Goal: Task Accomplishment & Management: Manage account settings

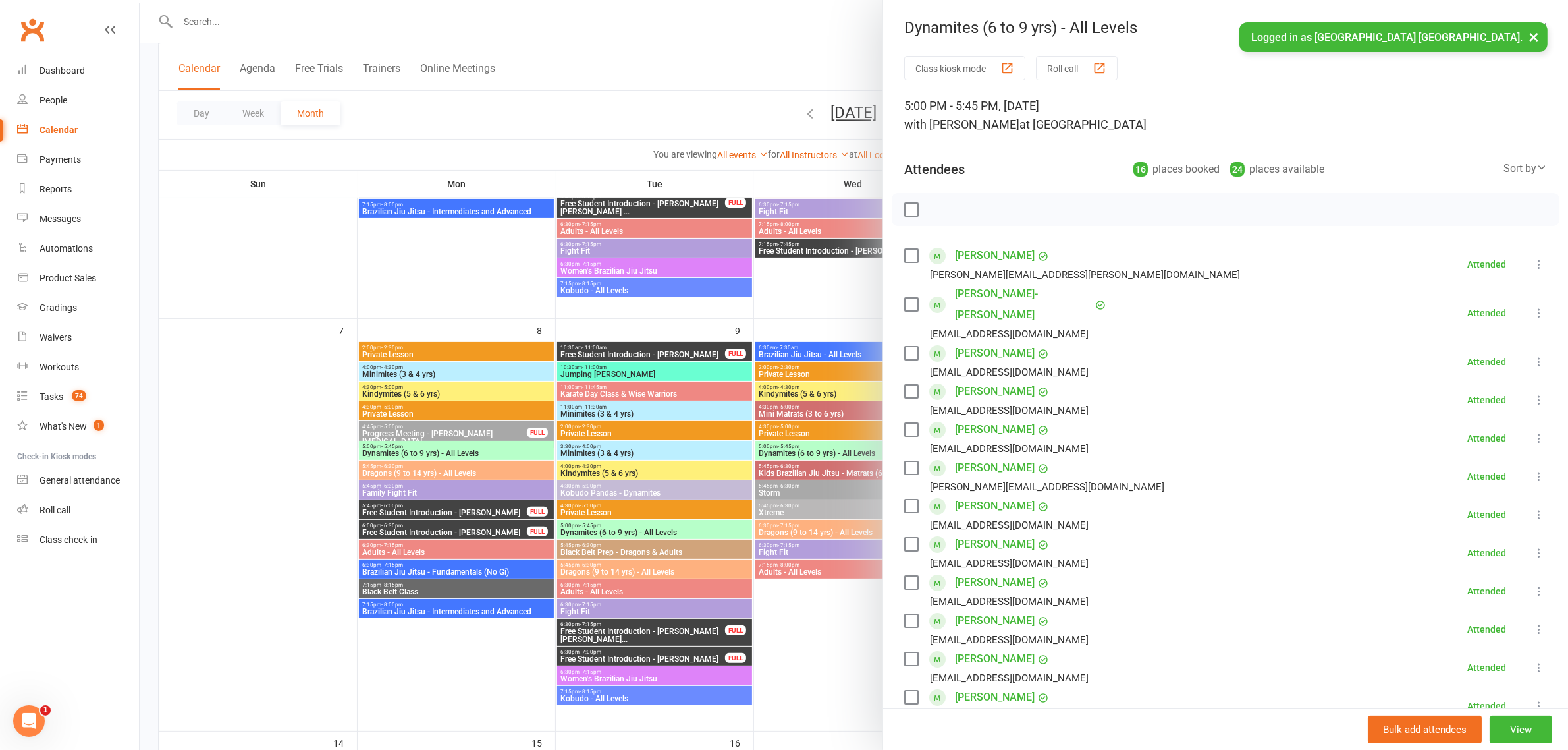
scroll to position [247, 0]
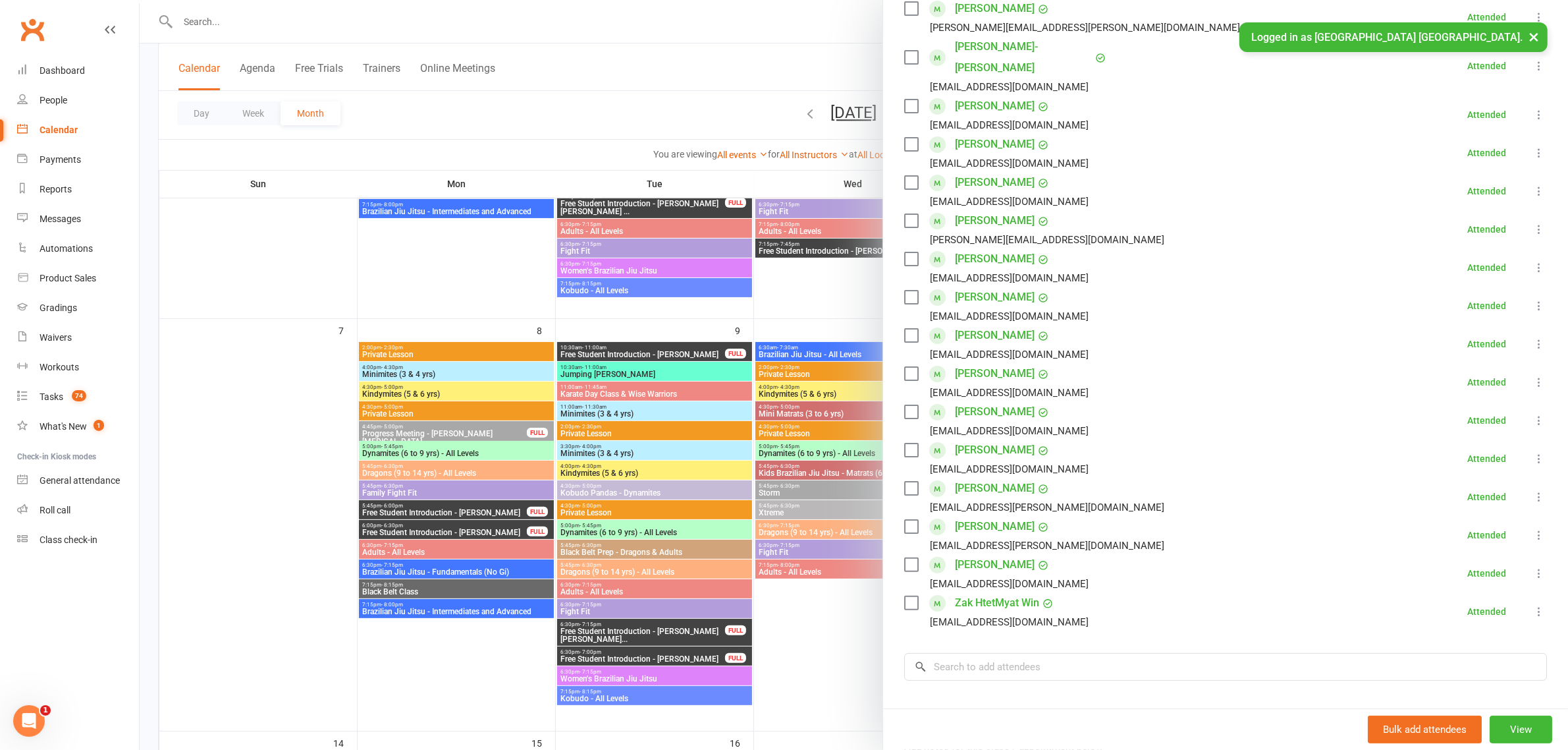
click at [647, 100] on div at bounding box center [854, 375] width 1429 height 750
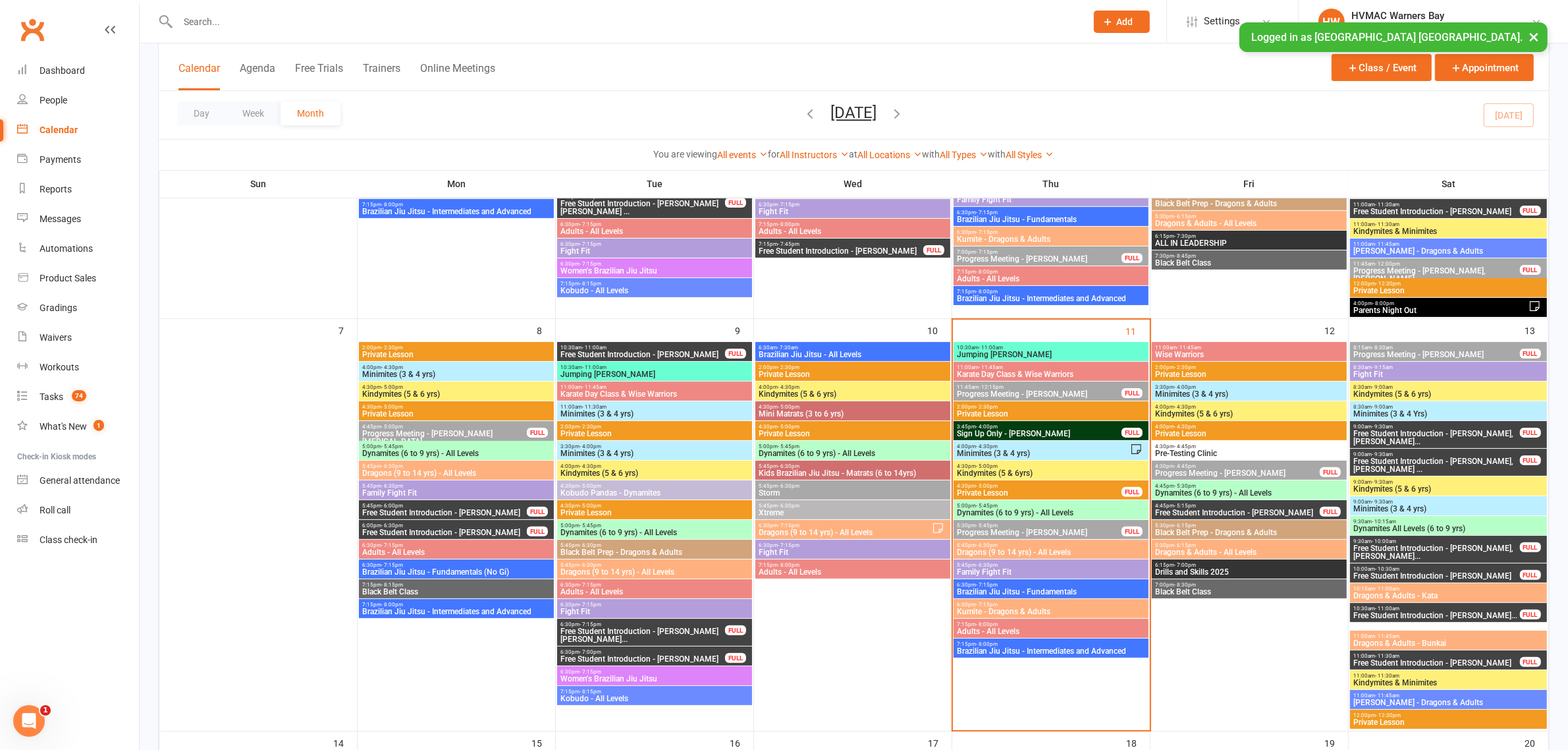
click at [1196, 448] on span "4:30pm - 4:45pm" at bounding box center [1249, 446] width 189 height 6
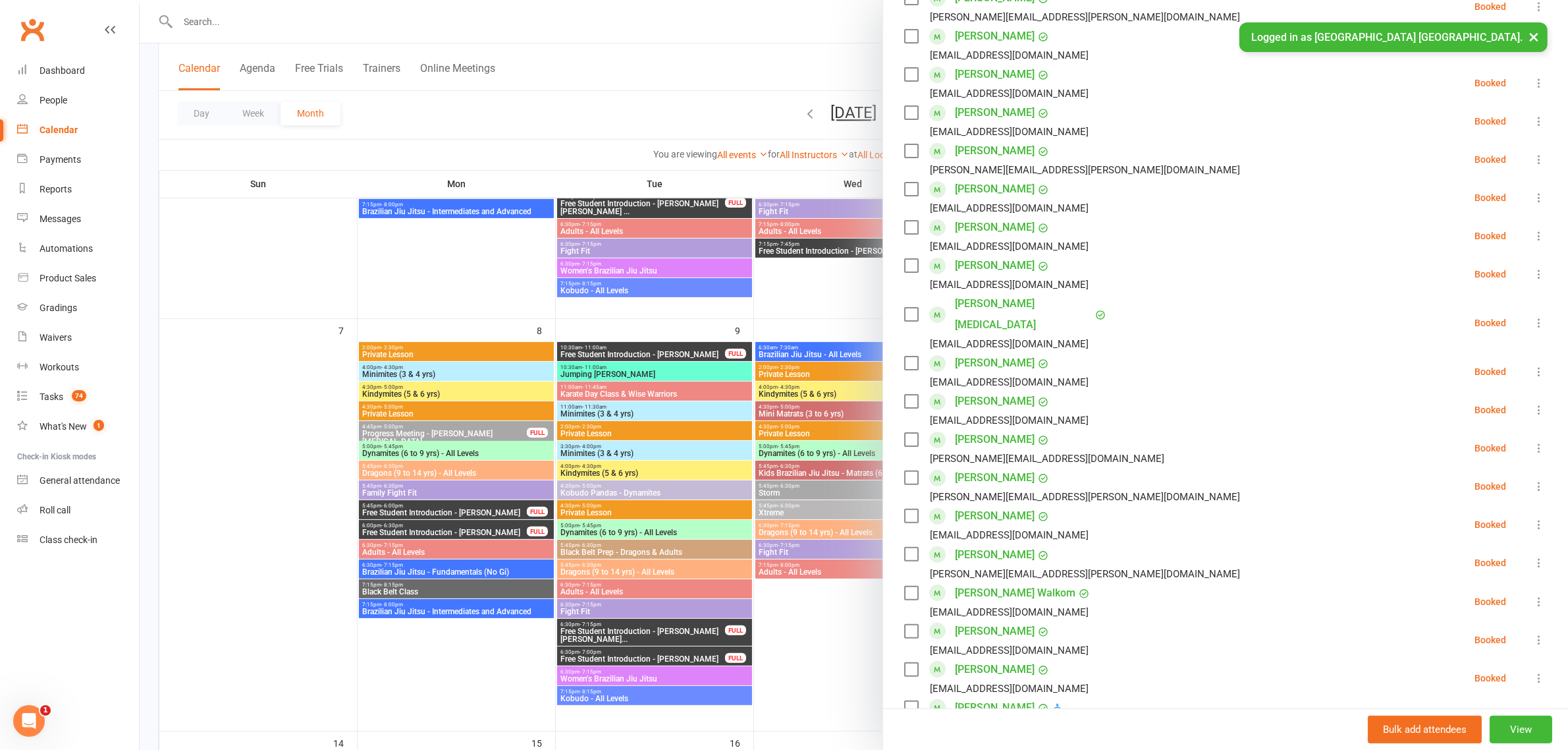
scroll to position [330, 0]
click at [1533, 243] on icon at bounding box center [1539, 240] width 13 height 13
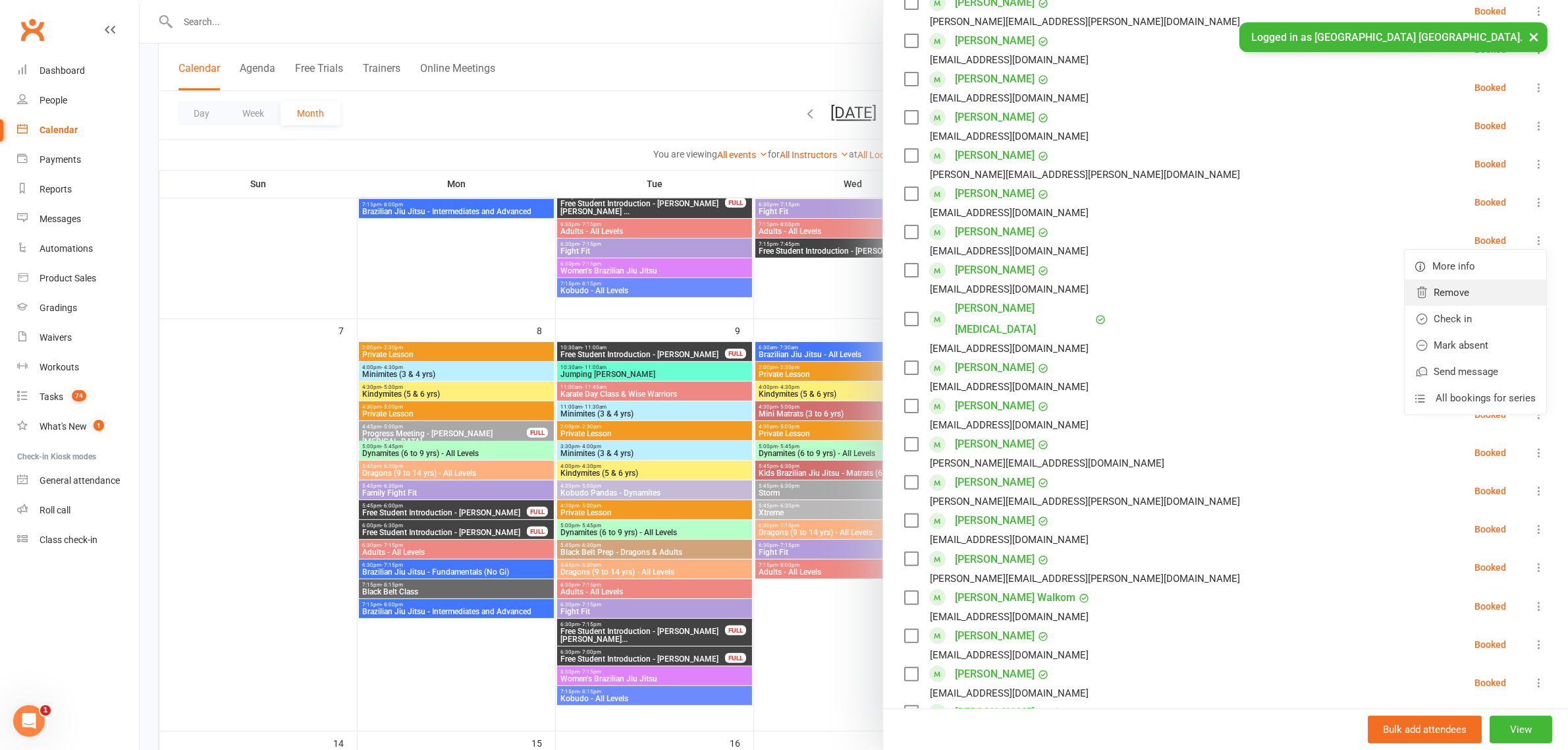
click at [1438, 290] on link "Remove" at bounding box center [1476, 293] width 142 height 27
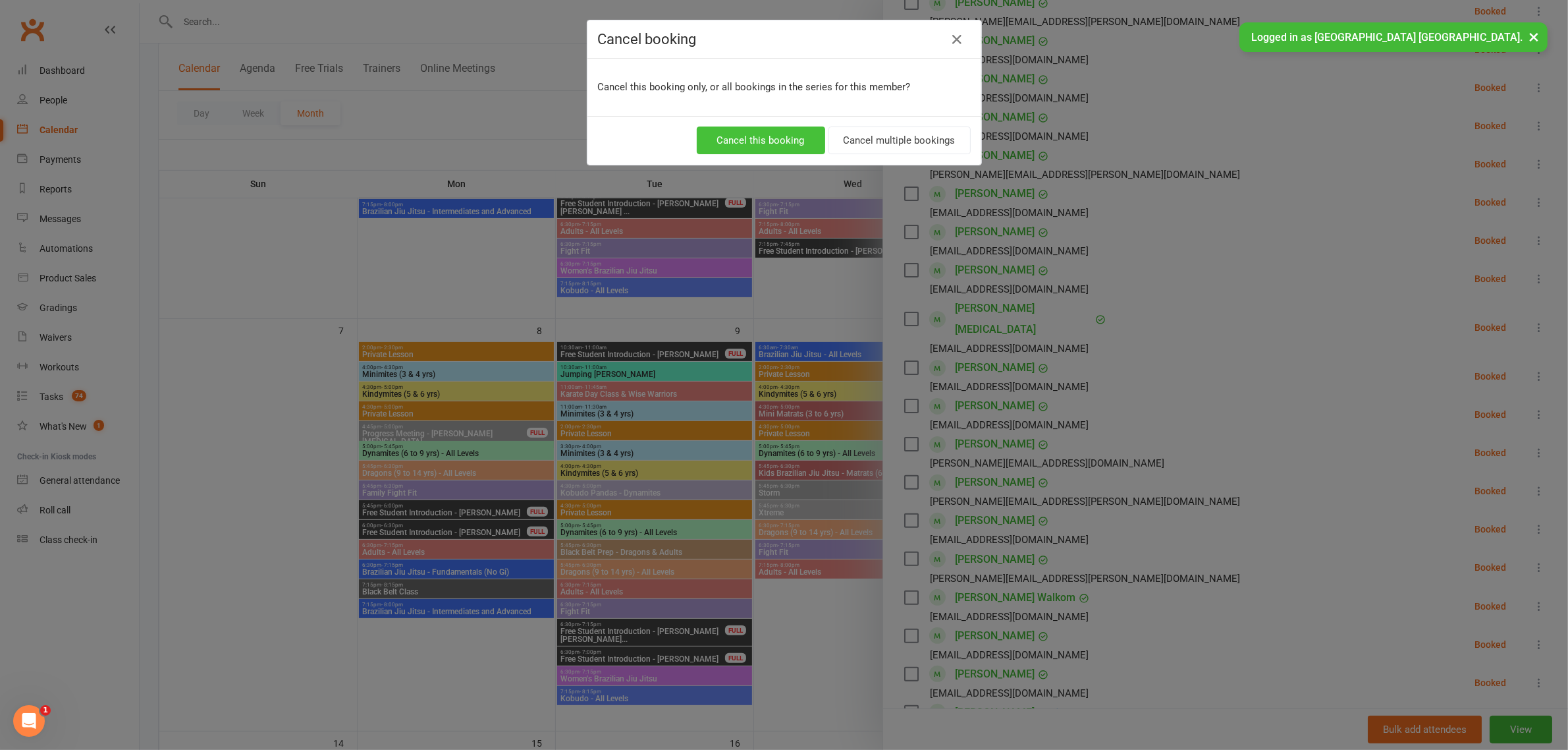
click at [784, 142] on button "Cancel this booking" at bounding box center [761, 141] width 128 height 28
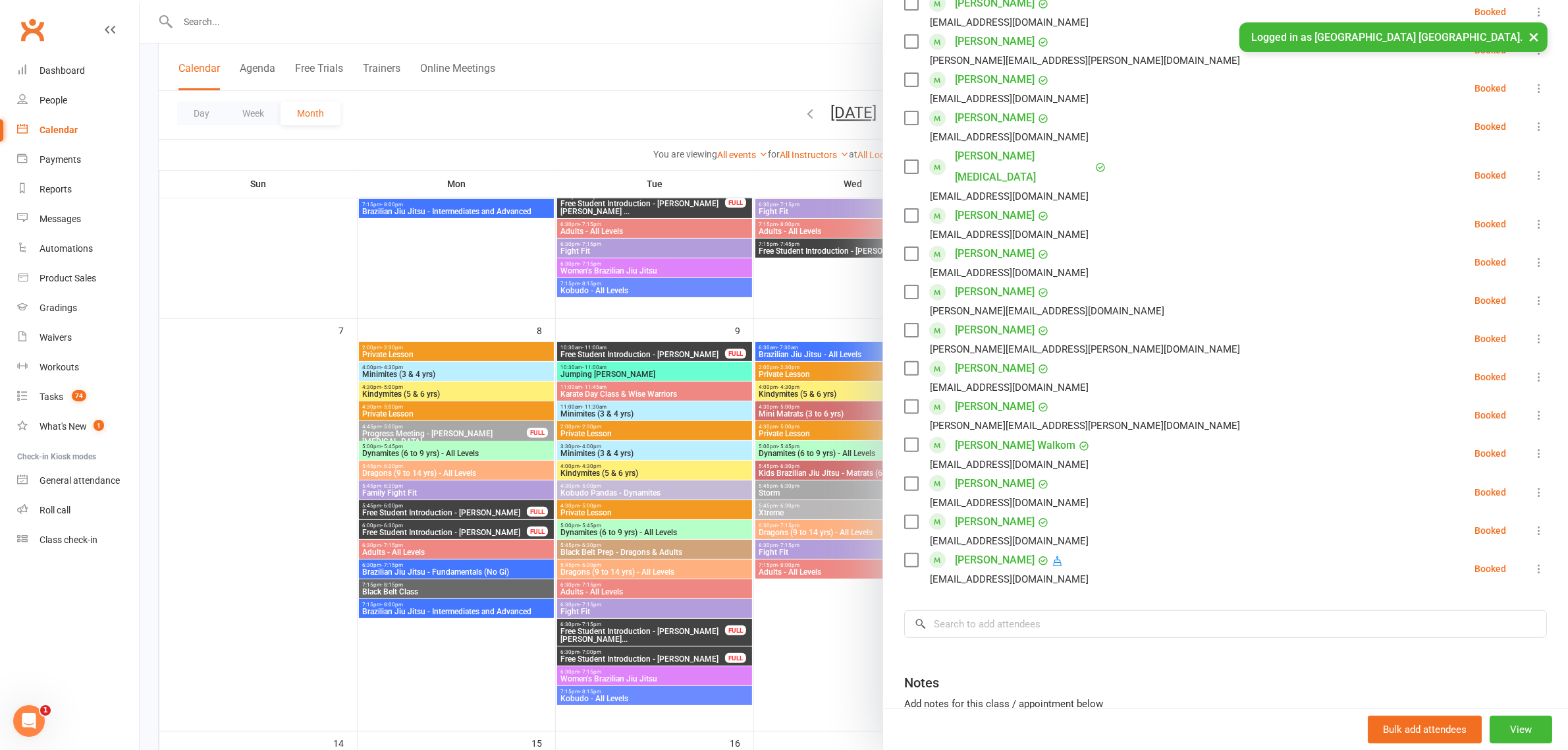
scroll to position [538, 0]
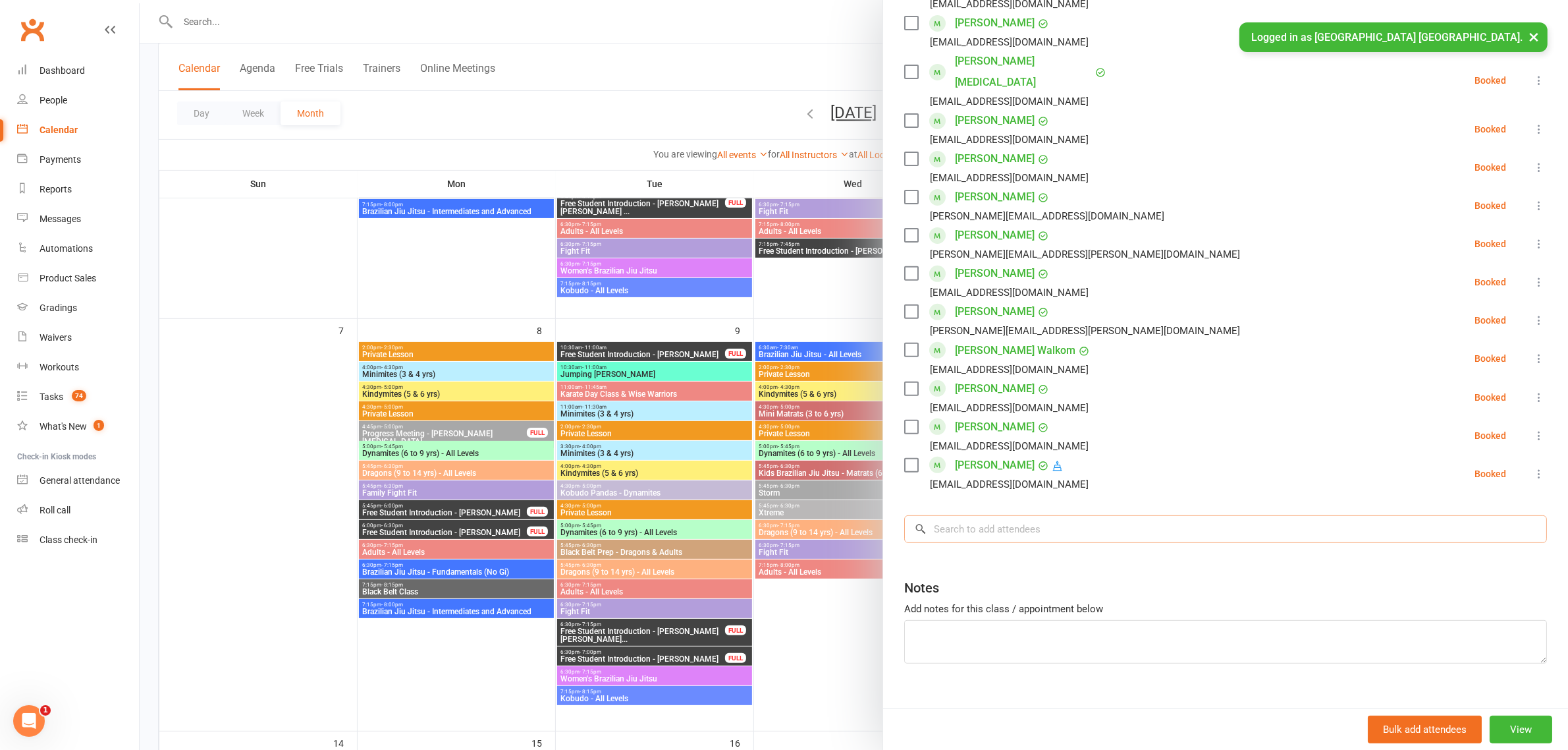
click at [1036, 515] on input "search" at bounding box center [1226, 529] width 643 height 28
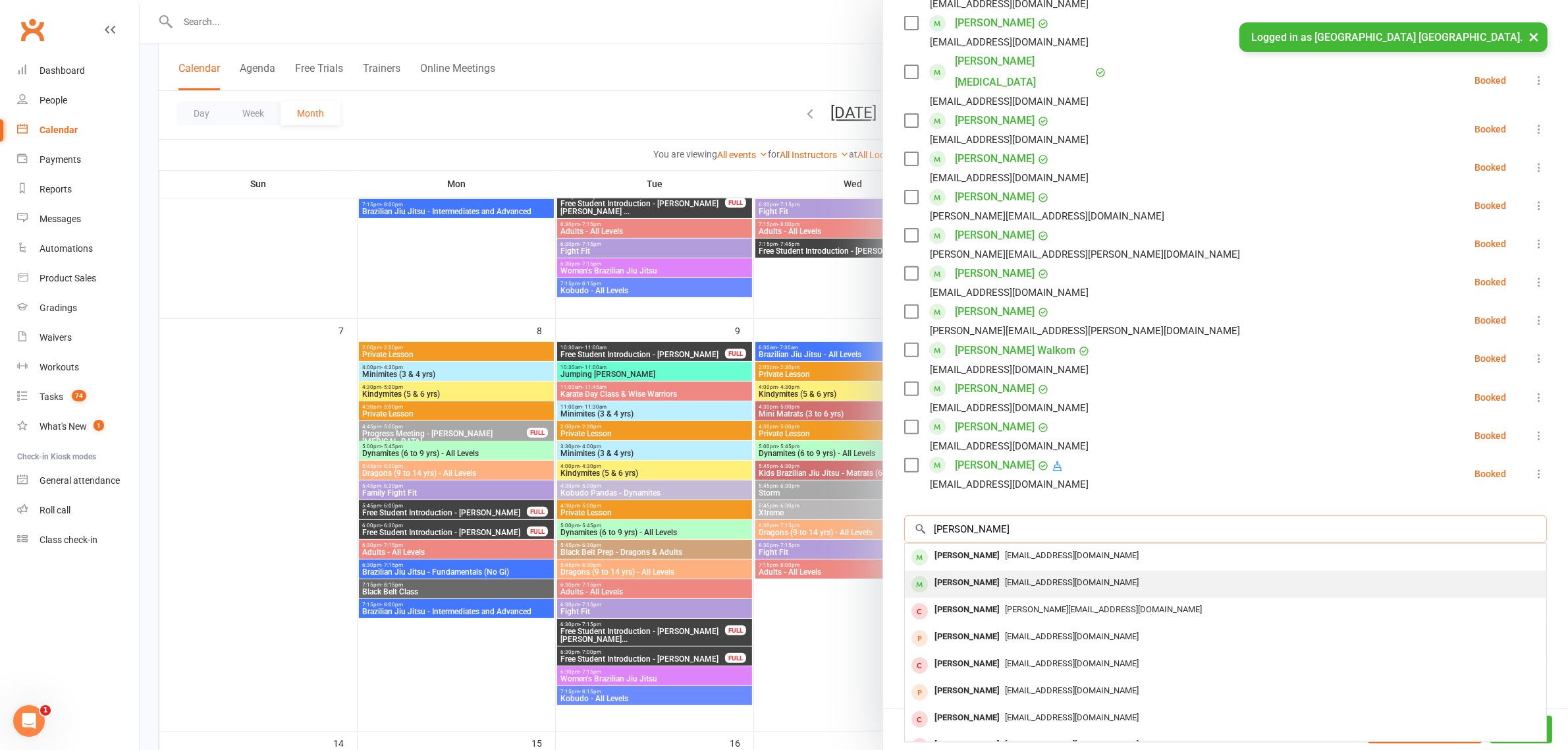
type input "william jones"
click at [1055, 573] on div "Belinda_10189@hotmail.com" at bounding box center [1226, 583] width 631 height 19
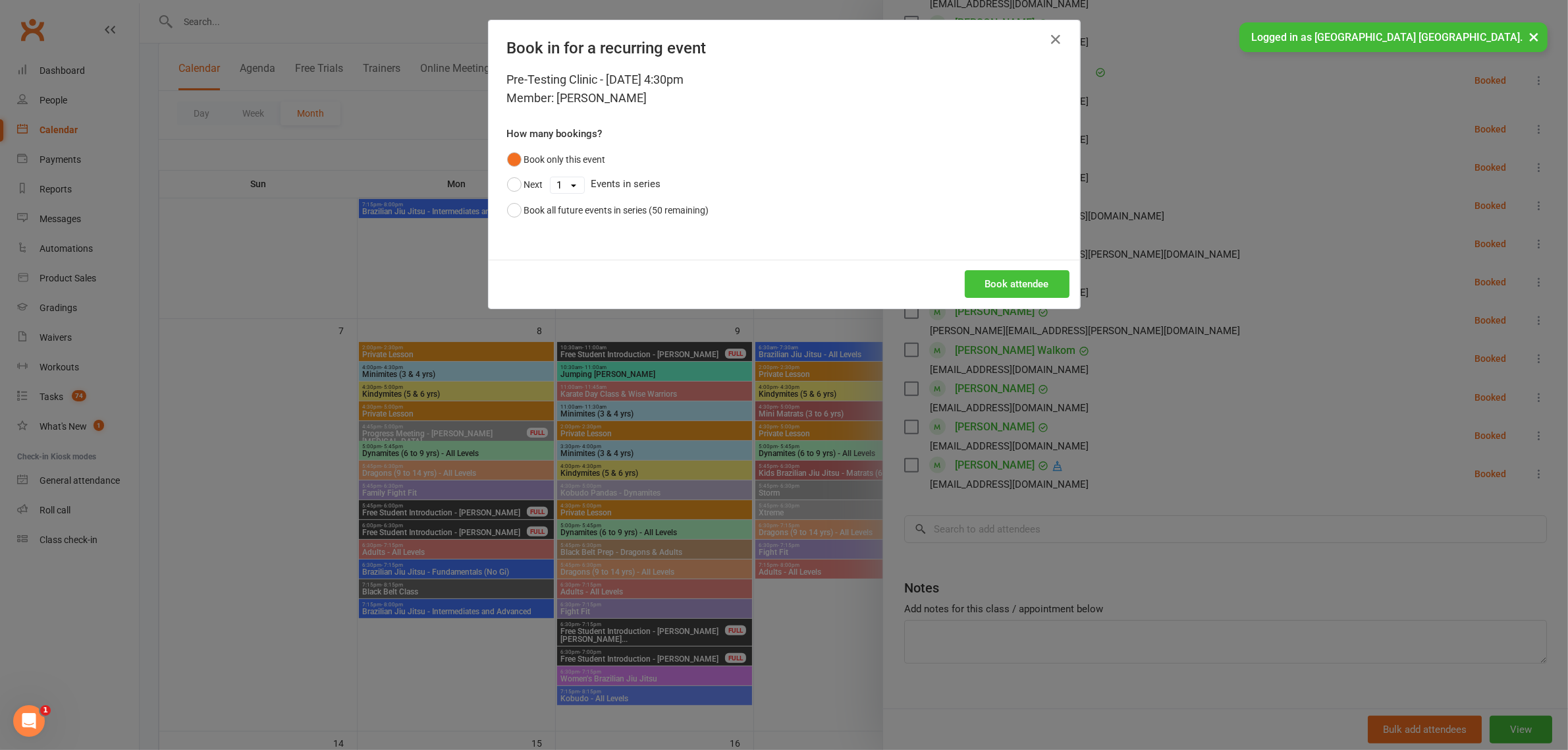
click at [992, 288] on button "Book attendee" at bounding box center [1017, 284] width 105 height 28
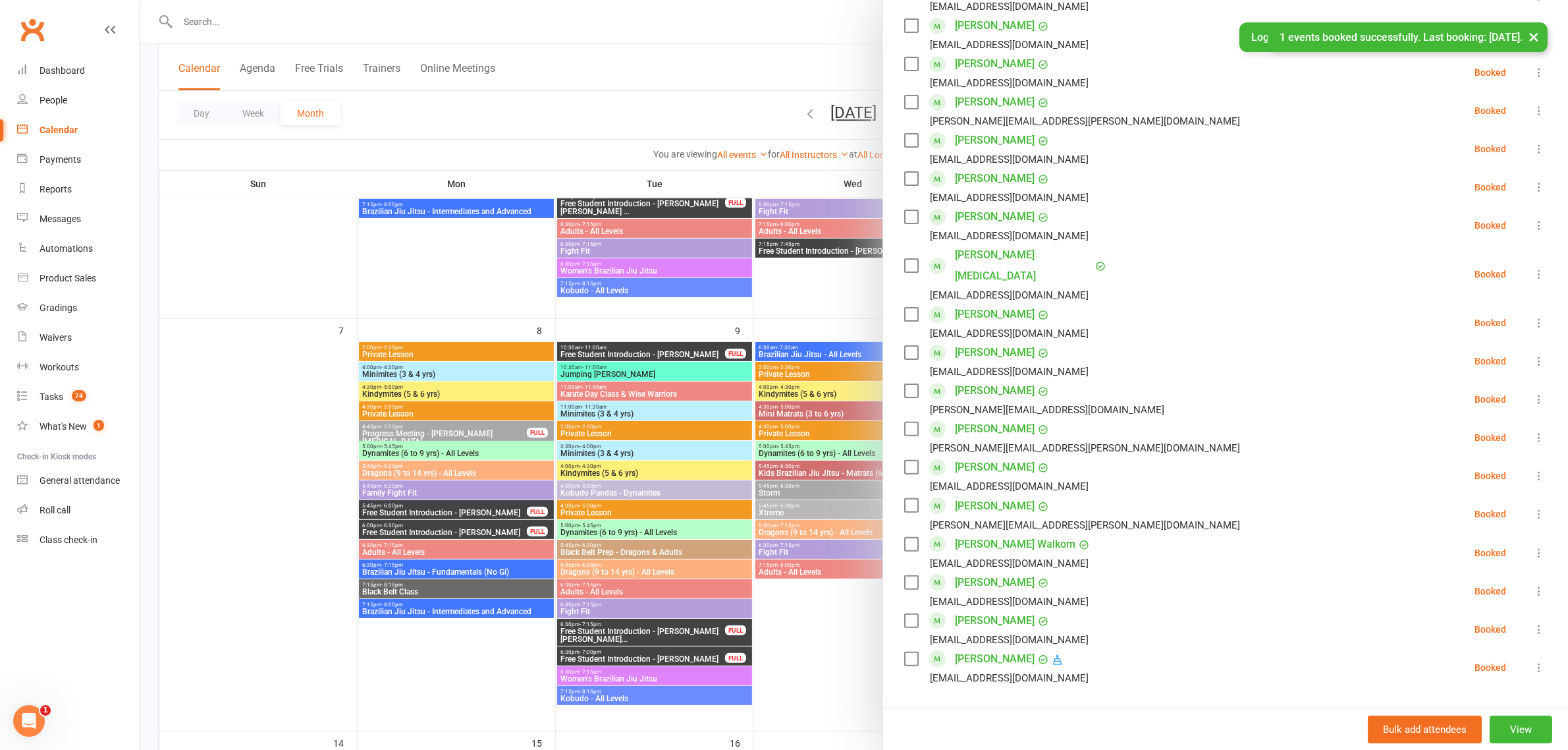
scroll to position [209, 0]
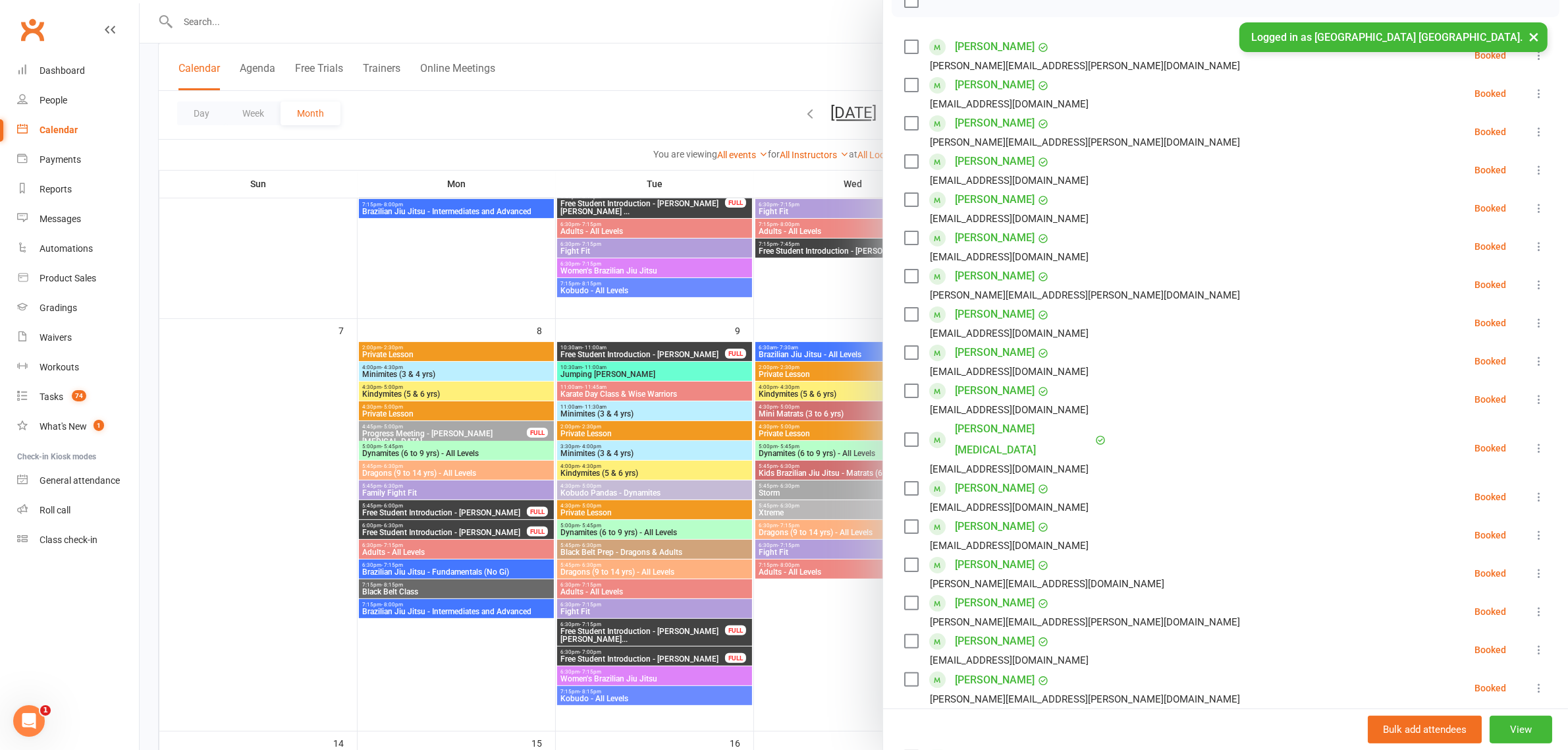
click at [651, 63] on div at bounding box center [854, 375] width 1429 height 750
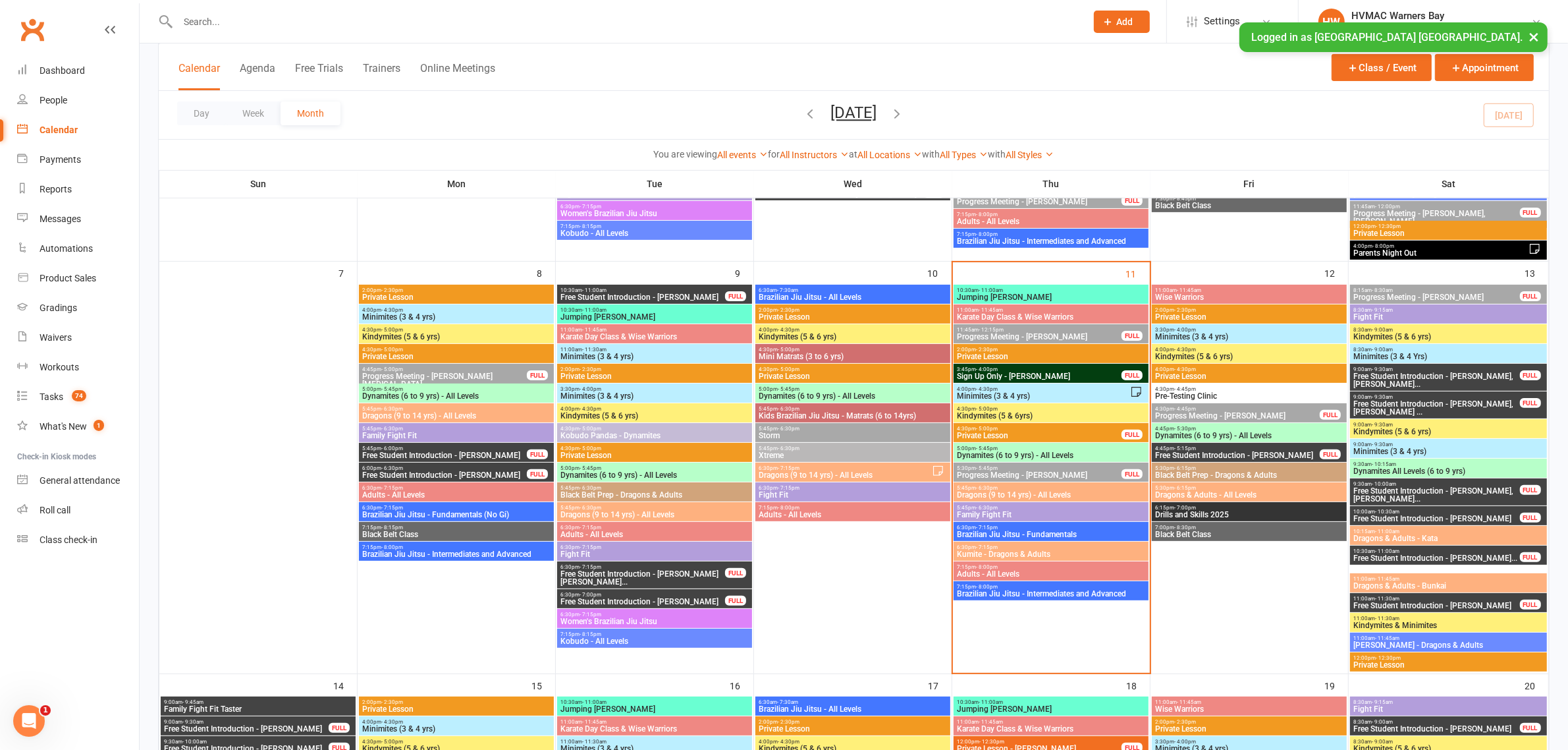
scroll to position [412, 0]
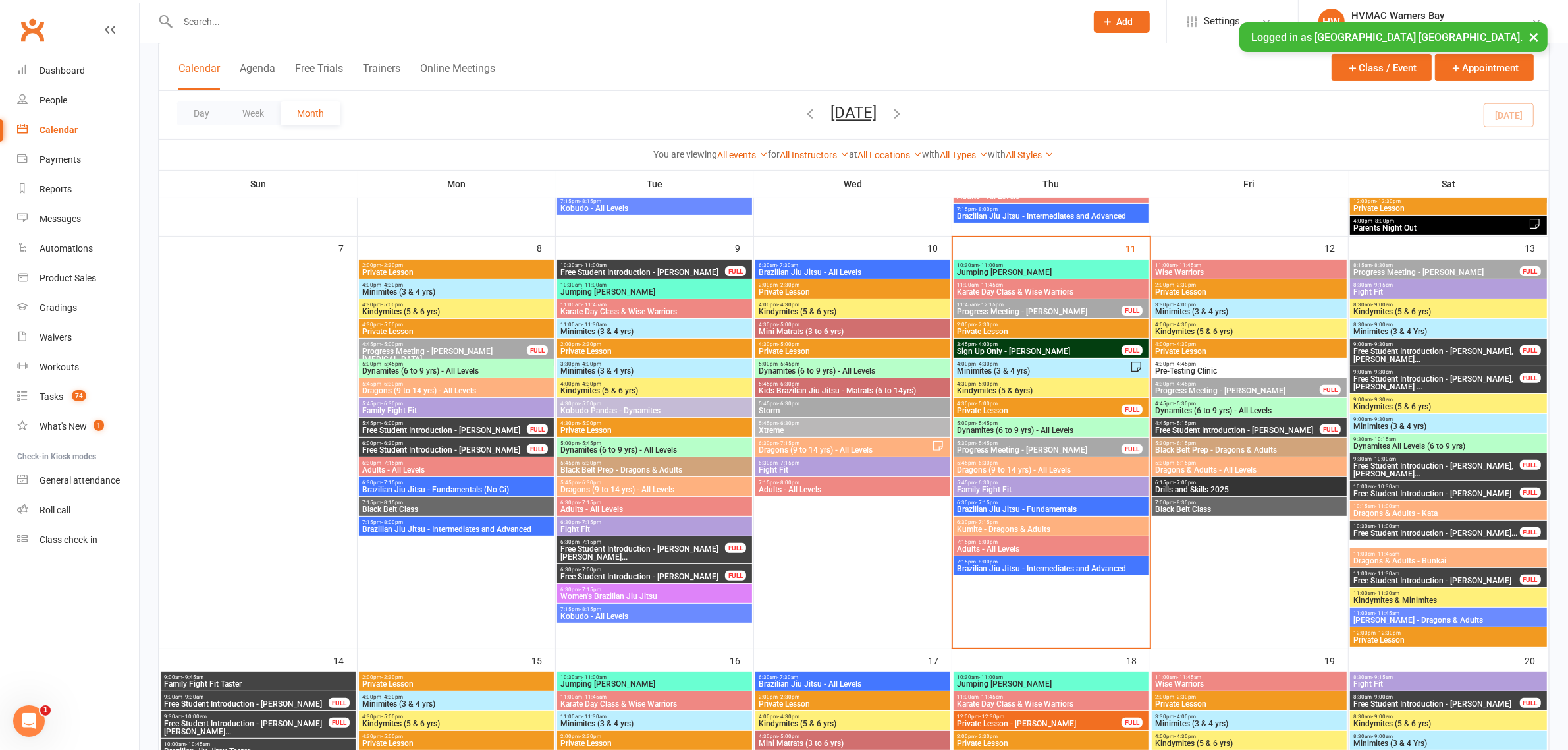
click at [1017, 485] on span "Family Fight Fit" at bounding box center [1050, 489] width 189 height 8
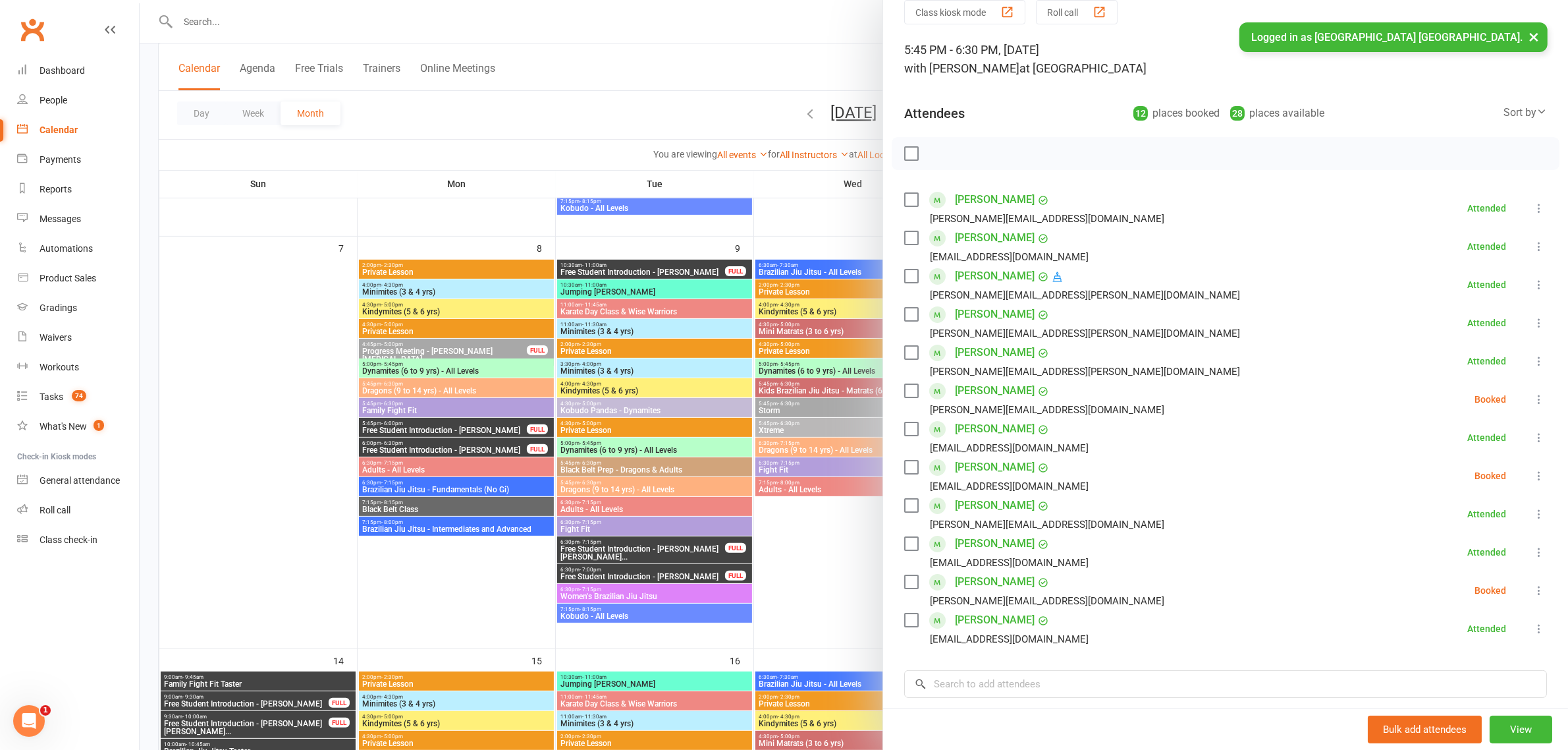
scroll to position [83, 0]
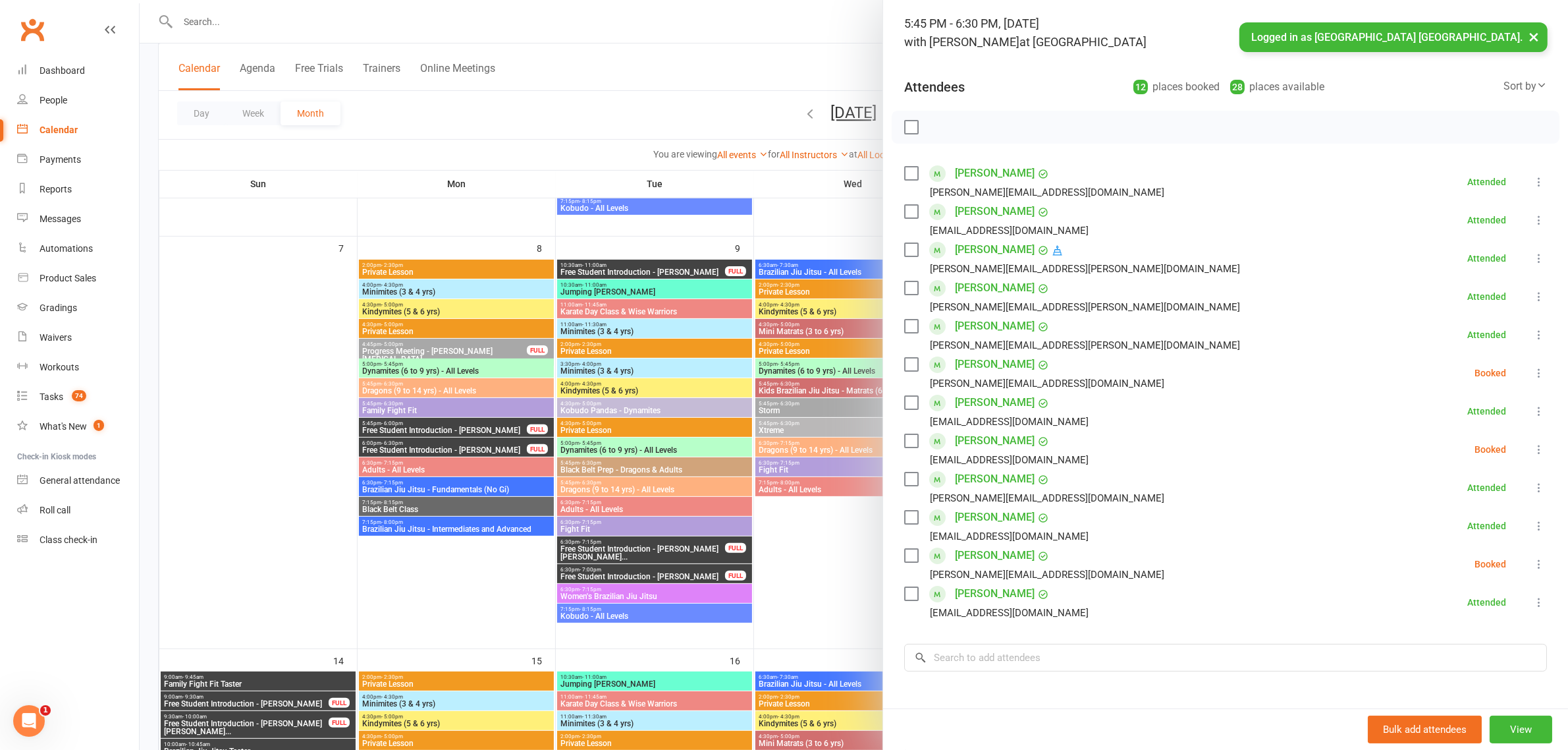
click at [1533, 378] on icon at bounding box center [1539, 373] width 13 height 13
click at [1480, 448] on link "Check in" at bounding box center [1476, 451] width 142 height 27
click at [1533, 445] on icon at bounding box center [1539, 449] width 13 height 13
drag, startPoint x: 1477, startPoint y: 532, endPoint x: 1491, endPoint y: 541, distance: 16.6
click at [1477, 532] on link "Check in" at bounding box center [1476, 528] width 142 height 27
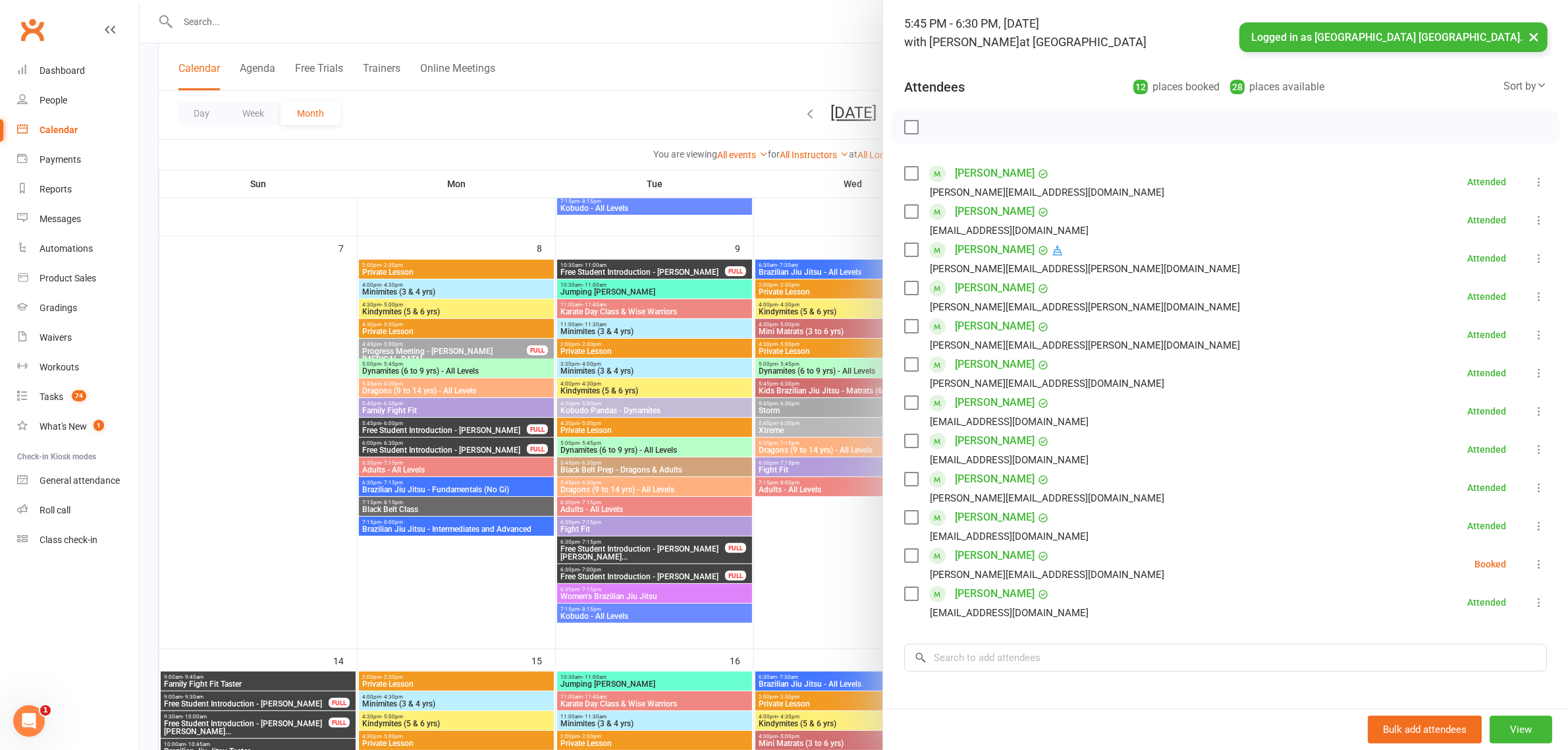
click at [1533, 564] on icon at bounding box center [1539, 564] width 13 height 13
click at [1443, 639] on link "Check in" at bounding box center [1476, 642] width 142 height 27
click at [1098, 673] on div "Class kiosk mode Roll call 5:45 PM - 6:30 PM, Thursday, September, 11, 2025 wit…" at bounding box center [1225, 415] width 685 height 884
click at [1097, 664] on input "search" at bounding box center [1226, 658] width 643 height 28
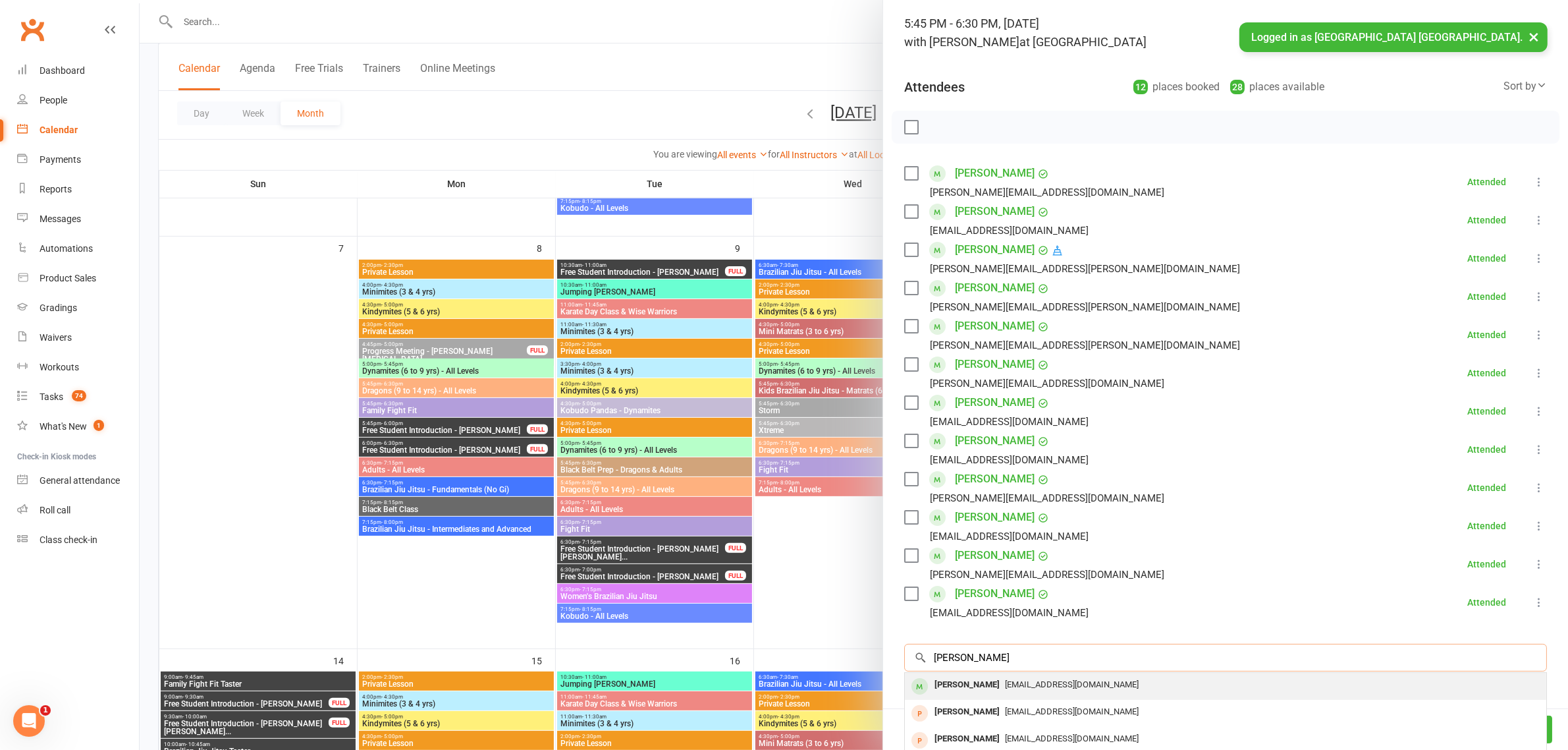
type input "rafael"
click at [1010, 684] on span "kourmpatsos39@hotmail.com" at bounding box center [1071, 684] width 133 height 10
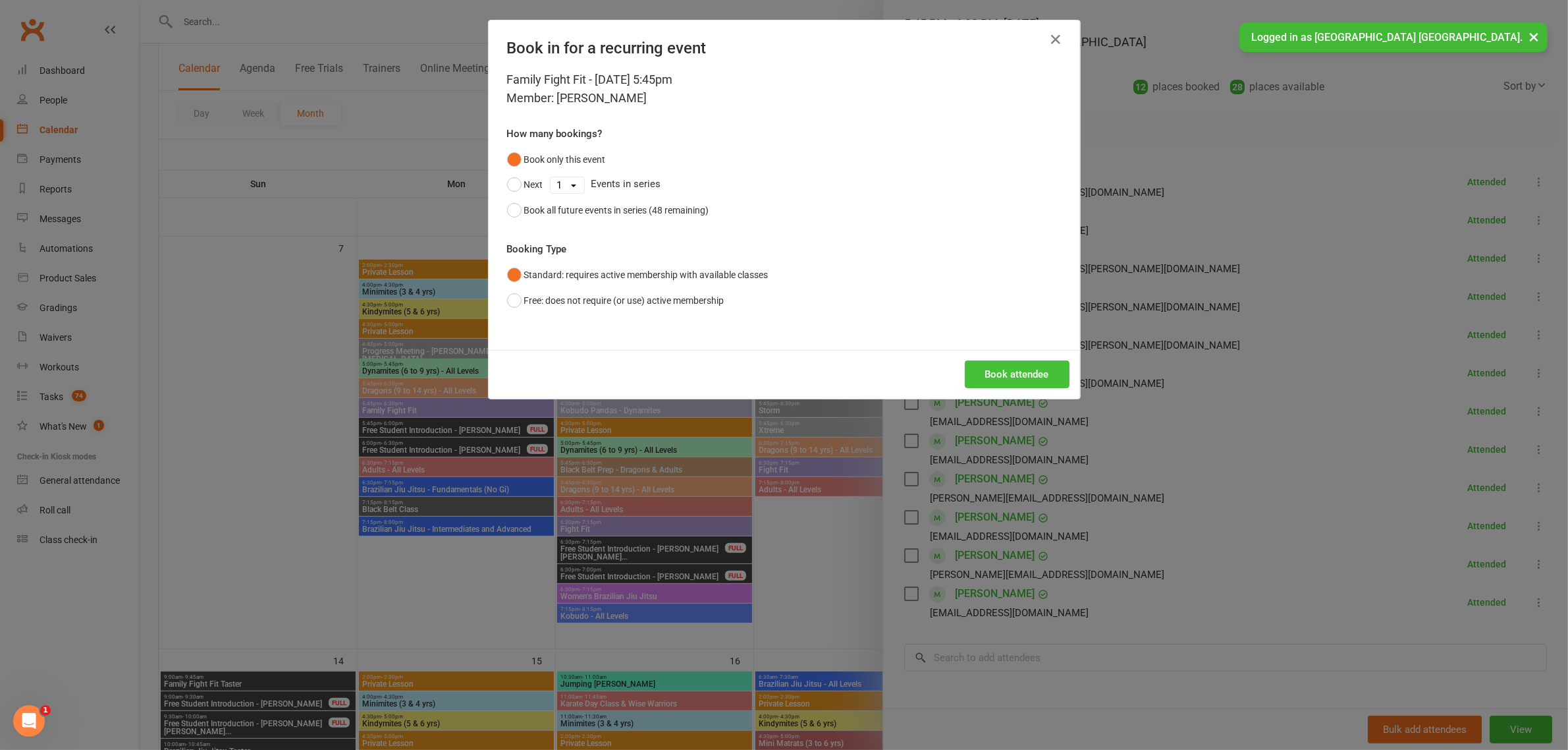
click at [986, 366] on button "Book attendee" at bounding box center [1017, 375] width 105 height 28
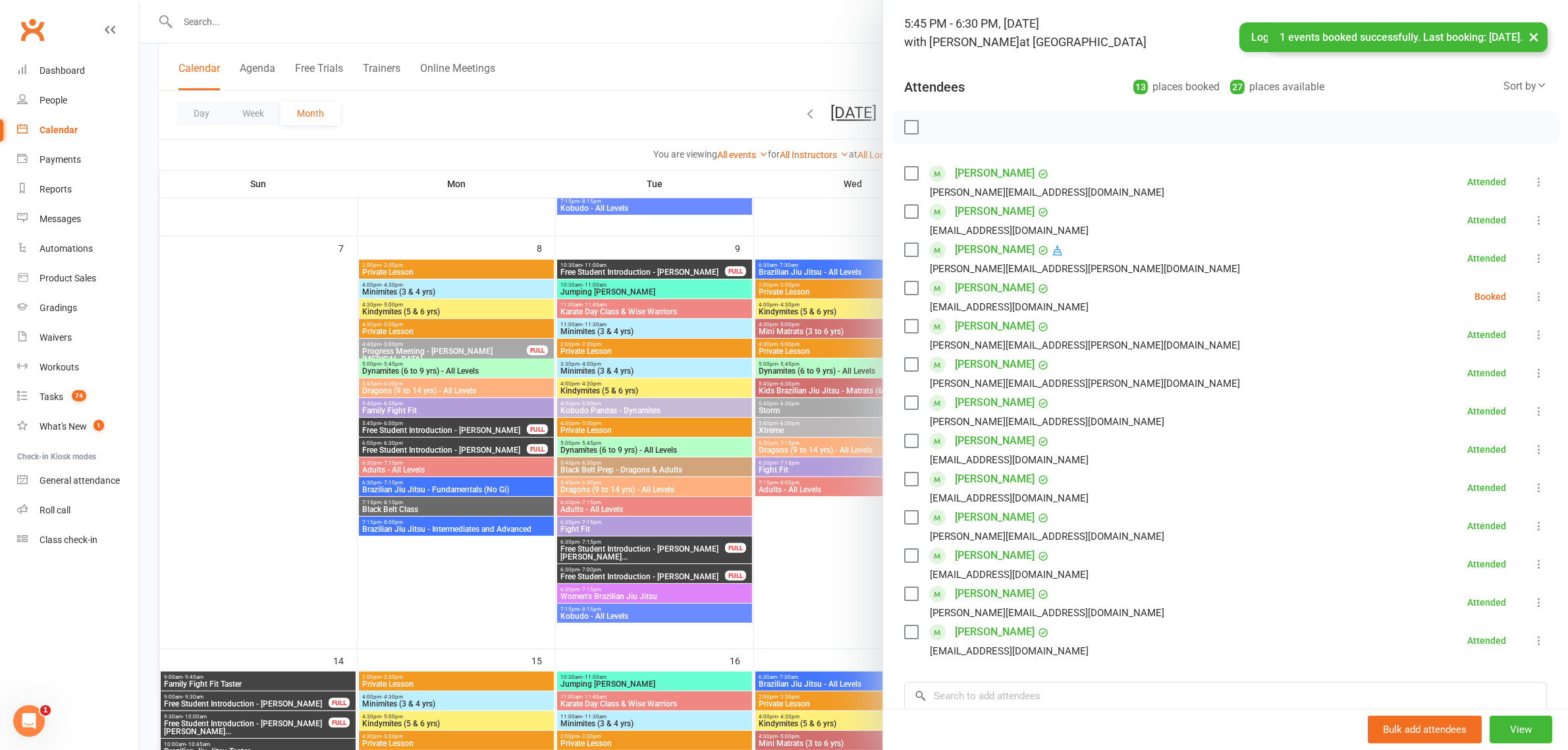
click at [1533, 300] on icon at bounding box center [1539, 296] width 13 height 13
click at [1449, 370] on link "Check in" at bounding box center [1476, 375] width 142 height 27
click at [1041, 695] on input "search" at bounding box center [1226, 696] width 643 height 28
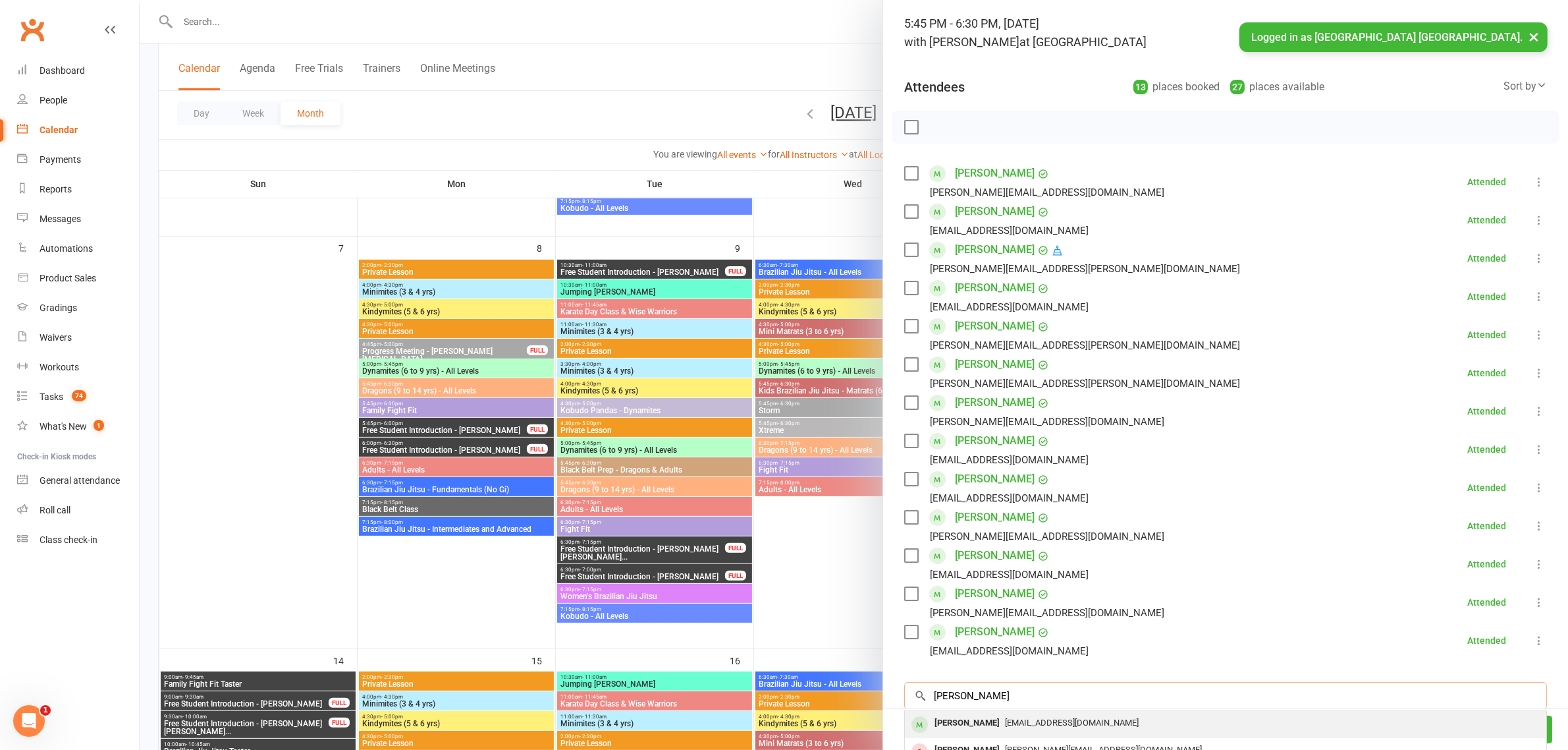
type input "charlotte smith"
click at [1028, 718] on span "smithrgreg@gmail.com" at bounding box center [1071, 722] width 133 height 10
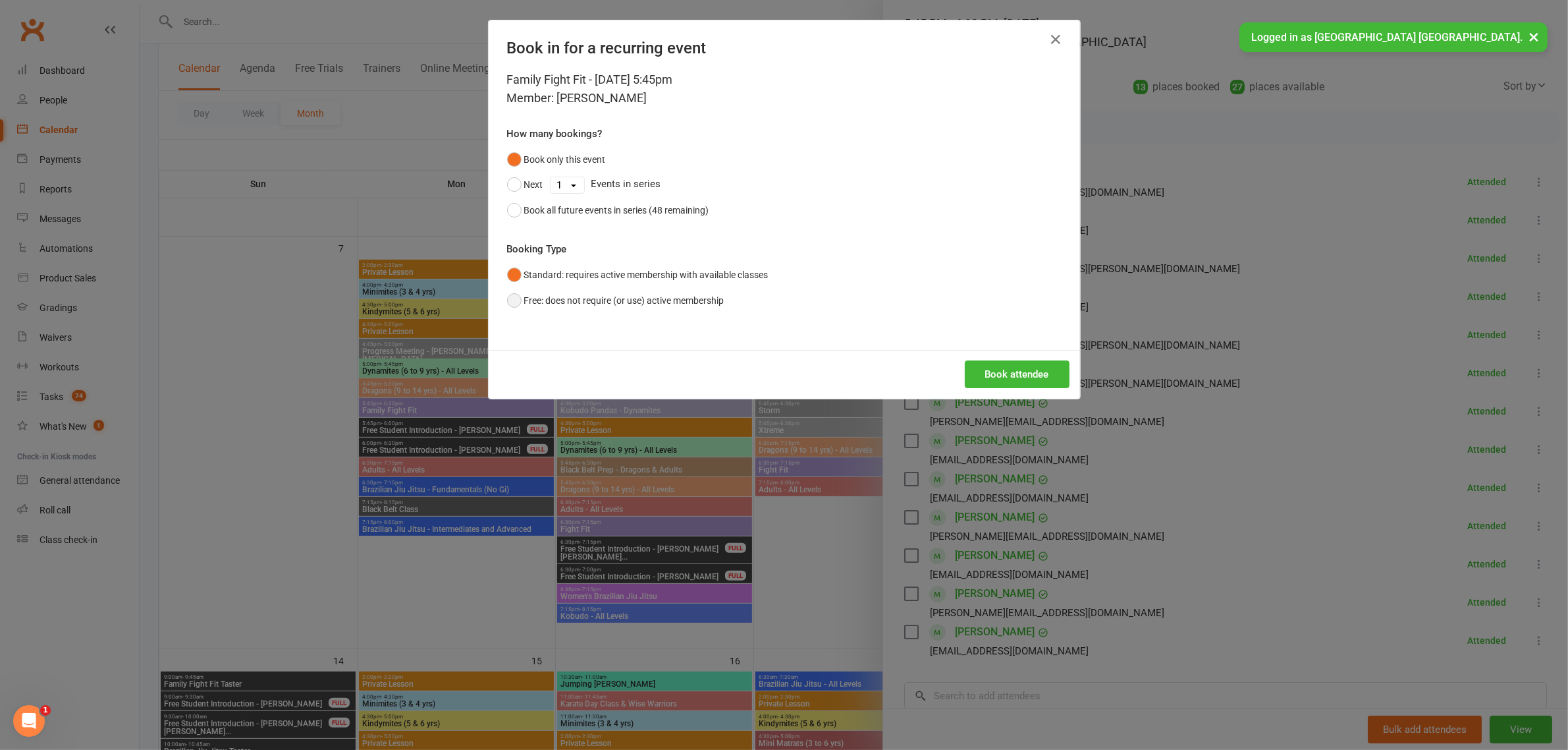
click at [507, 303] on button "Free: does not require (or use) active membership" at bounding box center [616, 300] width 217 height 25
click at [979, 376] on button "Book attendee" at bounding box center [1017, 375] width 105 height 28
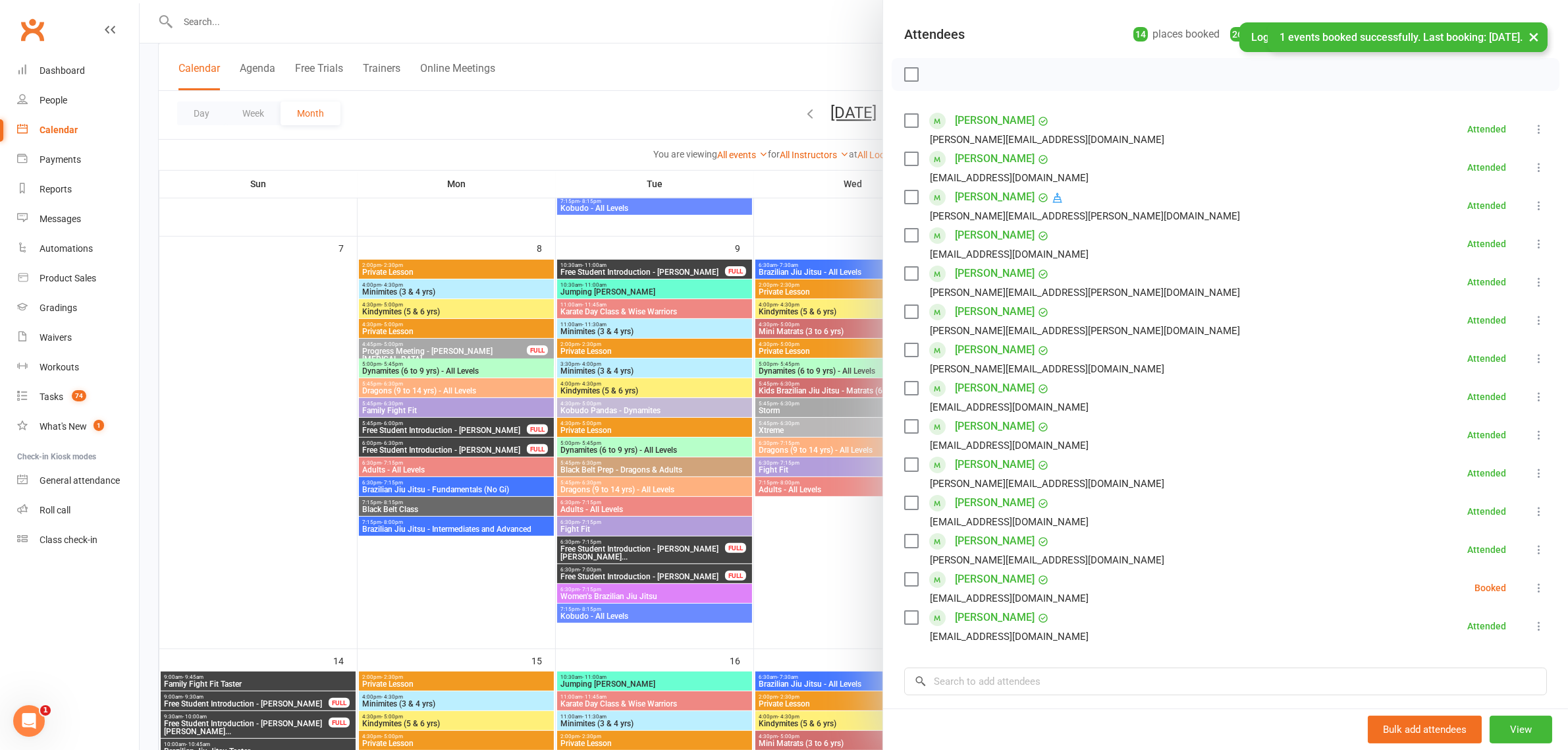
scroll to position [164, 0]
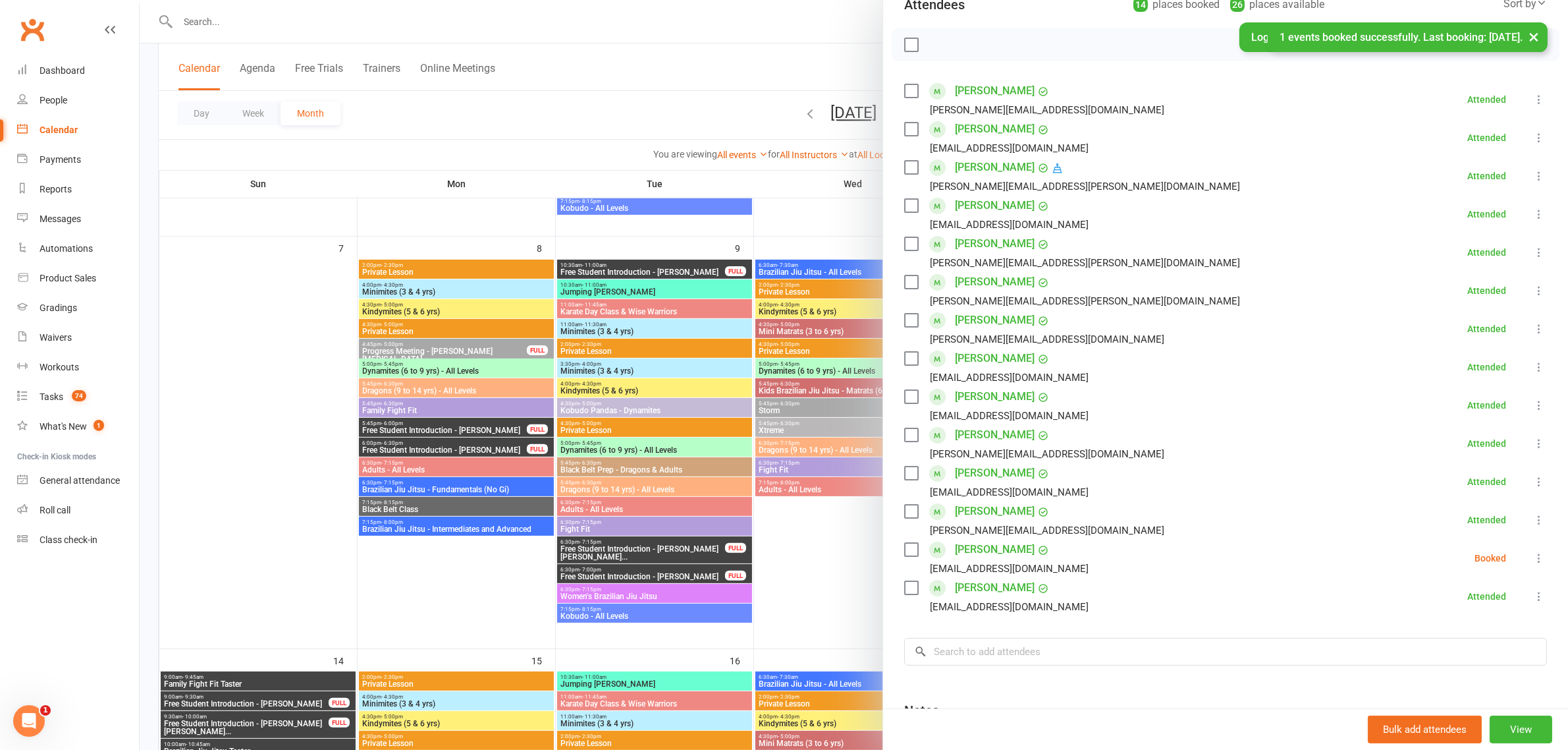
click at [1533, 560] on icon at bounding box center [1539, 558] width 13 height 13
click at [1437, 631] on link "Check in" at bounding box center [1476, 636] width 142 height 27
click at [683, 115] on div at bounding box center [854, 375] width 1429 height 750
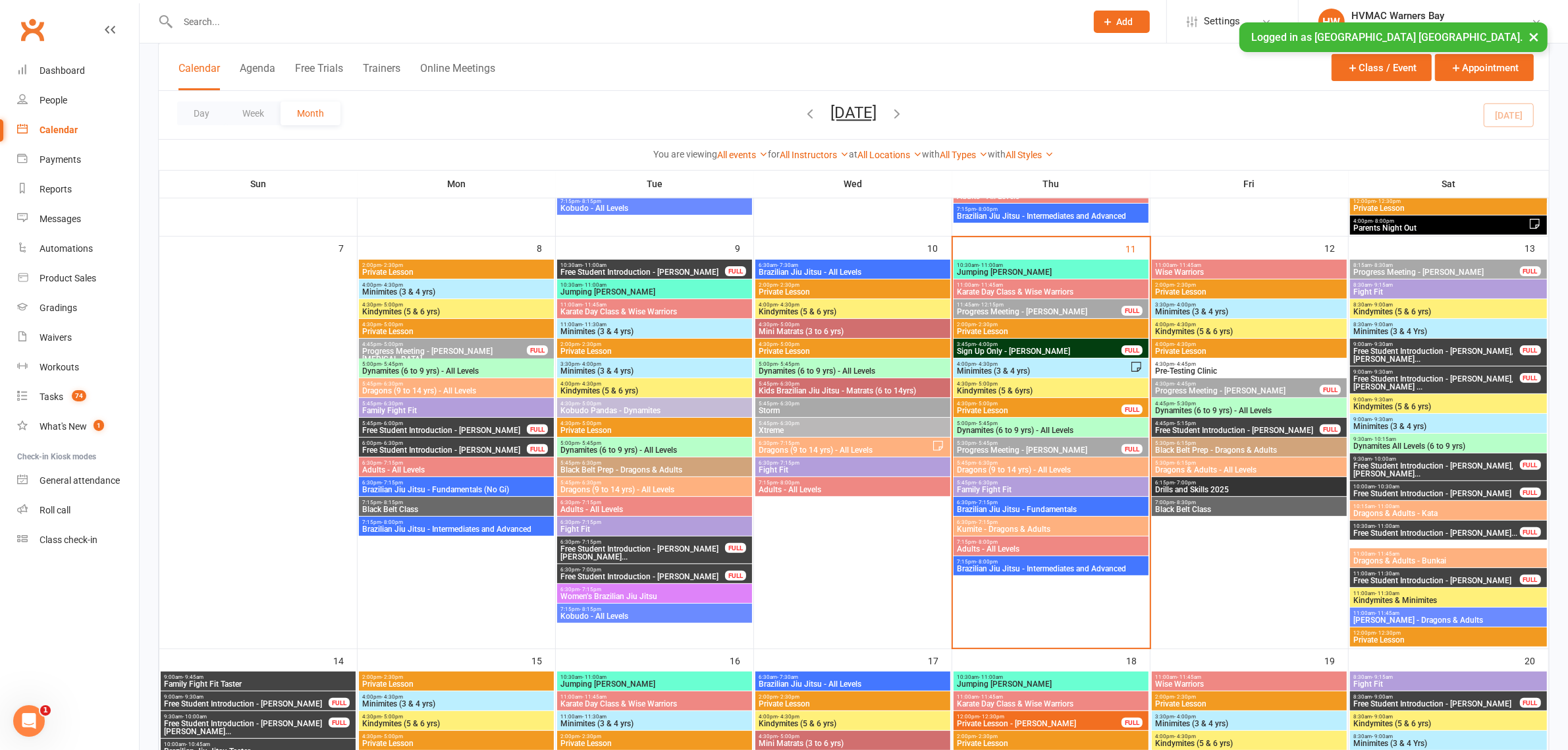
click at [1080, 442] on span "5:30pm - 5:45pm" at bounding box center [1039, 443] width 166 height 6
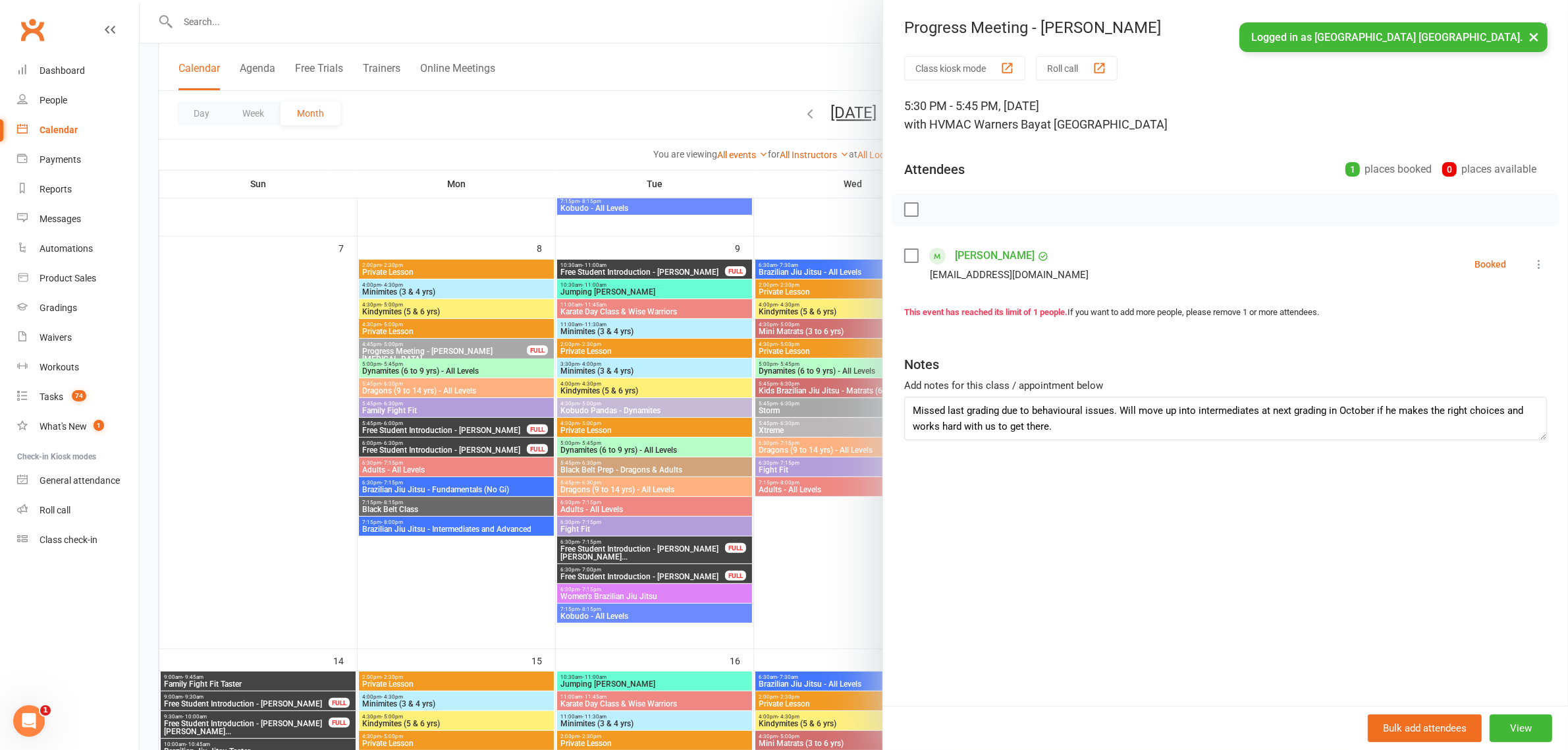
click at [1533, 259] on icon at bounding box center [1539, 264] width 13 height 13
click at [1486, 340] on link "Check in" at bounding box center [1481, 343] width 130 height 27
click at [715, 104] on div at bounding box center [854, 375] width 1429 height 750
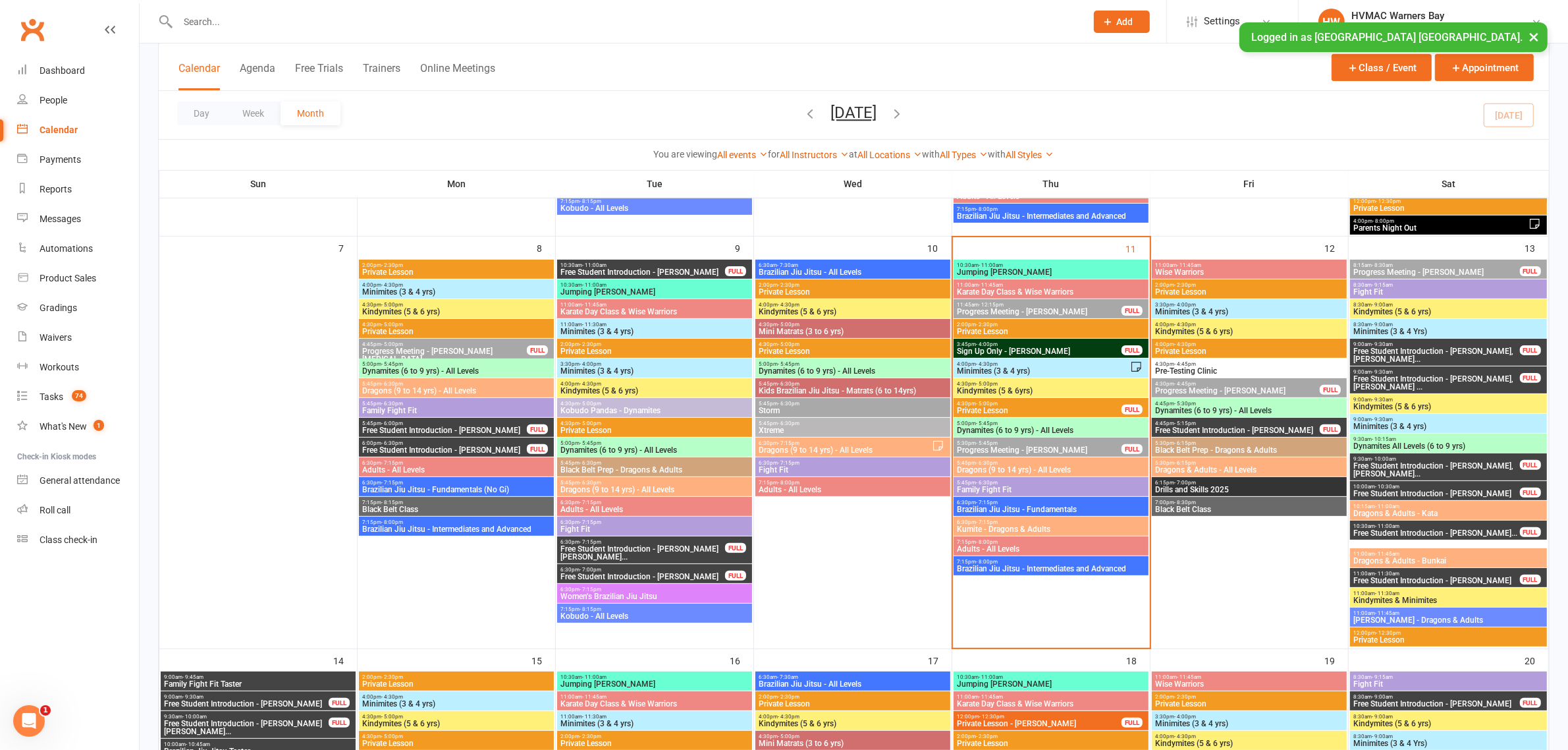
click at [1018, 468] on span "Dragons (9 to 14 yrs) - All Levels" at bounding box center [1050, 470] width 189 height 8
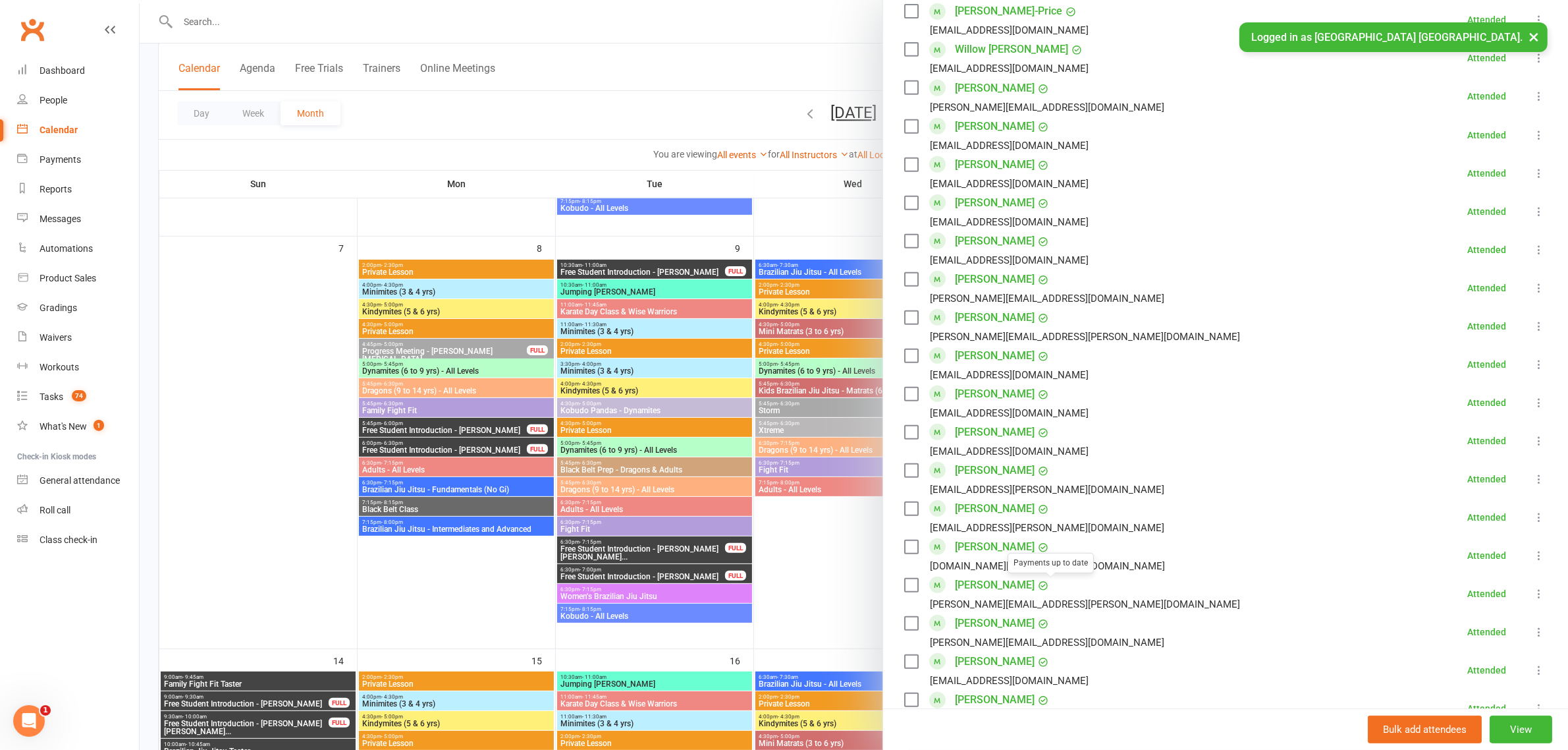
scroll to position [988, 0]
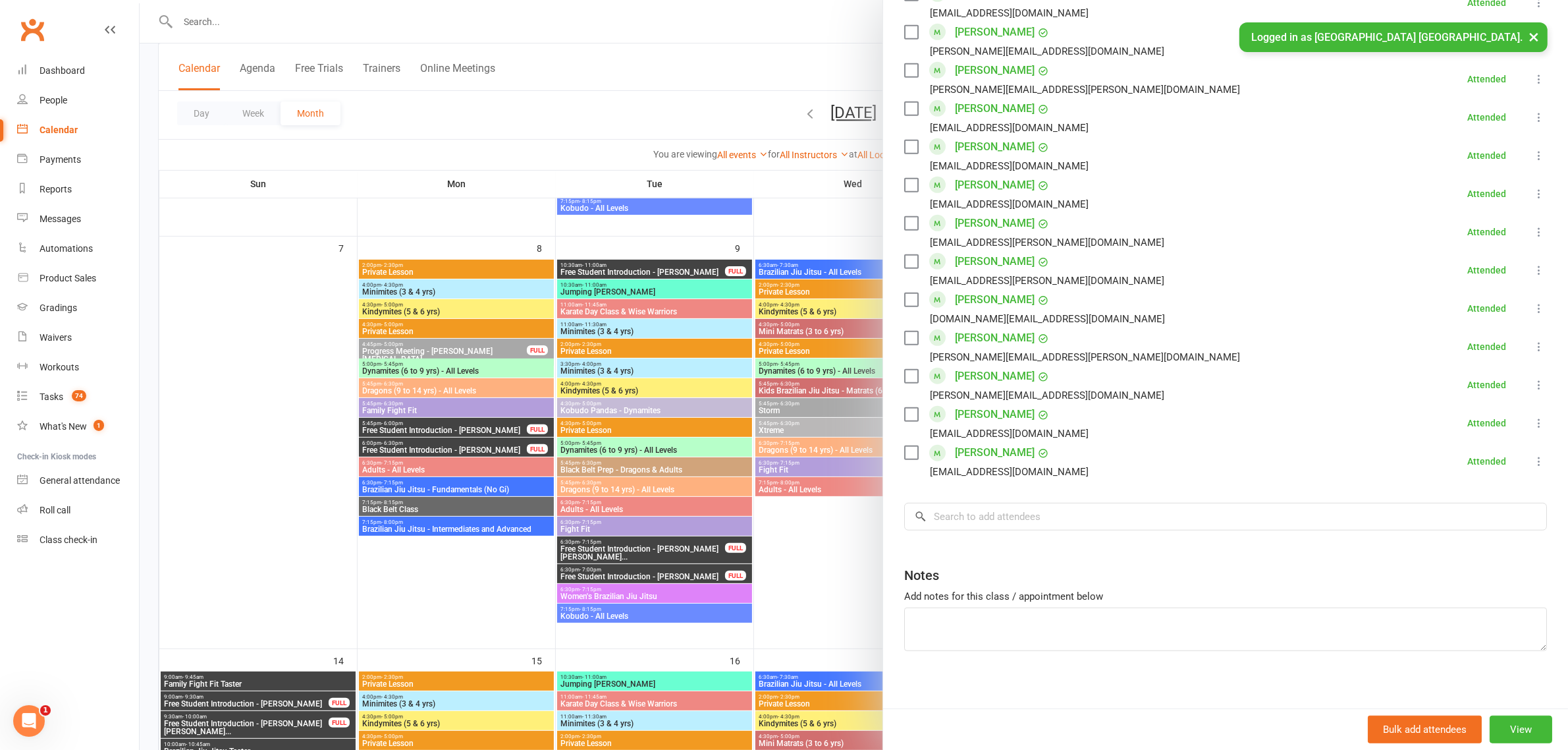
click at [1034, 508] on input "search" at bounding box center [1226, 517] width 643 height 28
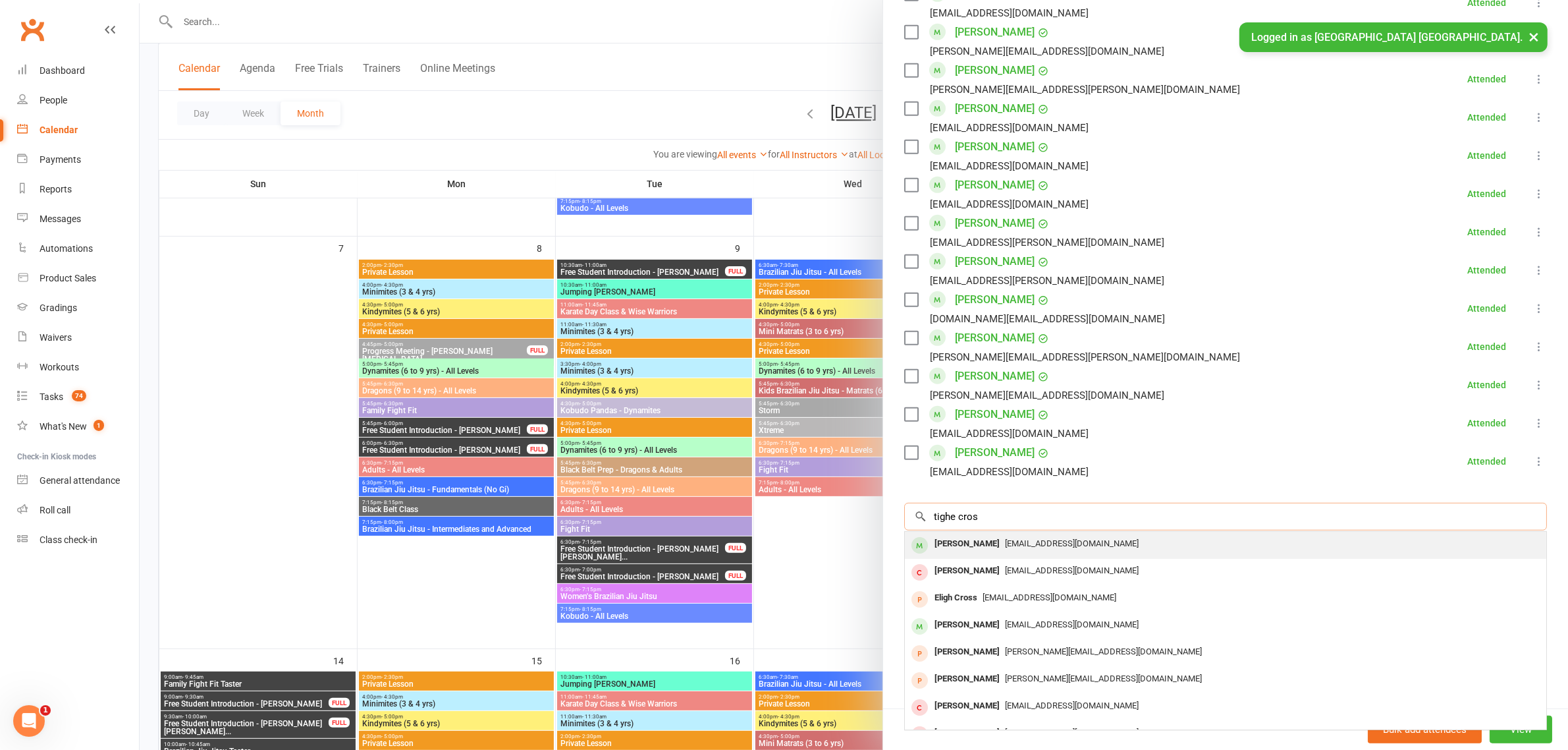
type input "tighe cros"
click at [1005, 541] on span "lizdelaurentis@hotmail.com" at bounding box center [1071, 543] width 133 height 10
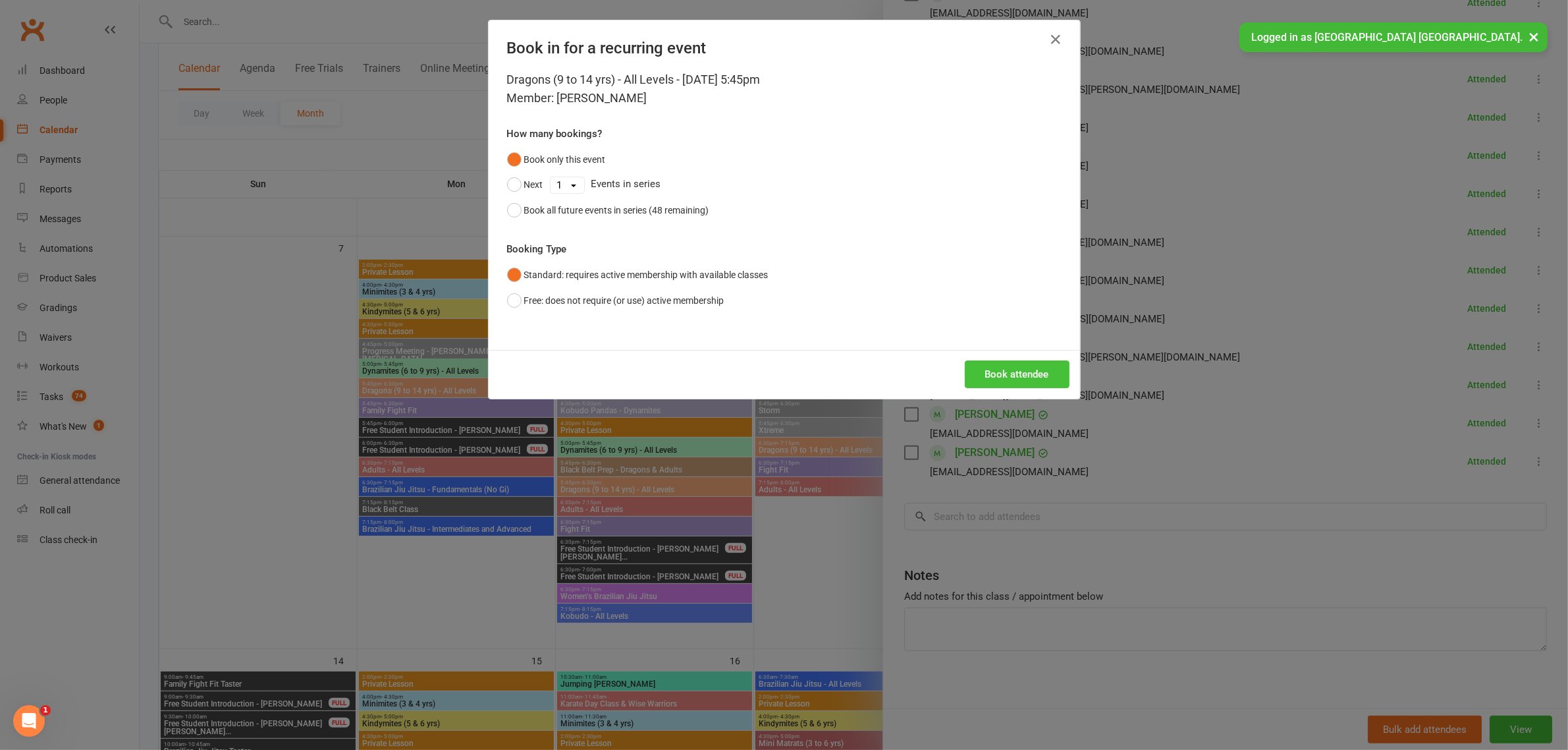
click at [1006, 371] on button "Book attendee" at bounding box center [1017, 375] width 105 height 28
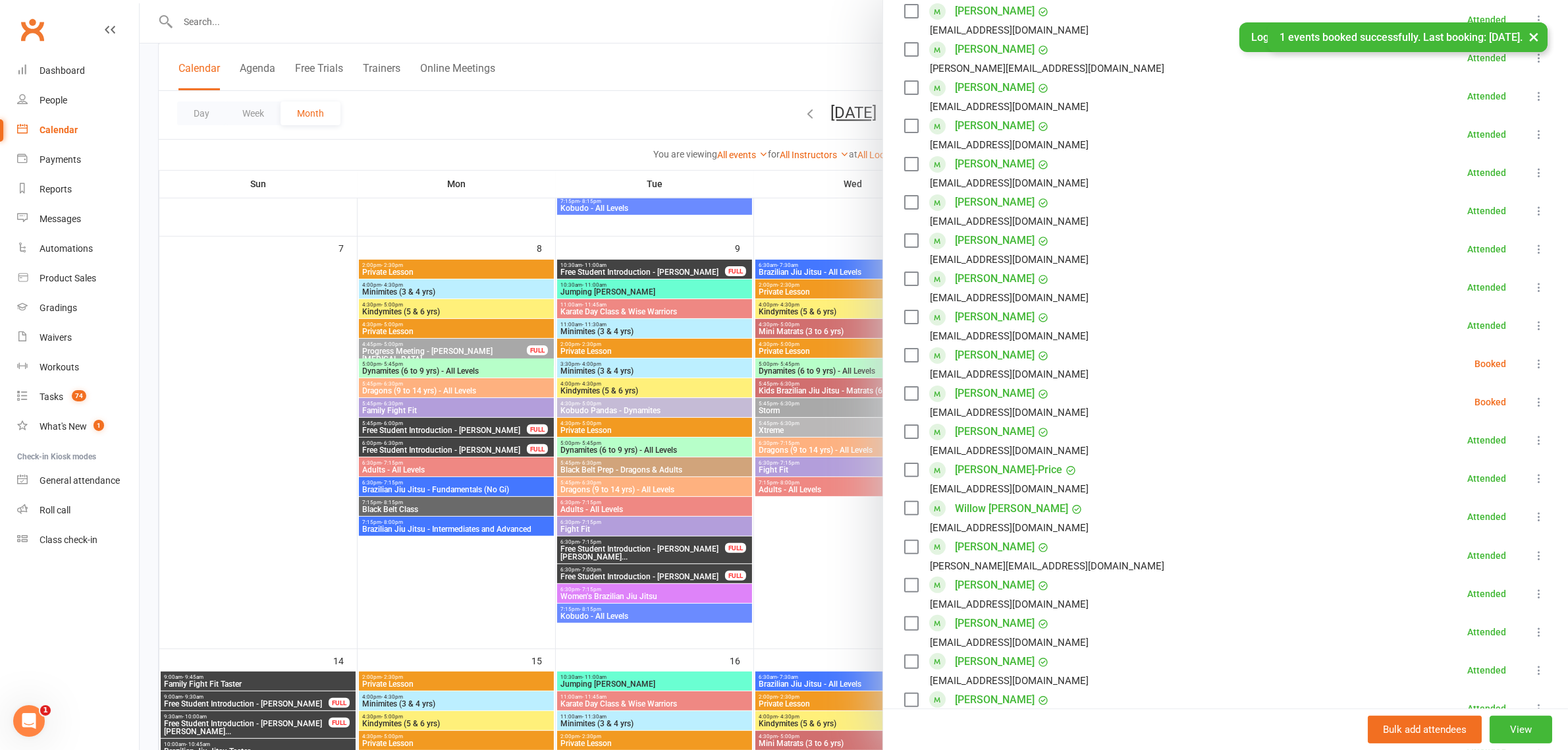
scroll to position [164, 0]
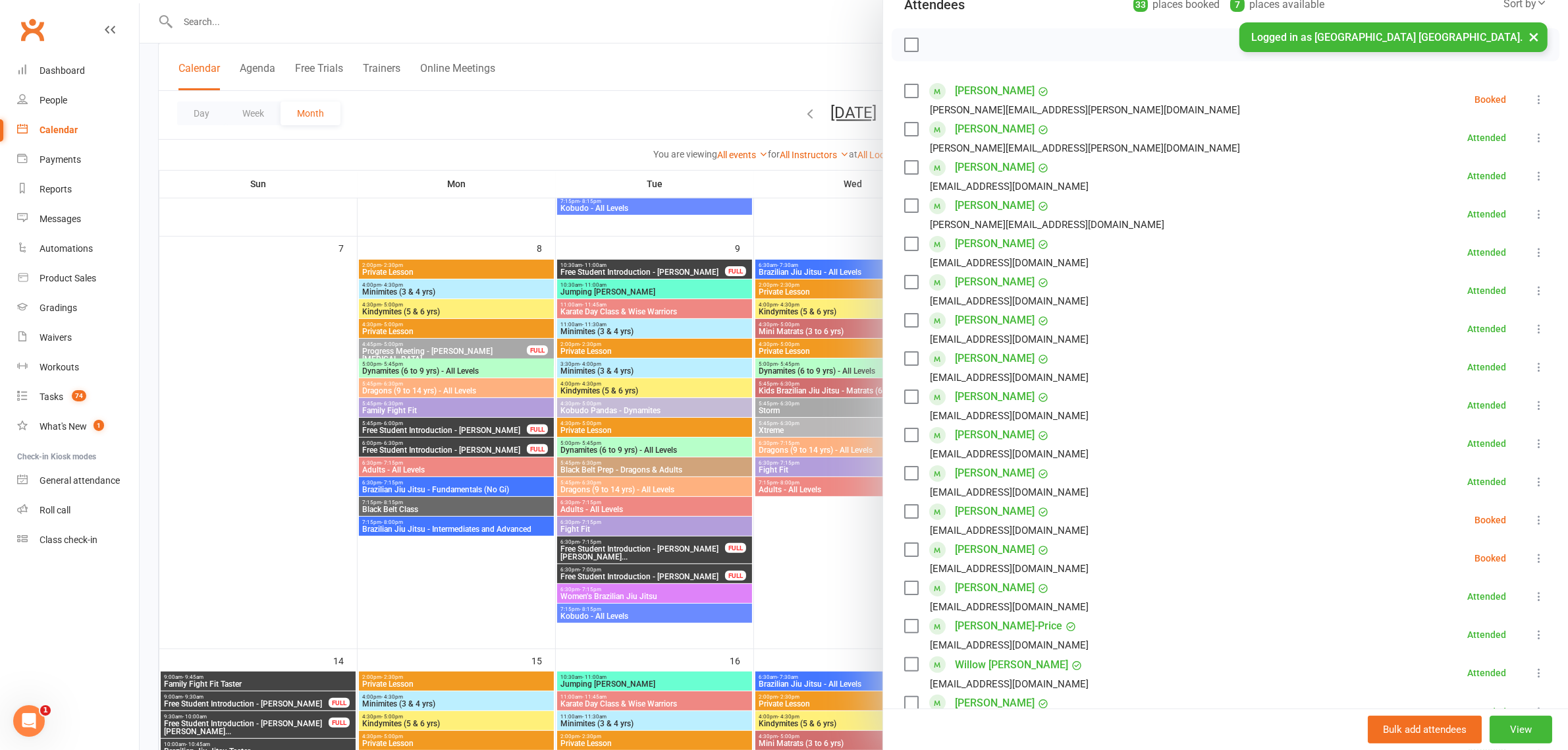
click at [1533, 519] on icon at bounding box center [1539, 520] width 13 height 13
click at [1435, 603] on link "Check in" at bounding box center [1476, 598] width 142 height 27
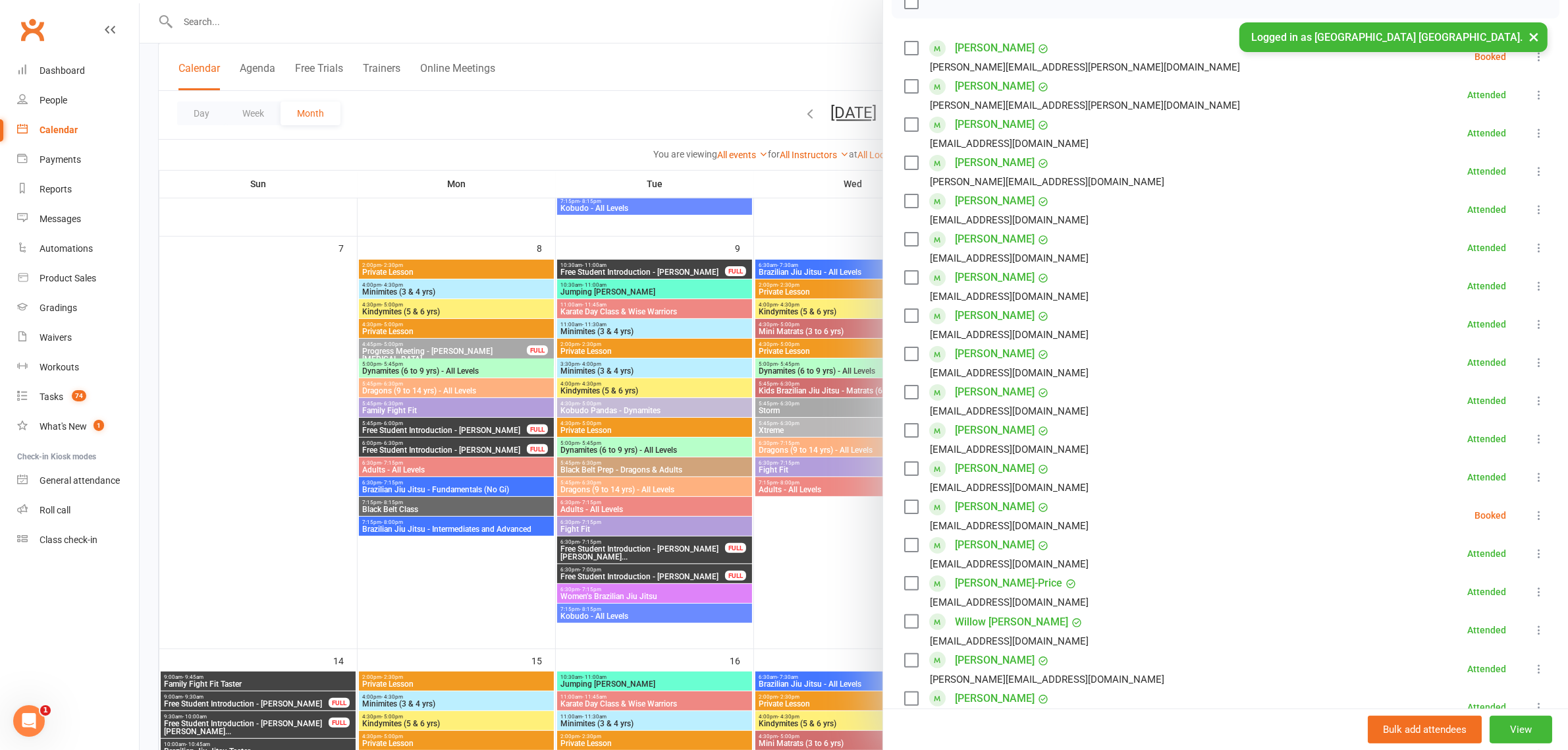
scroll to position [247, 0]
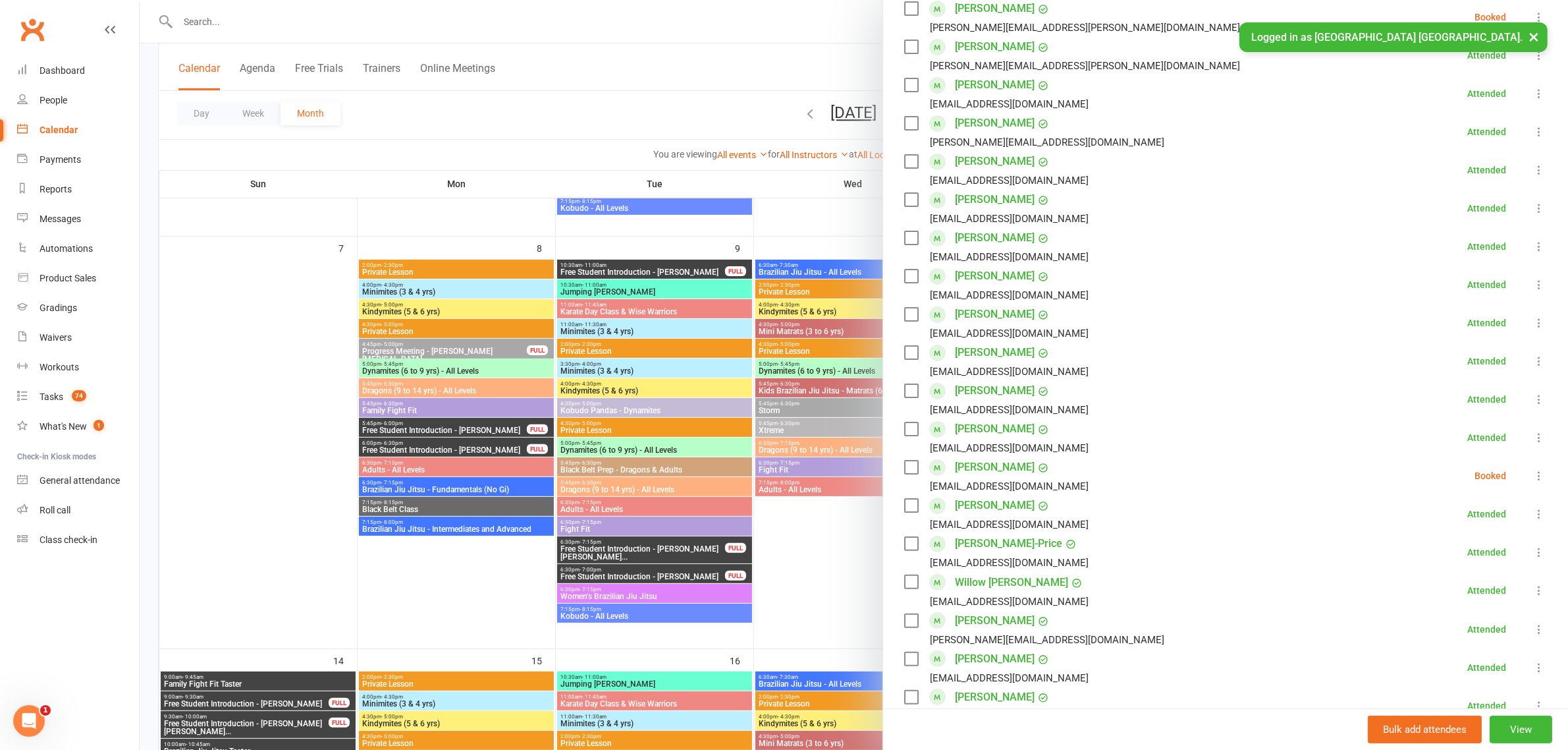
drag, startPoint x: 806, startPoint y: 346, endPoint x: 862, endPoint y: 353, distance: 56.4
click at [806, 346] on div at bounding box center [854, 375] width 1429 height 750
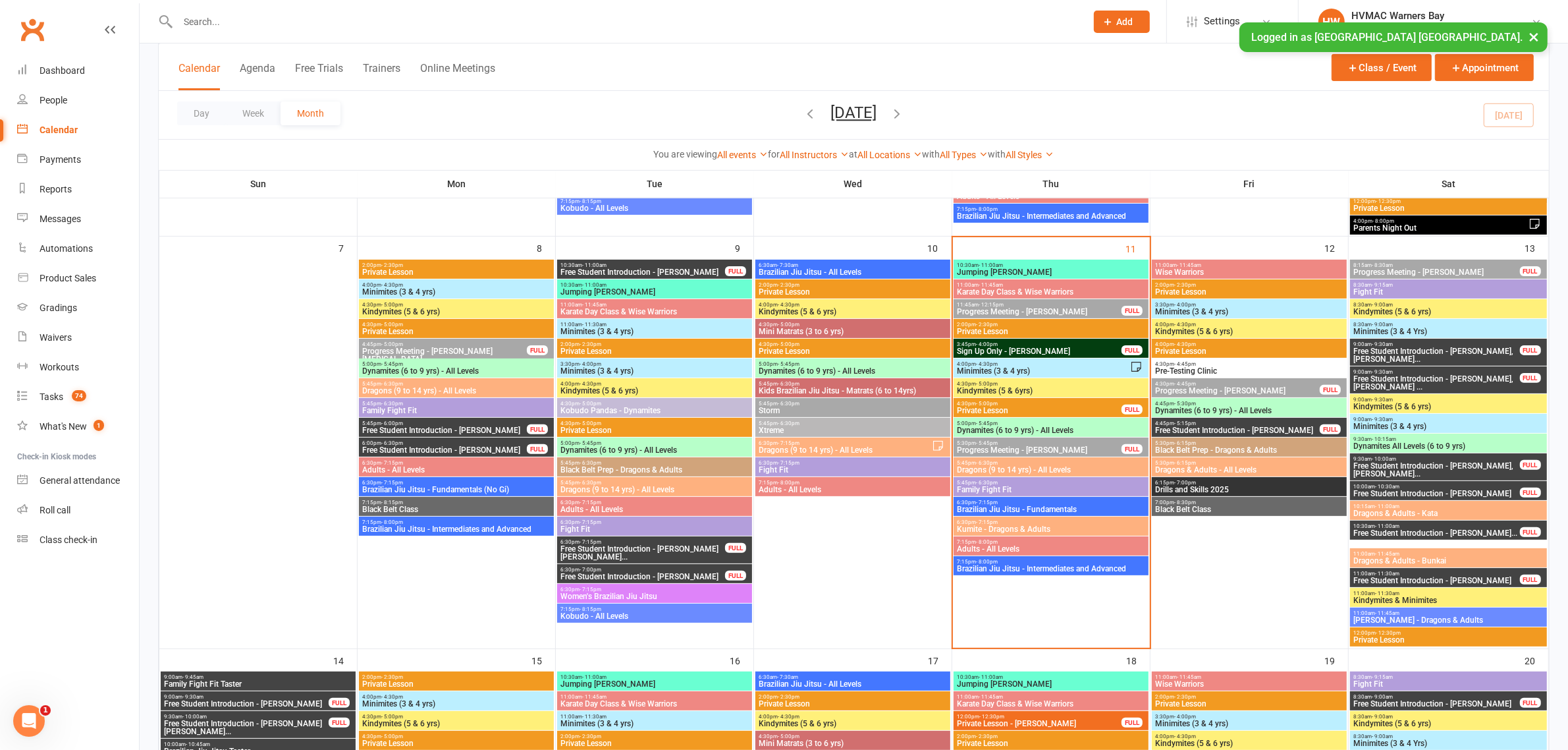
click at [1064, 430] on span "Dynamites (6 to 9 yrs) - All Levels" at bounding box center [1050, 430] width 189 height 8
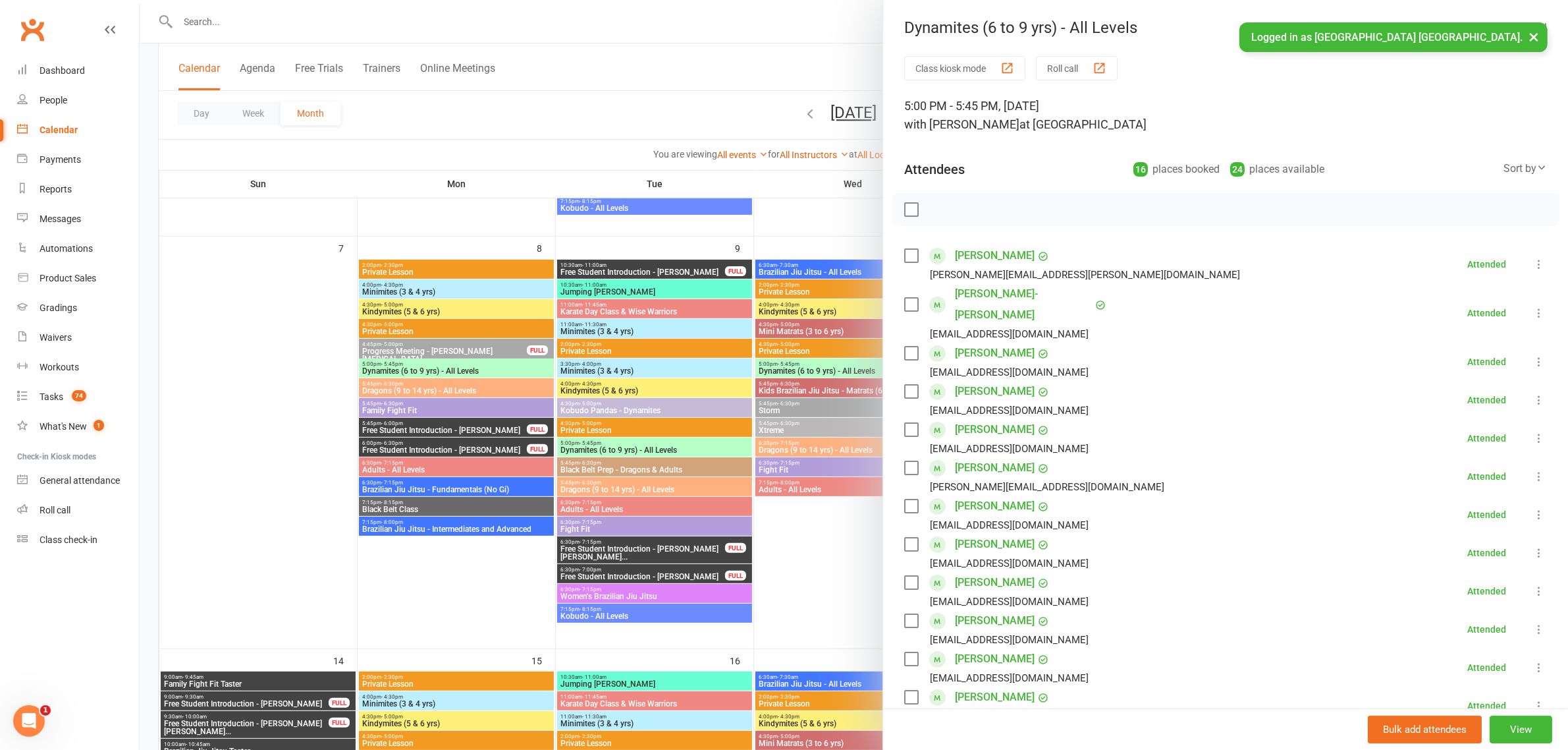
scroll to position [83, 0]
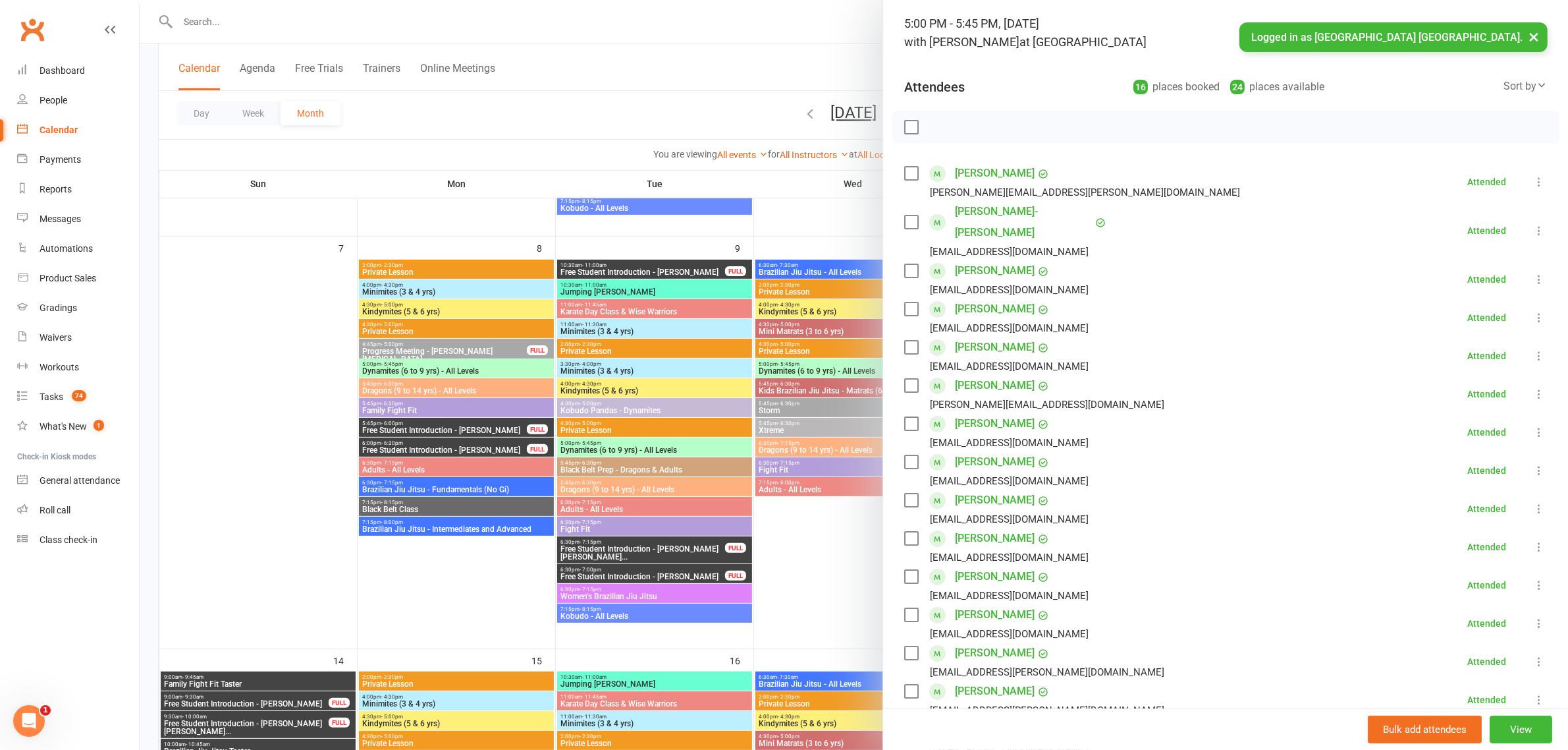
click at [739, 115] on div at bounding box center [854, 375] width 1429 height 750
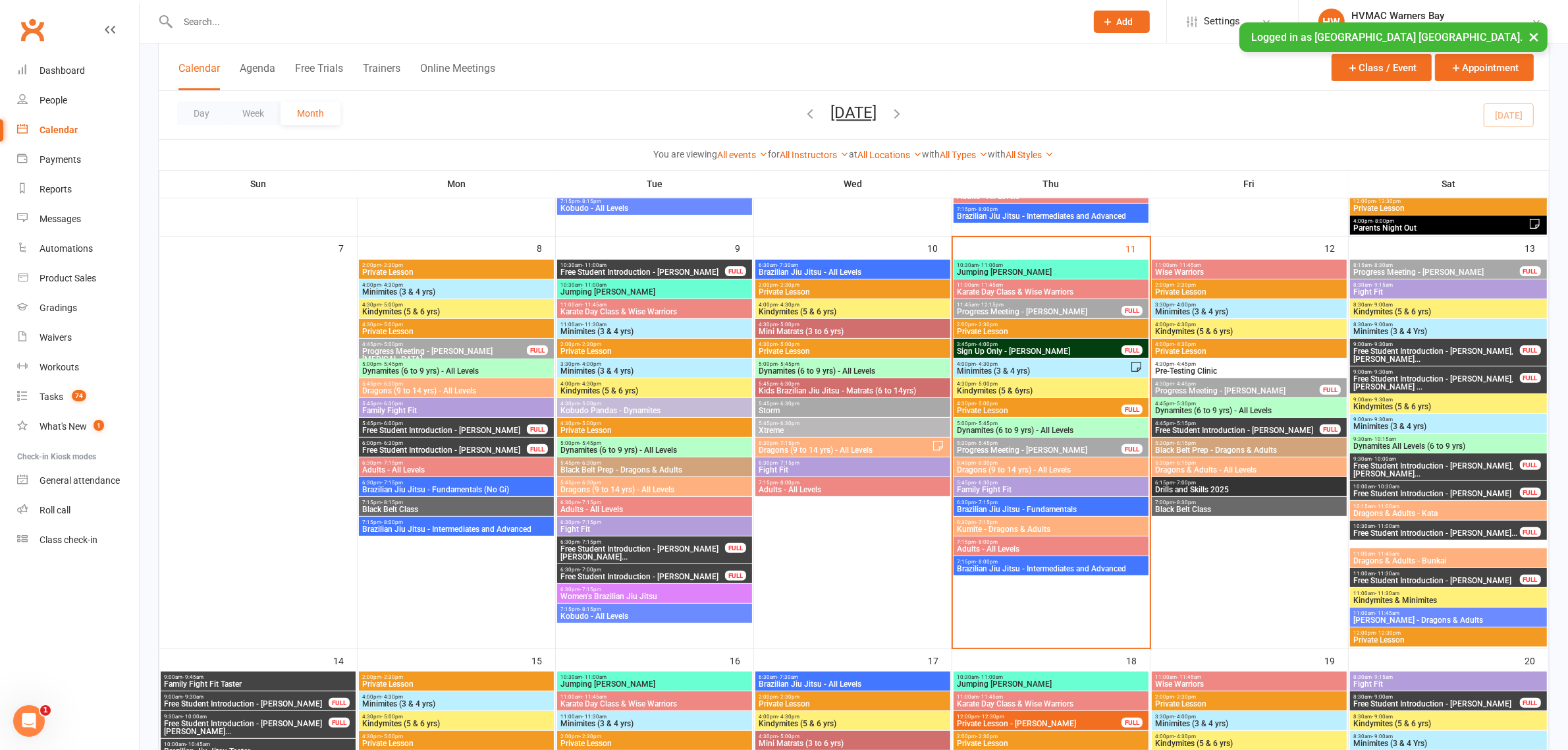
click at [1000, 528] on span "Kumite - Dragons & Adults" at bounding box center [1050, 529] width 189 height 8
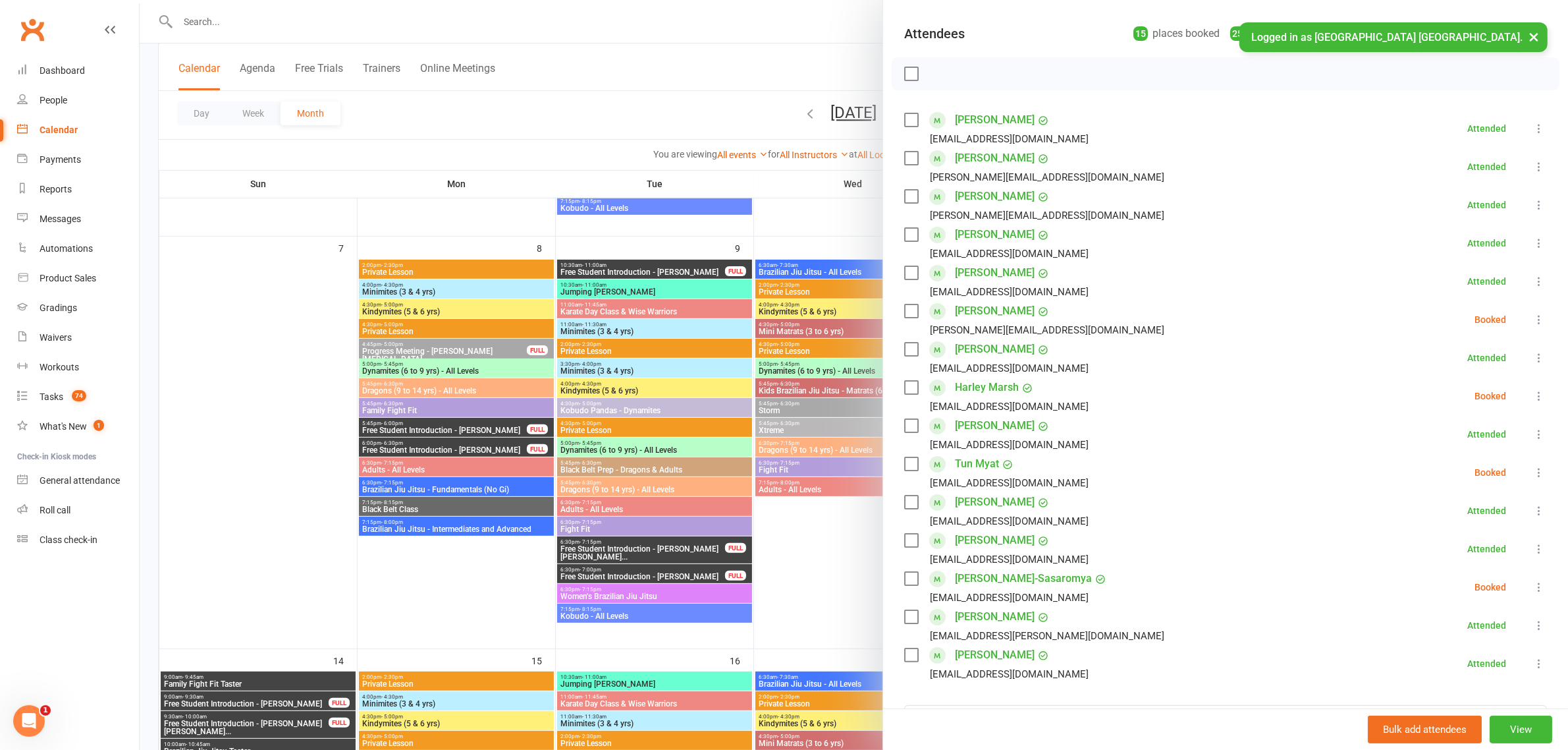
scroll to position [164, 0]
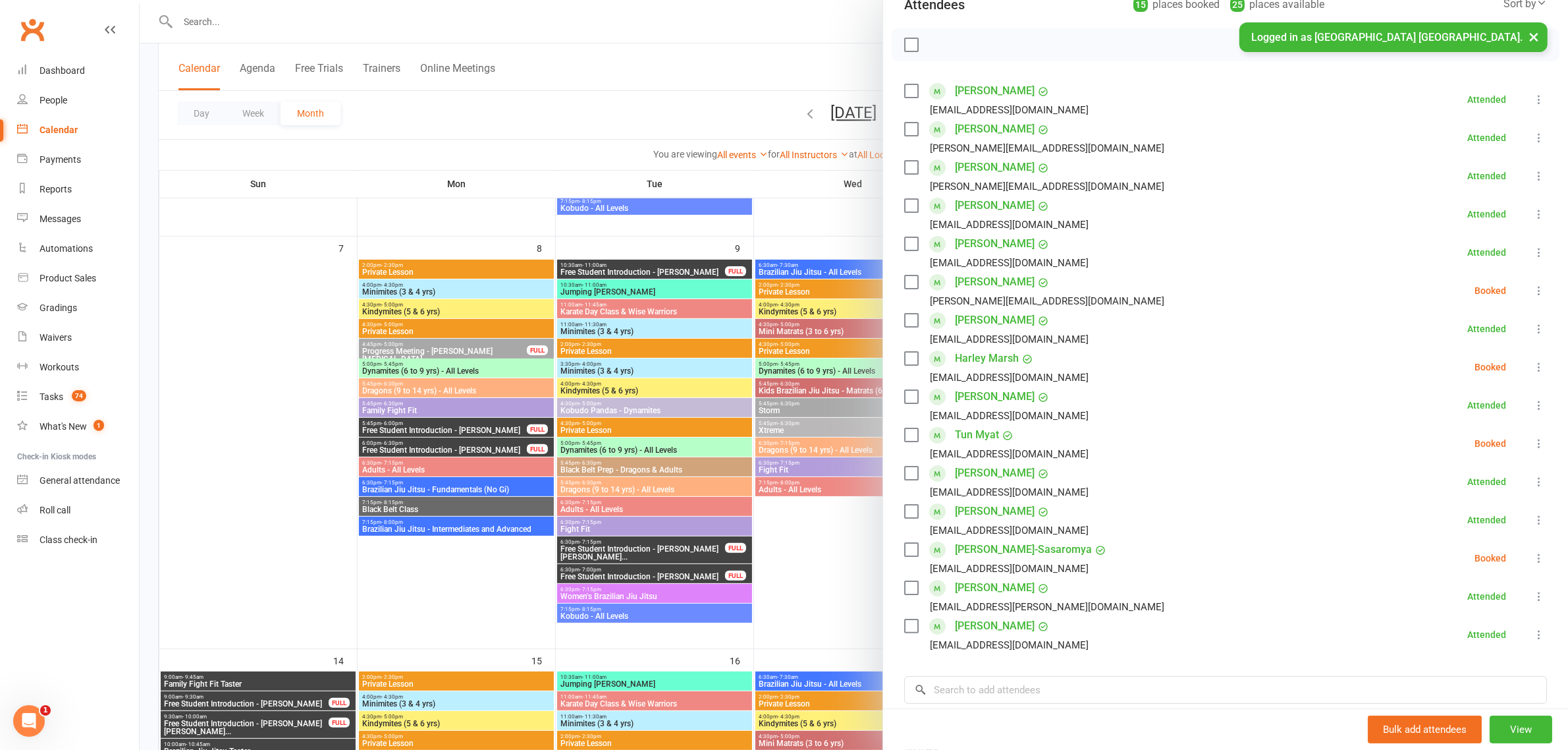
click at [683, 113] on div at bounding box center [854, 375] width 1429 height 750
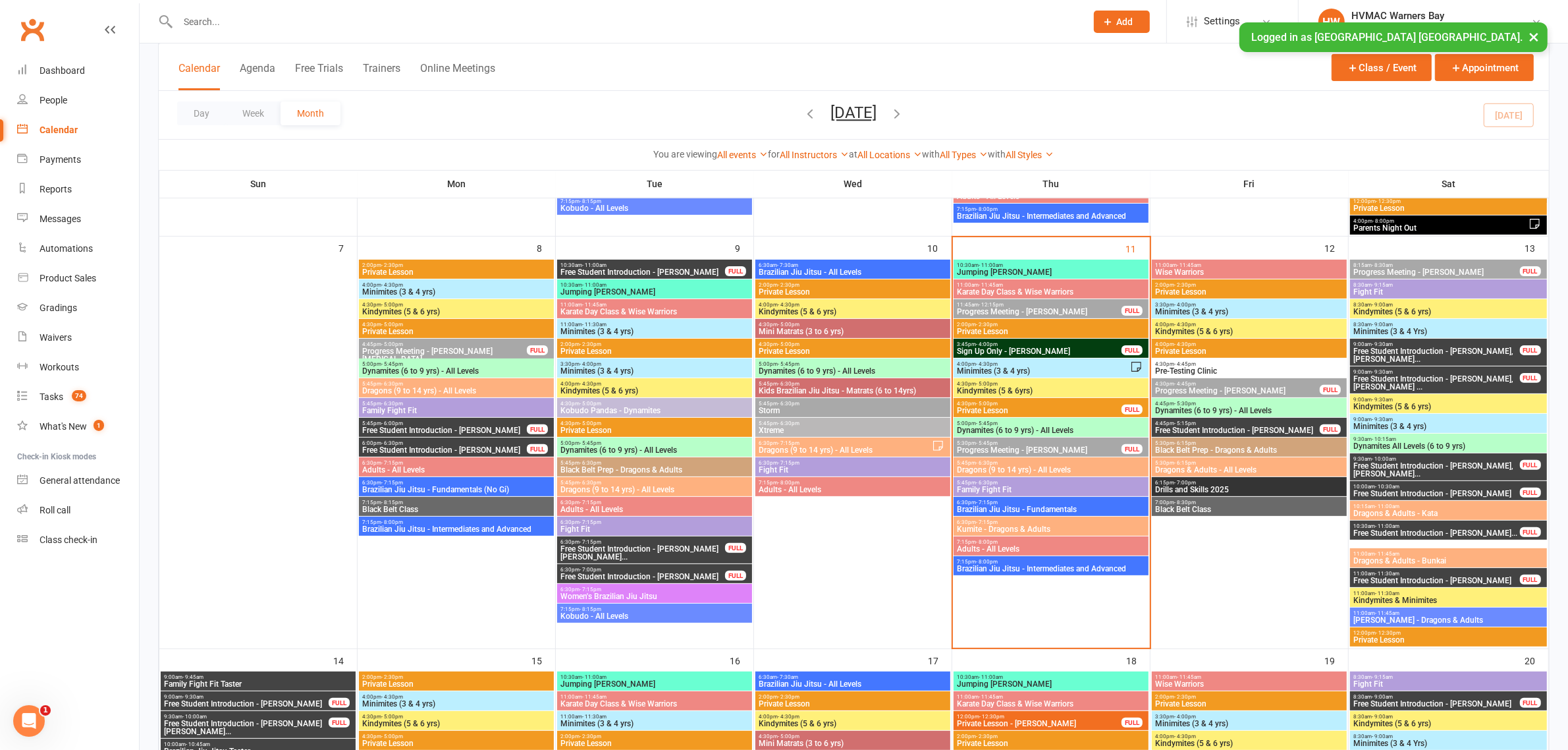
click at [1026, 541] on span "7:15pm - 8:00pm" at bounding box center [1050, 542] width 189 height 6
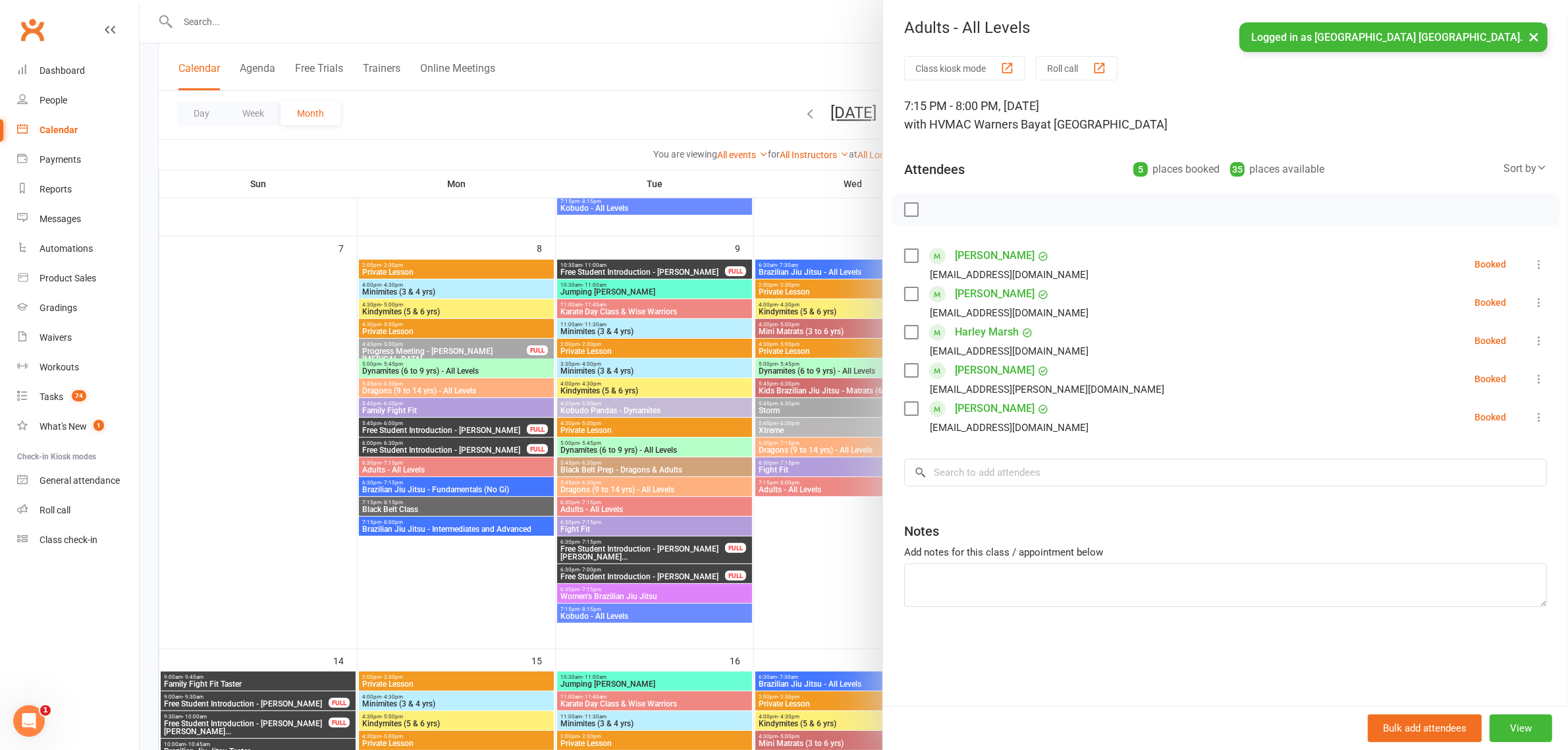
click at [491, 25] on div at bounding box center [854, 375] width 1429 height 750
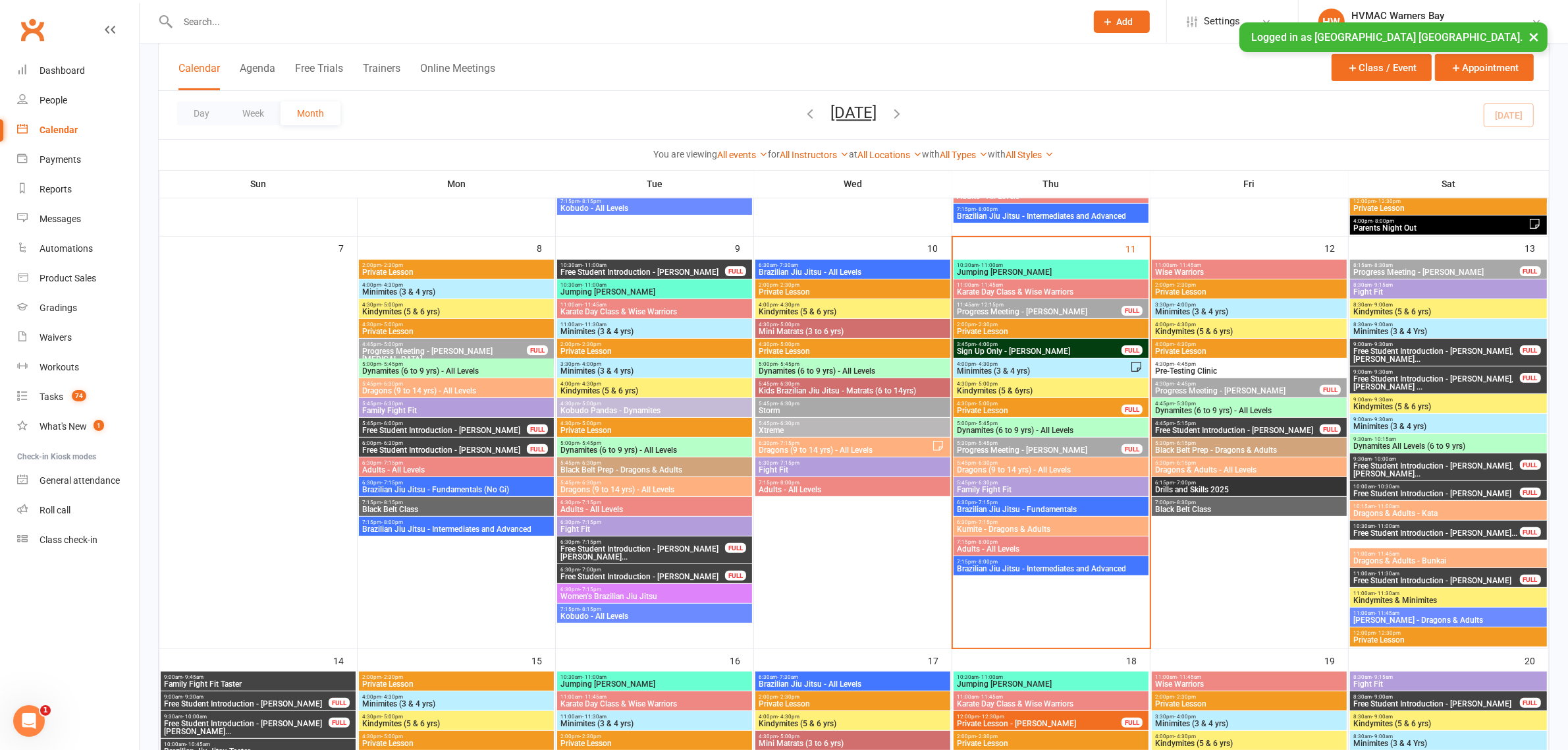
click at [495, 24] on input "text" at bounding box center [625, 21] width 903 height 18
click at [1002, 422] on span "5:00pm - 5:45pm" at bounding box center [1050, 423] width 189 height 6
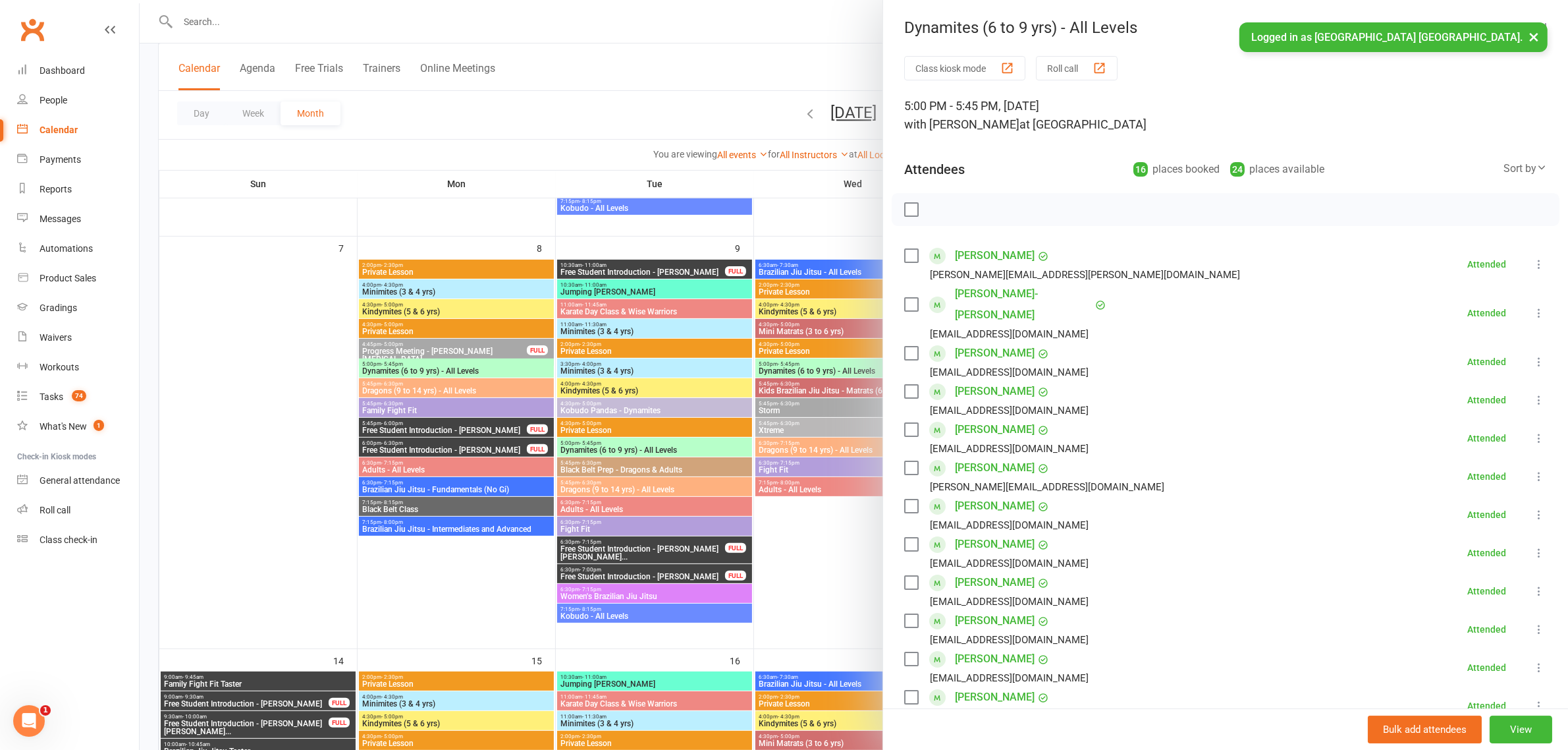
click at [778, 224] on div at bounding box center [854, 375] width 1429 height 750
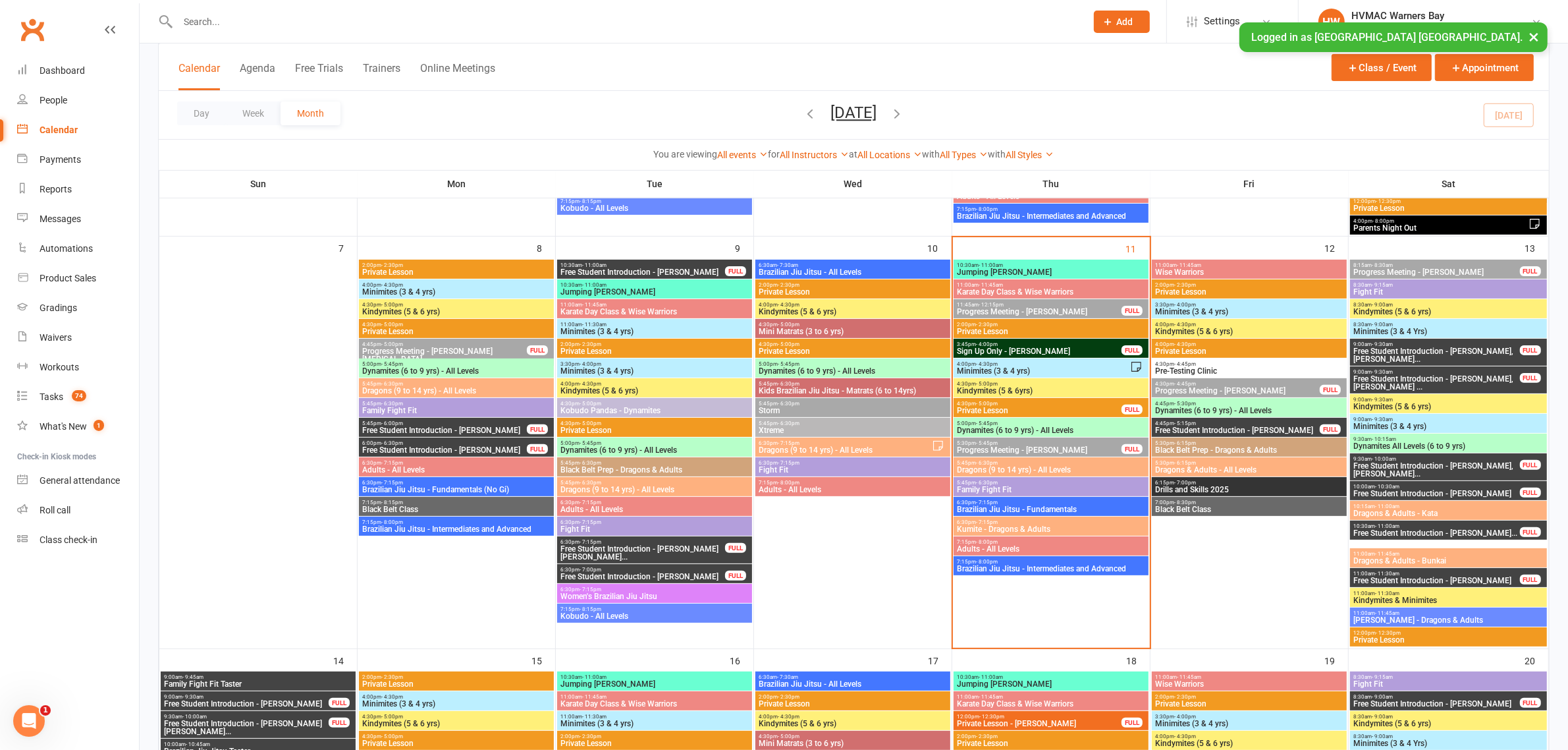
click at [1188, 407] on span "Dynamites (6 to 9 yrs) - All Levels" at bounding box center [1249, 410] width 189 height 8
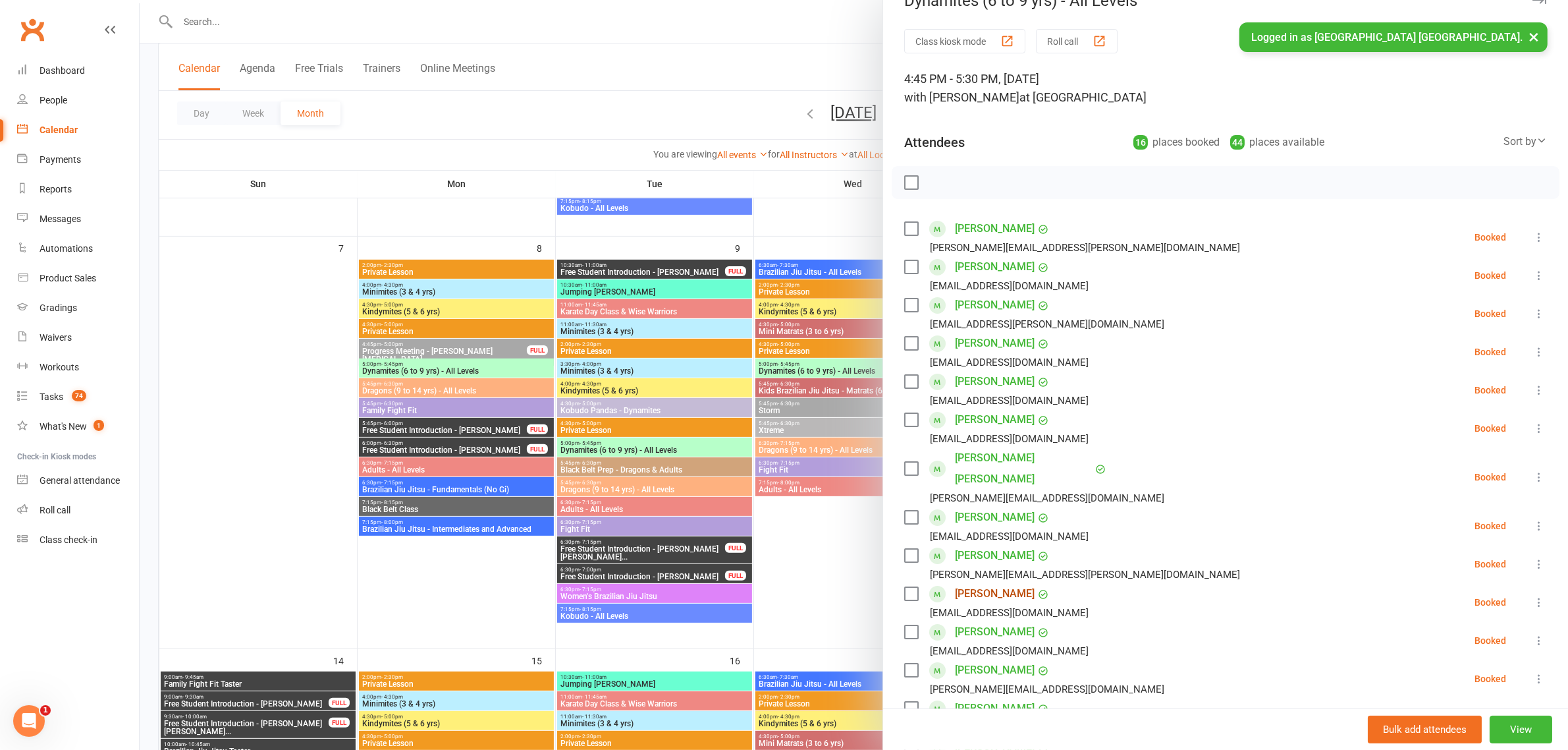
scroll to position [0, 0]
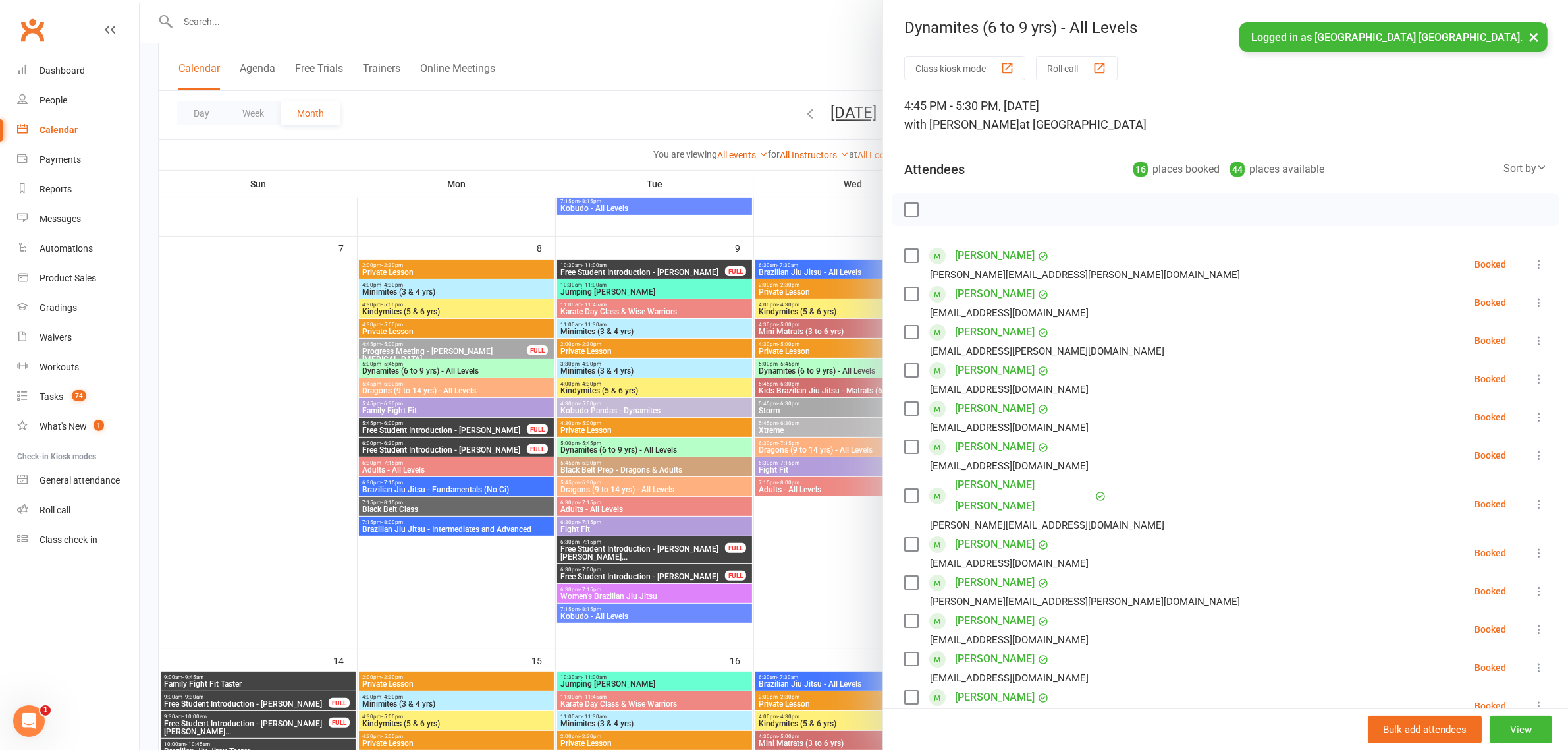
click at [700, 119] on div at bounding box center [854, 375] width 1429 height 750
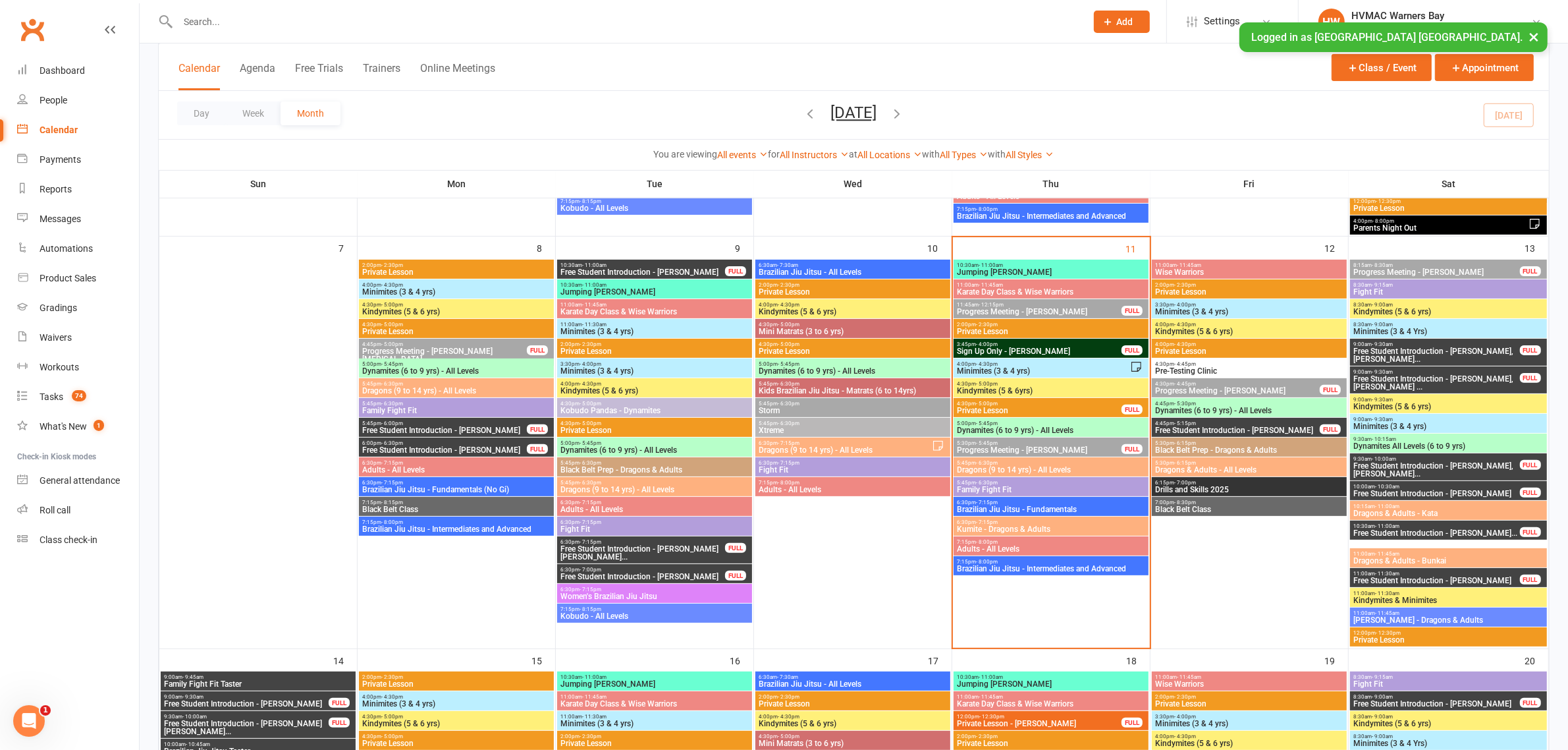
click at [1000, 466] on span "Dragons (9 to 14 yrs) - All Levels" at bounding box center [1050, 470] width 189 height 8
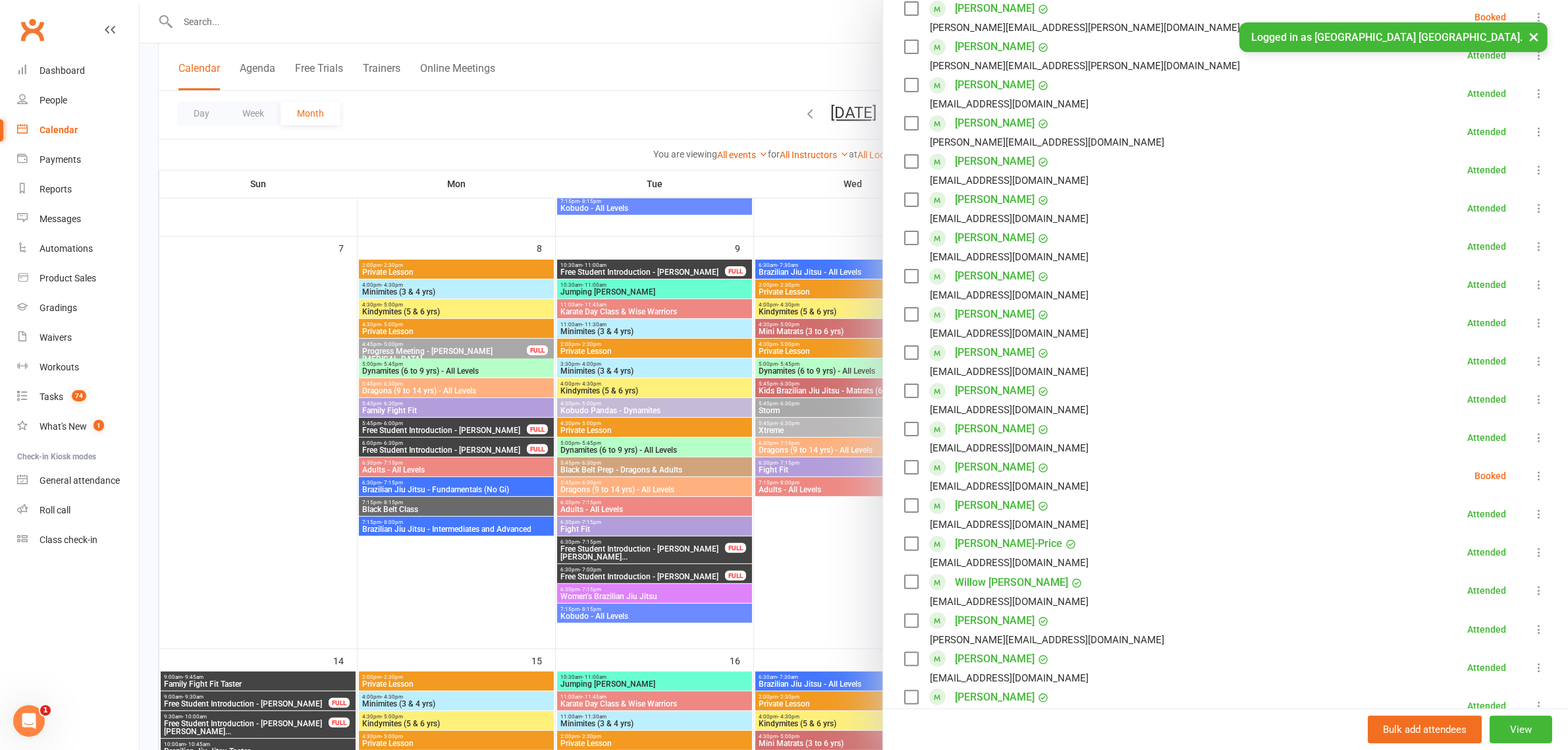
scroll to position [83, 0]
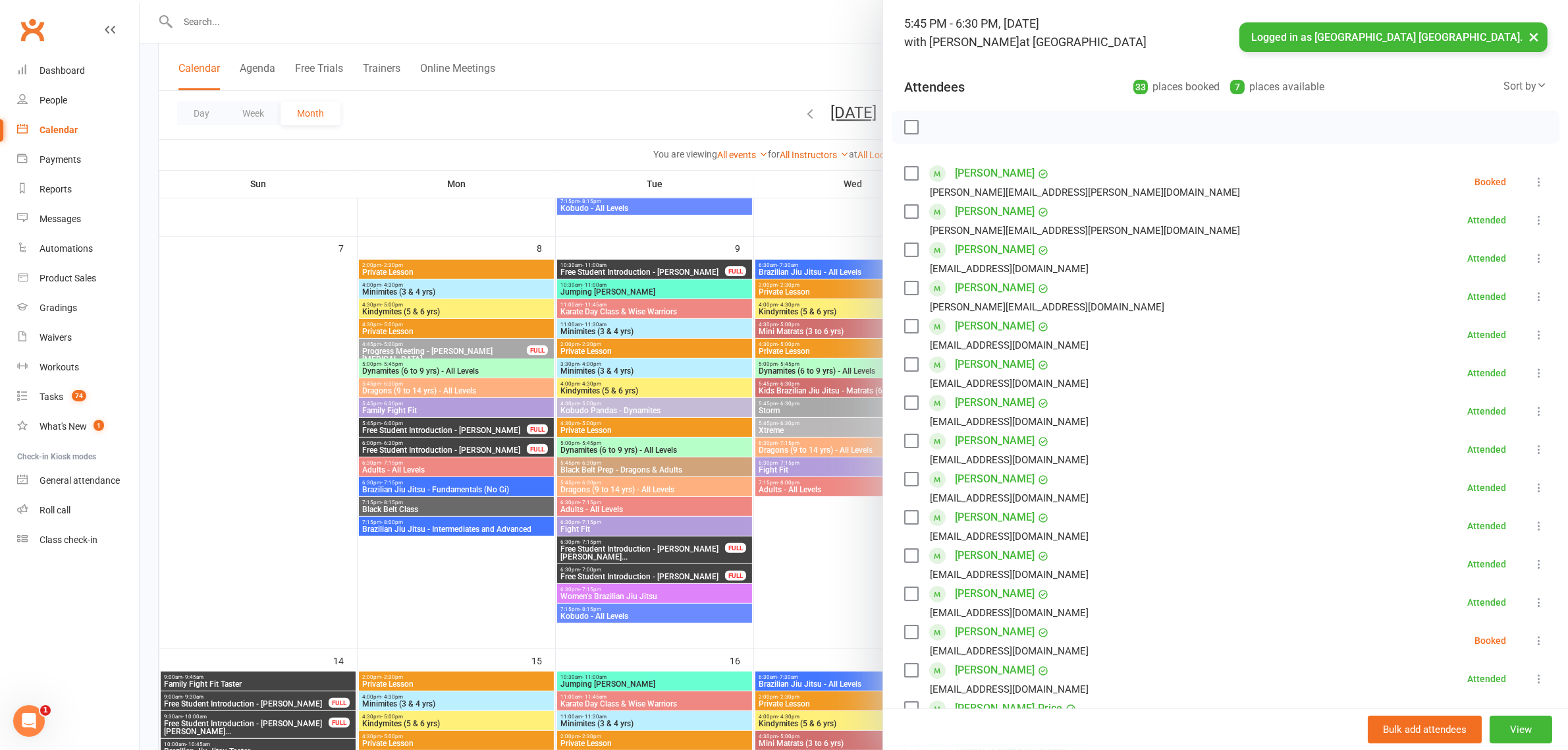
click at [1533, 182] on icon at bounding box center [1539, 182] width 13 height 13
click at [1440, 257] on link "Check in" at bounding box center [1476, 260] width 142 height 27
click at [1533, 36] on button "×" at bounding box center [1534, 36] width 24 height 28
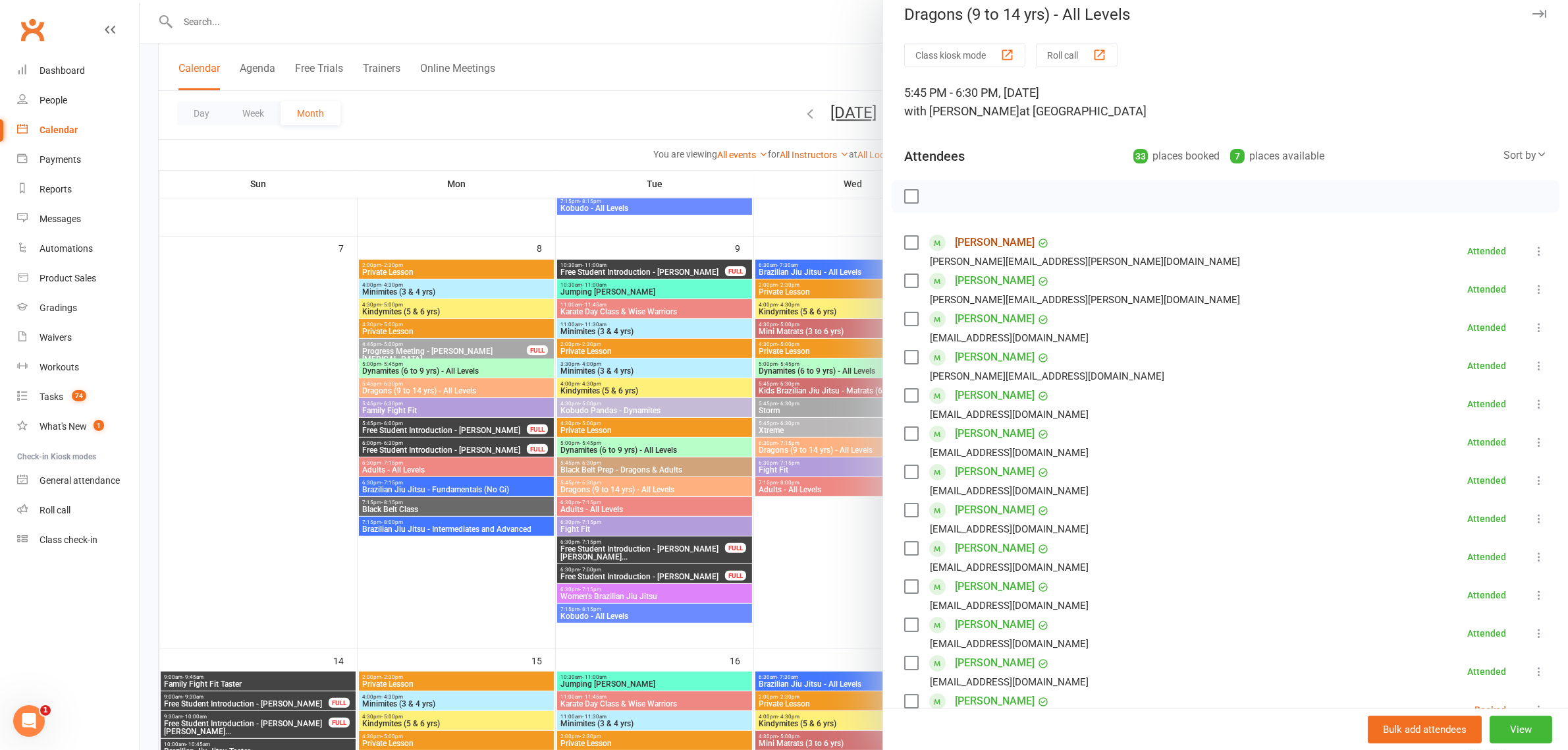
scroll to position [0, 0]
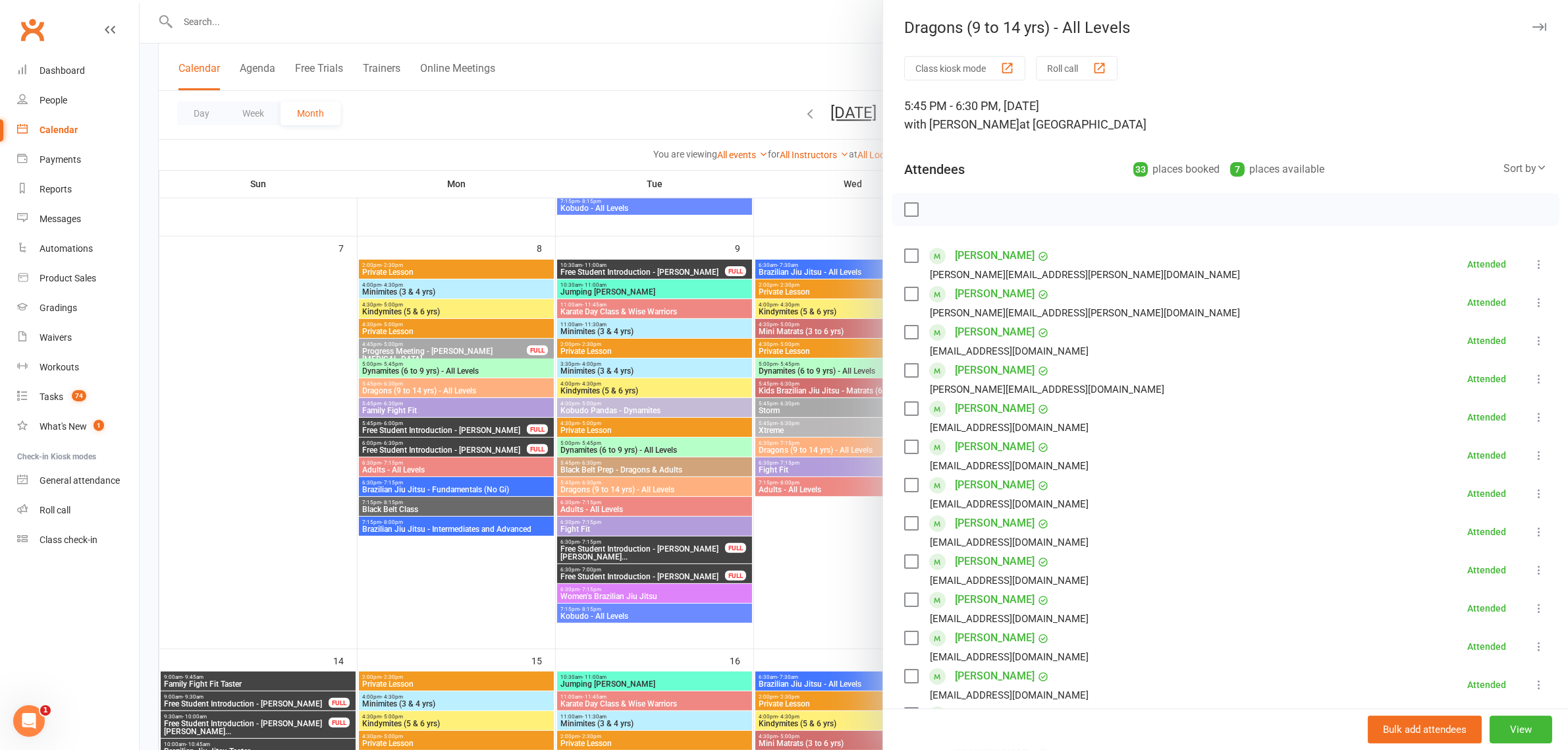
click at [831, 67] on div at bounding box center [854, 375] width 1429 height 750
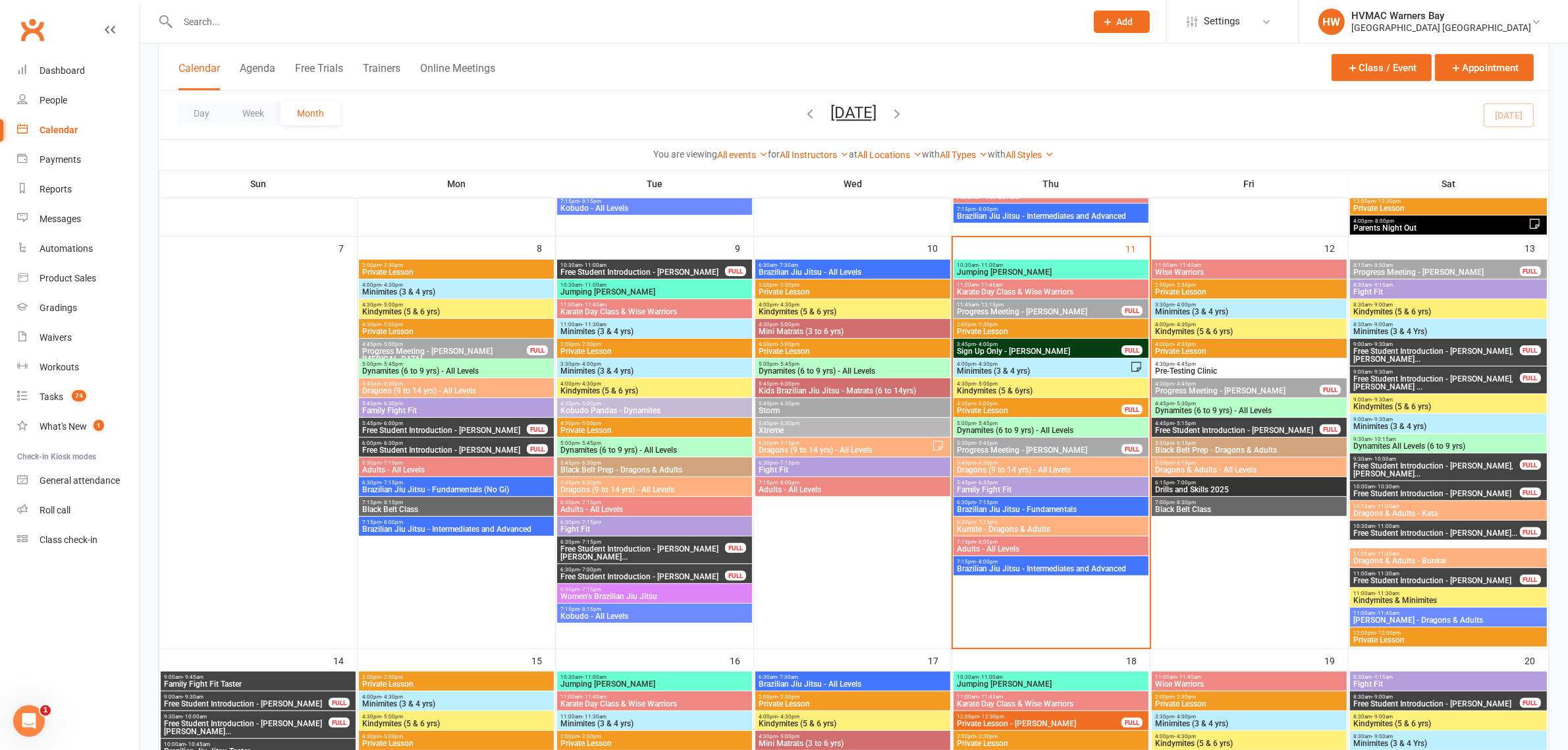
click at [1039, 525] on span "Kumite - Dragons & Adults" at bounding box center [1050, 529] width 189 height 8
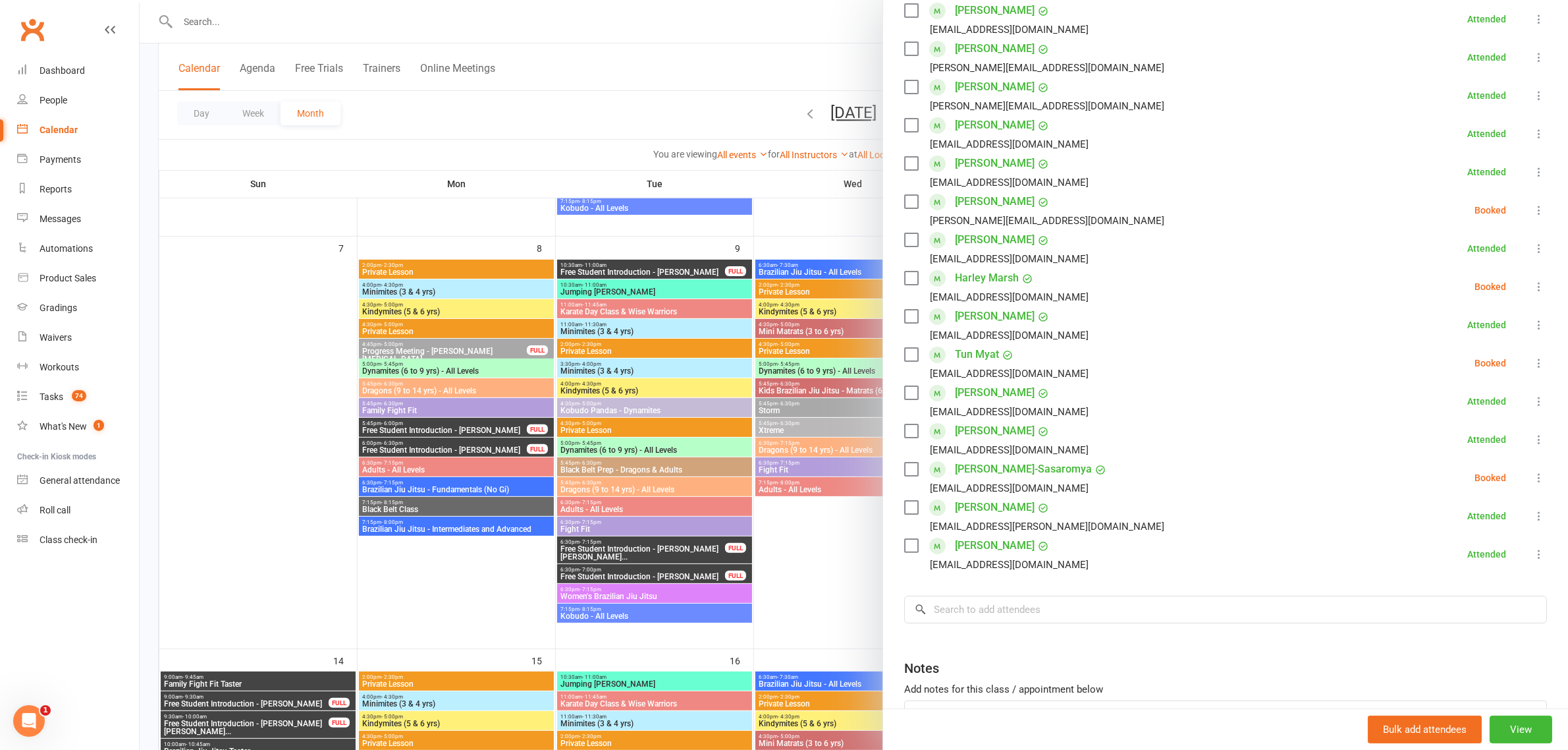
scroll to position [247, 0]
click at [1048, 613] on input "search" at bounding box center [1226, 608] width 643 height 28
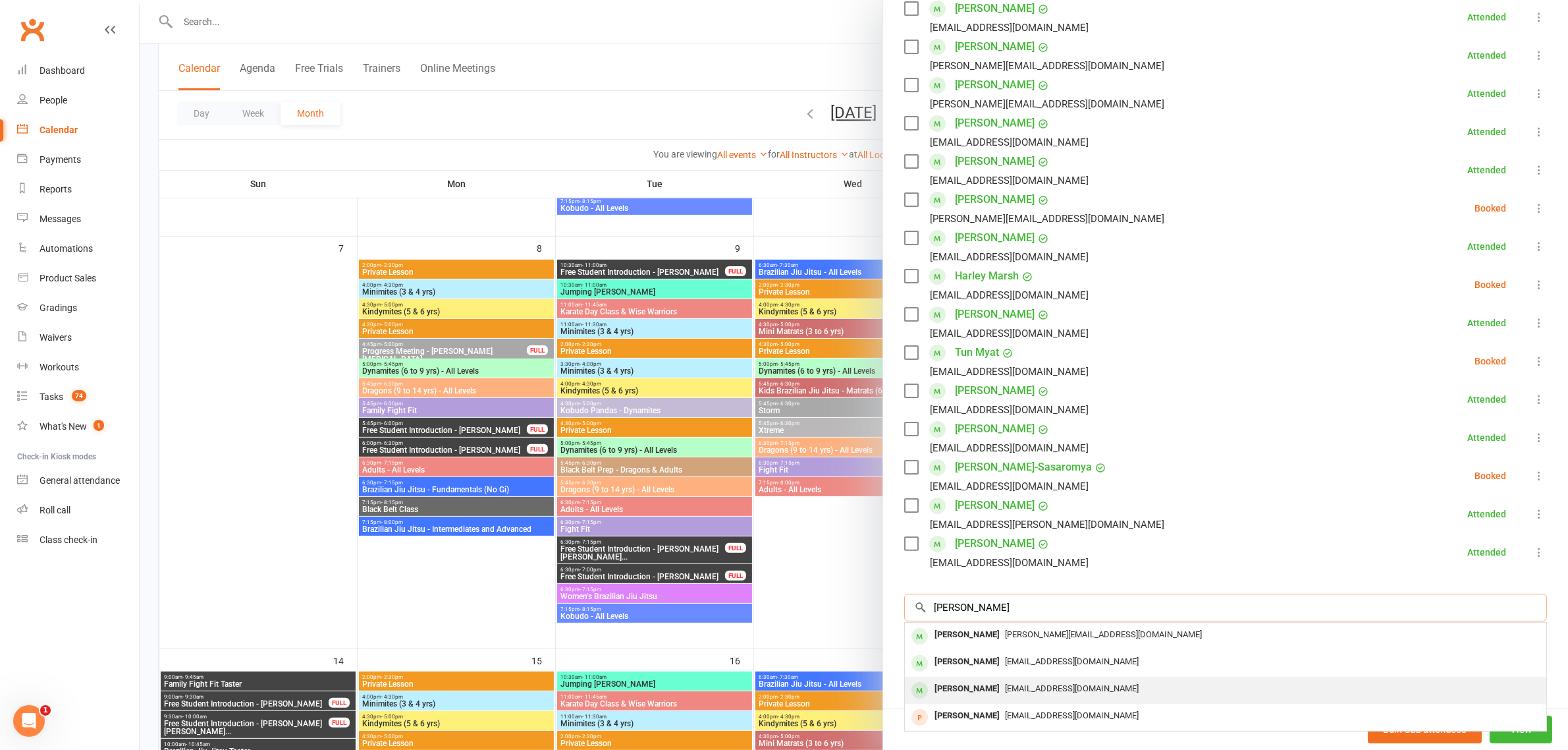
type input "zach"
click at [1005, 684] on span "Zac.flick06@icloud.com" at bounding box center [1071, 687] width 133 height 10
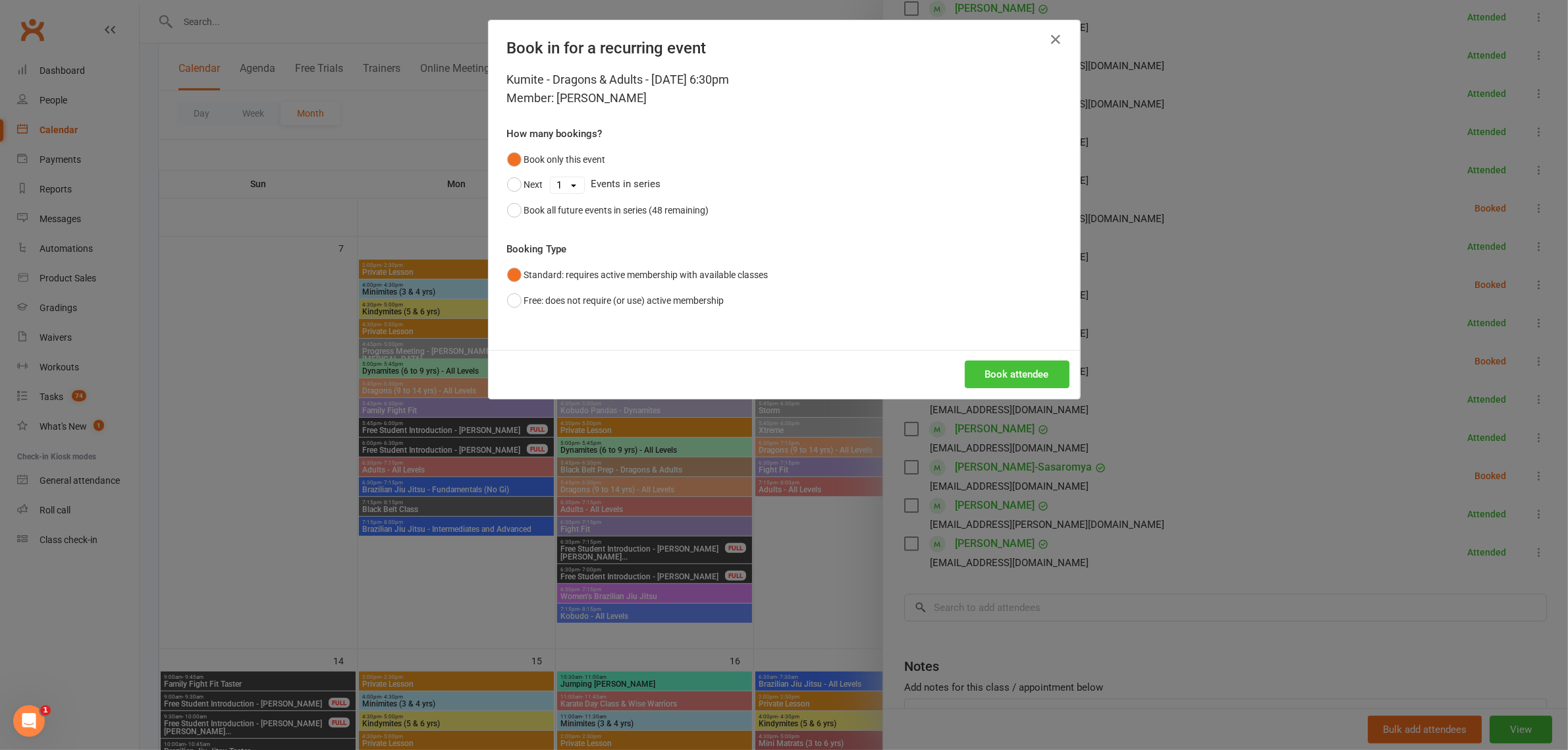
click at [1017, 374] on button "Book attendee" at bounding box center [1017, 375] width 105 height 28
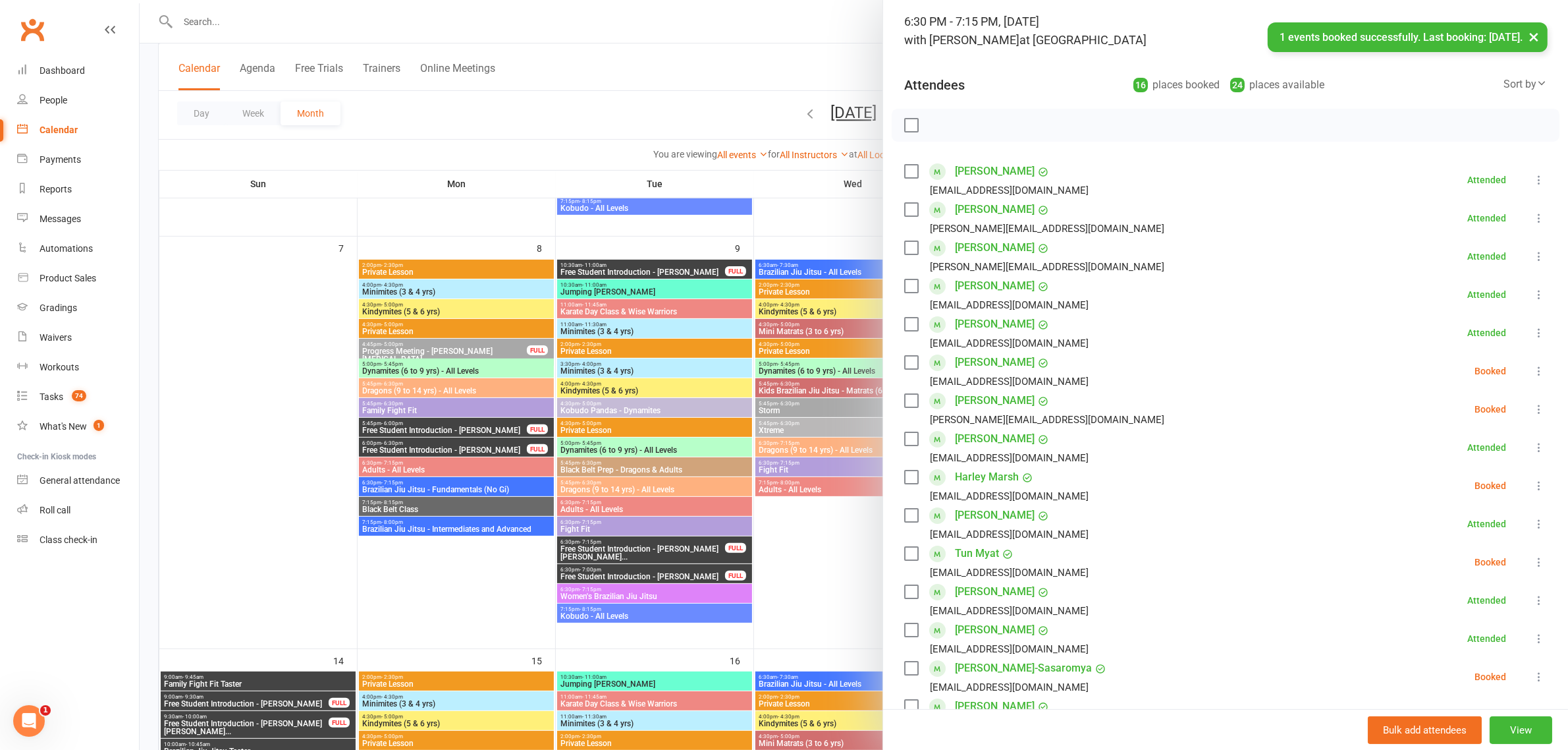
scroll to position [83, 0]
click at [1533, 373] on icon at bounding box center [1539, 373] width 13 height 13
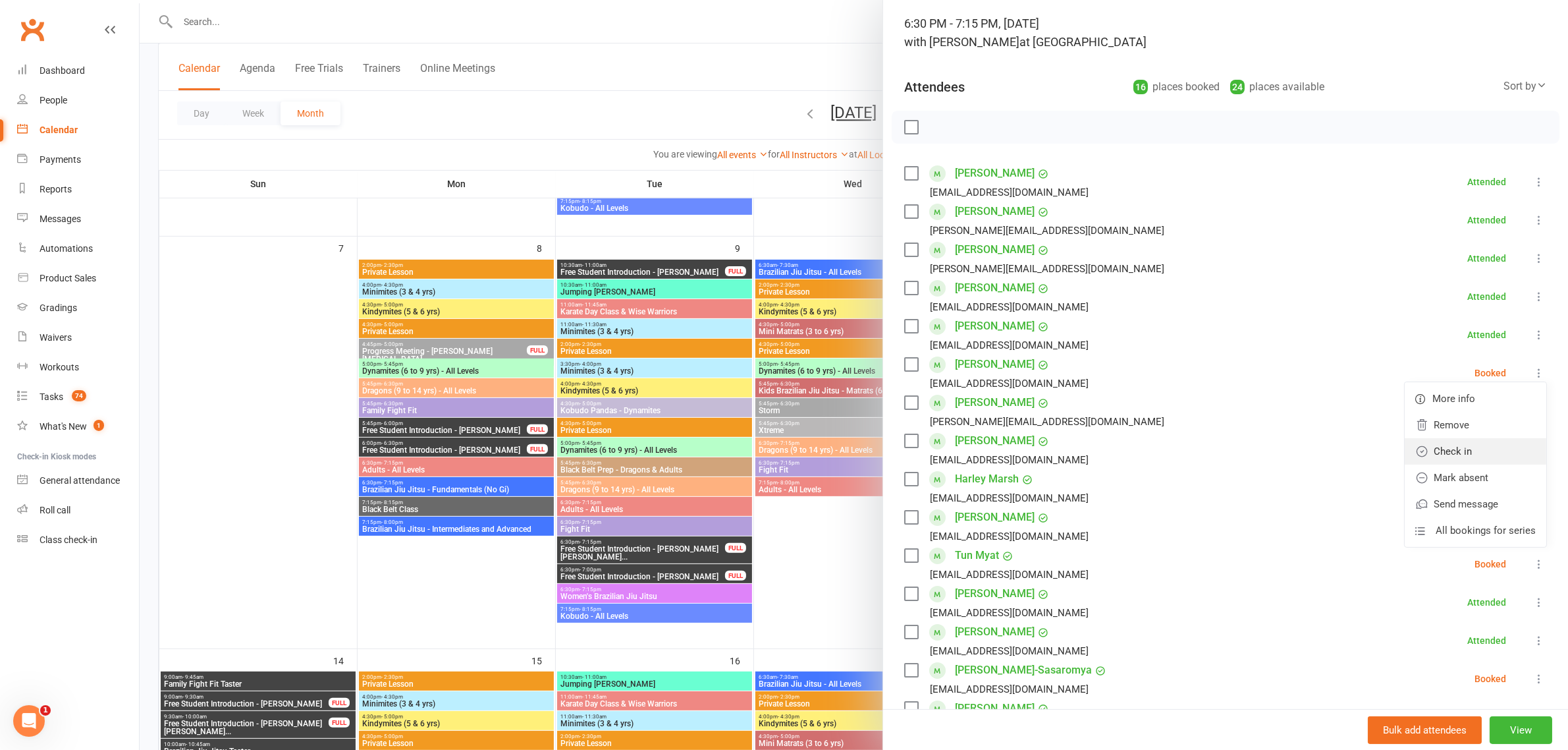
click at [1492, 442] on link "Check in" at bounding box center [1476, 451] width 142 height 27
click at [818, 60] on div at bounding box center [854, 375] width 1429 height 750
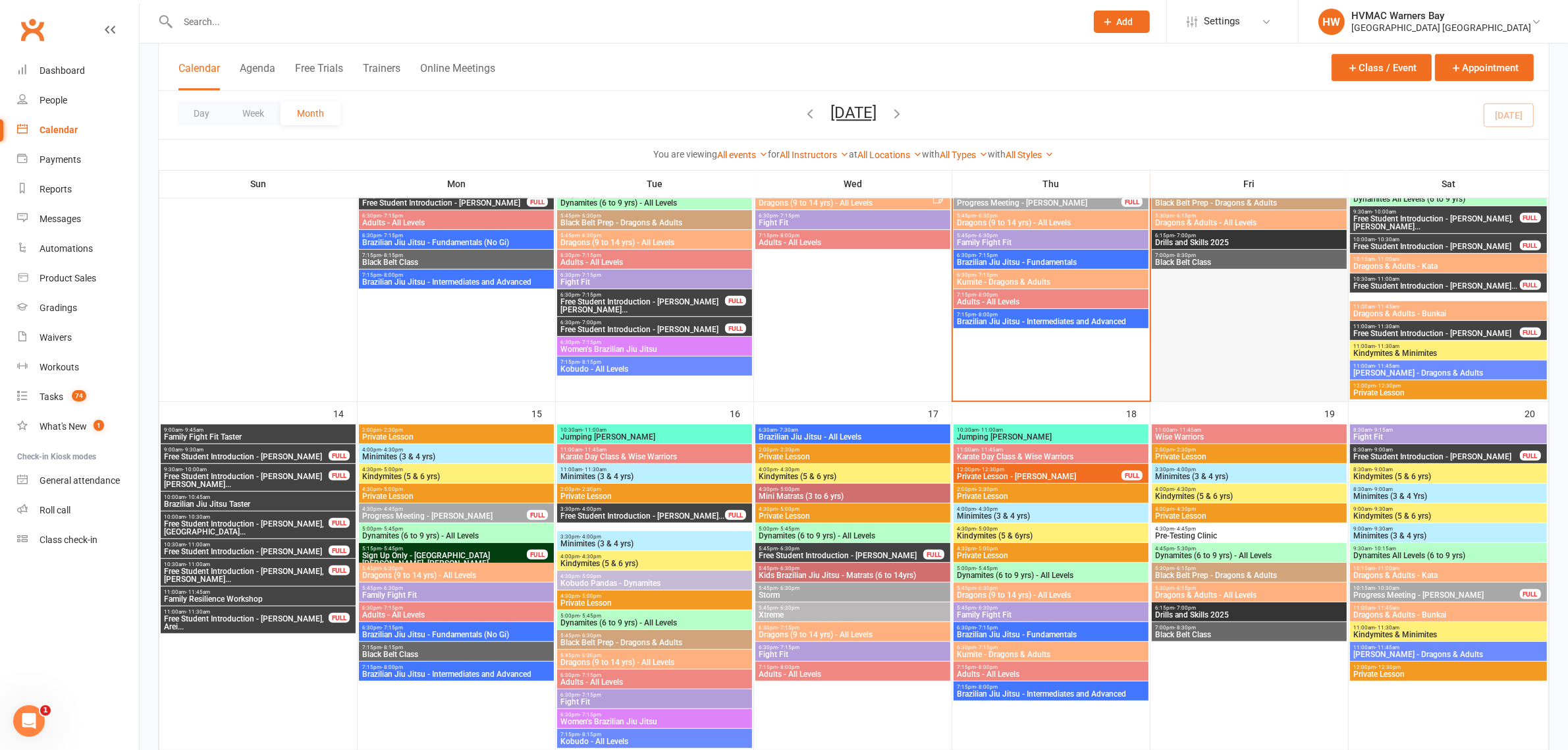
scroll to position [577, 0]
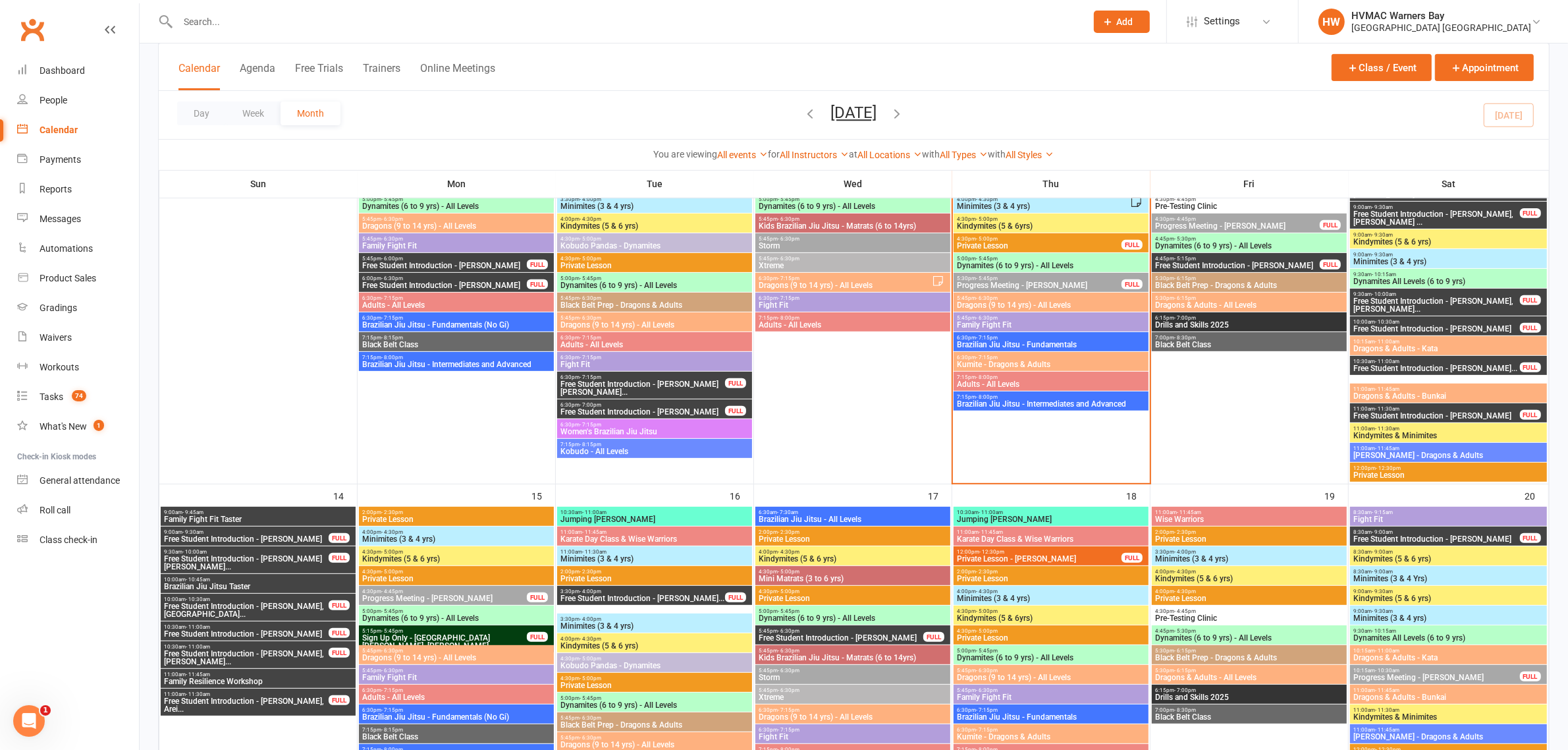
click at [1039, 380] on span "Adults - All Levels" at bounding box center [1050, 383] width 189 height 8
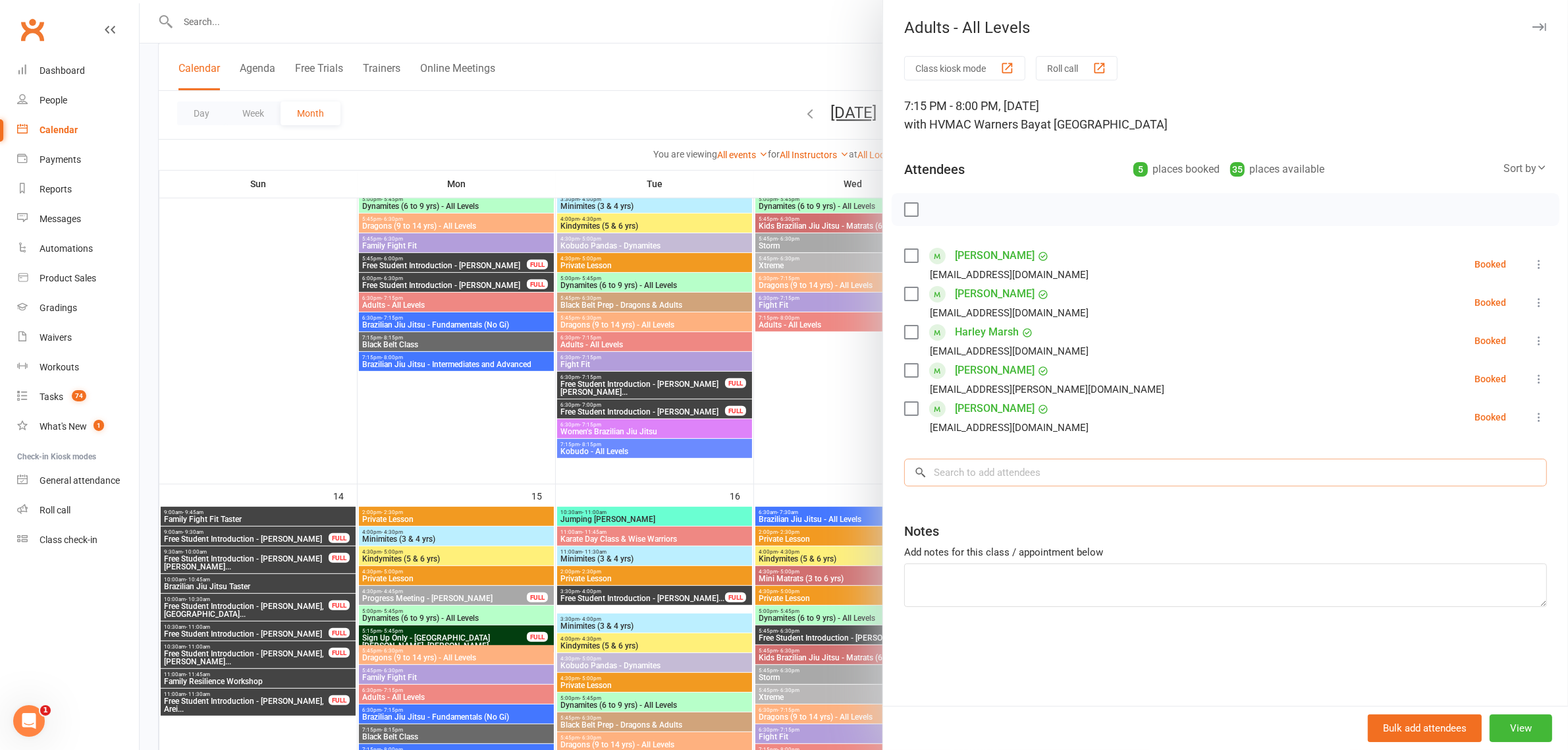
click at [1158, 476] on input "search" at bounding box center [1226, 473] width 643 height 28
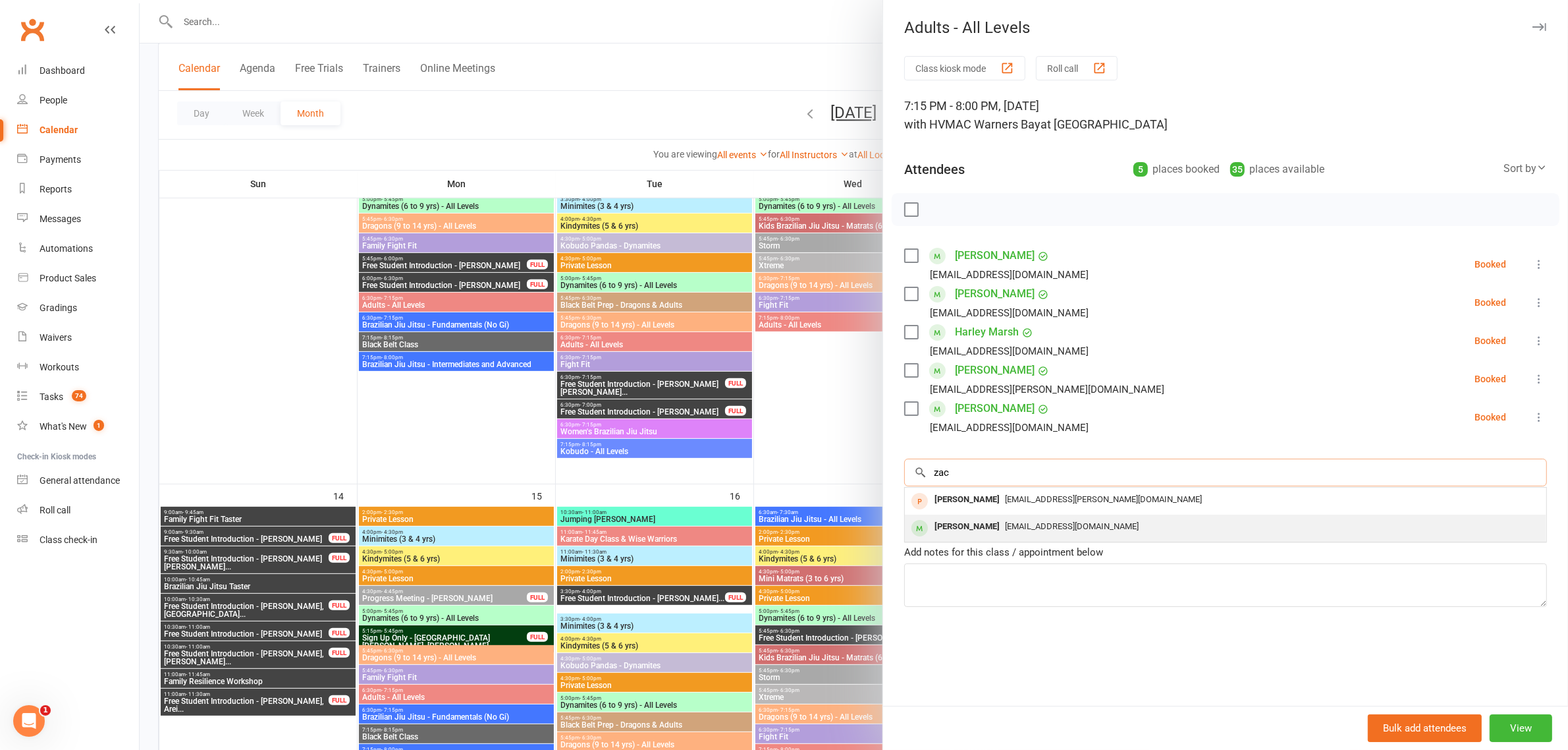
type input "zac"
click at [1021, 522] on span "Zac.flick06@icloud.com" at bounding box center [1071, 526] width 133 height 10
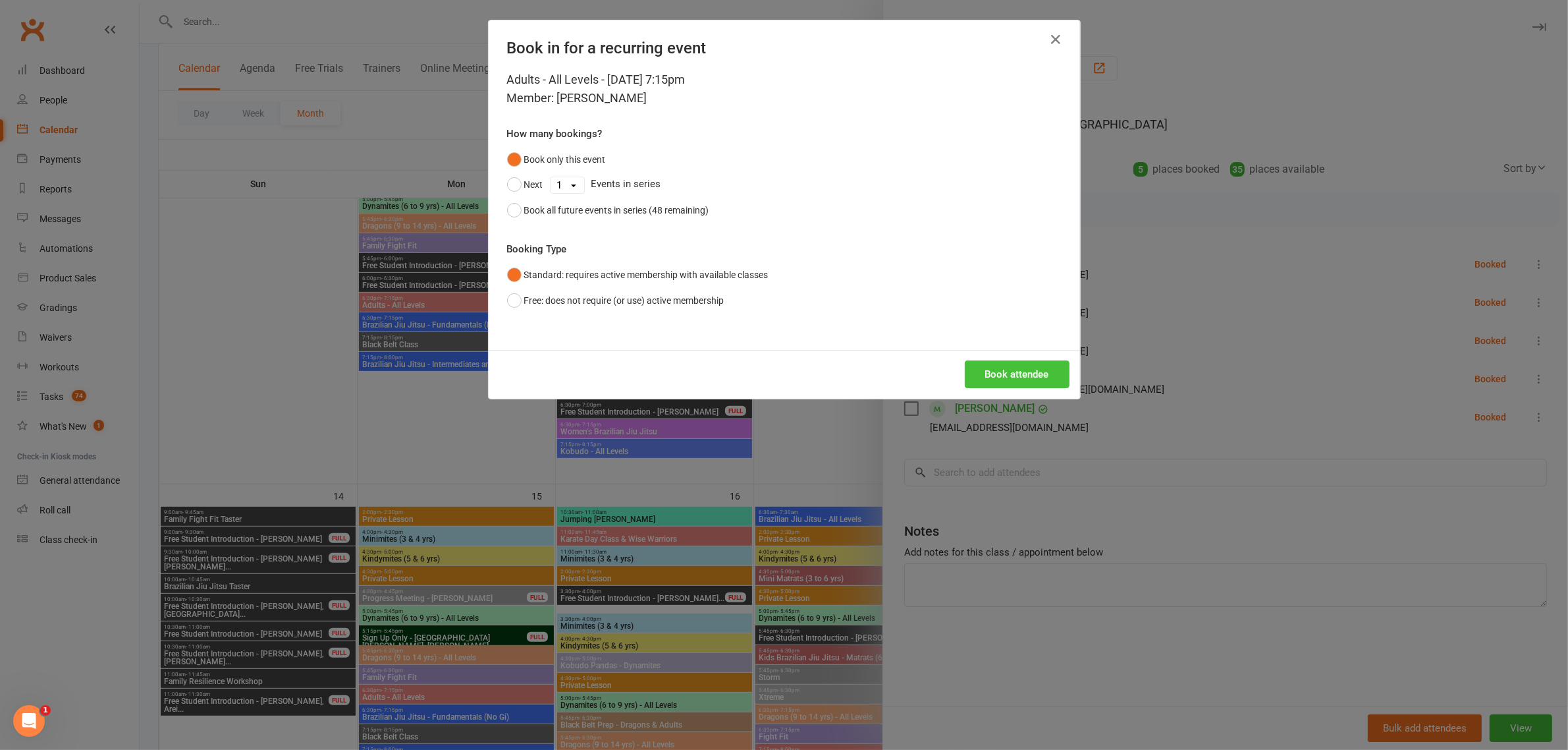
click at [1006, 383] on button "Book attendee" at bounding box center [1017, 375] width 105 height 28
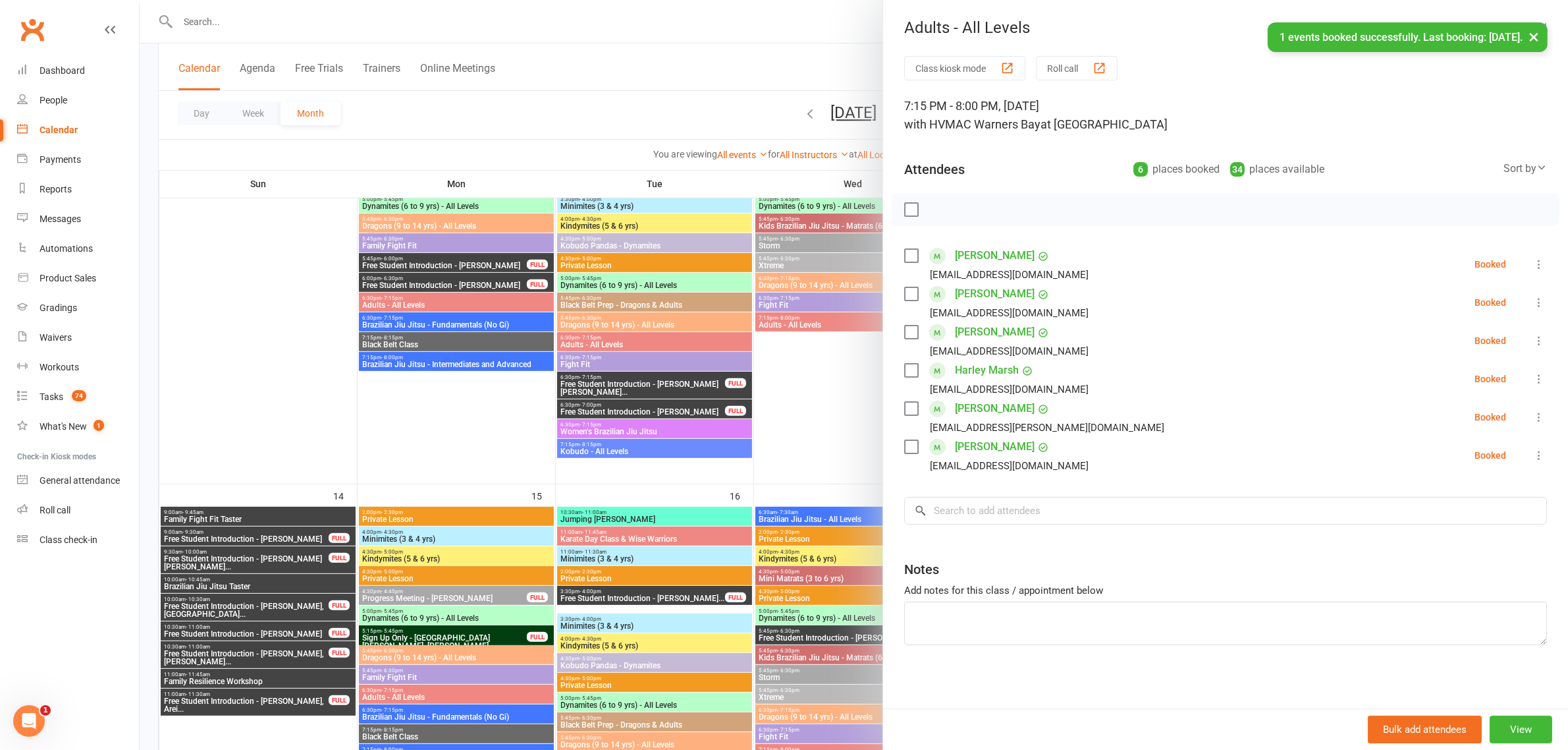
click at [1533, 337] on icon at bounding box center [1539, 341] width 13 height 13
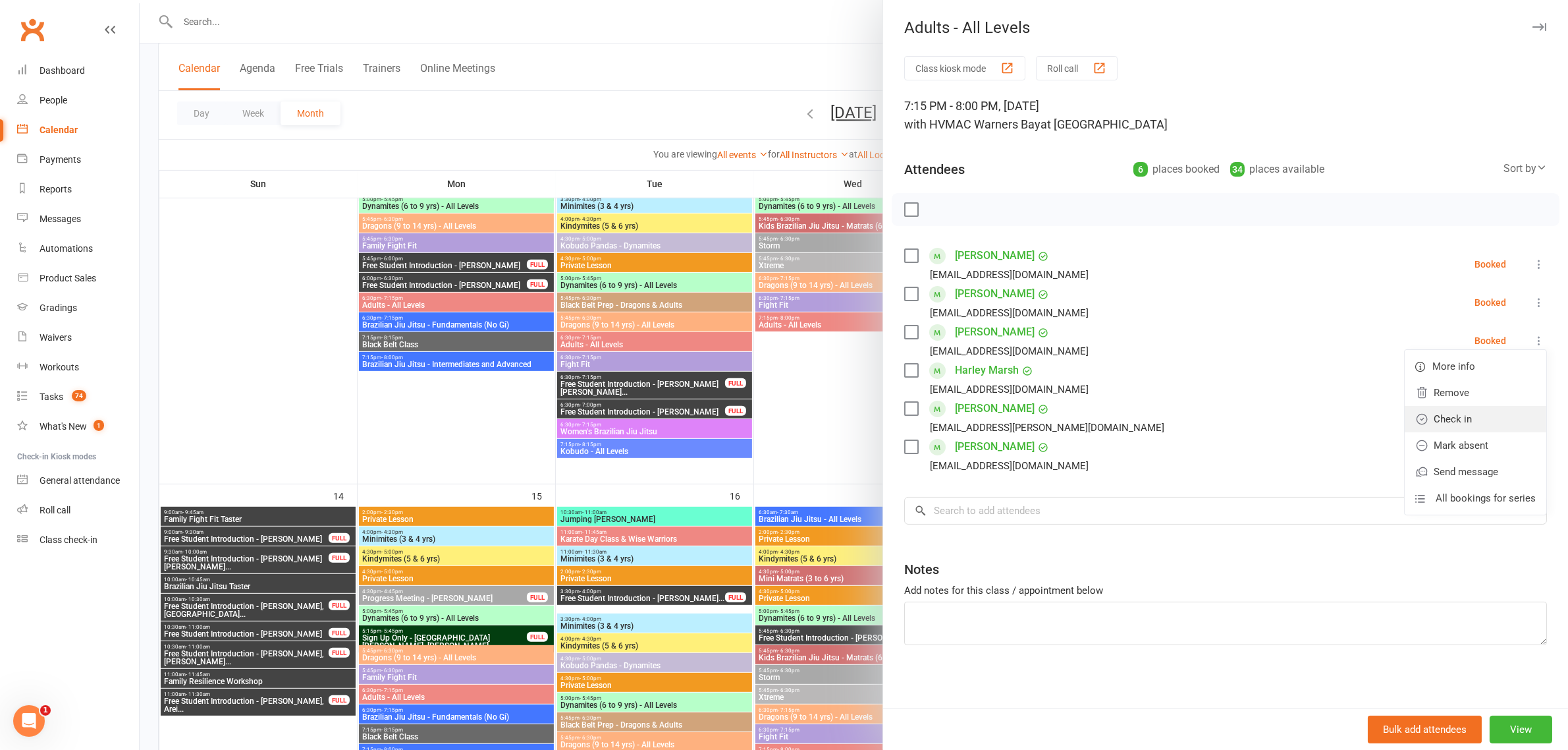
click at [1476, 412] on link "Check in" at bounding box center [1476, 419] width 142 height 27
click at [801, 53] on div at bounding box center [854, 375] width 1429 height 750
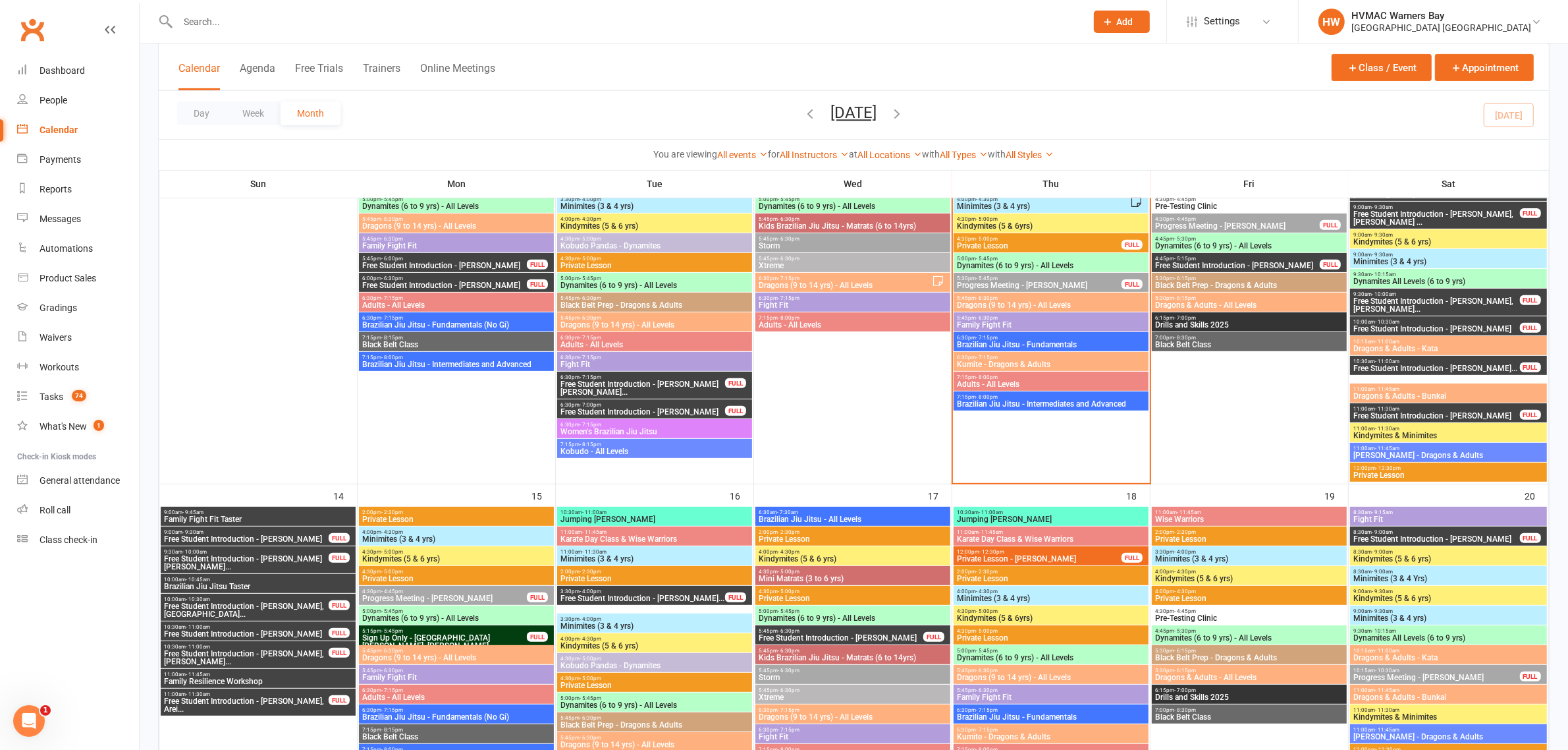
click at [1003, 308] on span "Dragons (9 to 14 yrs) - All Levels" at bounding box center [1050, 305] width 189 height 8
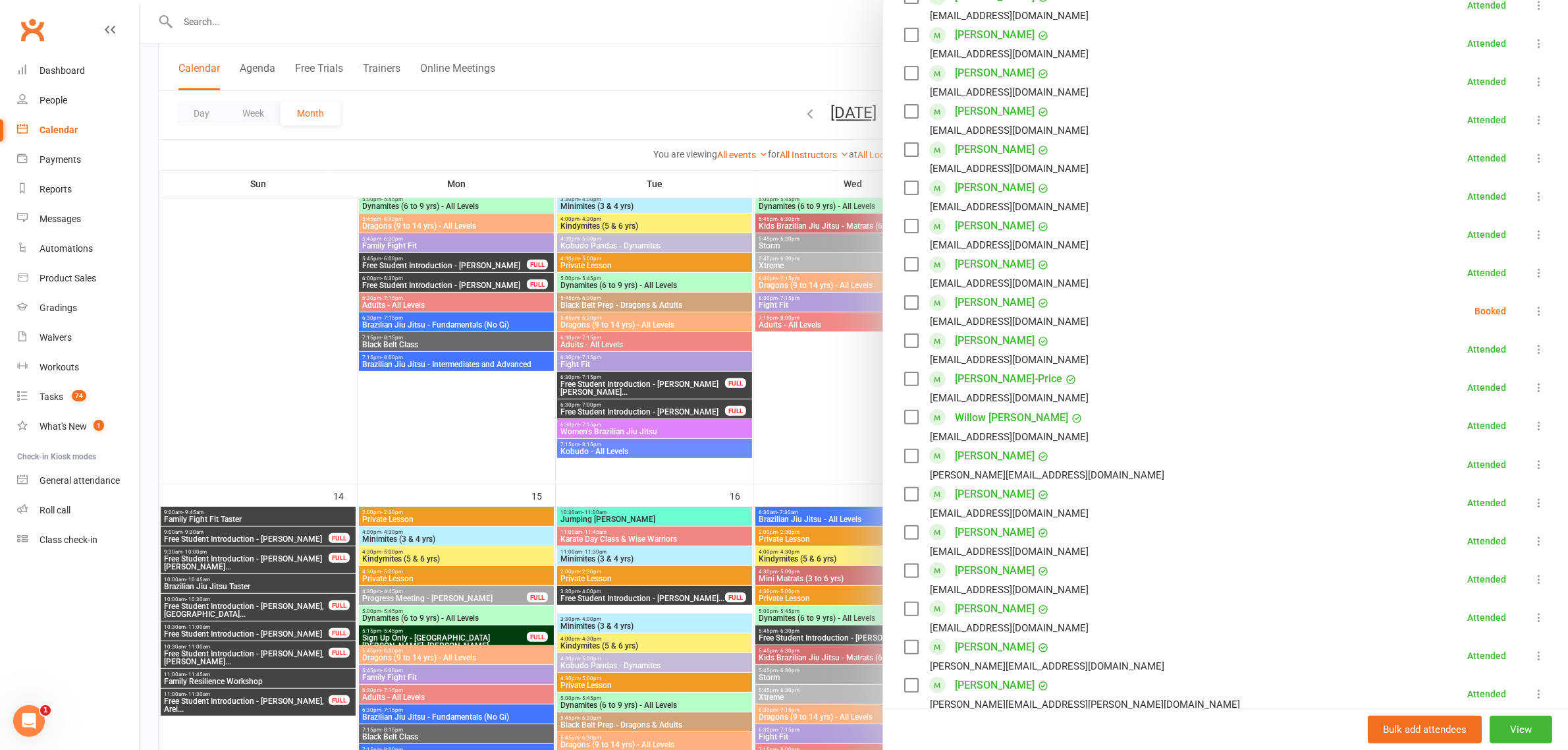
scroll to position [494, 0]
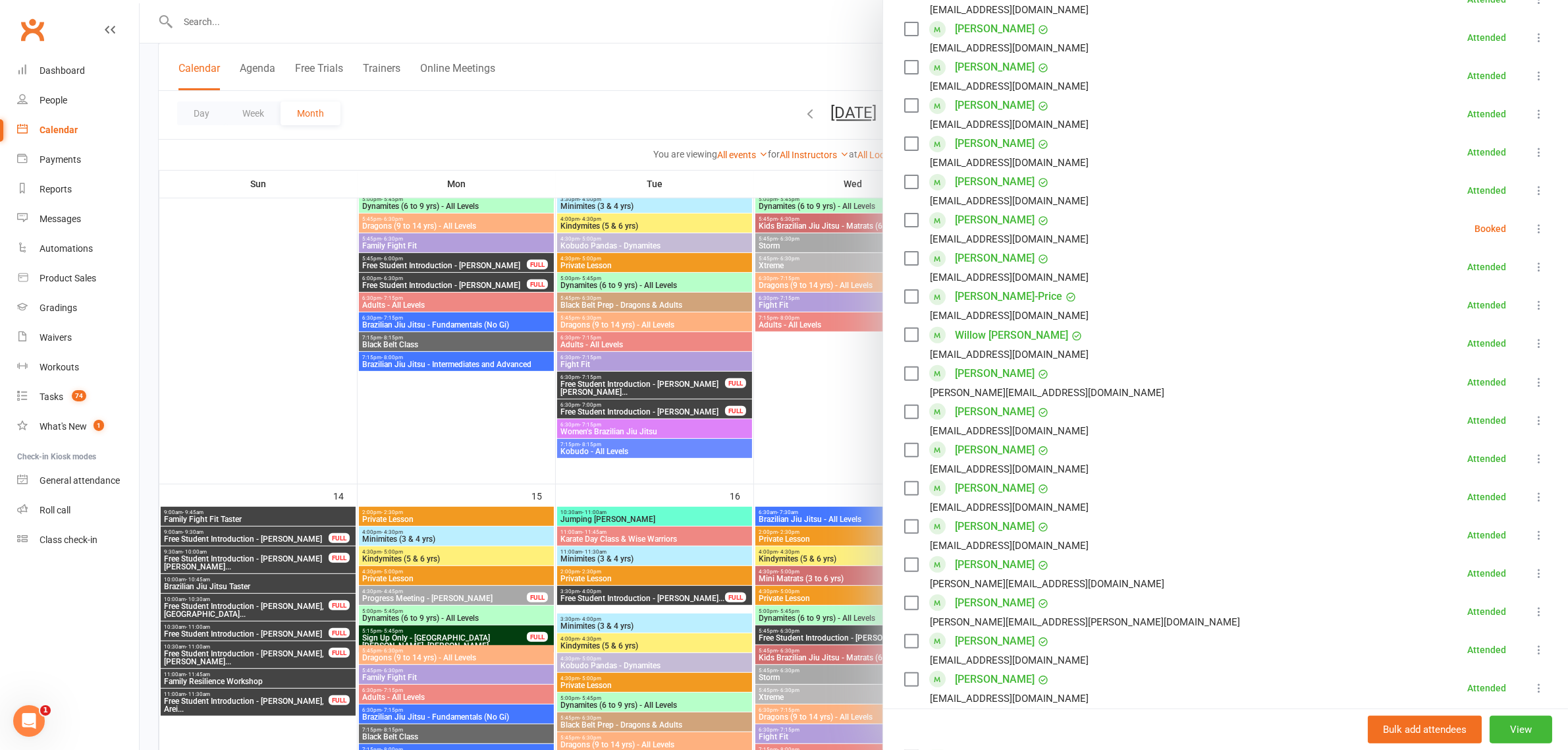
click at [1533, 226] on icon at bounding box center [1539, 229] width 13 height 13
drag, startPoint x: 1455, startPoint y: 330, endPoint x: 1435, endPoint y: 353, distance: 30.5
click at [1455, 330] on link "Mark absent" at bounding box center [1476, 333] width 142 height 27
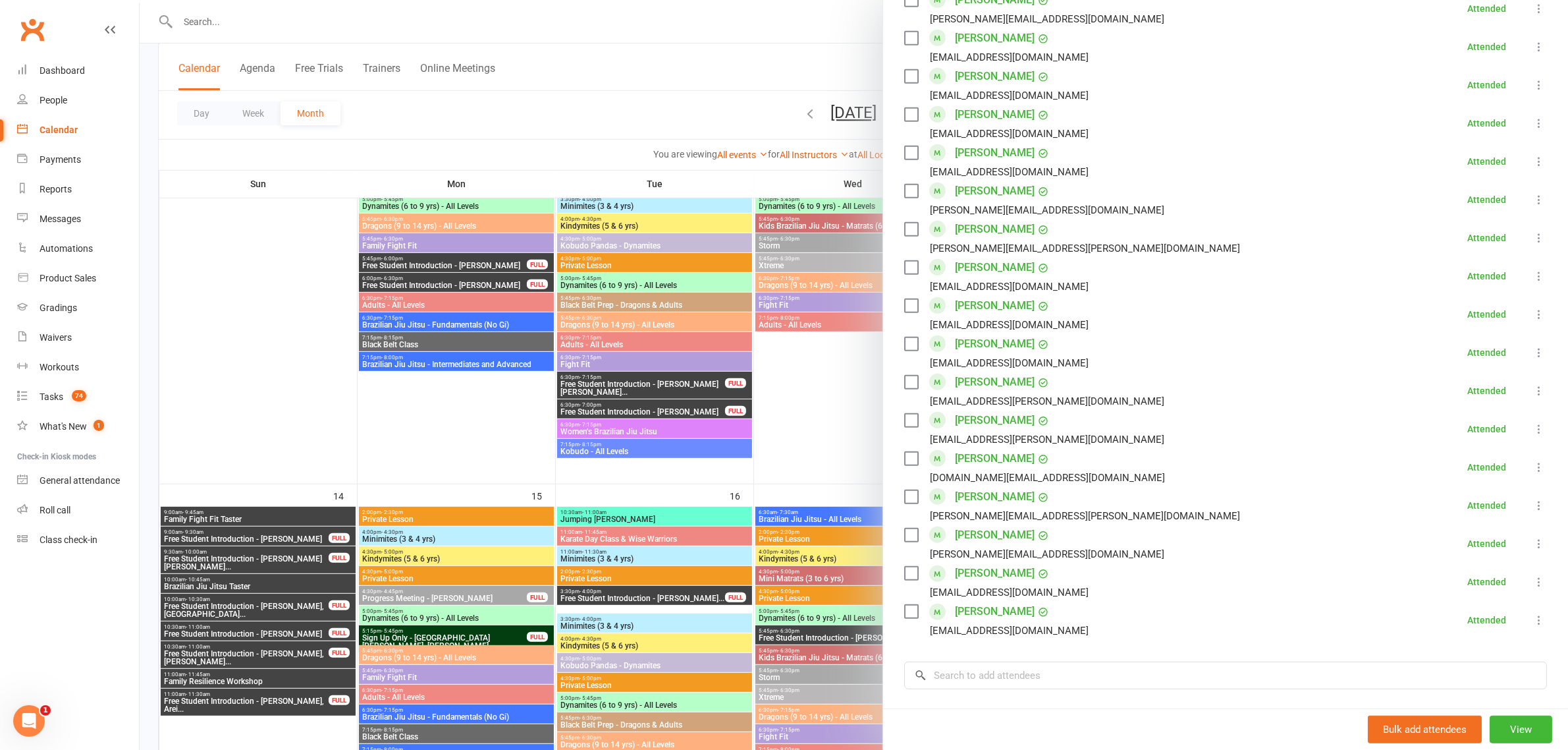
scroll to position [906, 0]
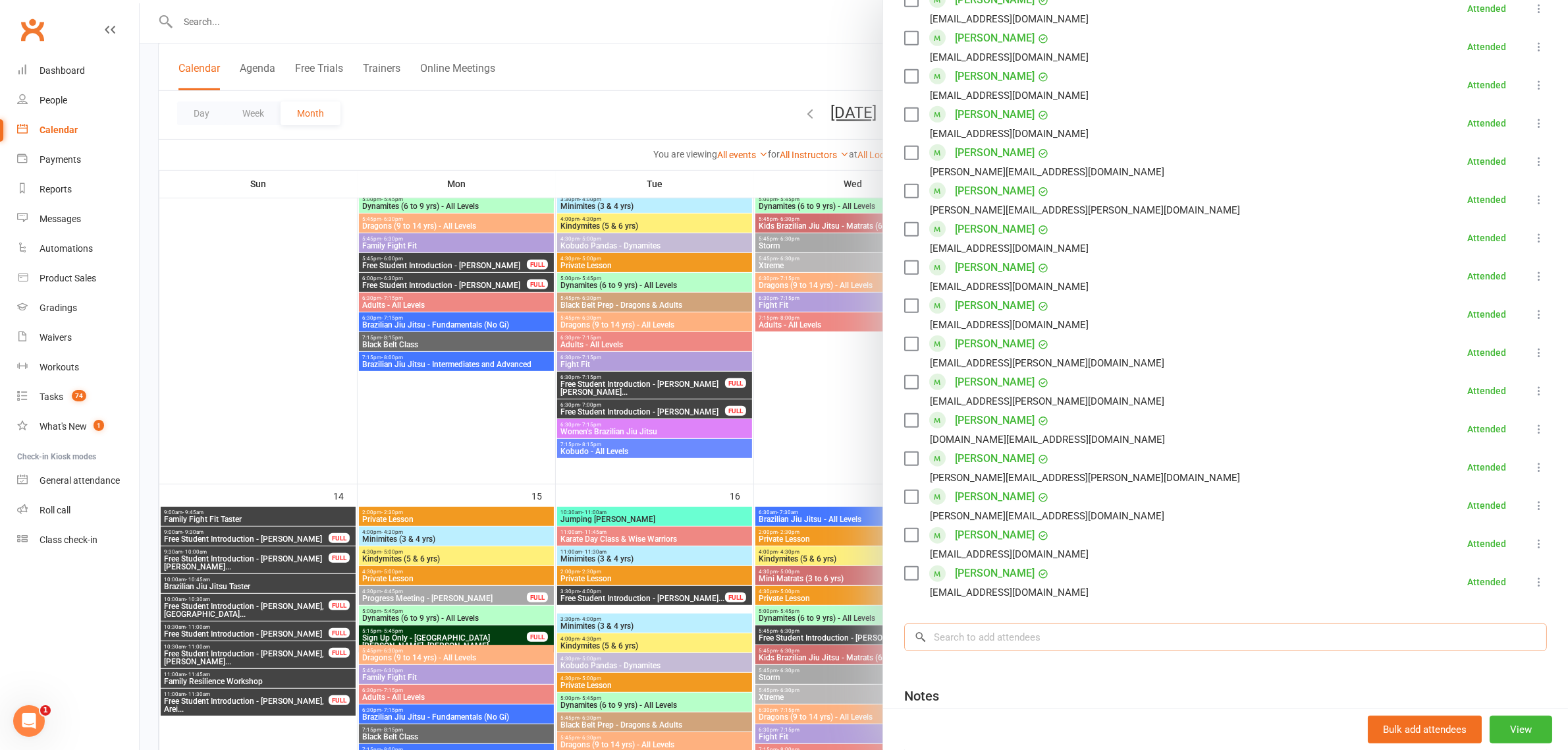
click at [1048, 633] on input "search" at bounding box center [1226, 637] width 643 height 28
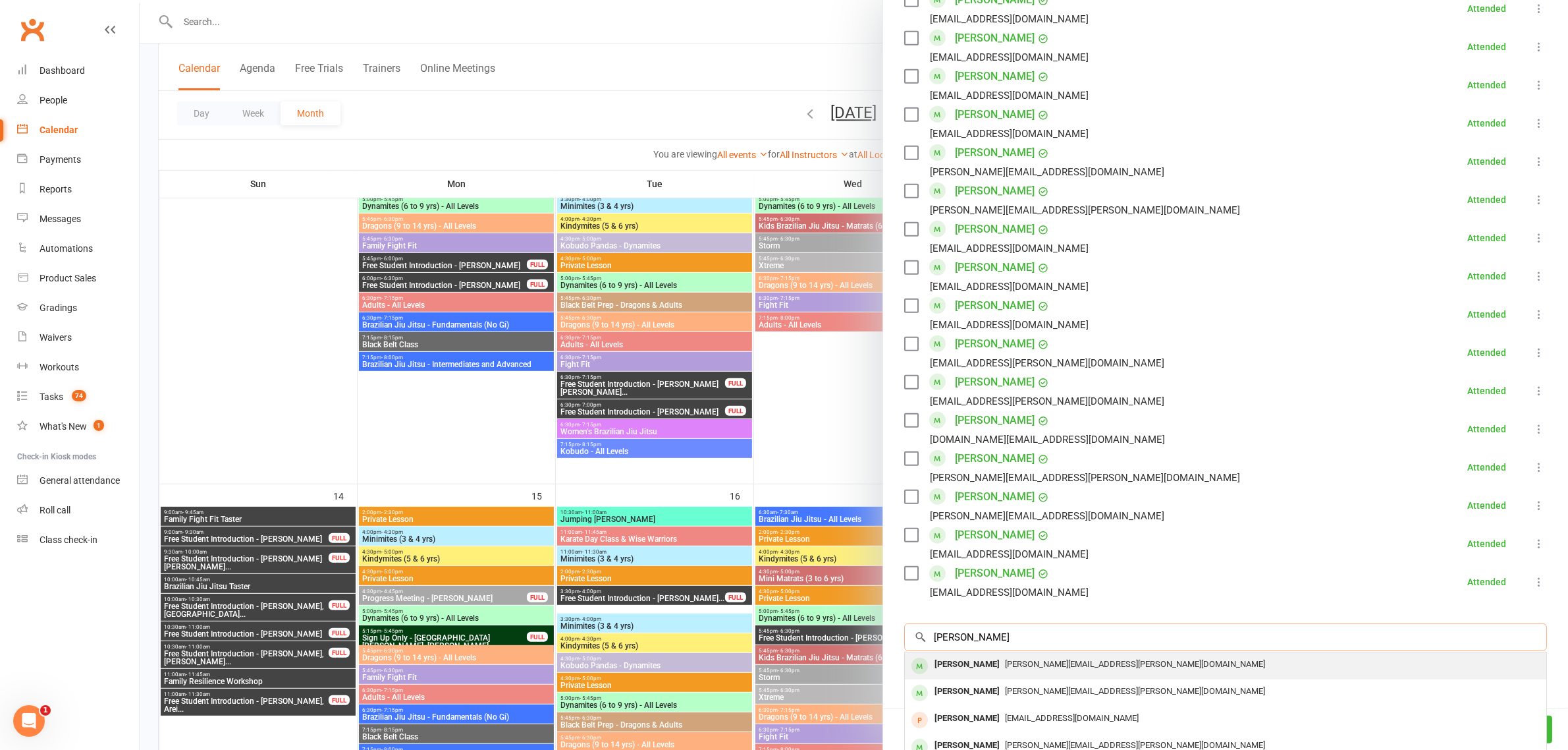
type input "archie neilson"
click at [1005, 667] on span "peter.neilson@hotmail.com" at bounding box center [1135, 663] width 260 height 10
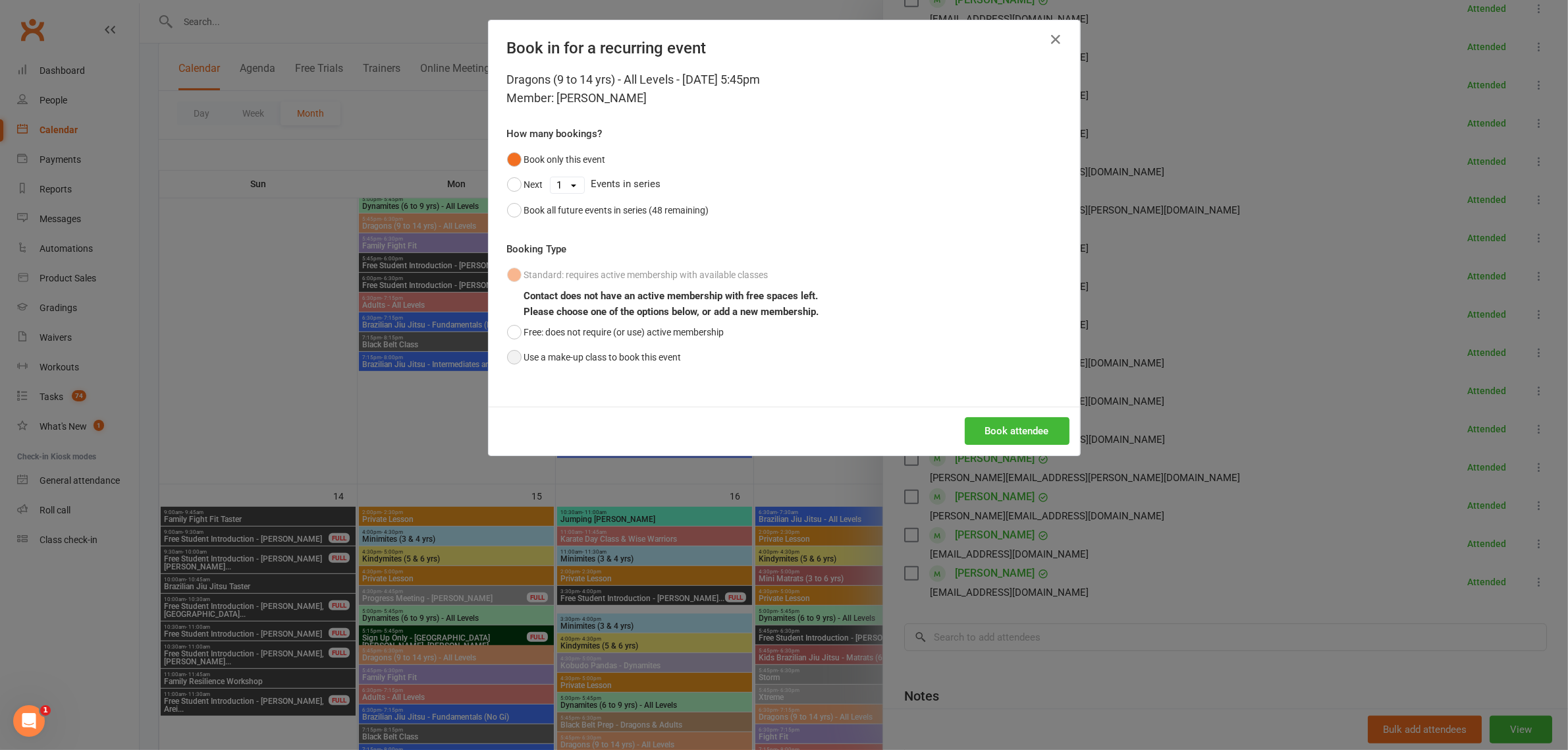
click at [509, 357] on button "Use a make-up class to book this event" at bounding box center [594, 357] width 175 height 25
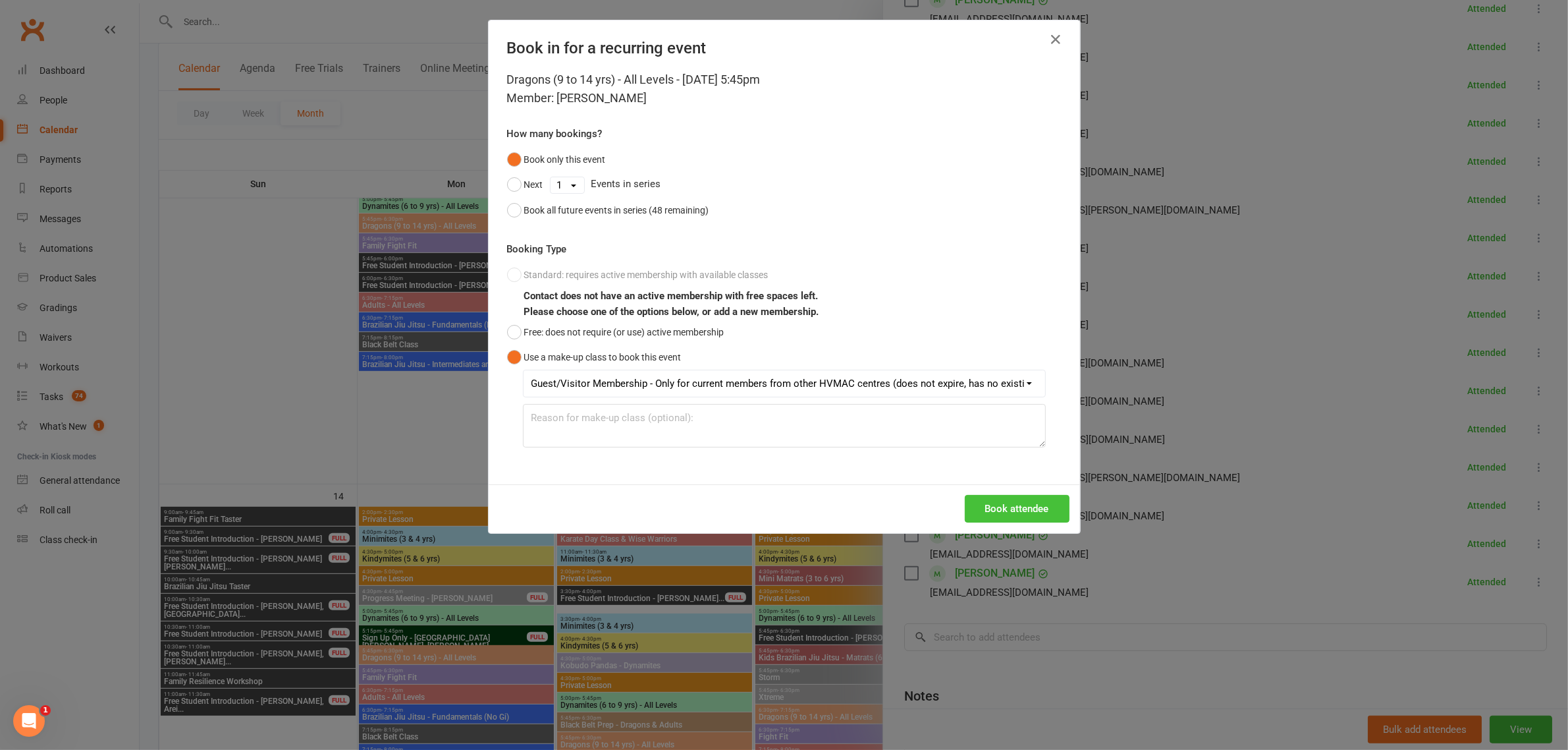
click at [1022, 505] on button "Book attendee" at bounding box center [1017, 509] width 105 height 28
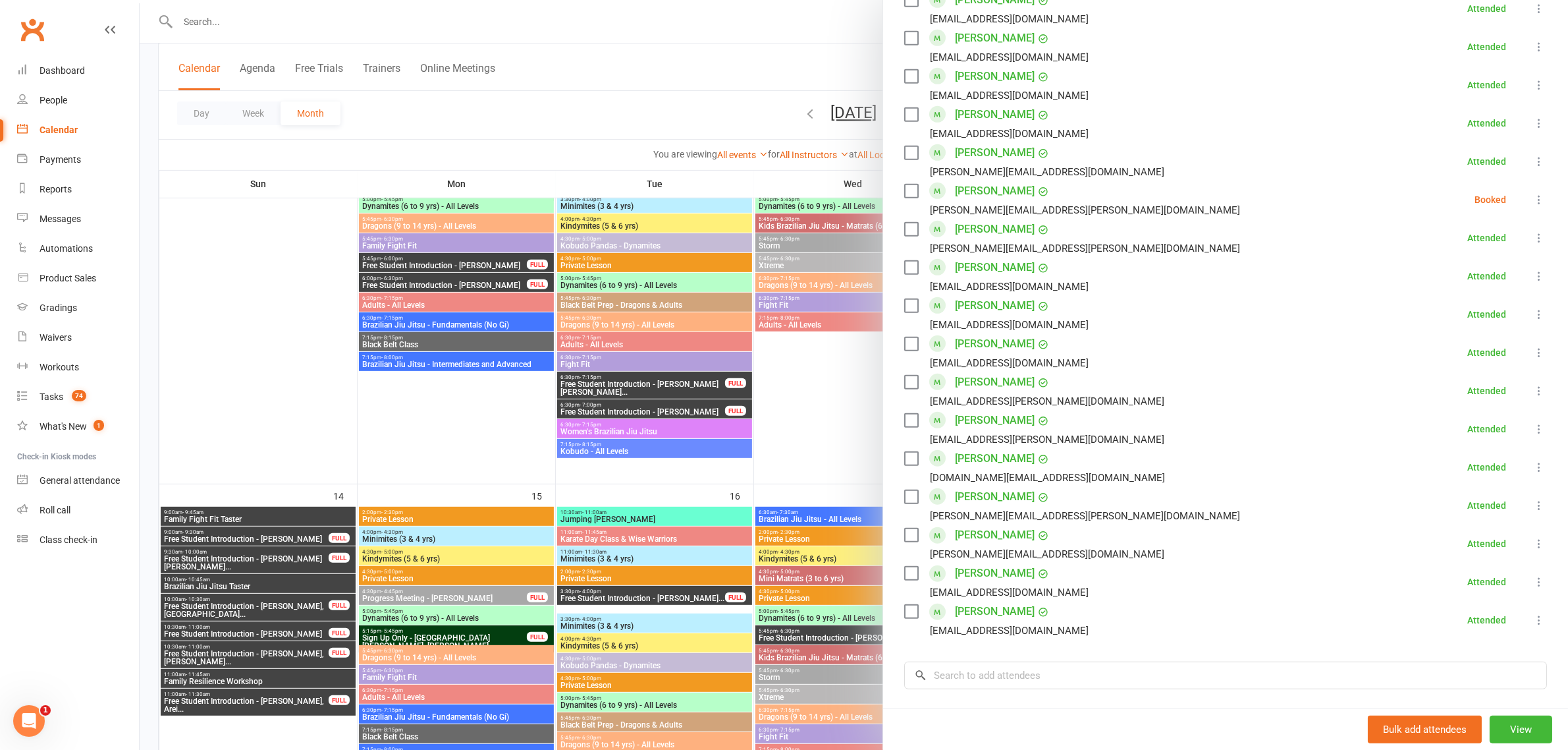
click at [1533, 199] on icon at bounding box center [1539, 200] width 13 height 13
click at [1477, 281] on link "Check in" at bounding box center [1476, 278] width 142 height 27
click at [714, 92] on div at bounding box center [854, 375] width 1429 height 750
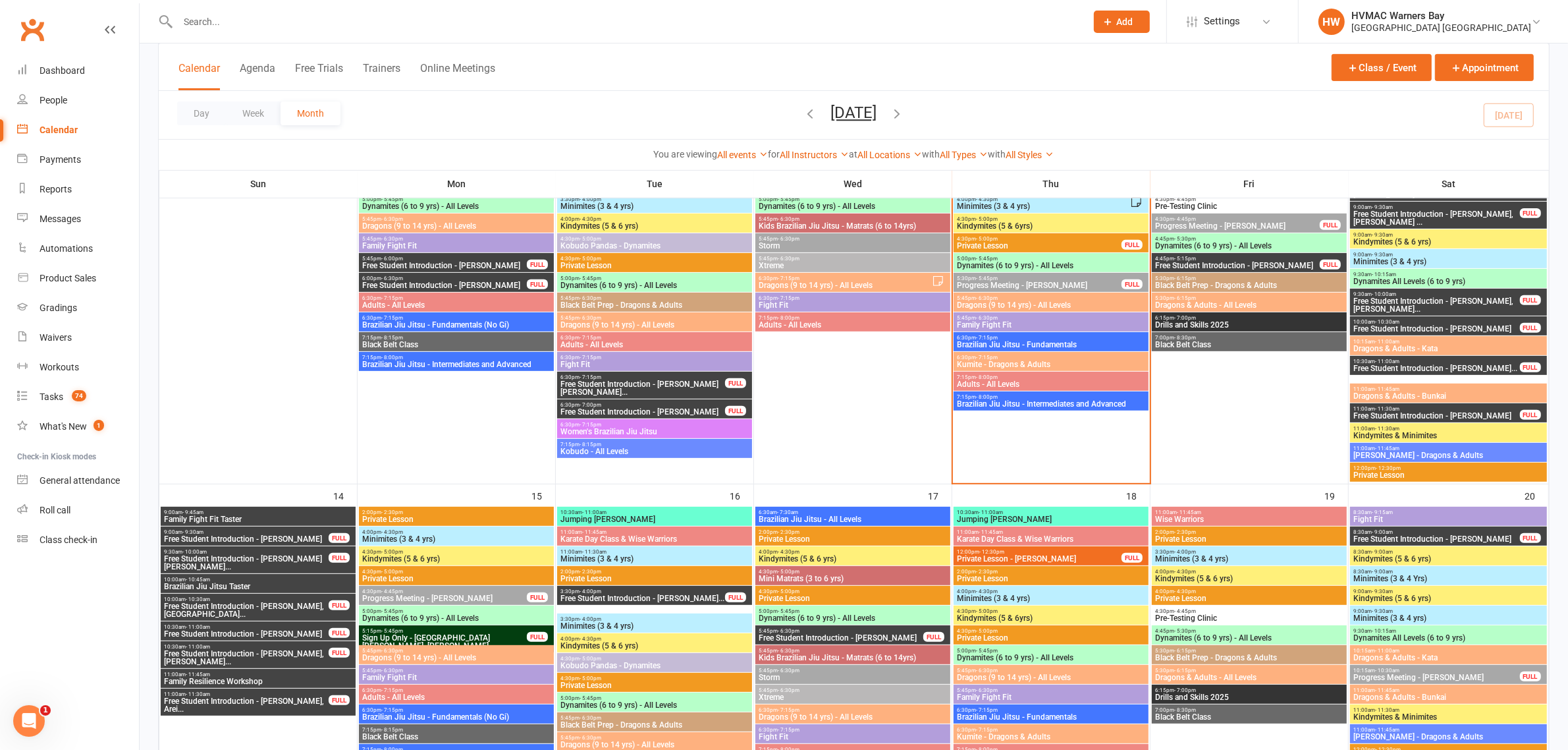
click at [1044, 362] on span "Kumite - Dragons & Adults" at bounding box center [1050, 364] width 189 height 8
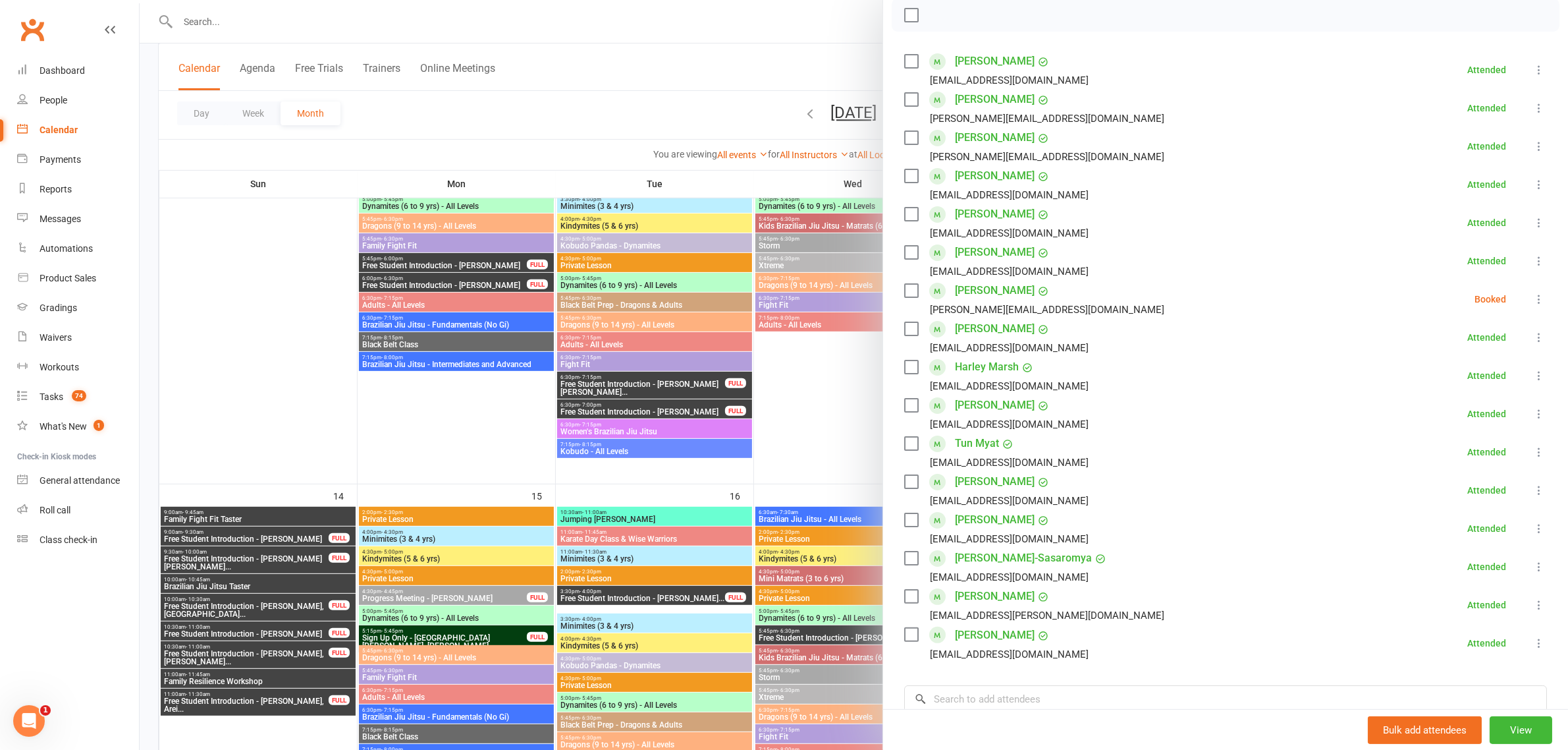
scroll to position [164, 0]
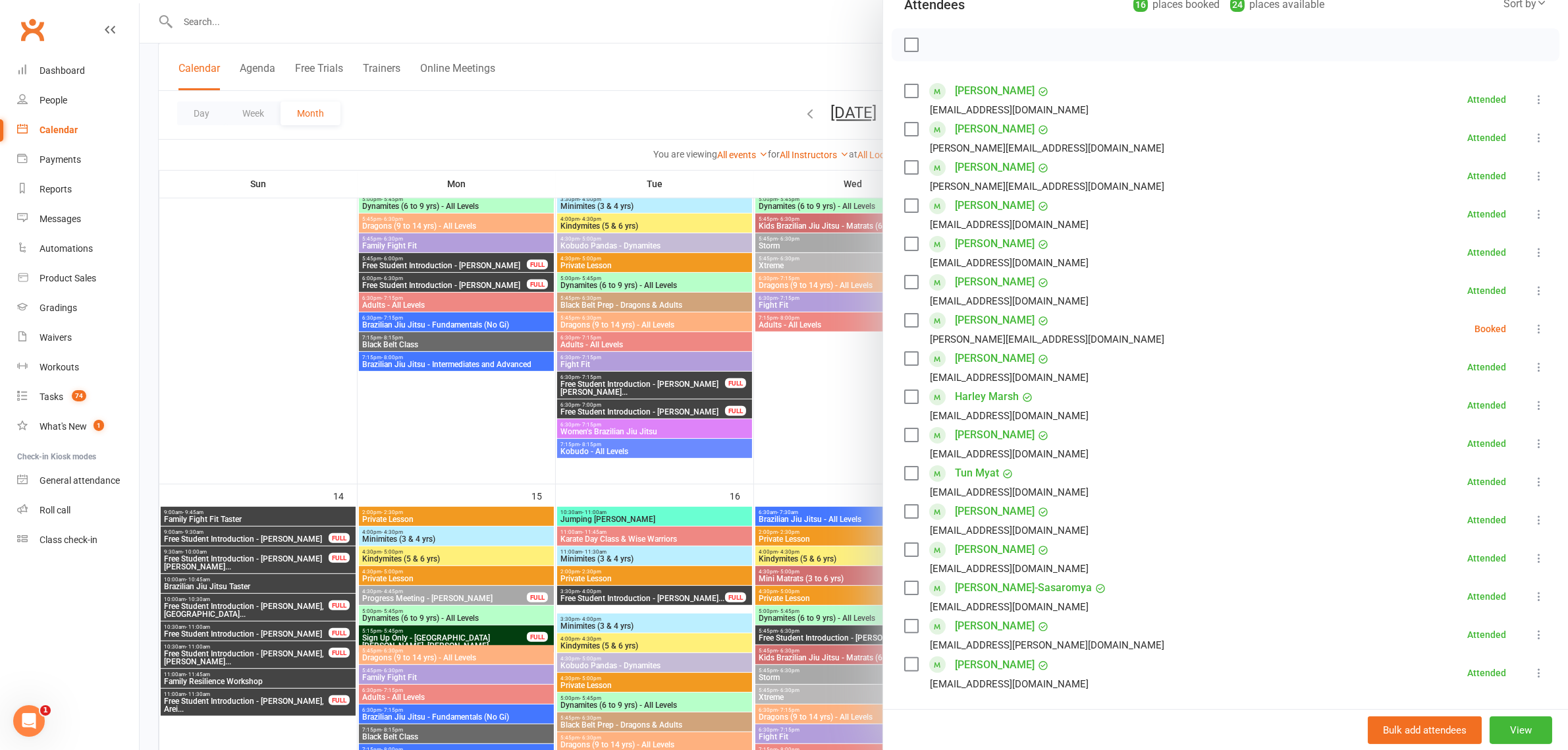
click at [683, 128] on div at bounding box center [854, 375] width 1429 height 750
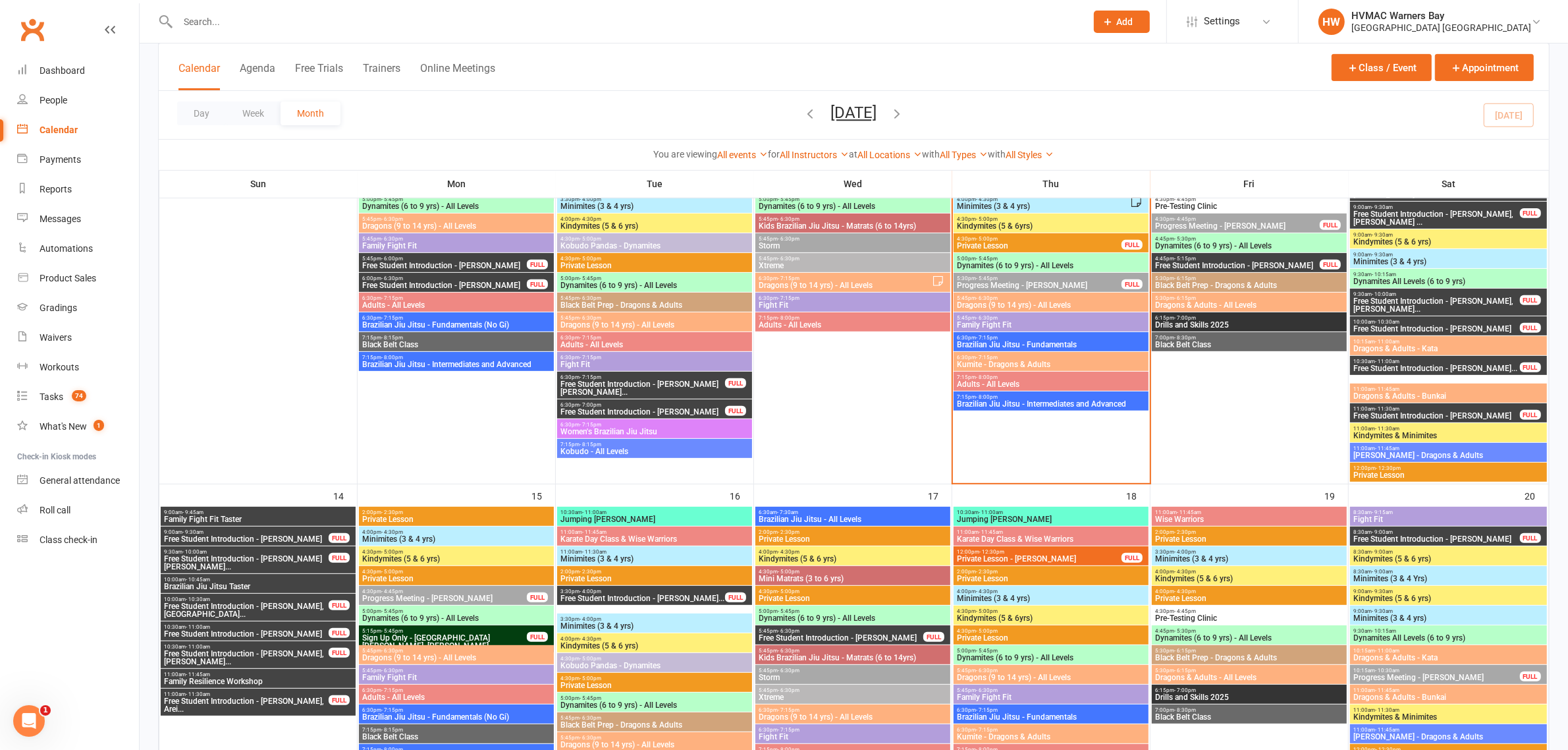
click at [1032, 363] on span "Kumite - Dragons & Adults" at bounding box center [1050, 364] width 189 height 8
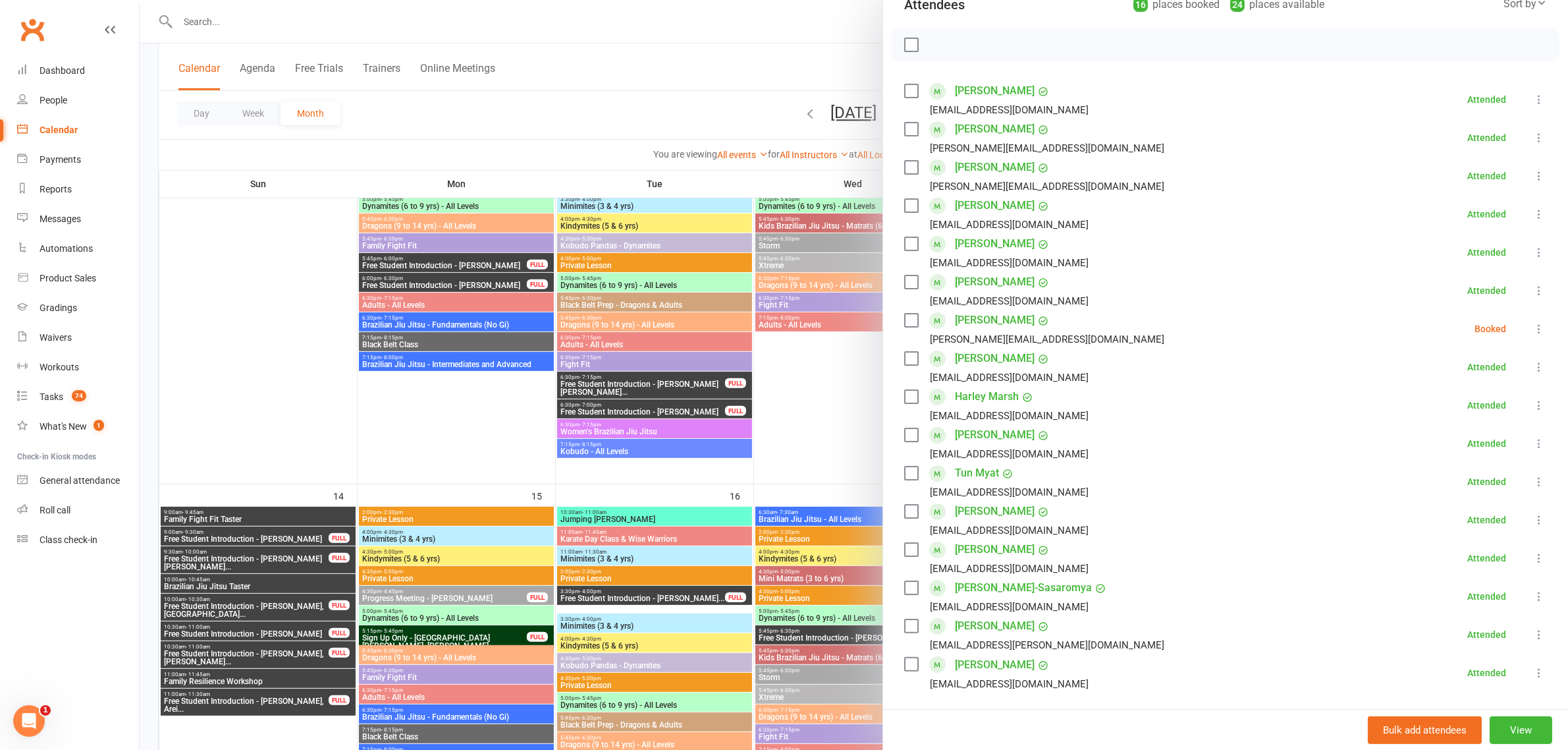
click at [739, 76] on div at bounding box center [854, 375] width 1429 height 750
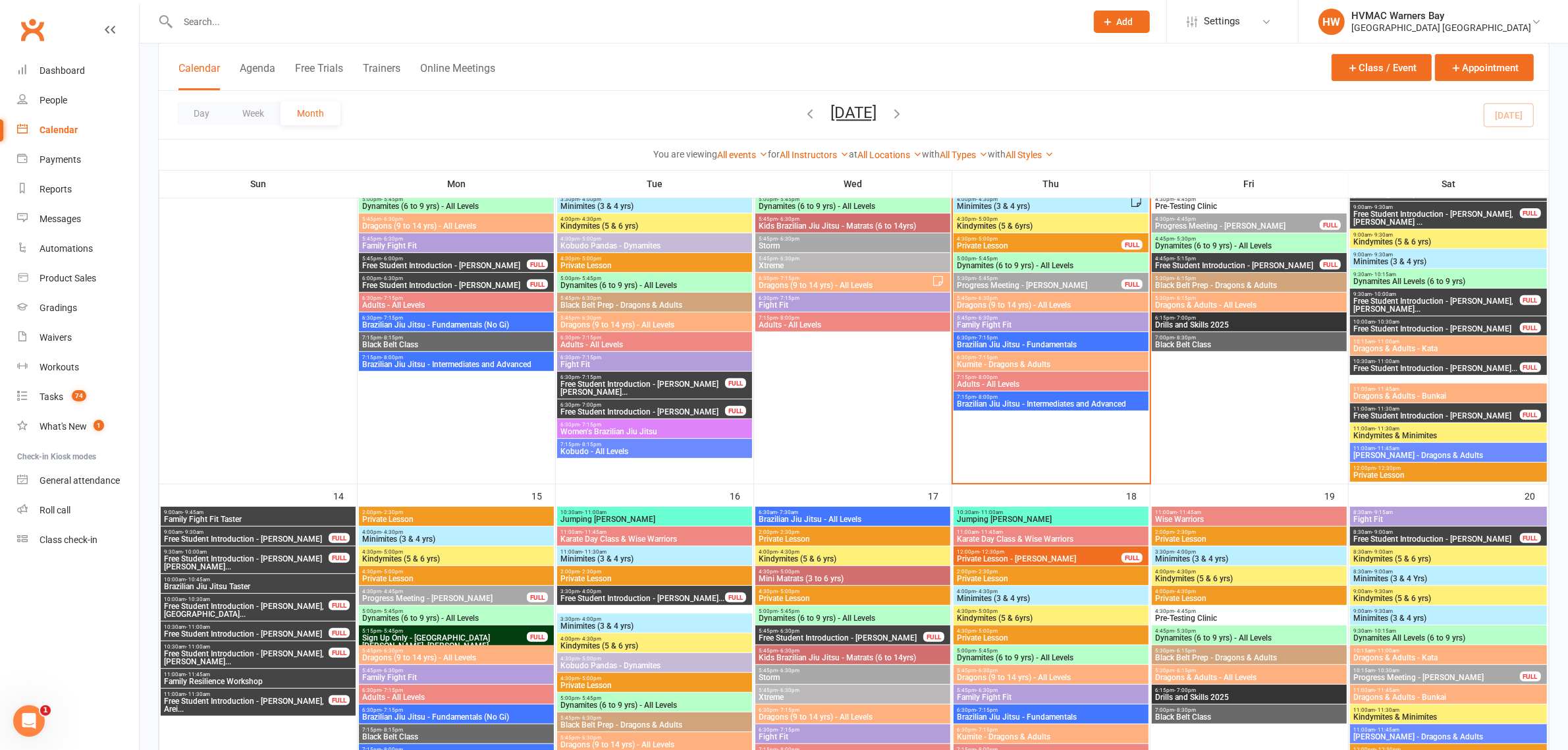
click at [1009, 383] on span "Adults - All Levels" at bounding box center [1050, 383] width 189 height 8
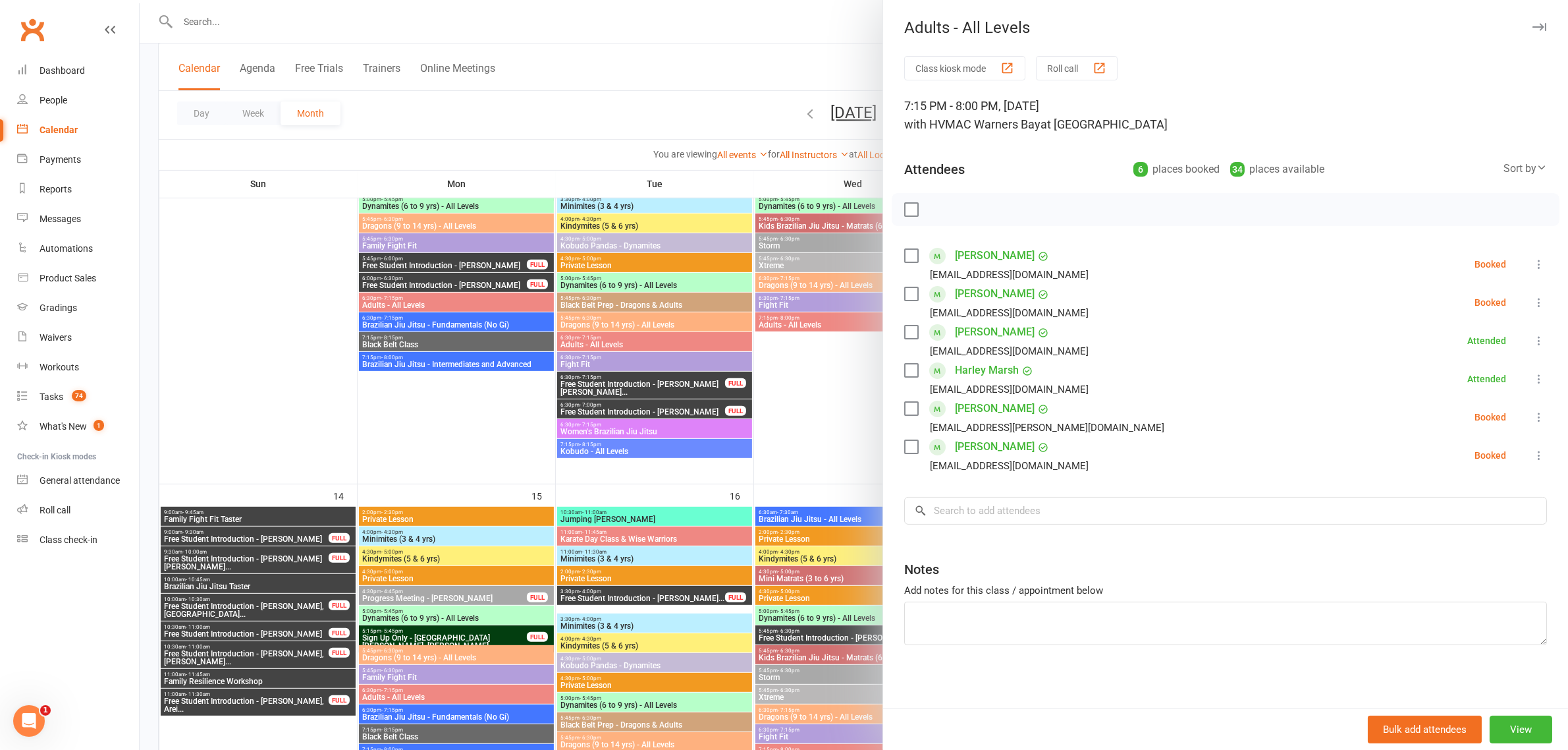
click at [689, 96] on div at bounding box center [854, 375] width 1429 height 750
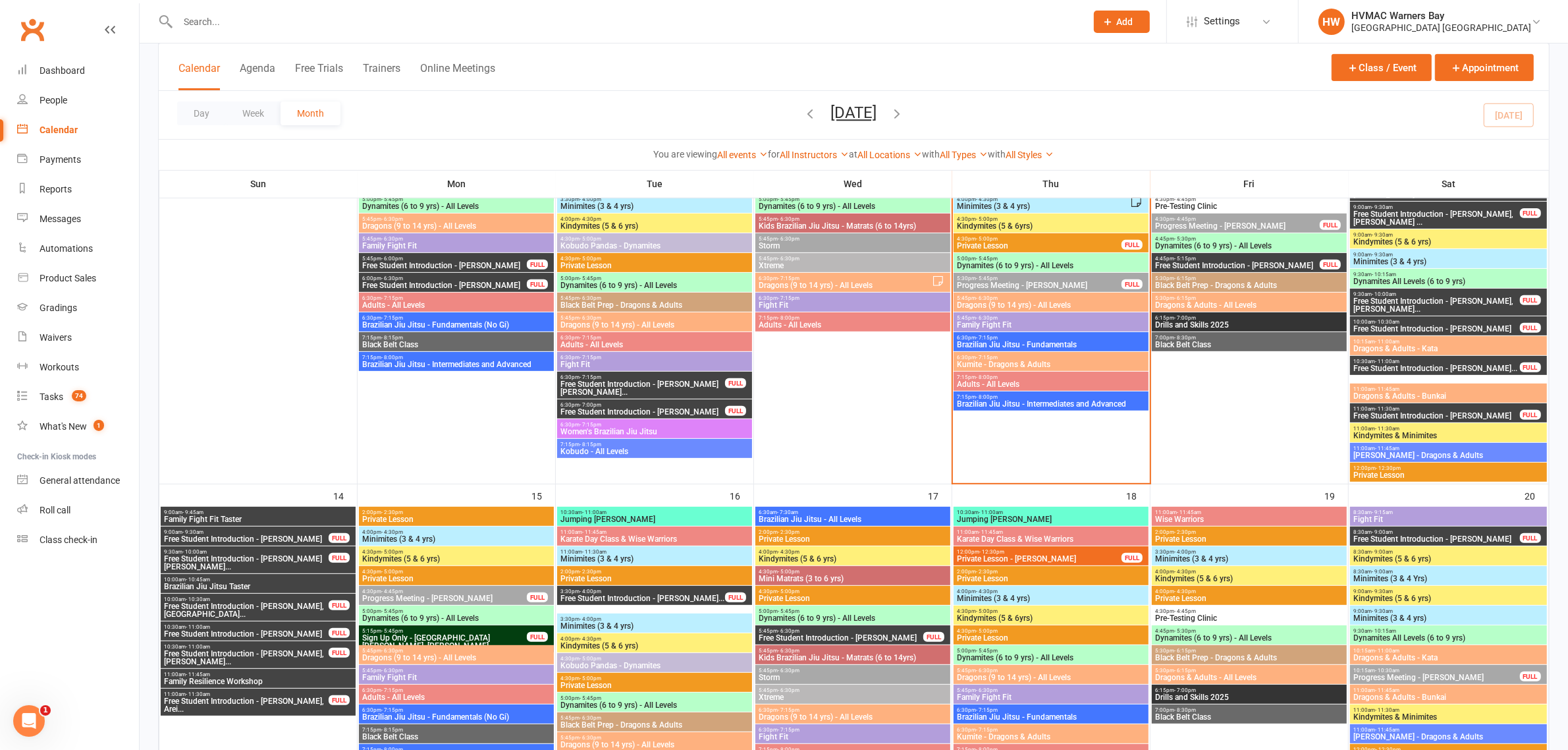
click at [1022, 363] on span "Kumite - Dragons & Adults" at bounding box center [1050, 364] width 189 height 8
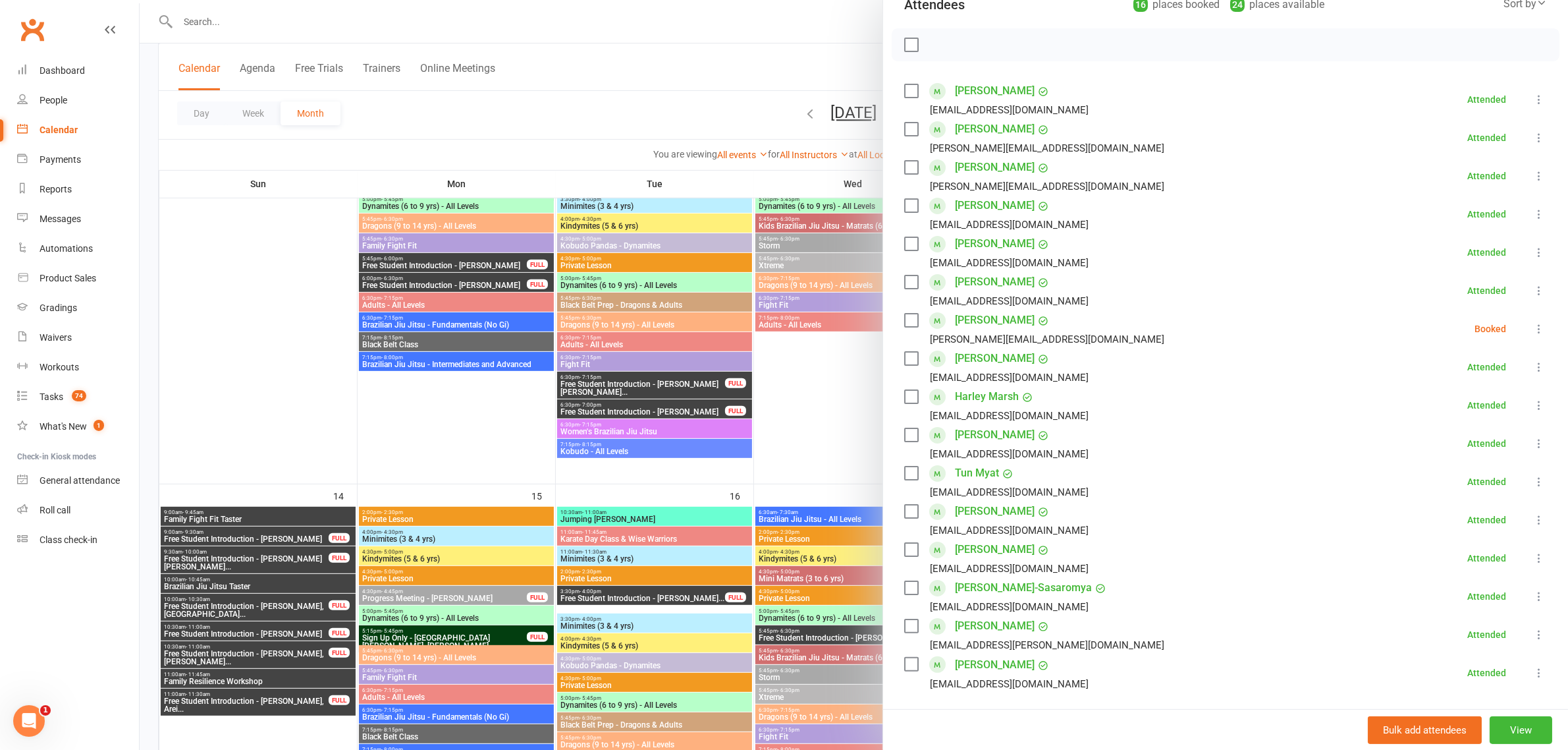
click at [672, 101] on div at bounding box center [854, 375] width 1429 height 750
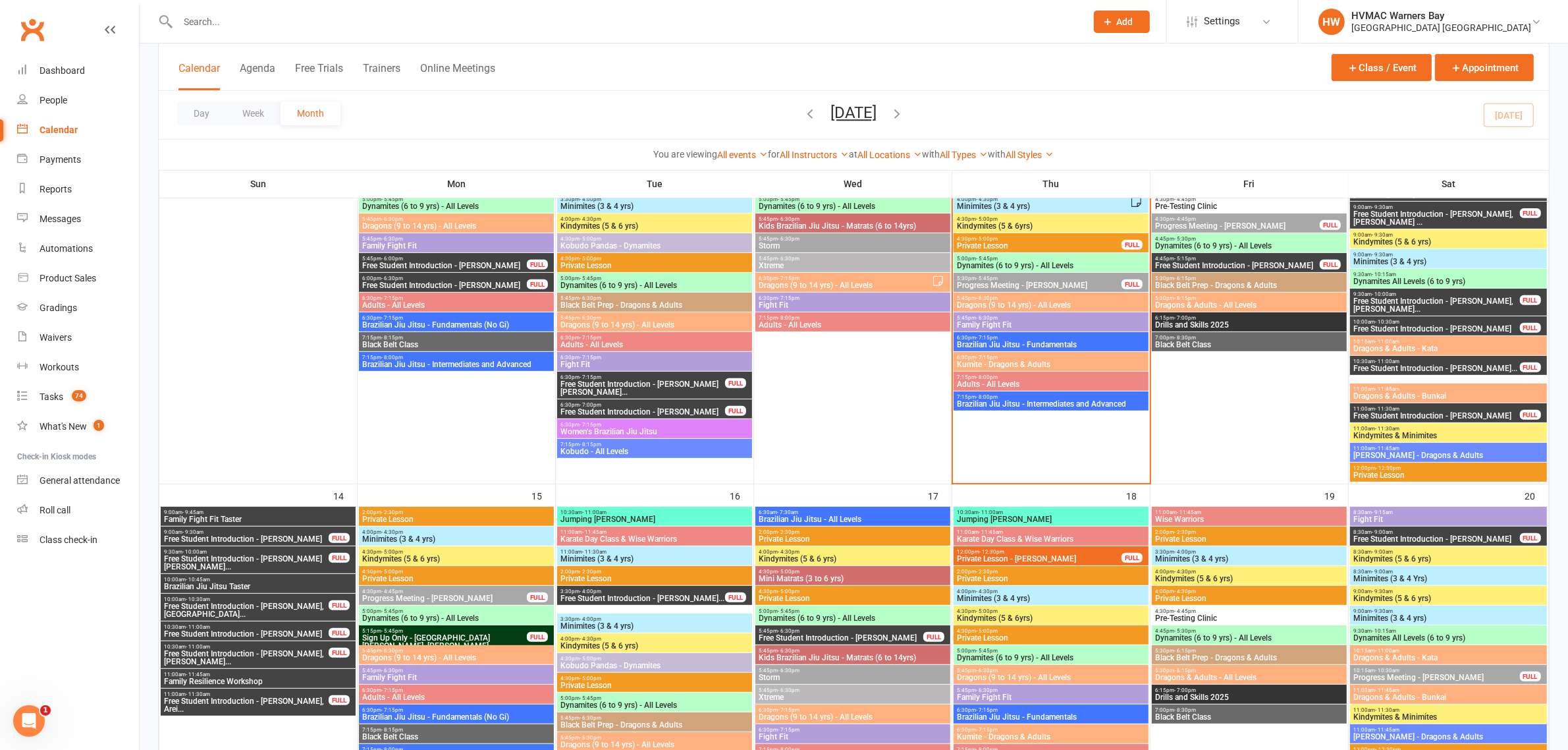
click at [1014, 298] on span "5:45pm - 6:30pm" at bounding box center [1050, 298] width 189 height 6
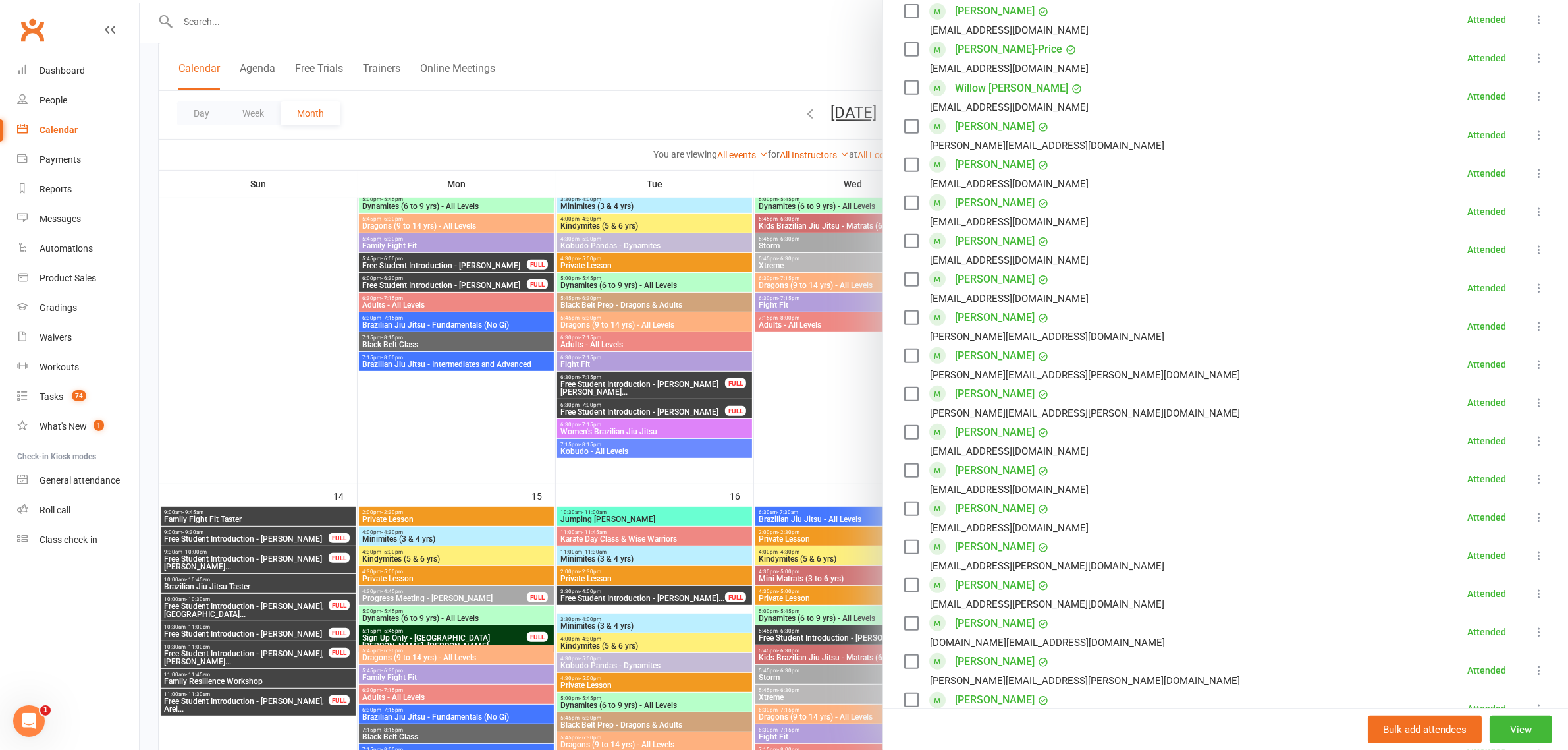
scroll to position [824, 0]
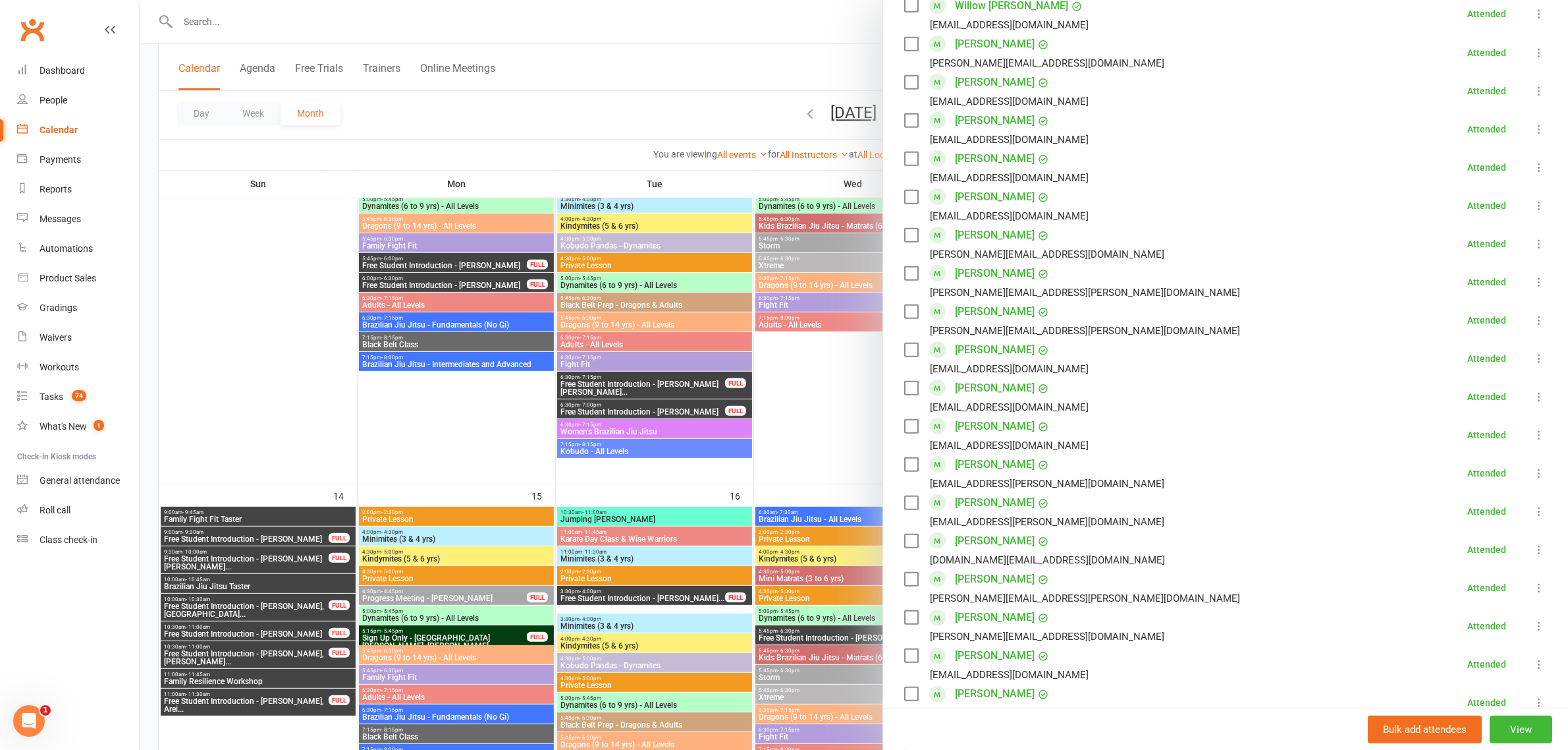
click at [762, 373] on div at bounding box center [854, 375] width 1429 height 750
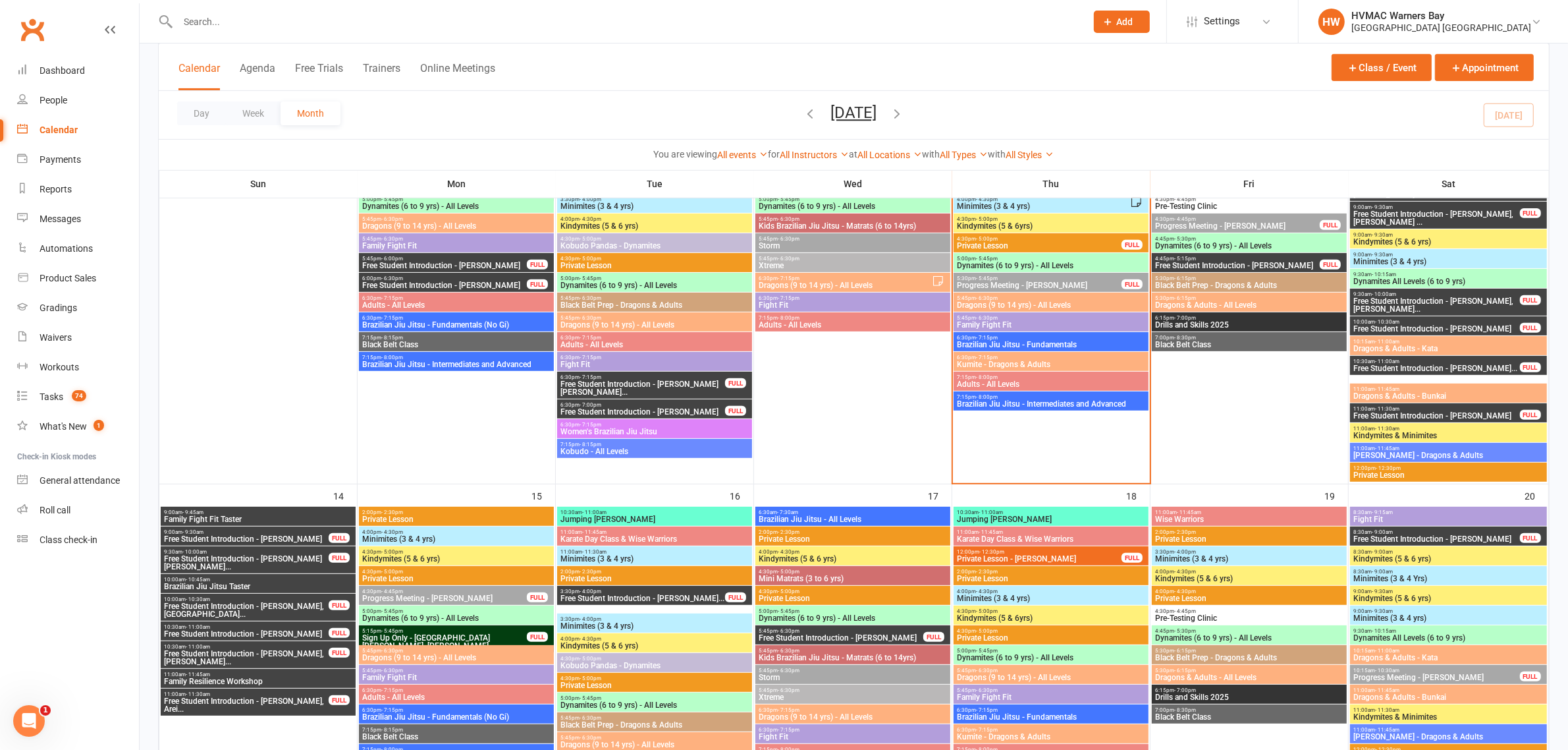
click at [1020, 364] on span "Kumite - Dragons & Adults" at bounding box center [1050, 364] width 189 height 8
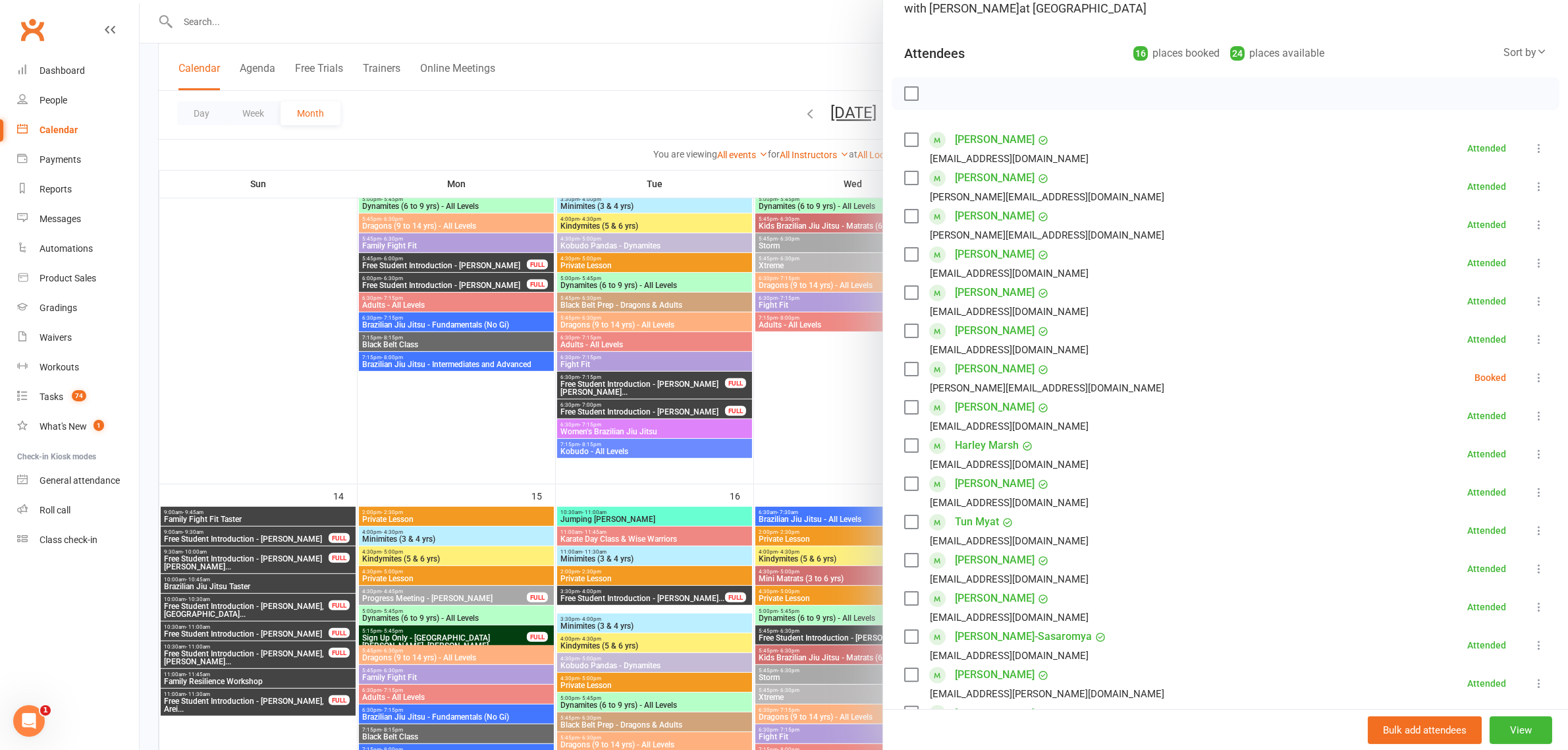
scroll to position [0, 0]
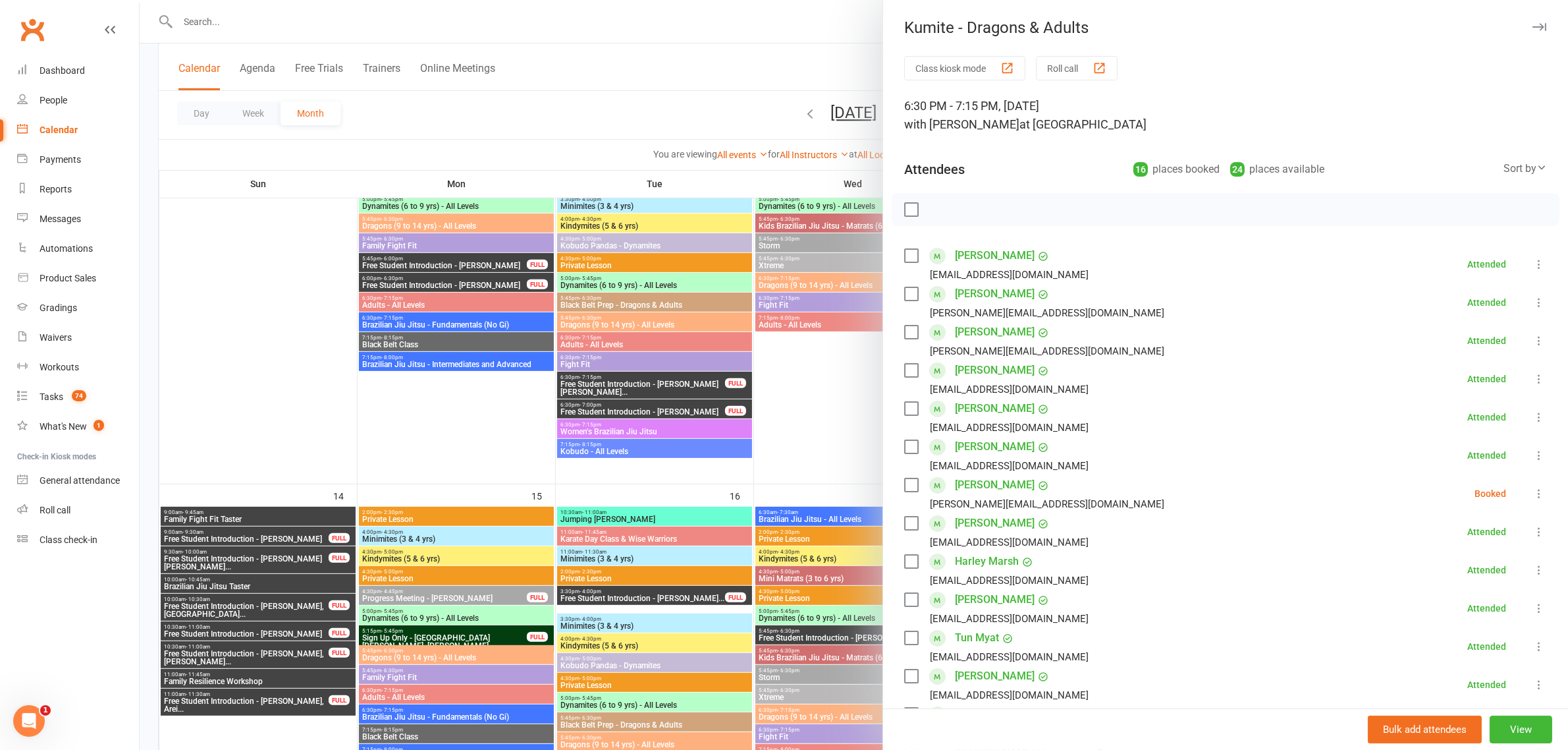
click at [805, 394] on div at bounding box center [854, 375] width 1429 height 750
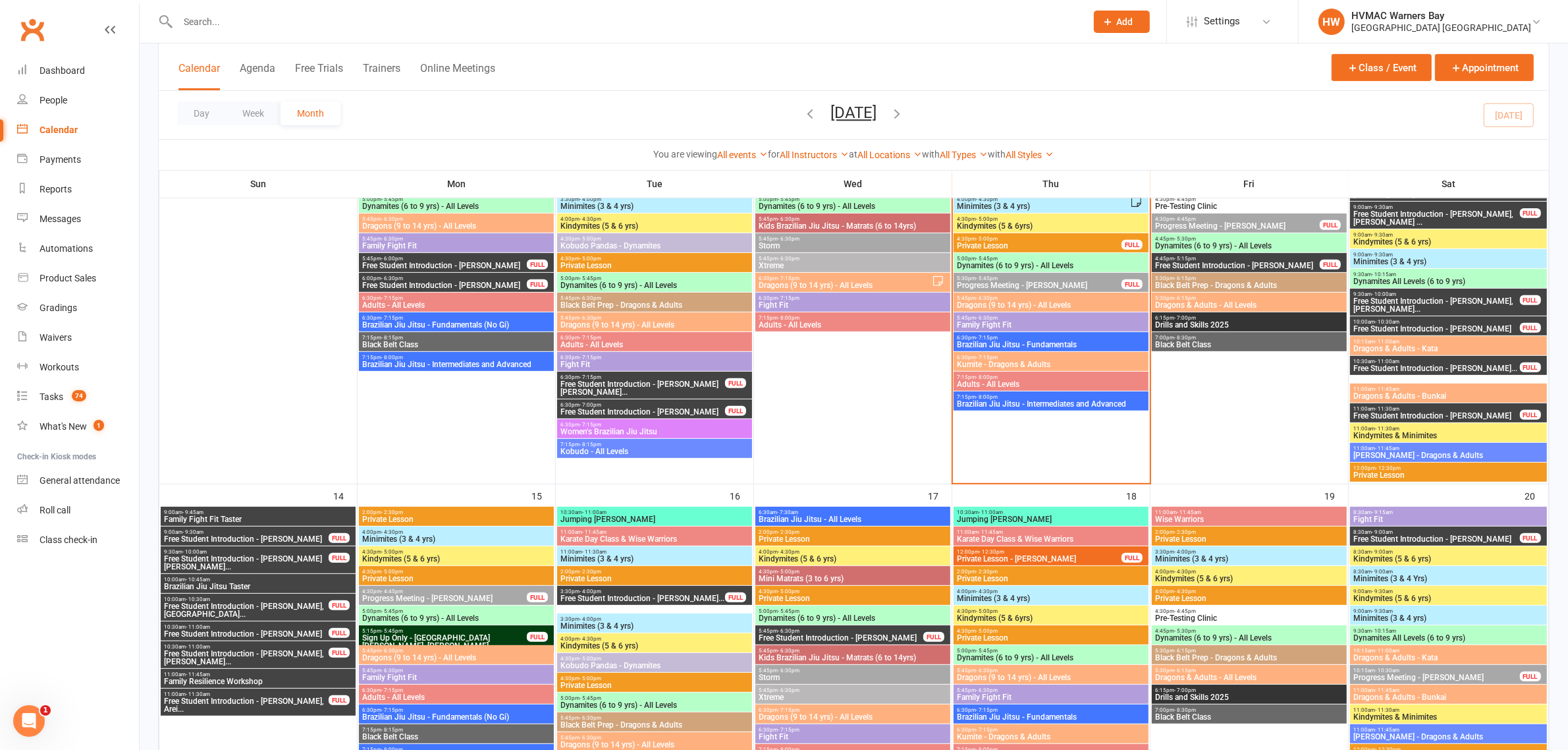
click at [1009, 383] on span "Adults - All Levels" at bounding box center [1050, 383] width 189 height 8
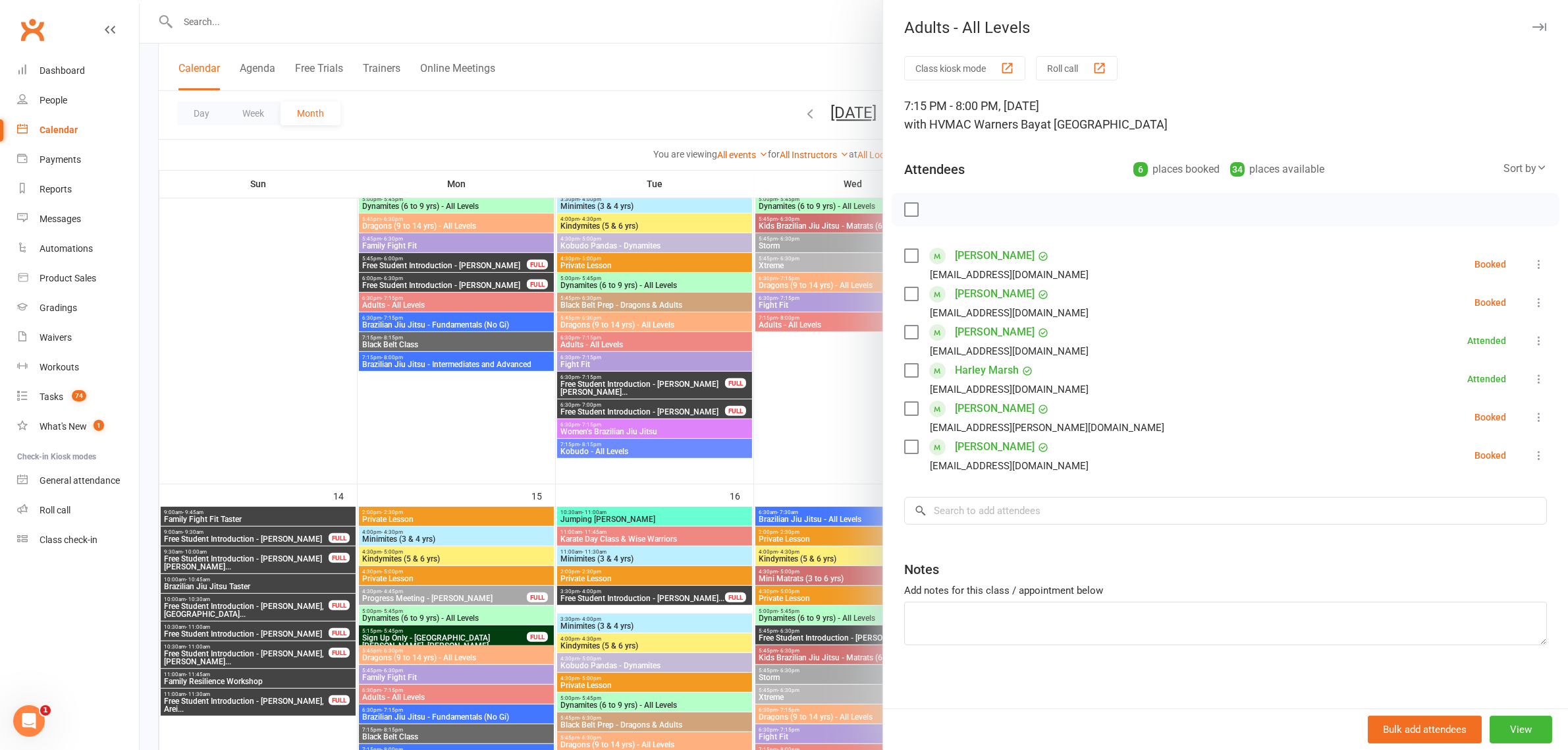
click at [729, 119] on div at bounding box center [854, 375] width 1429 height 750
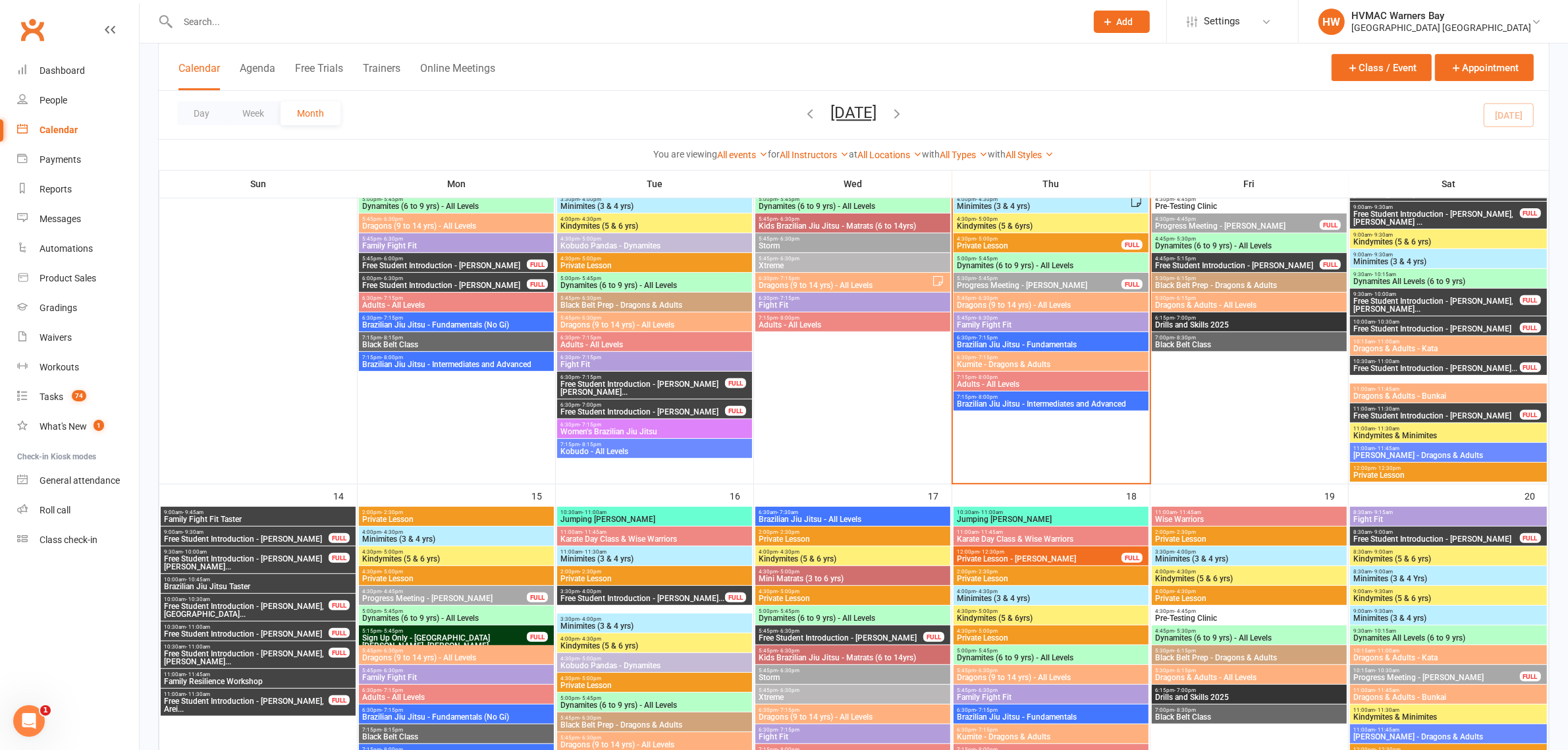
click at [1002, 382] on span "Adults - All Levels" at bounding box center [1050, 383] width 189 height 8
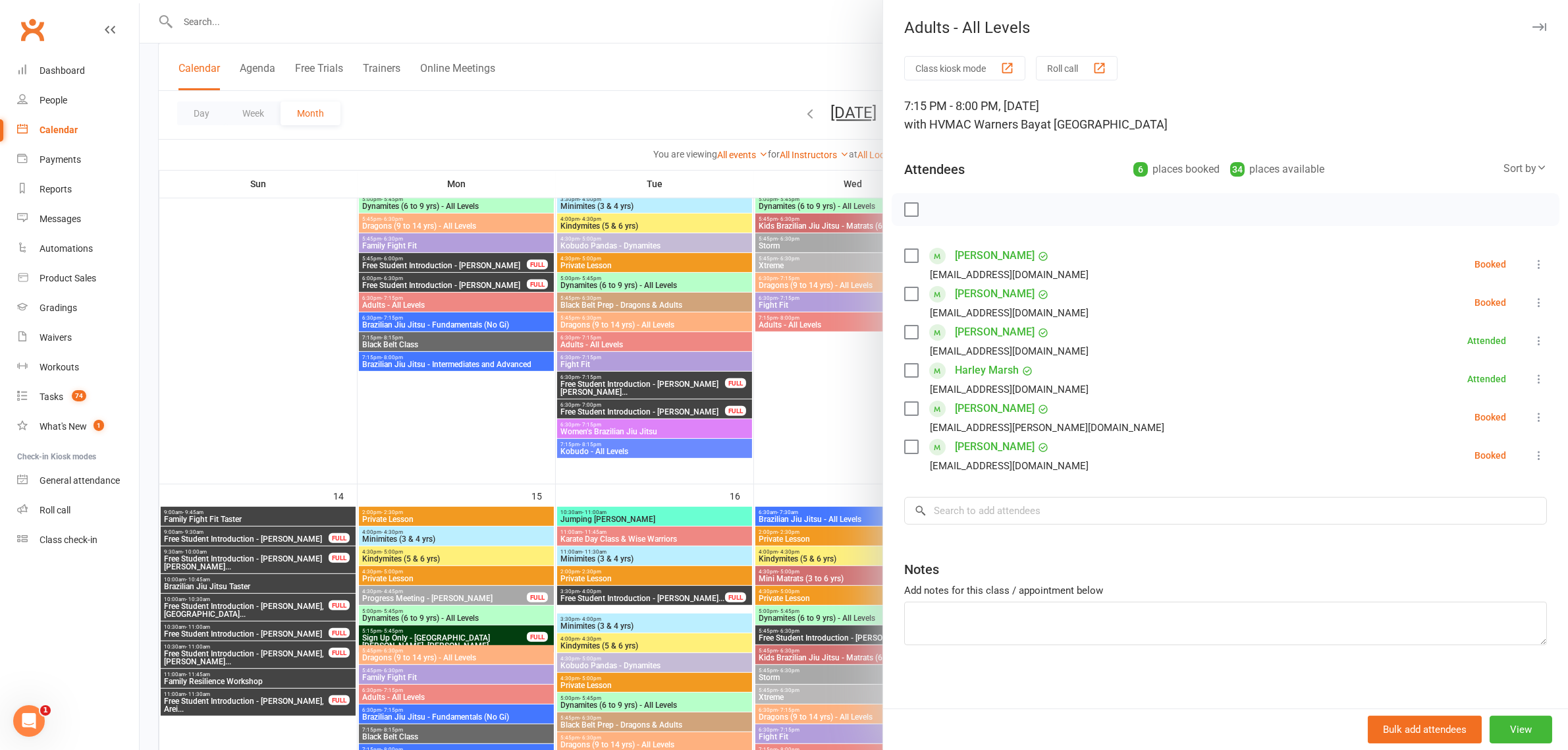
click at [689, 112] on div at bounding box center [854, 375] width 1429 height 750
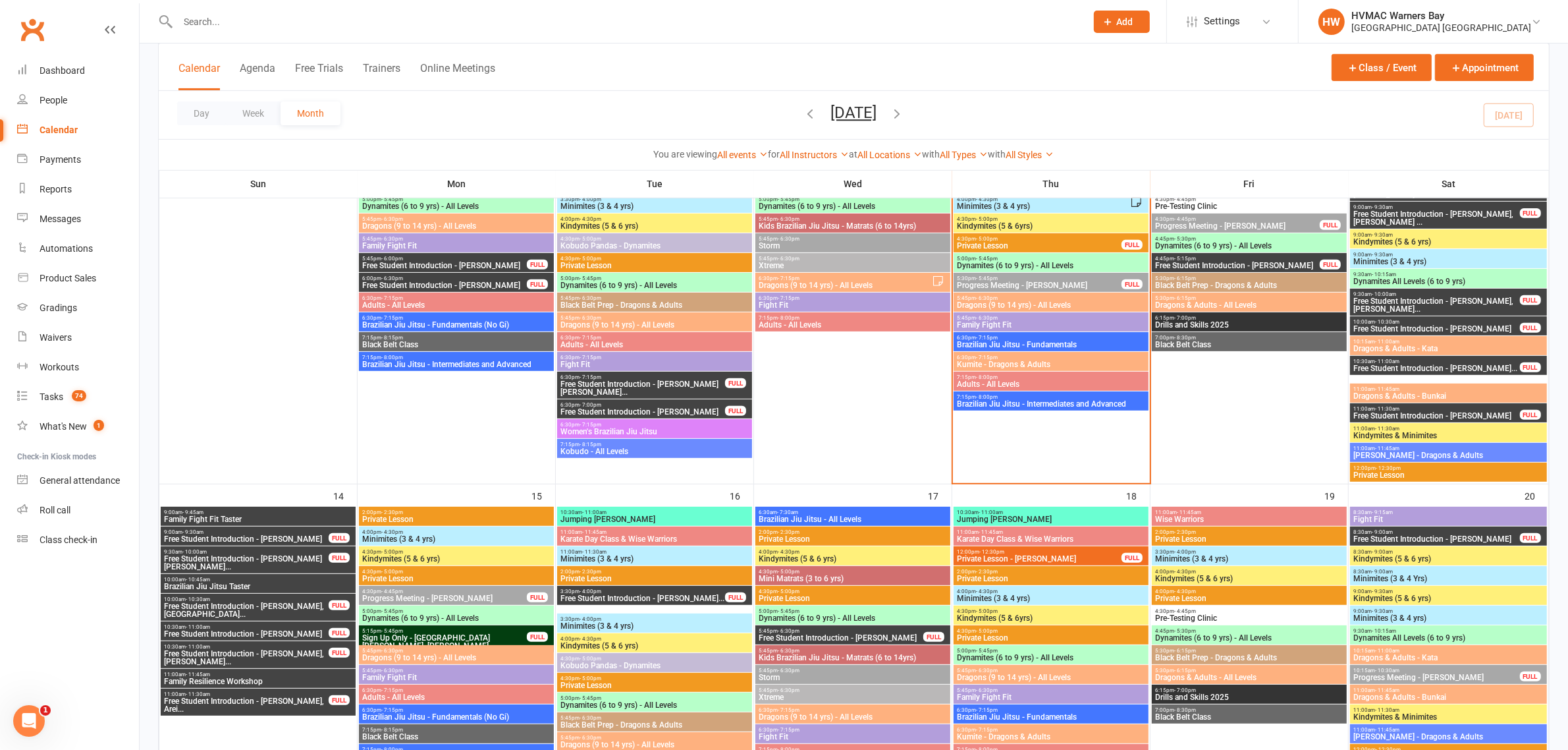
click at [1044, 361] on span "Kumite - Dragons & Adults" at bounding box center [1050, 364] width 189 height 8
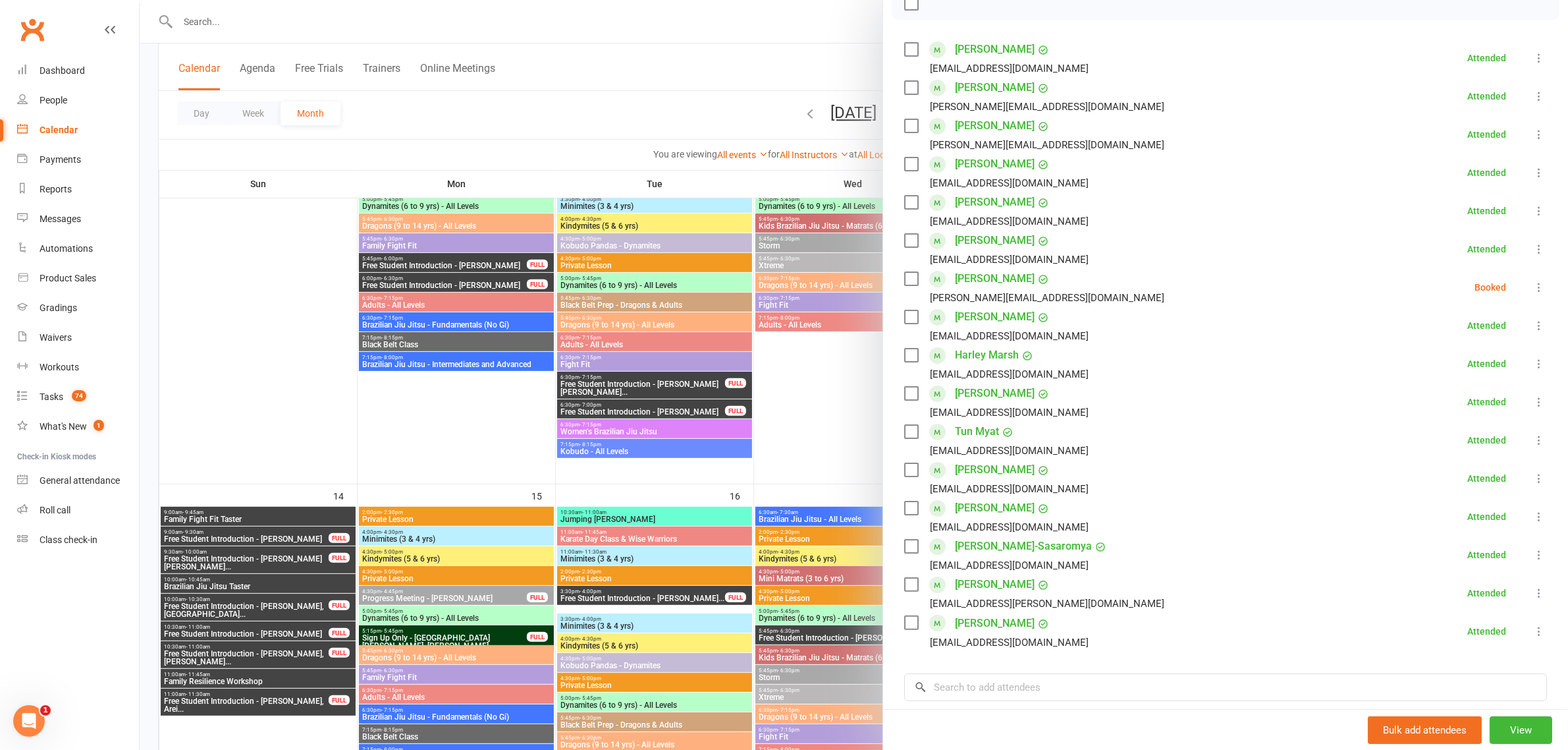
scroll to position [247, 0]
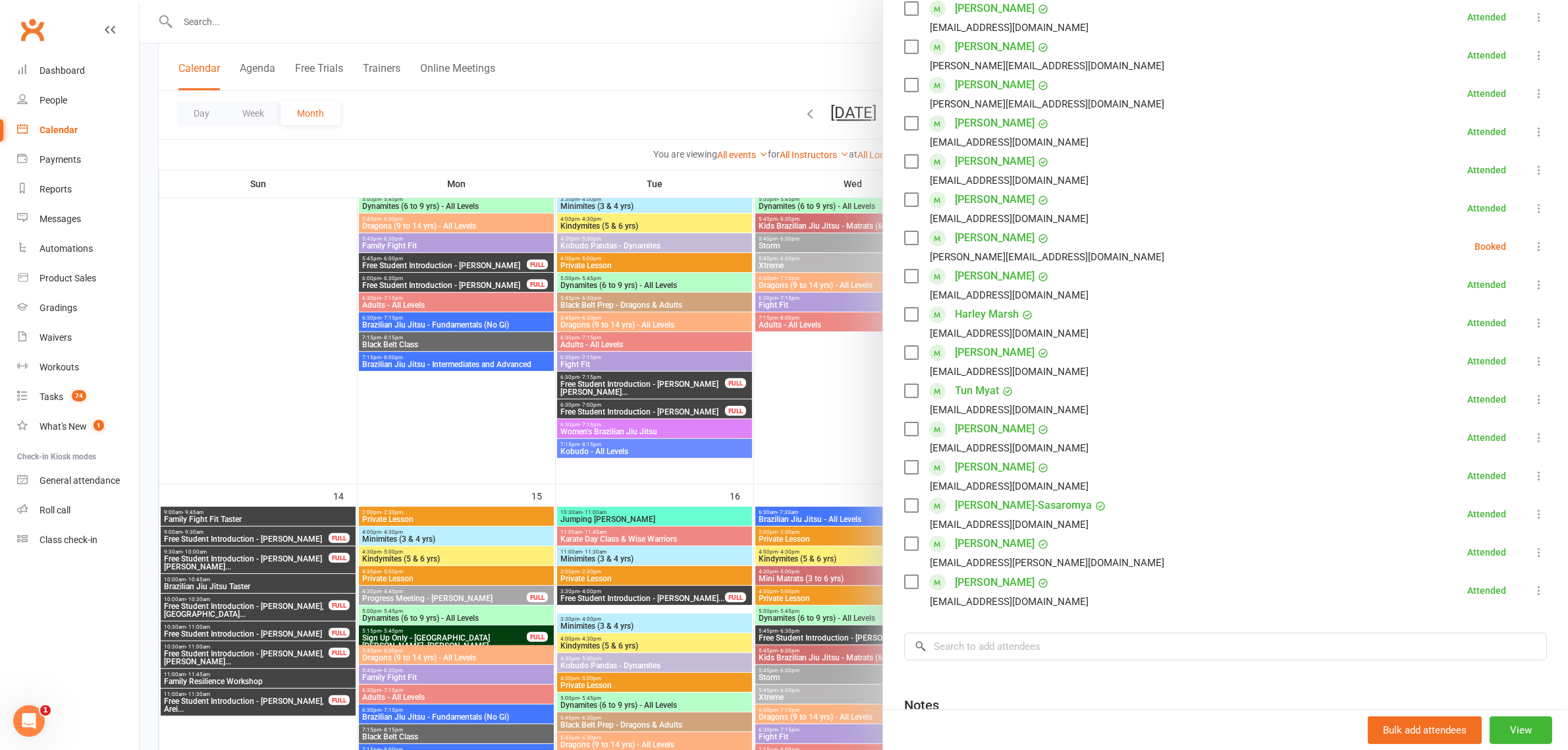
click at [769, 386] on div at bounding box center [854, 375] width 1429 height 750
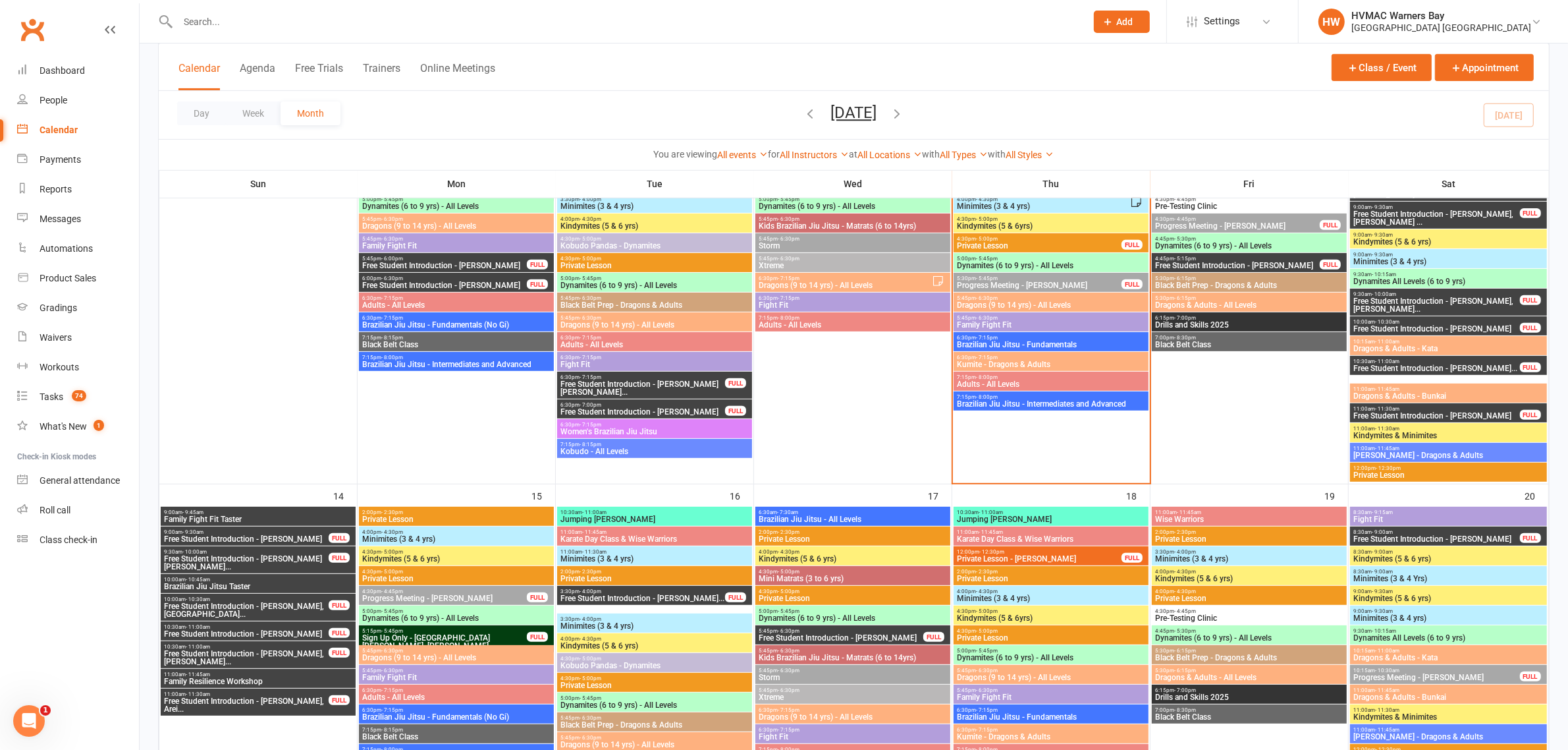
click at [1024, 366] on span "Kumite - Dragons & Adults" at bounding box center [1050, 364] width 189 height 8
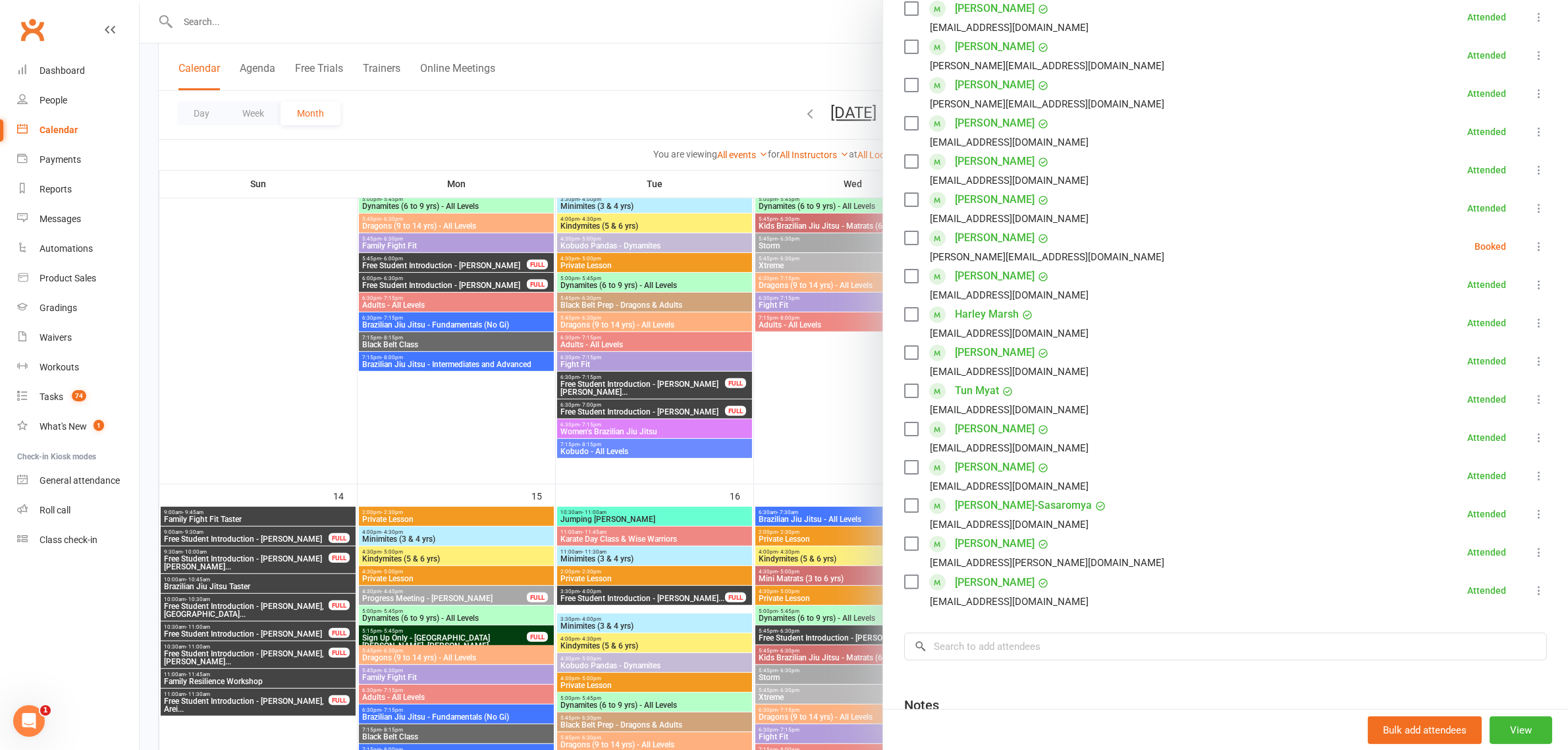
scroll to position [164, 0]
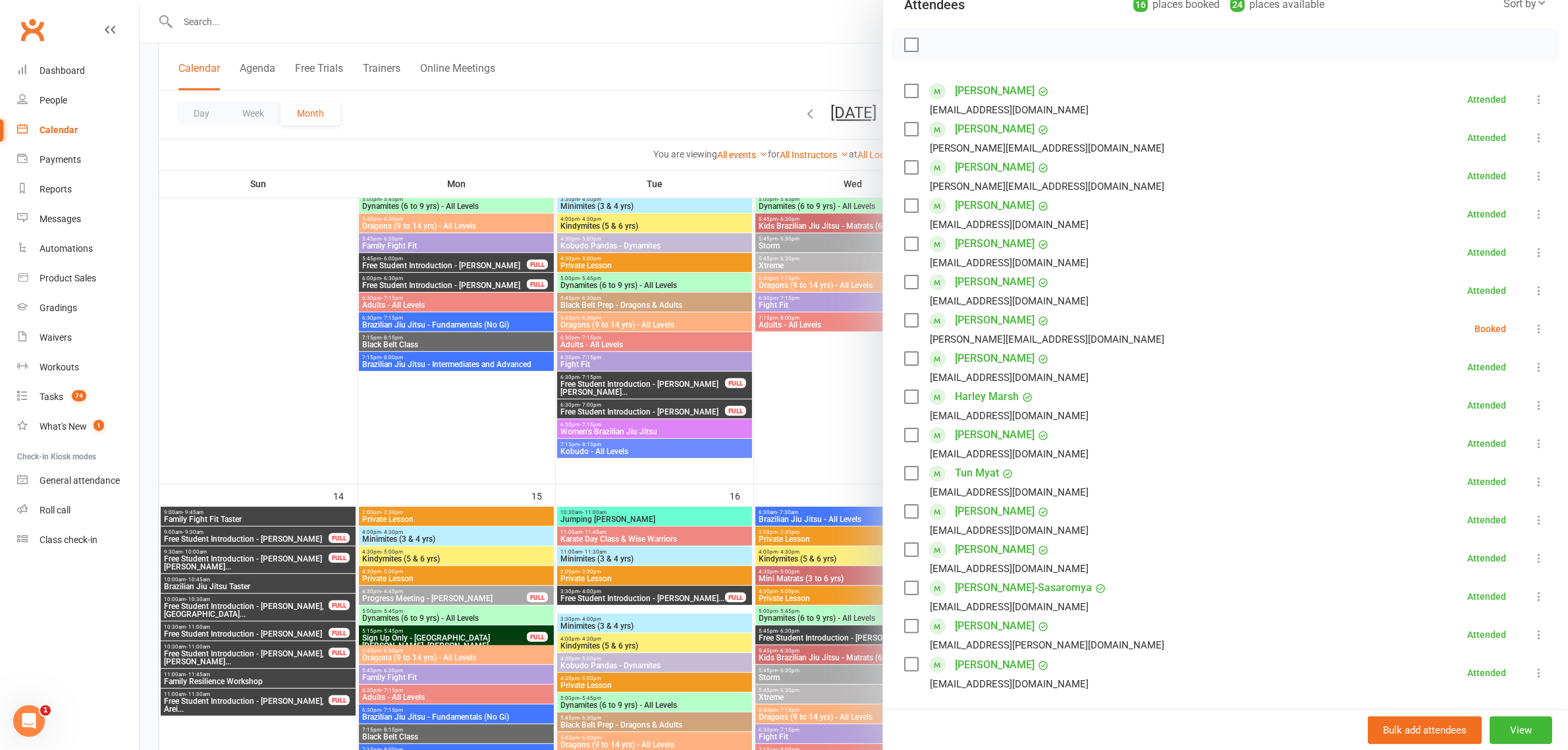
click at [801, 362] on div at bounding box center [854, 375] width 1429 height 750
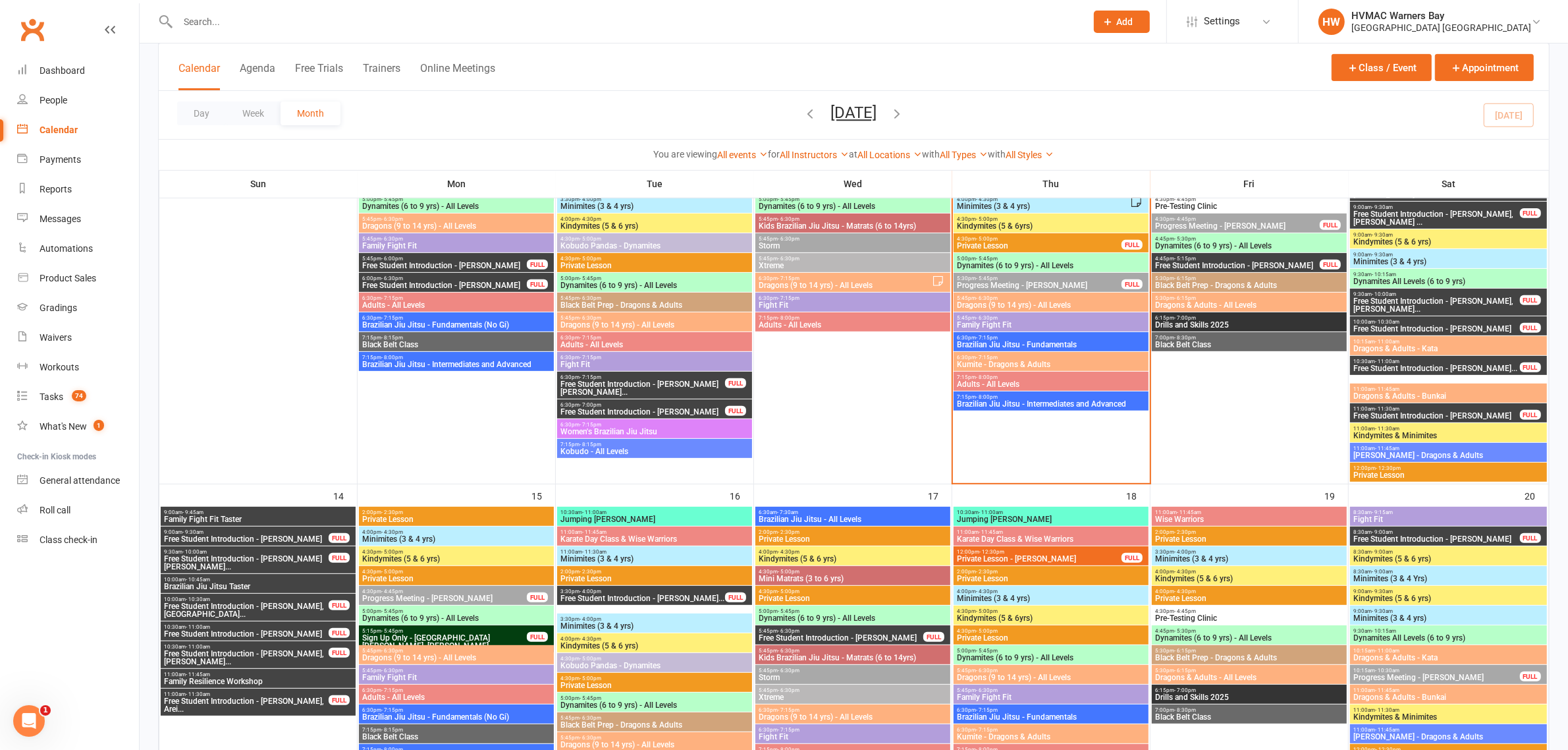
click at [1021, 344] on span "Brazilian Jiu Jitsu - Fundamentals" at bounding box center [1050, 344] width 189 height 8
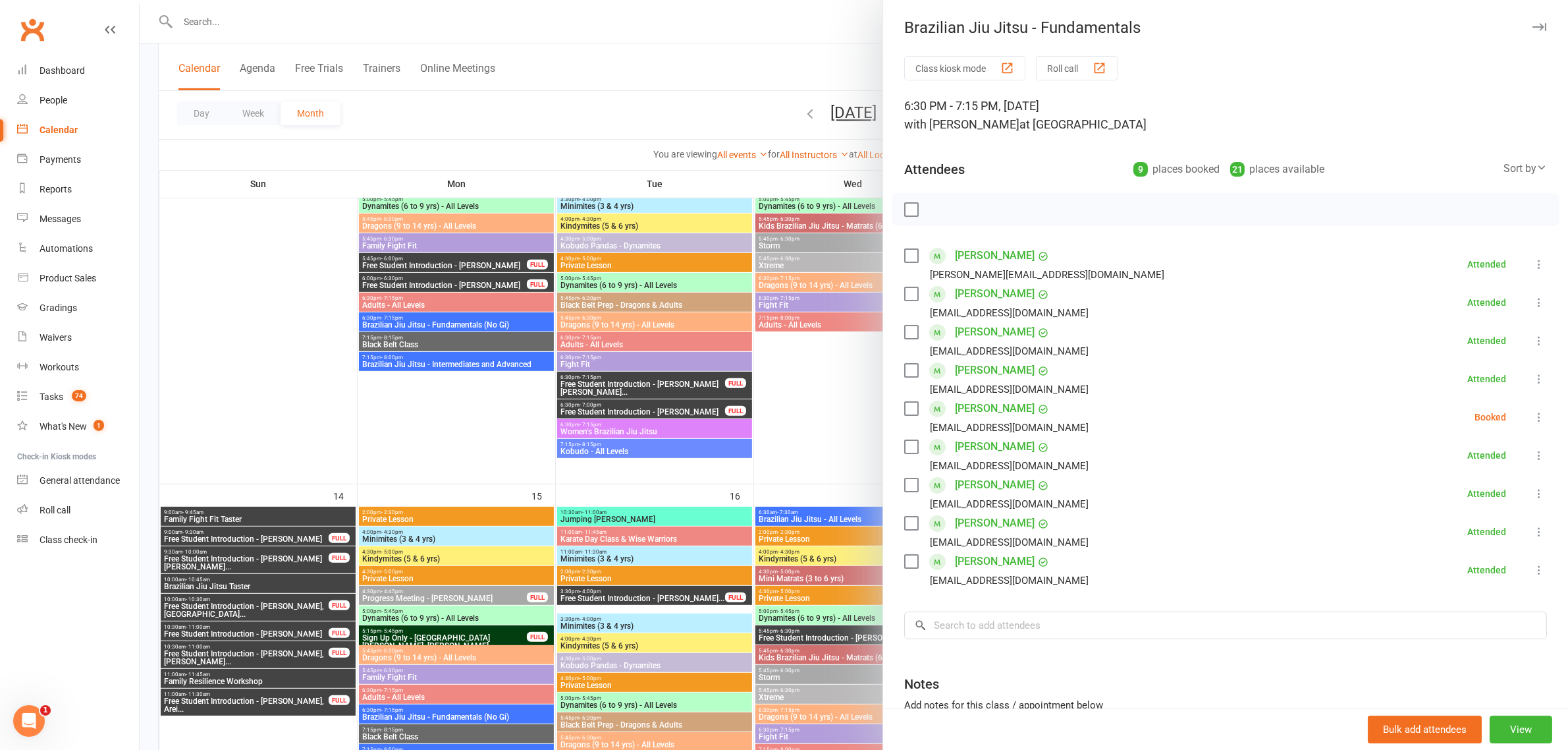
click at [812, 399] on div at bounding box center [854, 375] width 1429 height 750
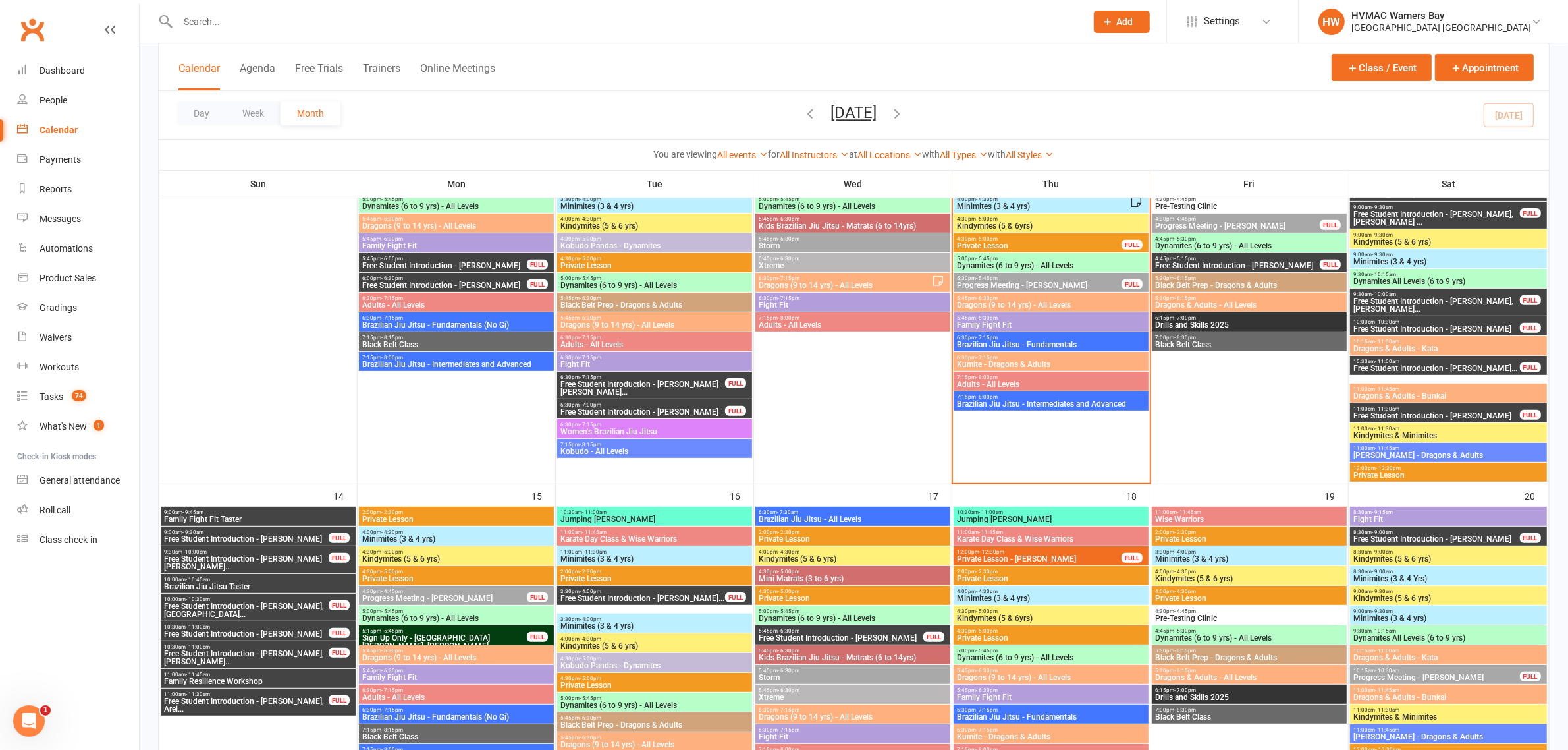
click at [1010, 363] on span "Kumite - Dragons & Adults" at bounding box center [1050, 364] width 189 height 8
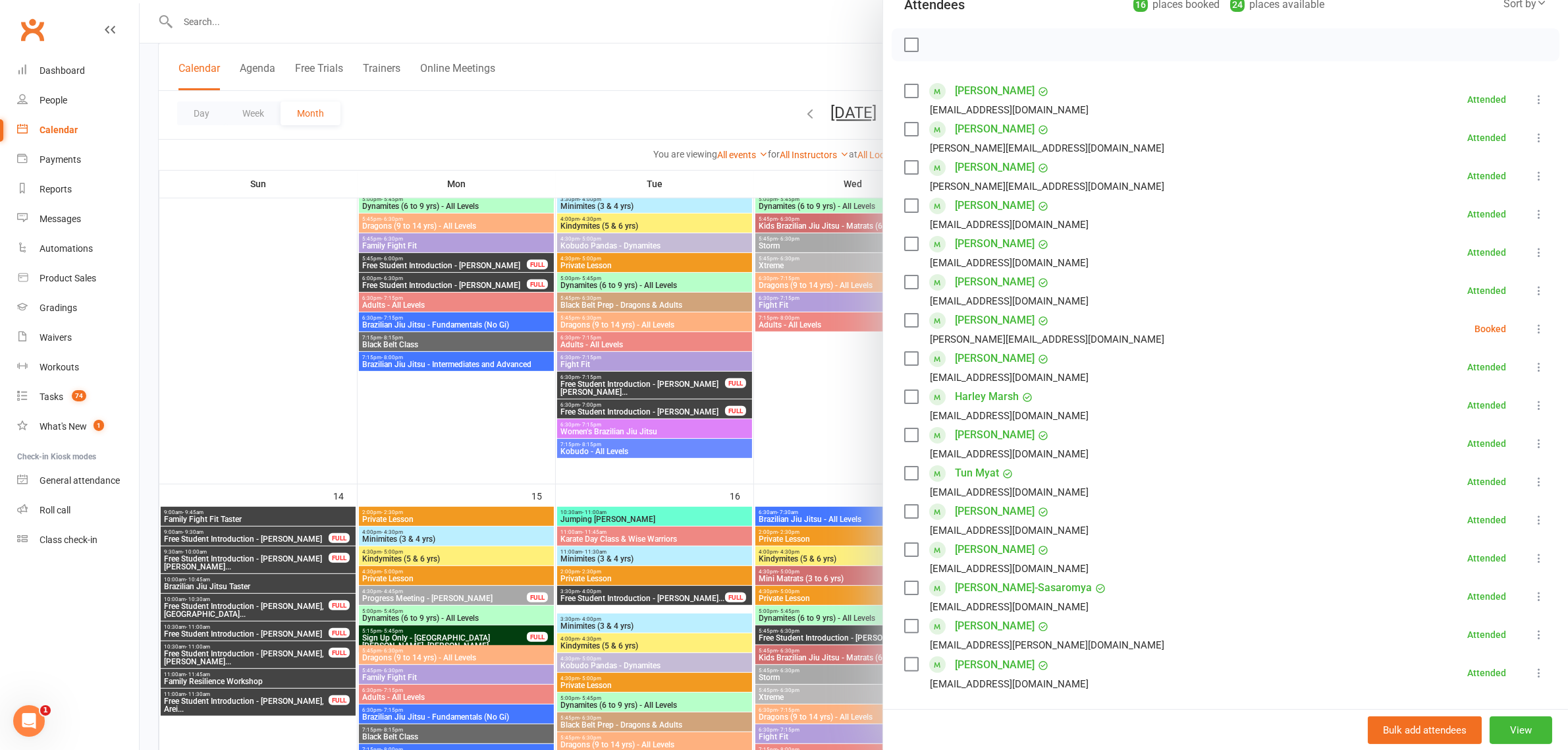
click at [717, 122] on div at bounding box center [854, 375] width 1429 height 750
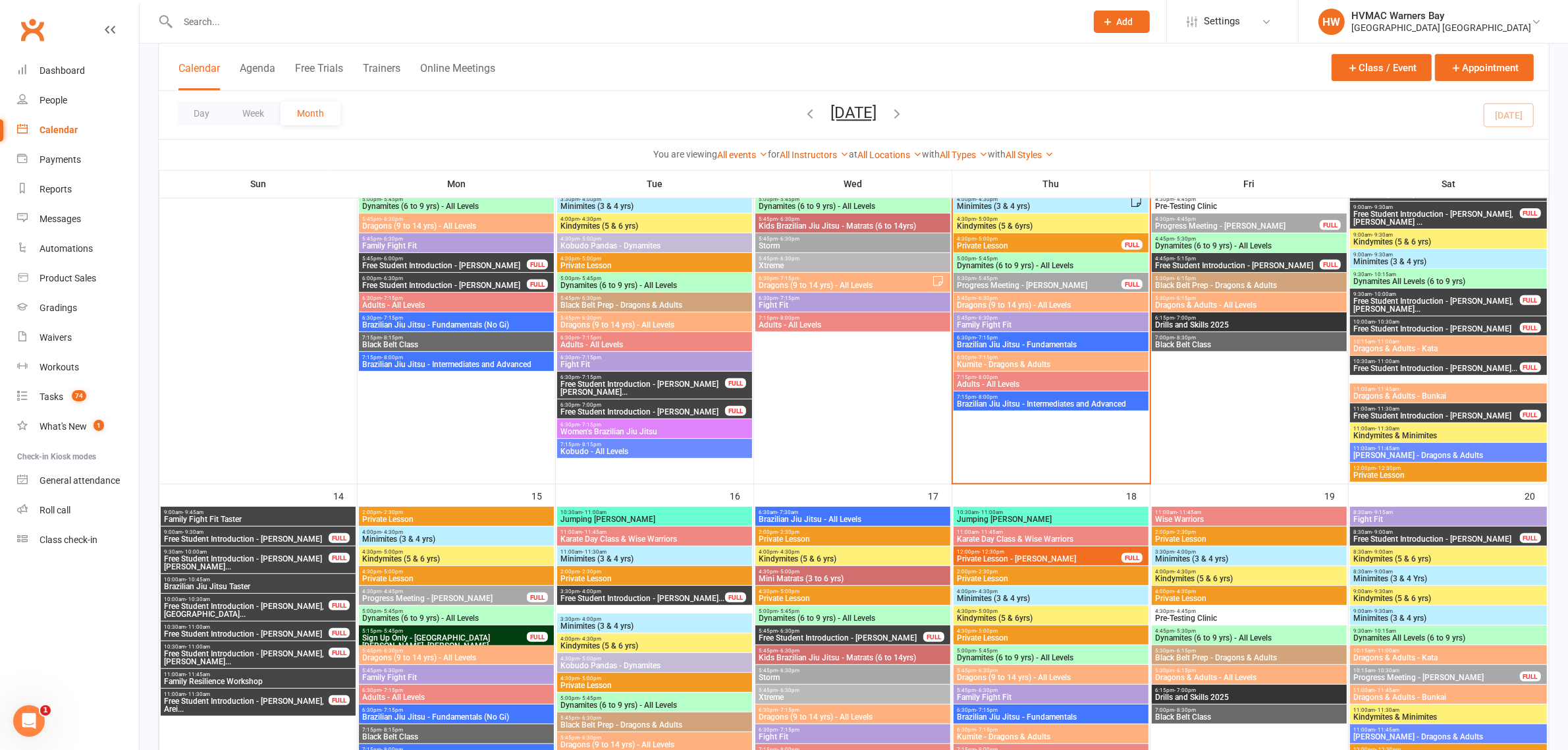
click at [1006, 364] on span "Kumite - Dragons & Adults" at bounding box center [1050, 364] width 189 height 8
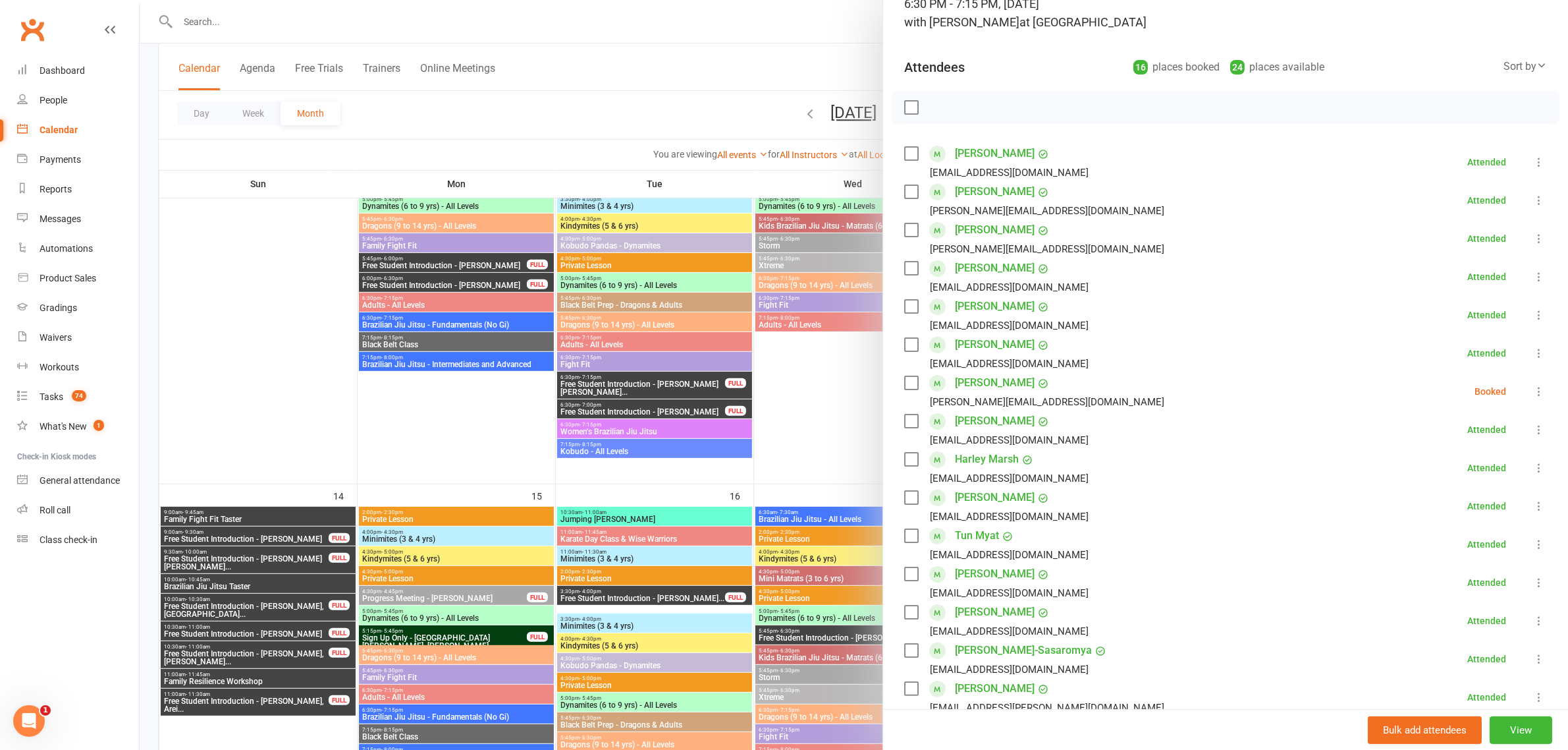
scroll to position [247, 0]
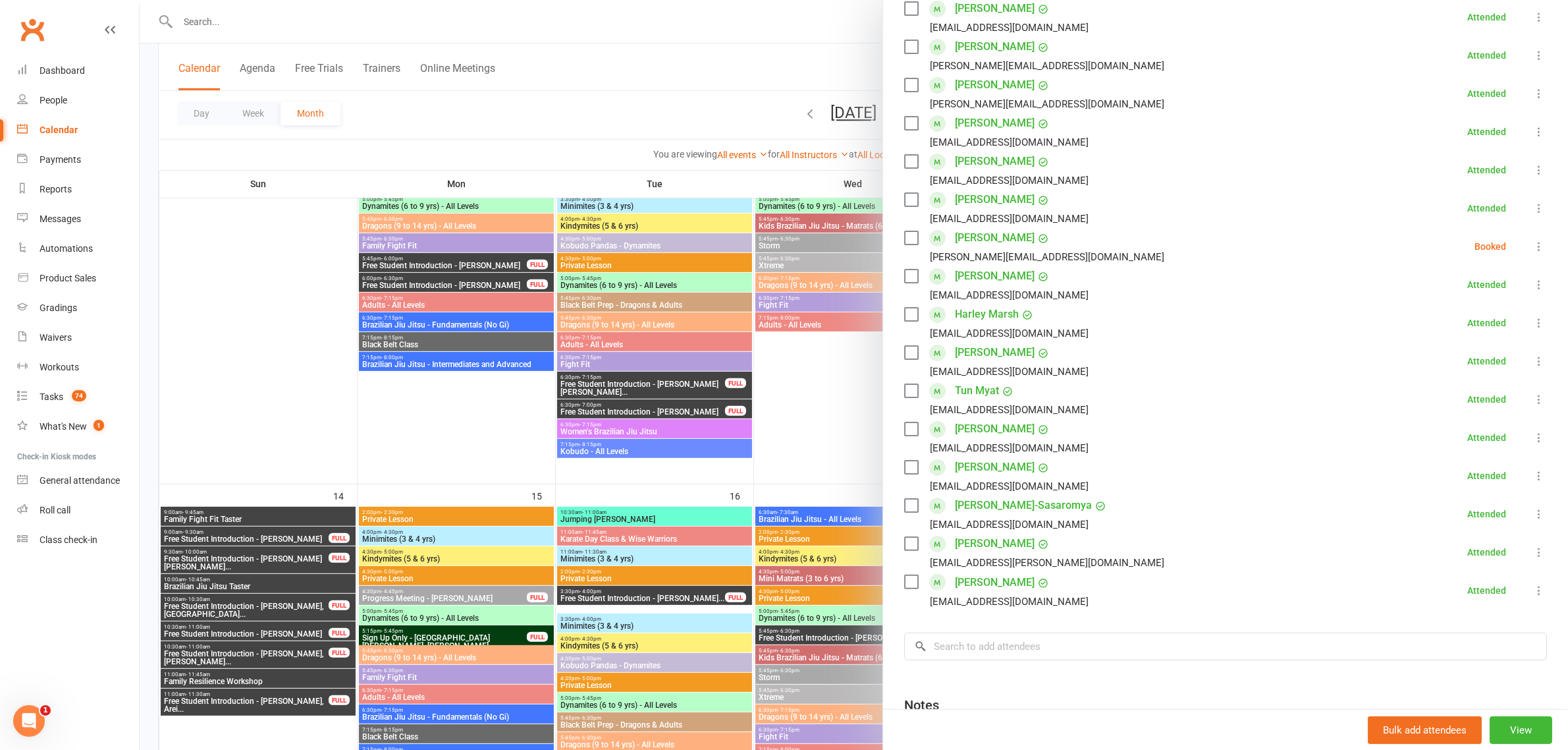
click at [670, 110] on div at bounding box center [854, 375] width 1429 height 750
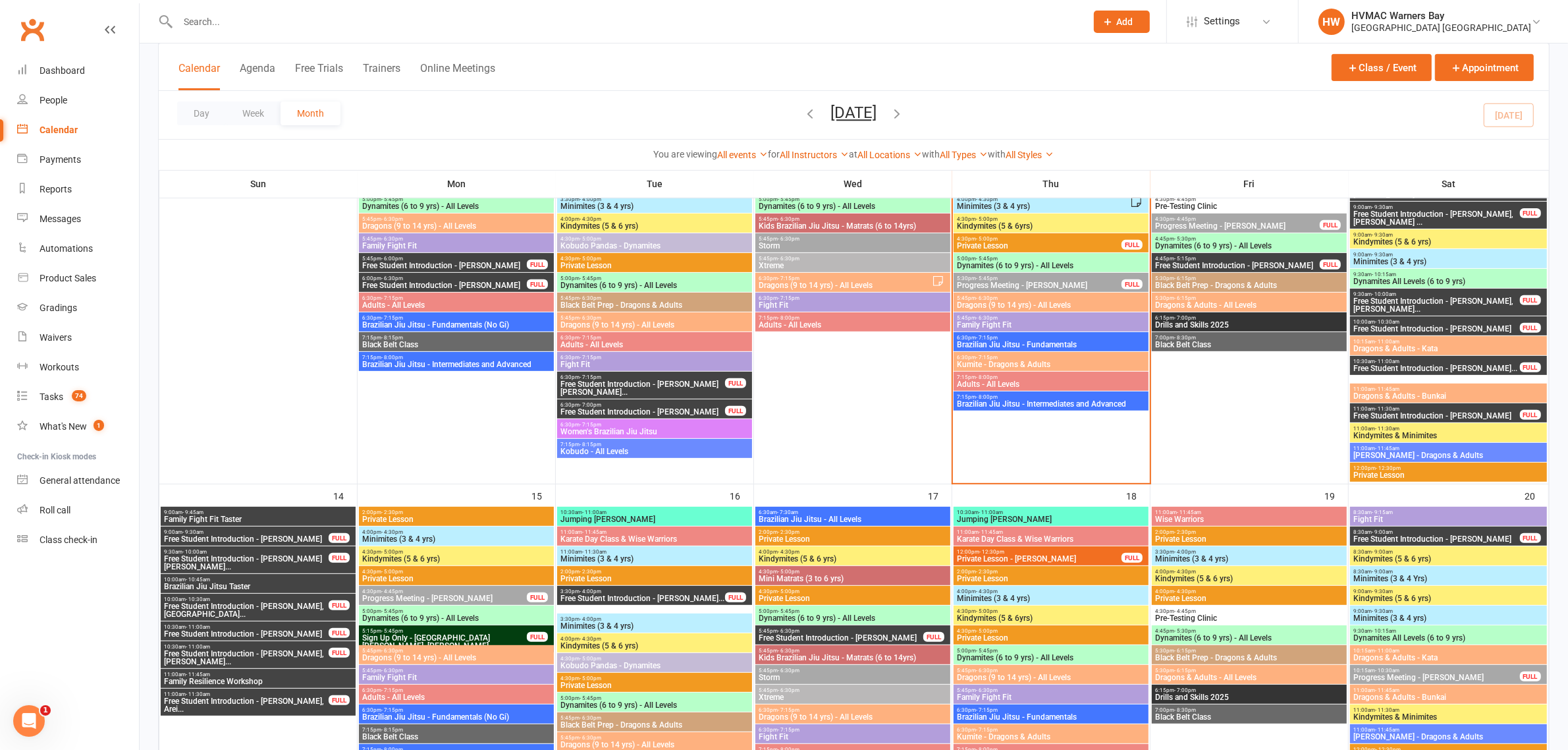
click at [1042, 378] on span "7:15pm - 8:00pm" at bounding box center [1050, 377] width 189 height 6
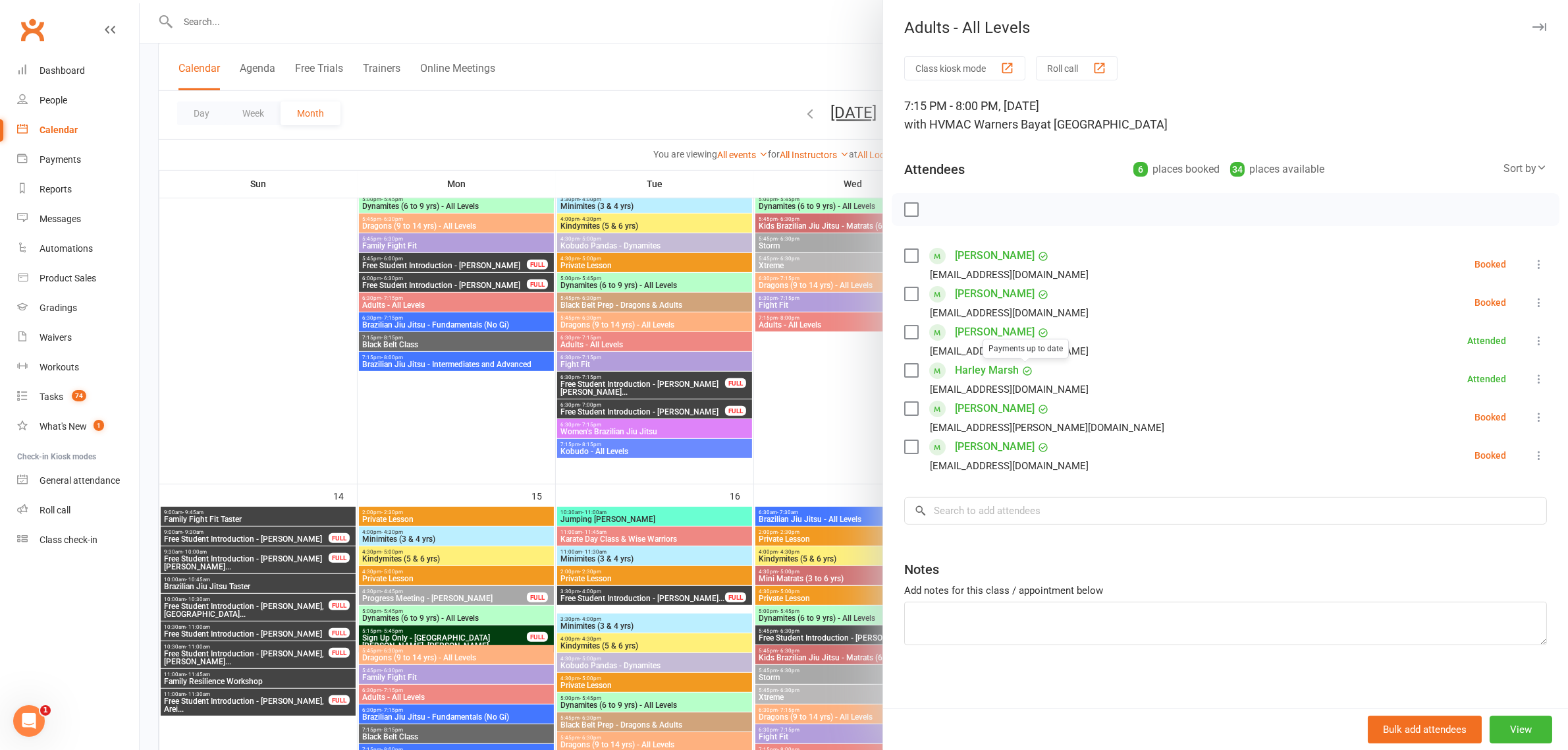
click at [711, 124] on div at bounding box center [854, 375] width 1429 height 750
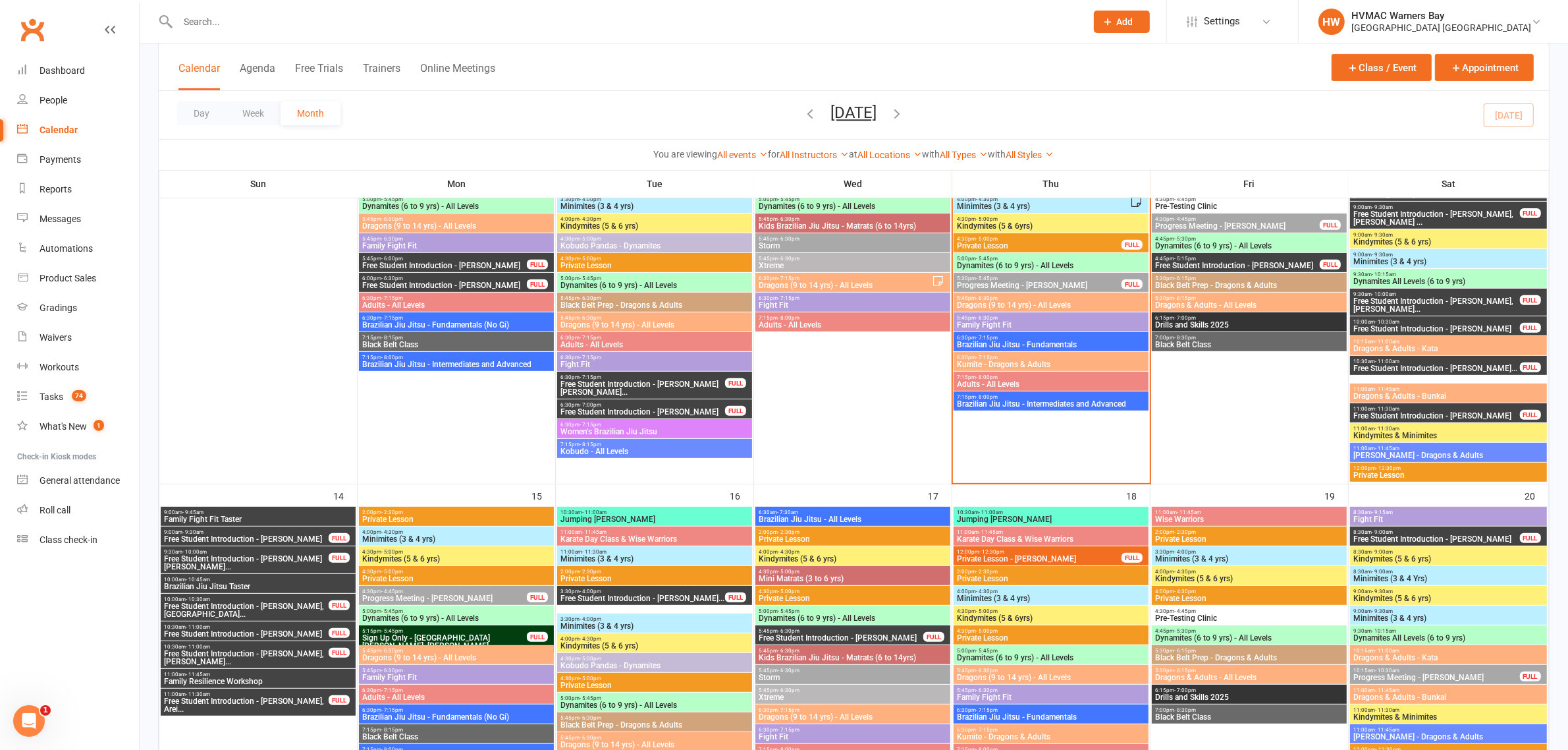
click at [1001, 347] on span "Brazilian Jiu Jitsu - Fundamentals" at bounding box center [1050, 344] width 189 height 8
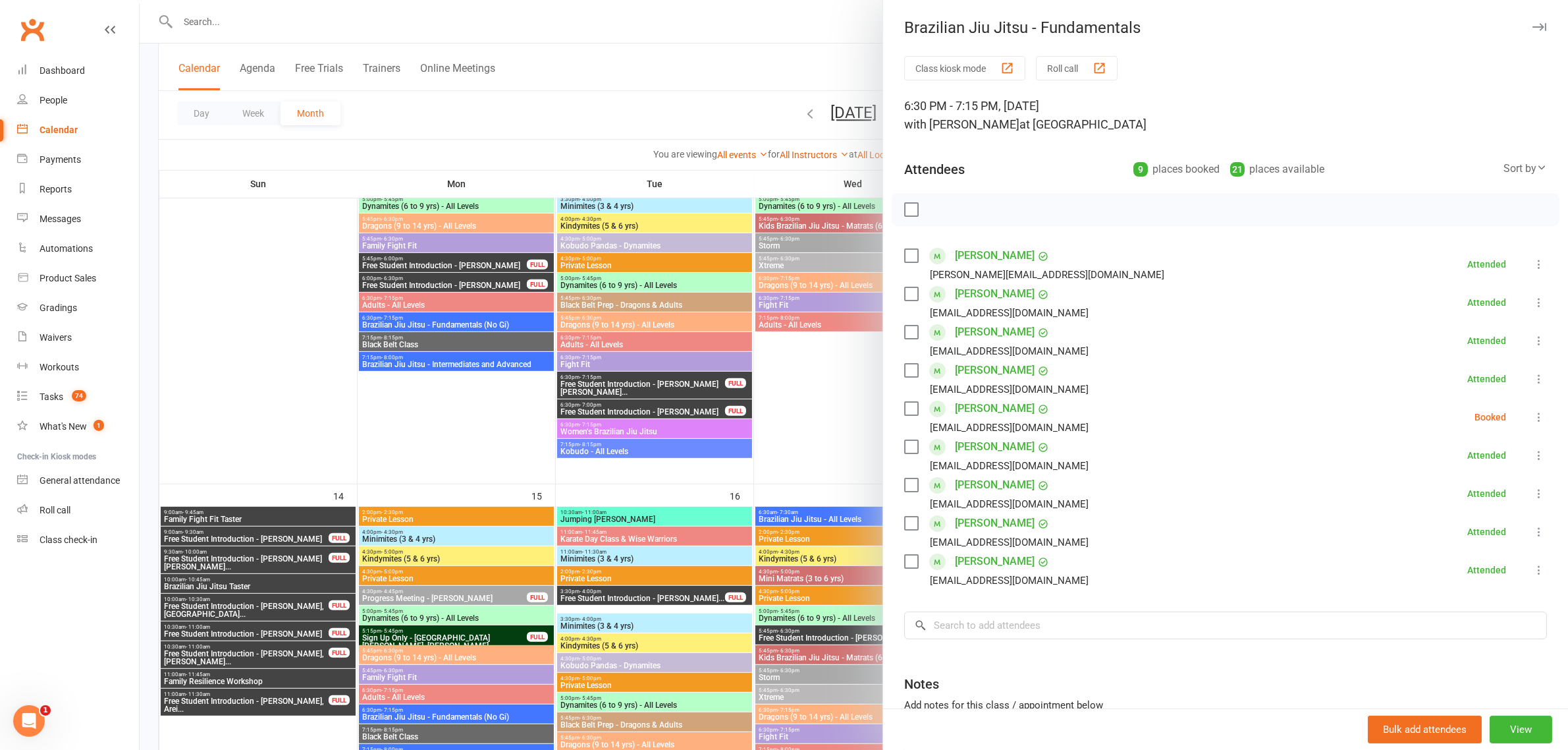
click at [728, 111] on div at bounding box center [854, 375] width 1429 height 750
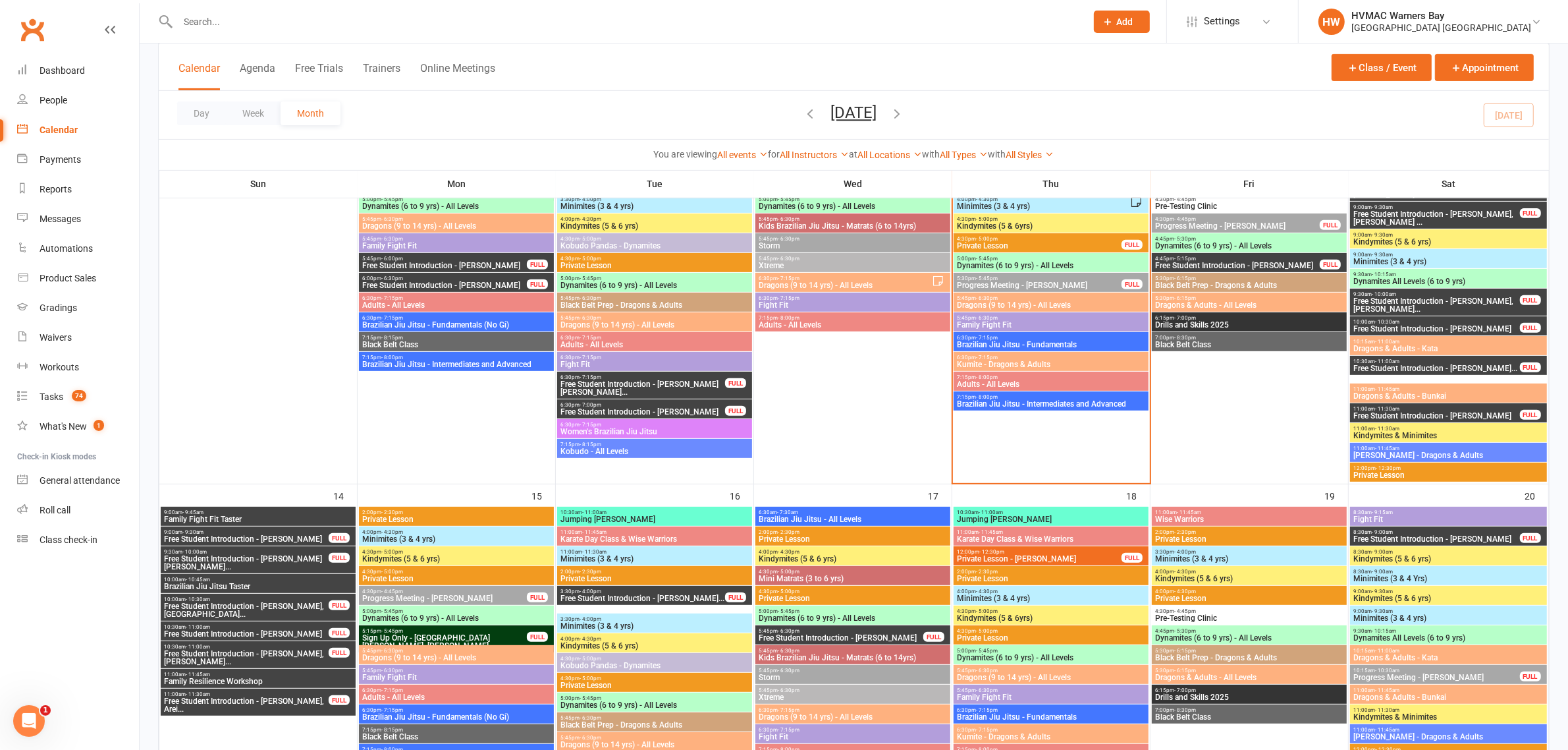
scroll to position [494, 0]
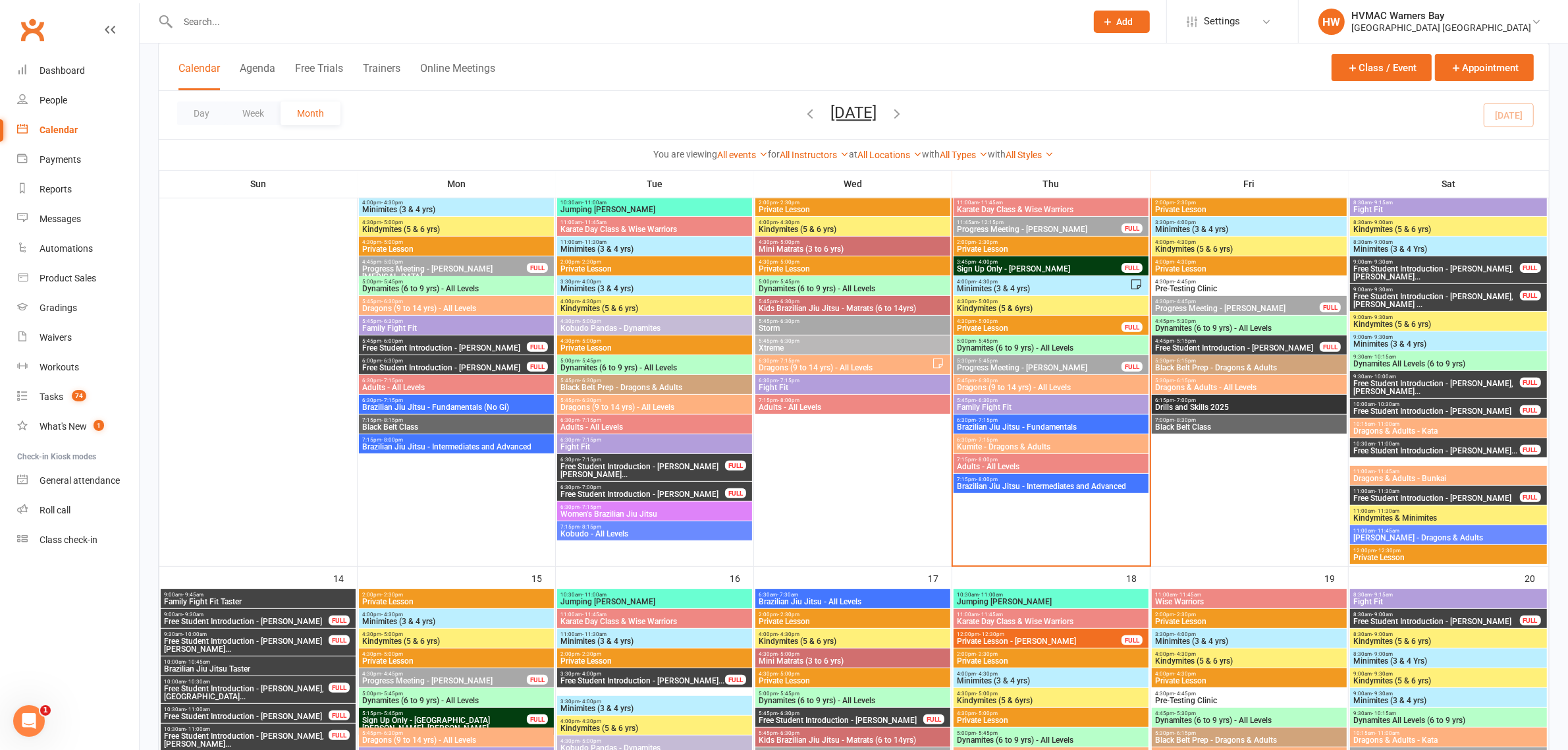
click at [1022, 381] on span "5:45pm - 6:30pm" at bounding box center [1050, 381] width 189 height 6
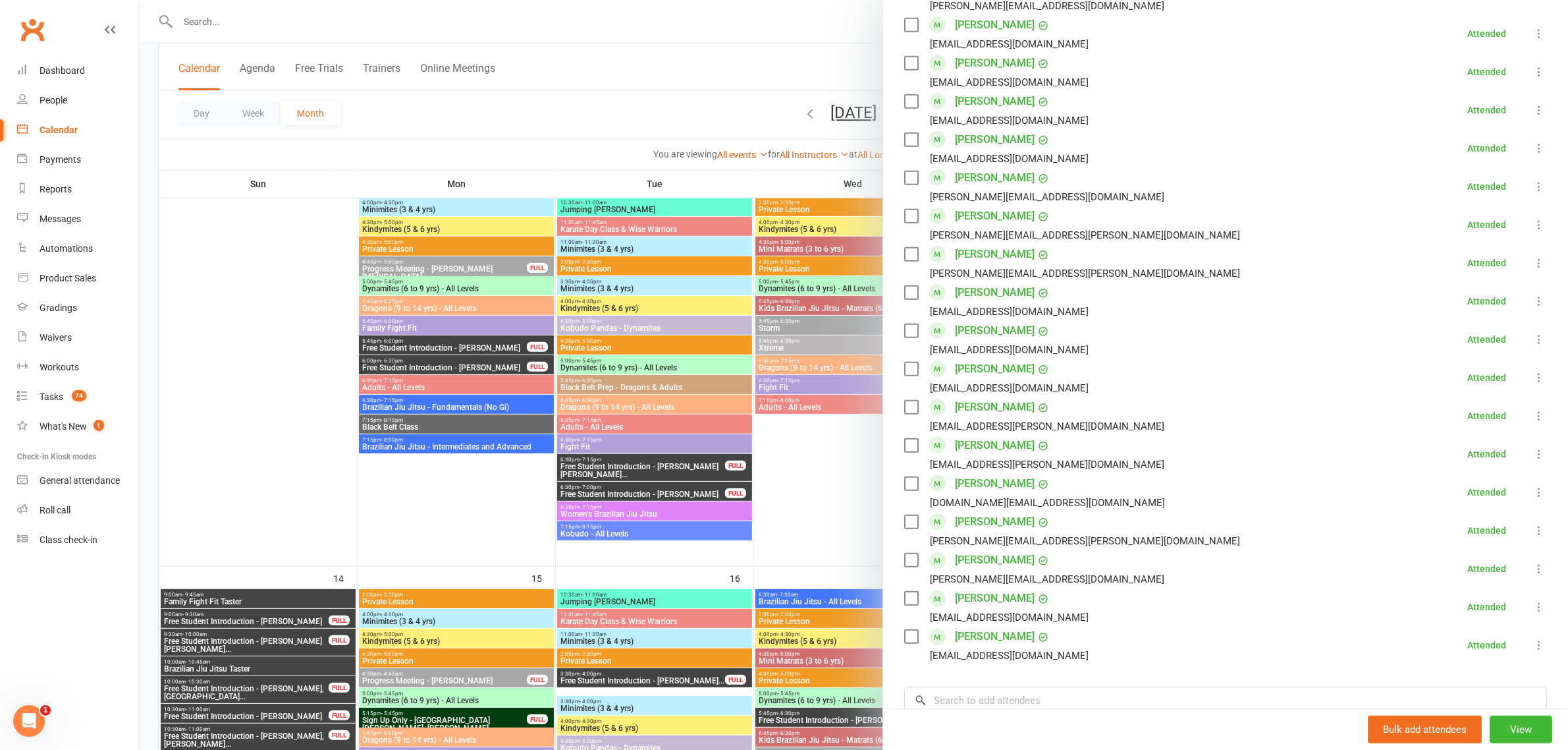
scroll to position [906, 0]
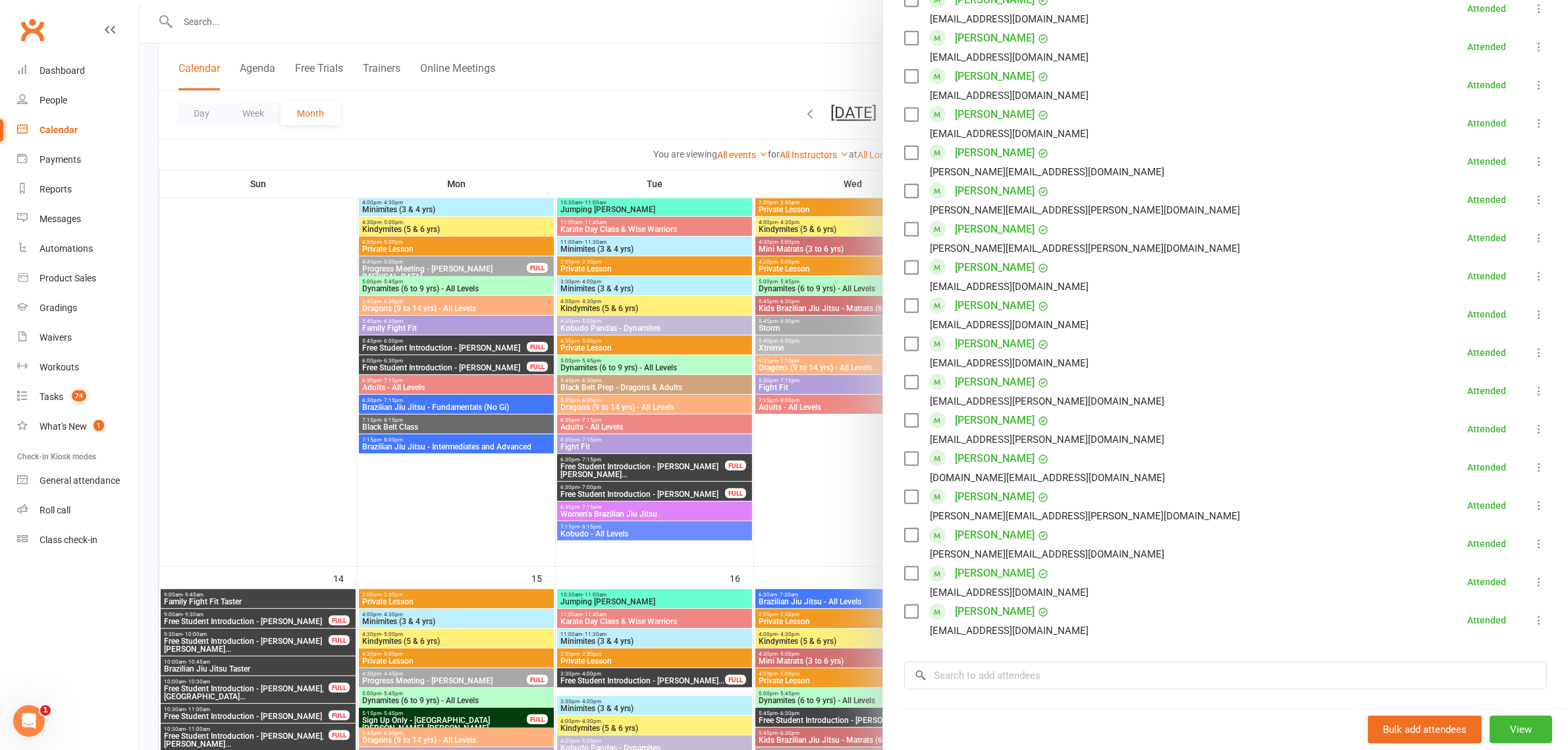
click at [640, 84] on div at bounding box center [854, 375] width 1429 height 750
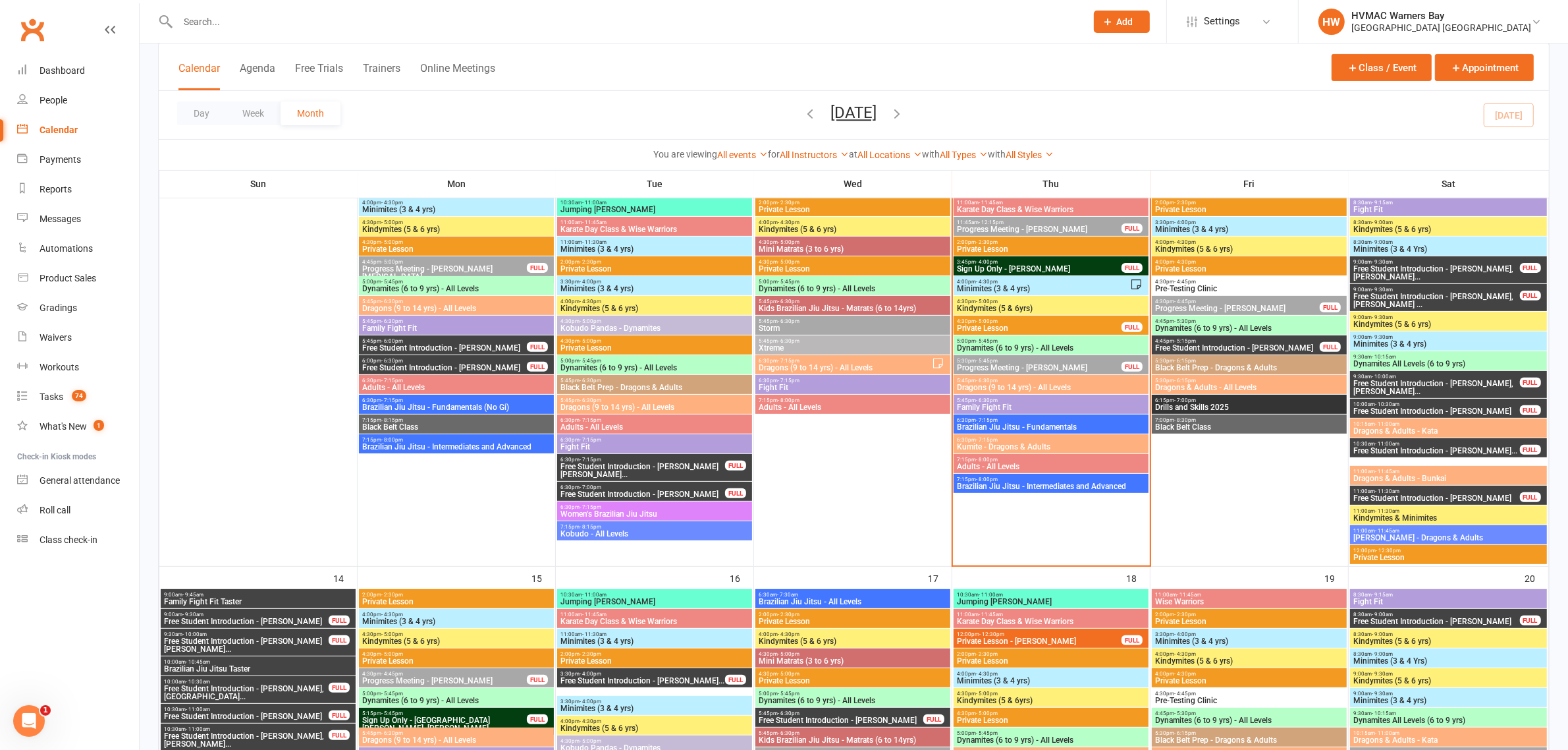
click at [996, 439] on span "- 7:15pm" at bounding box center [986, 440] width 21 height 6
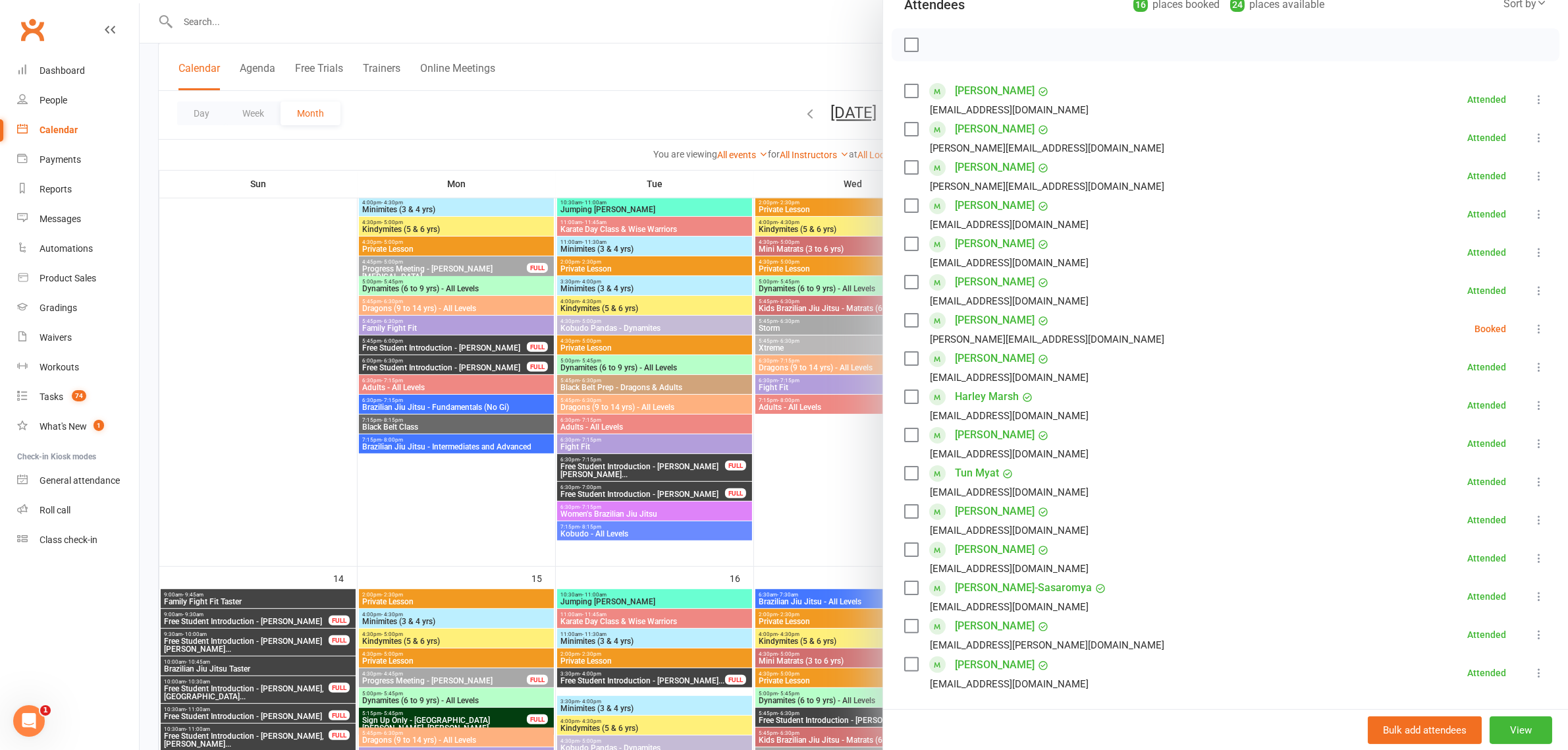
scroll to position [247, 0]
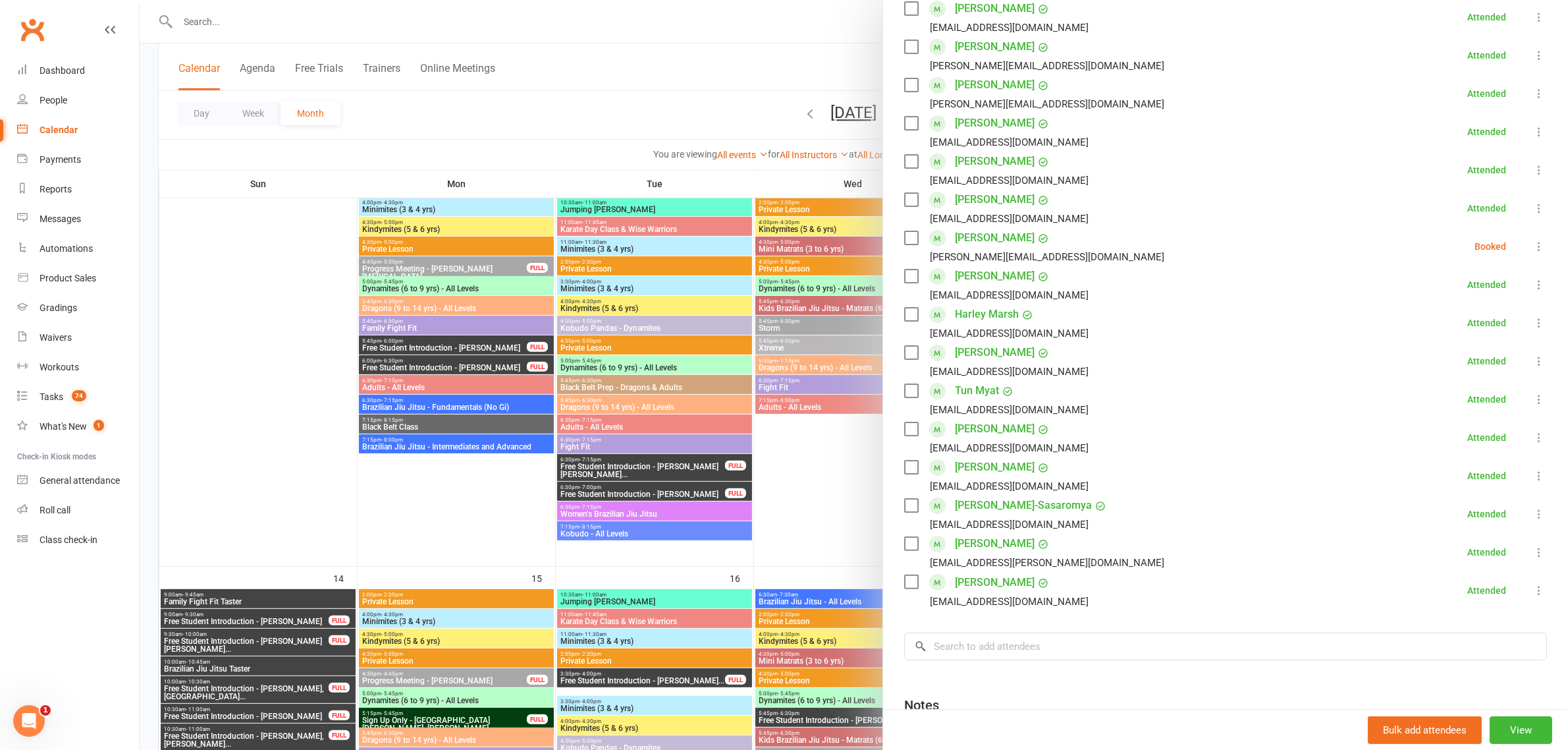
click at [1533, 244] on icon at bounding box center [1539, 246] width 13 height 13
click at [588, 86] on div at bounding box center [854, 375] width 1429 height 750
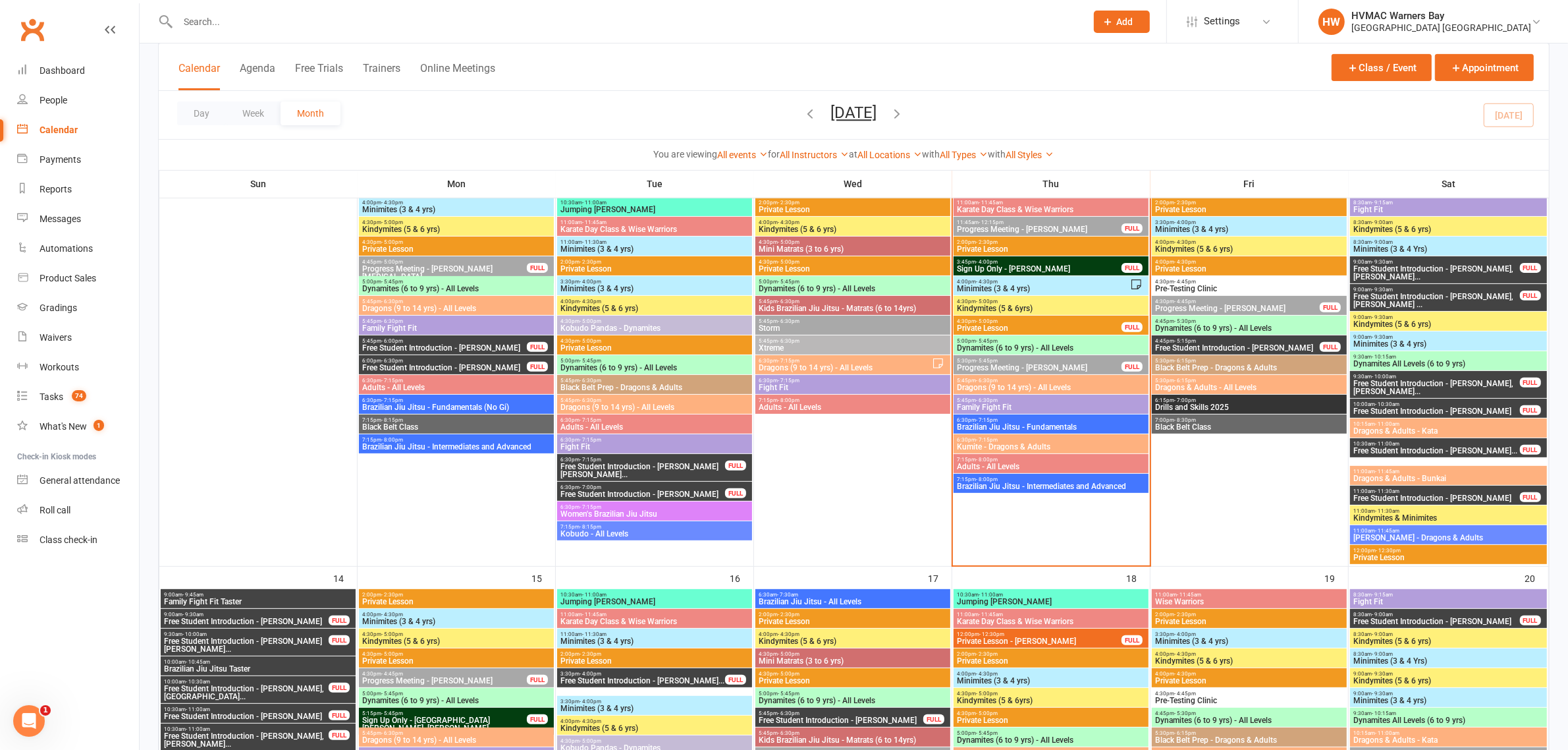
click at [1000, 439] on span "6:30pm - 7:15pm" at bounding box center [1050, 440] width 189 height 6
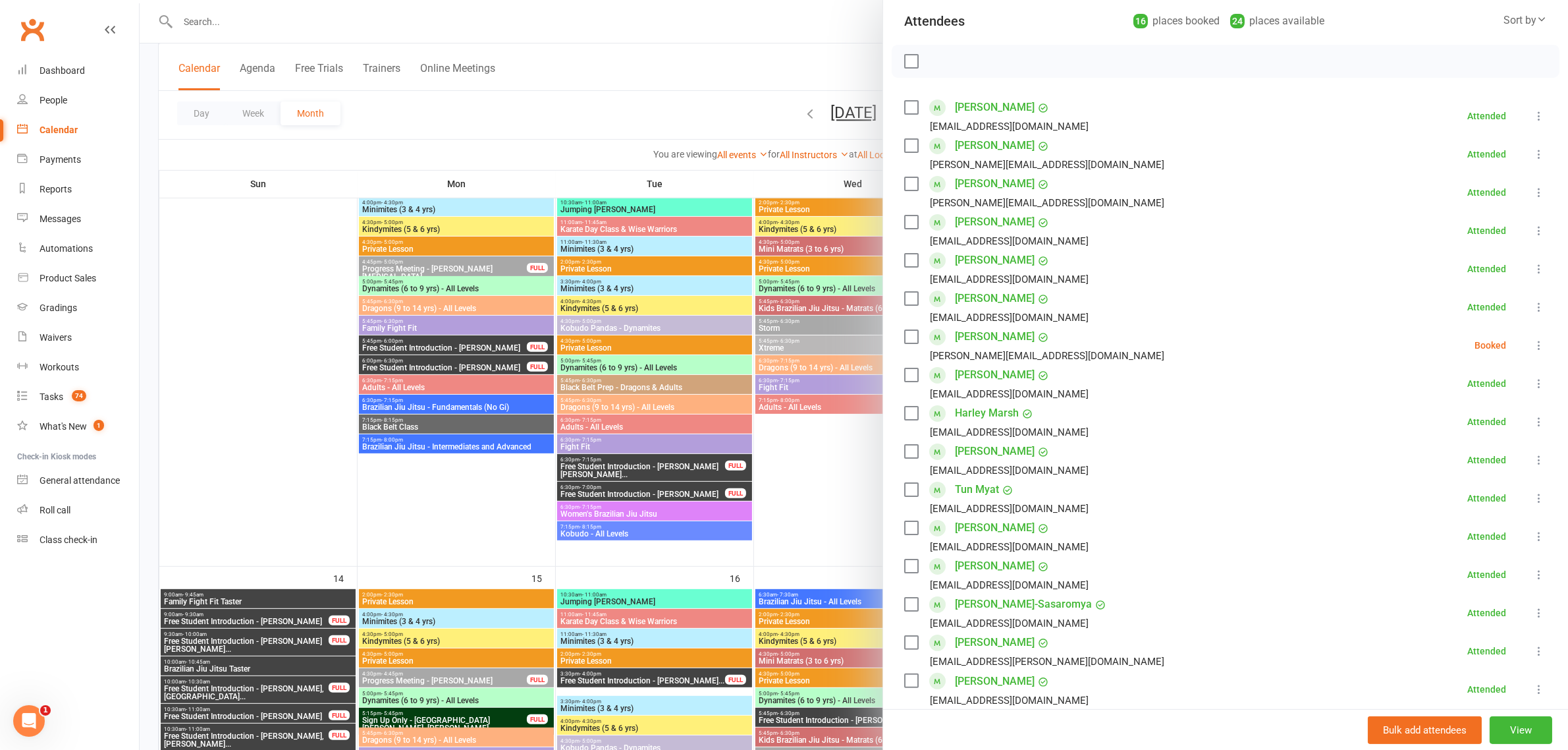
scroll to position [164, 0]
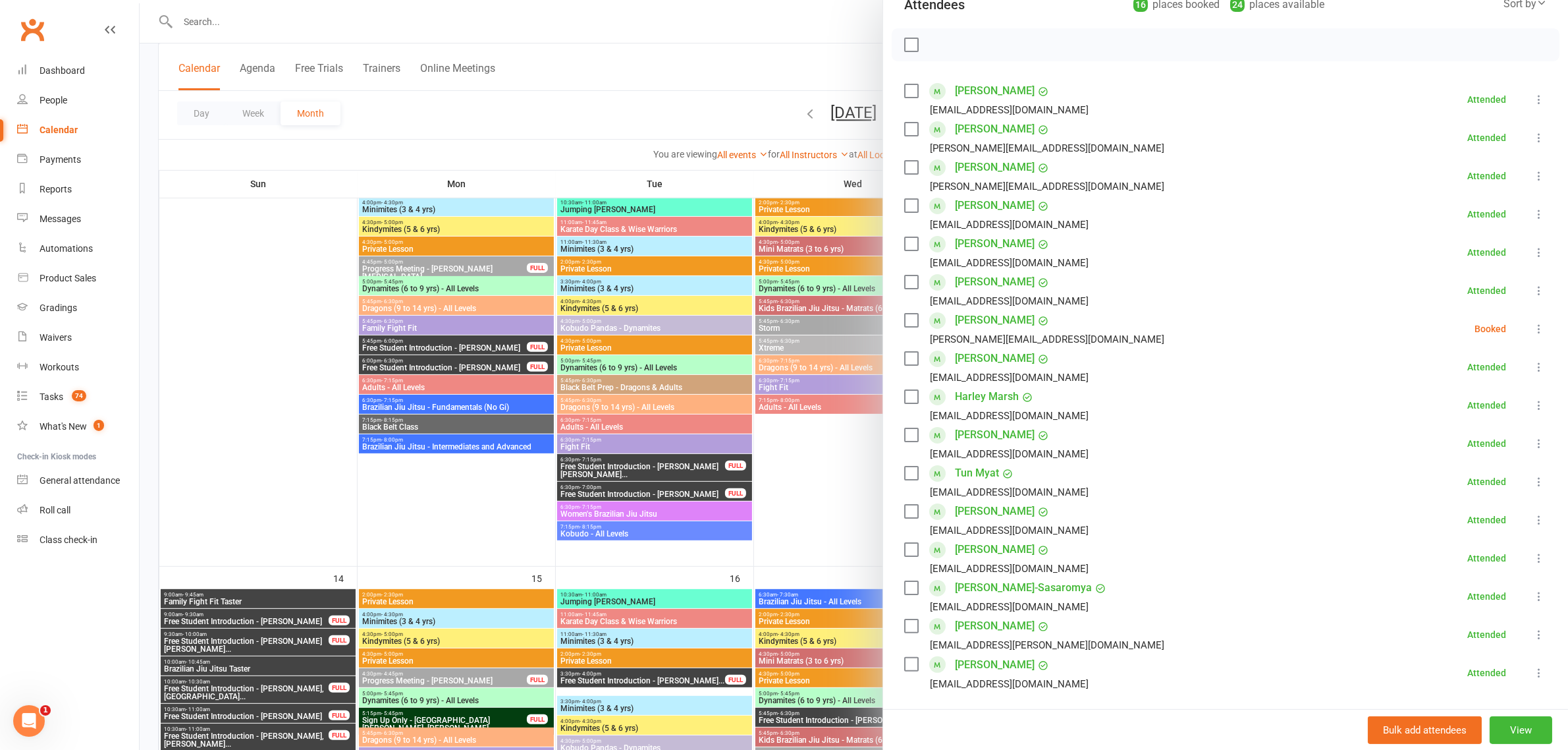
click at [1533, 328] on icon at bounding box center [1539, 329] width 13 height 13
click at [1443, 432] on link "Mark absent" at bounding box center [1476, 434] width 142 height 27
click at [703, 113] on div at bounding box center [854, 375] width 1429 height 750
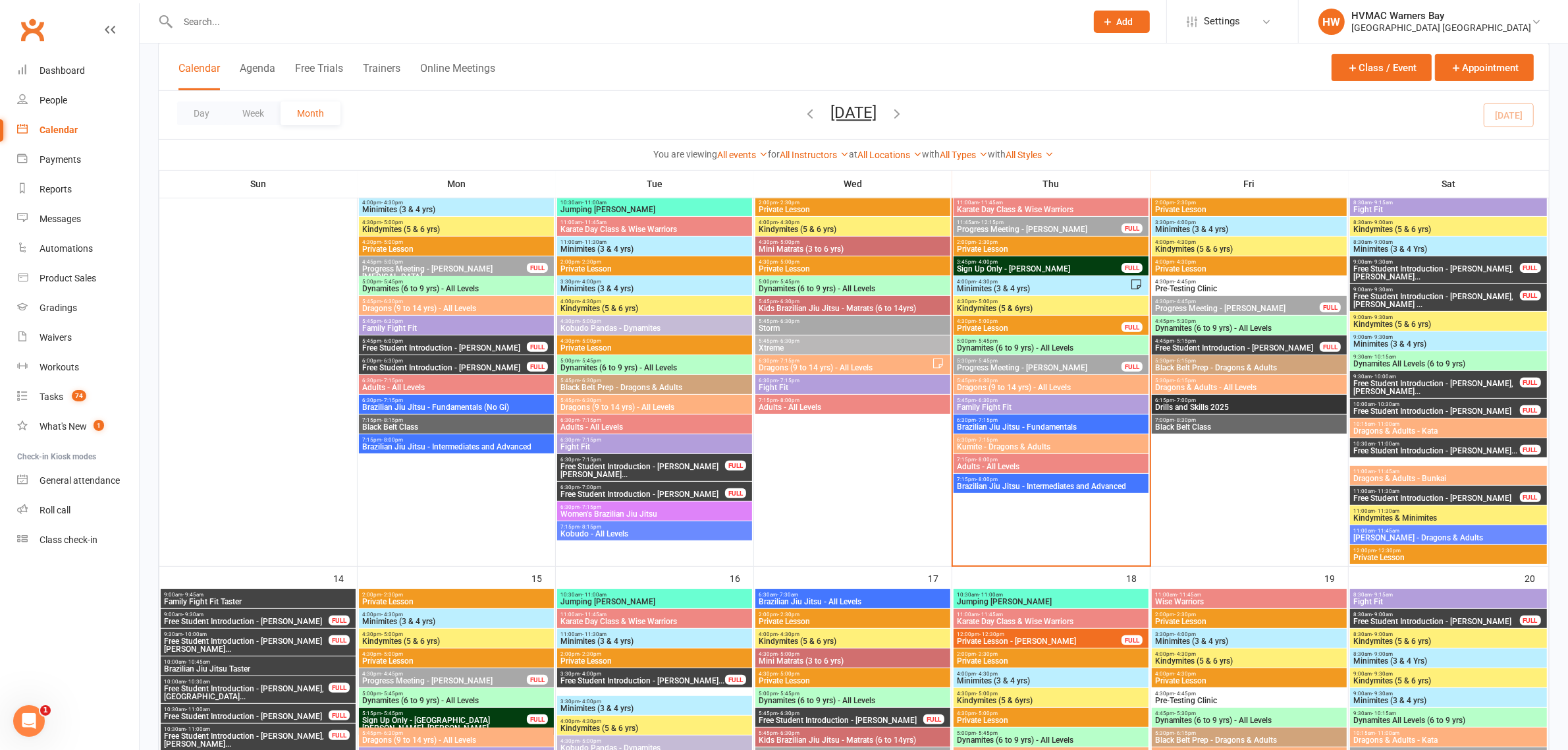
click at [992, 391] on span "Dragons (9 to 14 yrs) - All Levels" at bounding box center [1050, 387] width 189 height 8
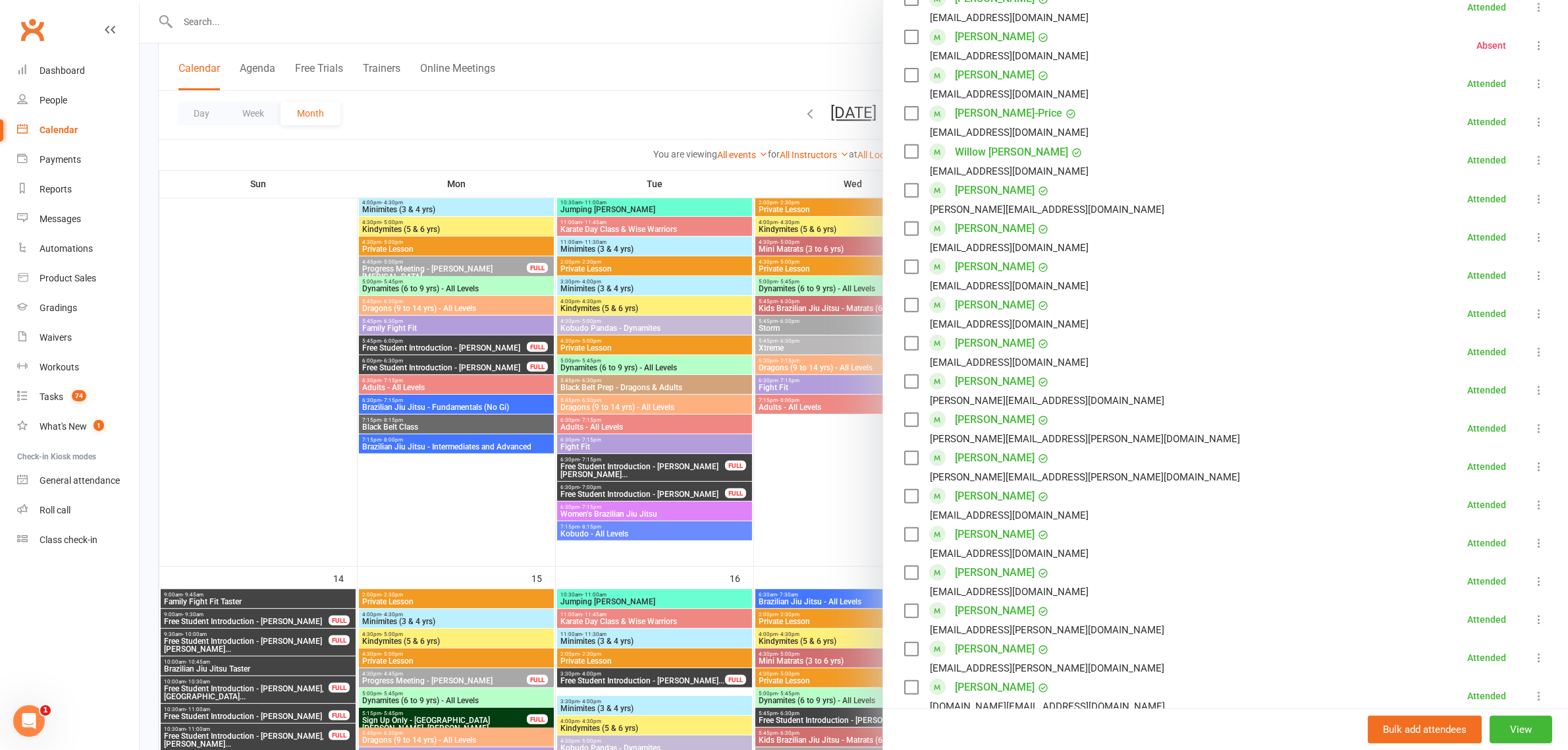
scroll to position [906, 0]
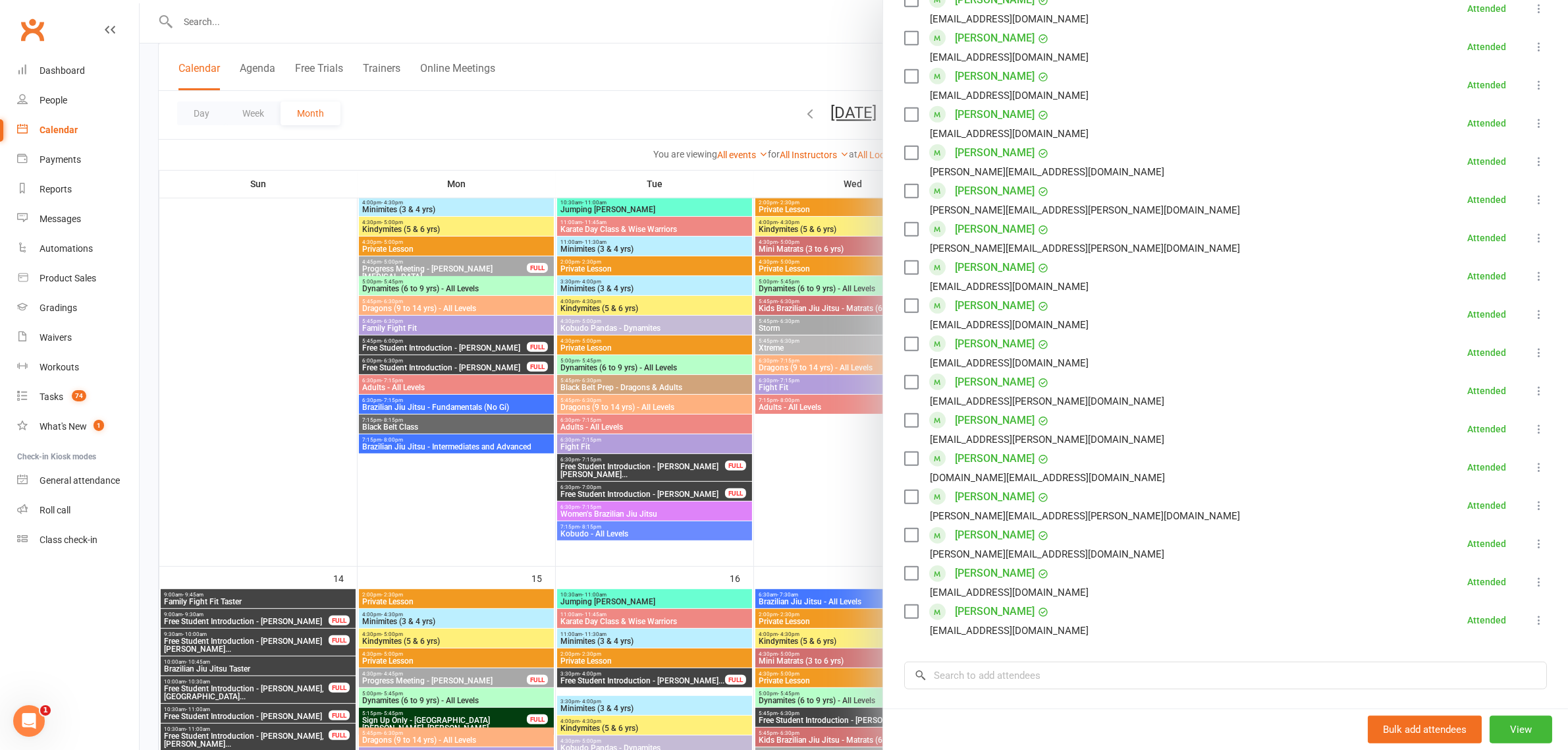
click at [718, 67] on div at bounding box center [854, 375] width 1429 height 750
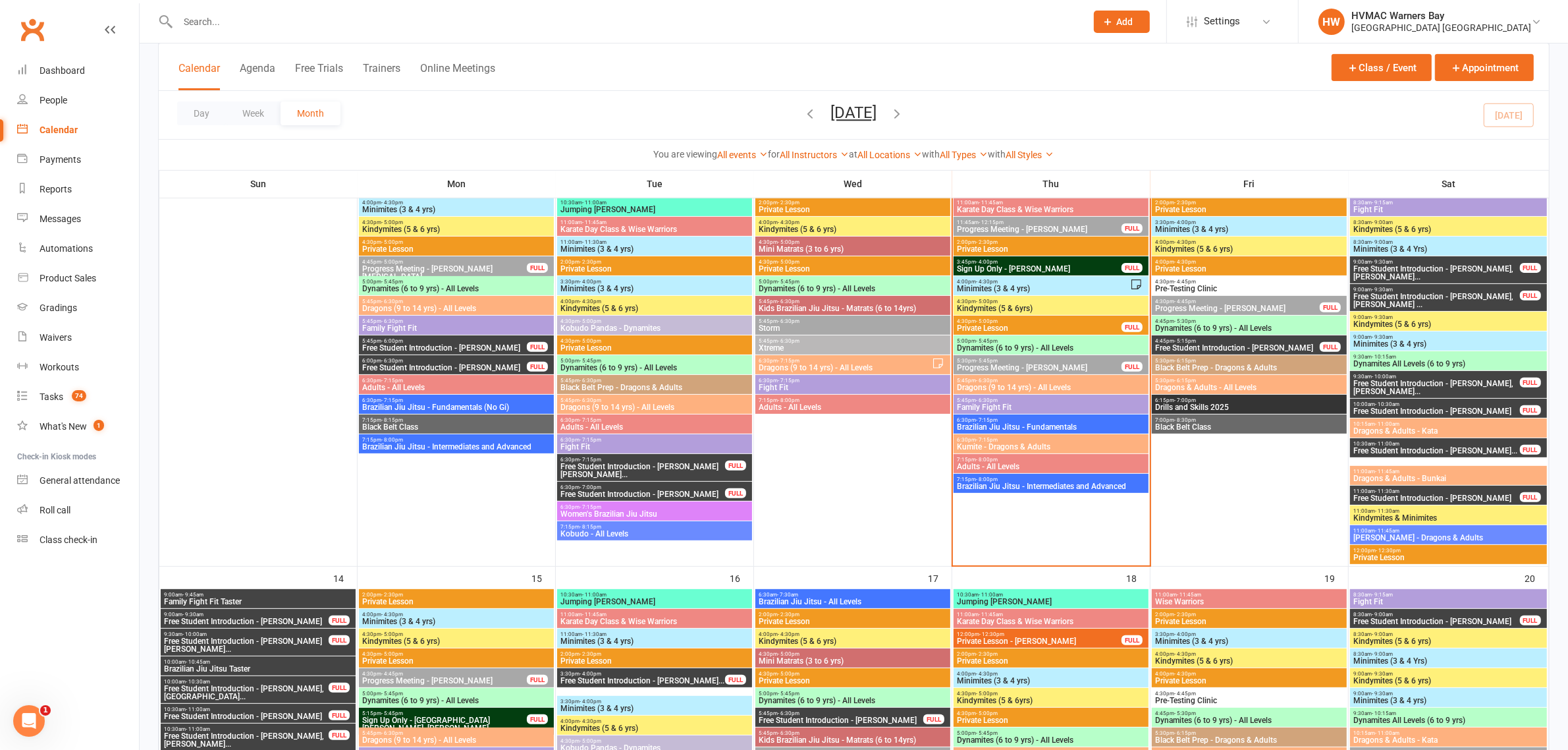
click at [1002, 448] on span "Kumite - Dragons & Adults" at bounding box center [1050, 446] width 189 height 8
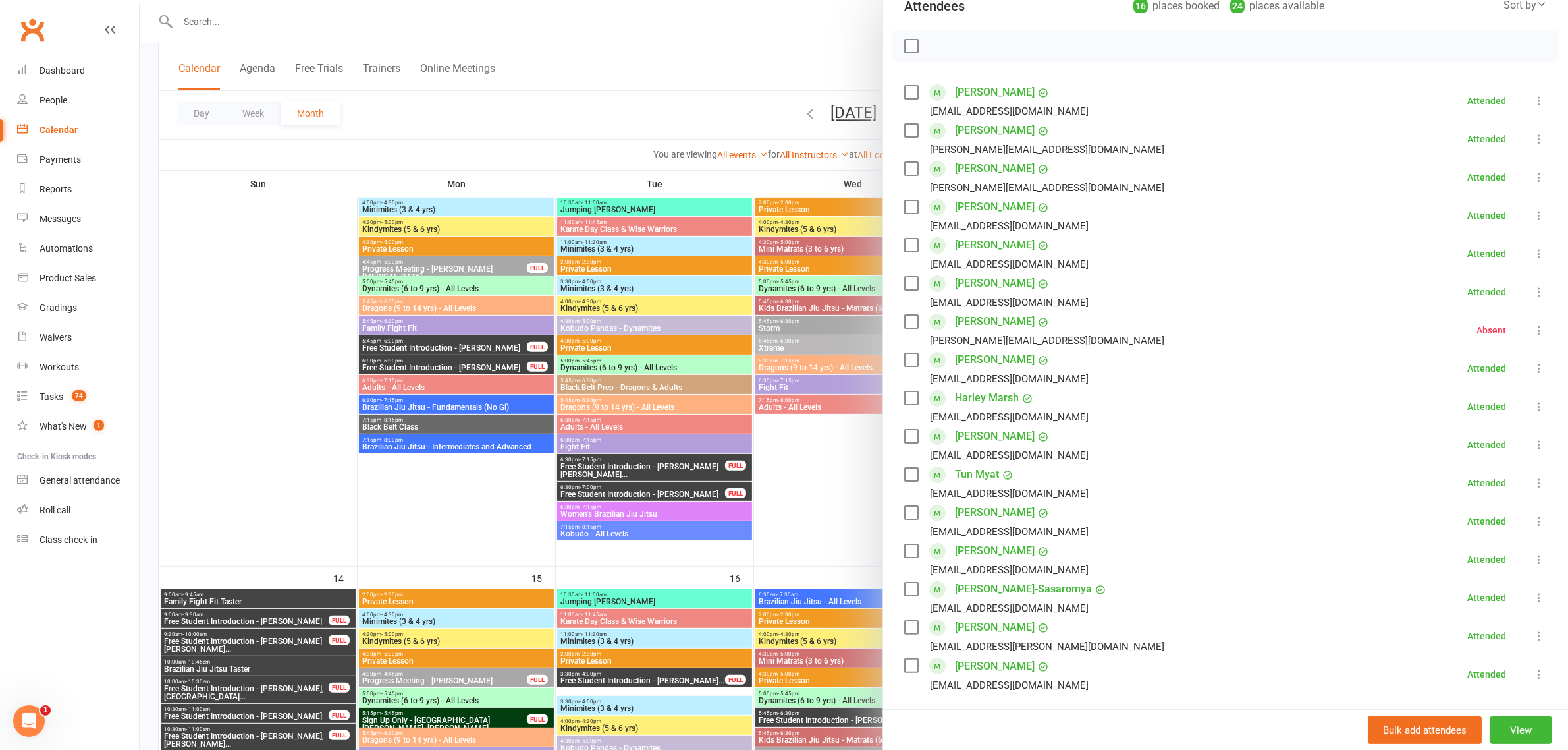
scroll to position [164, 0]
click at [695, 105] on div at bounding box center [854, 375] width 1429 height 750
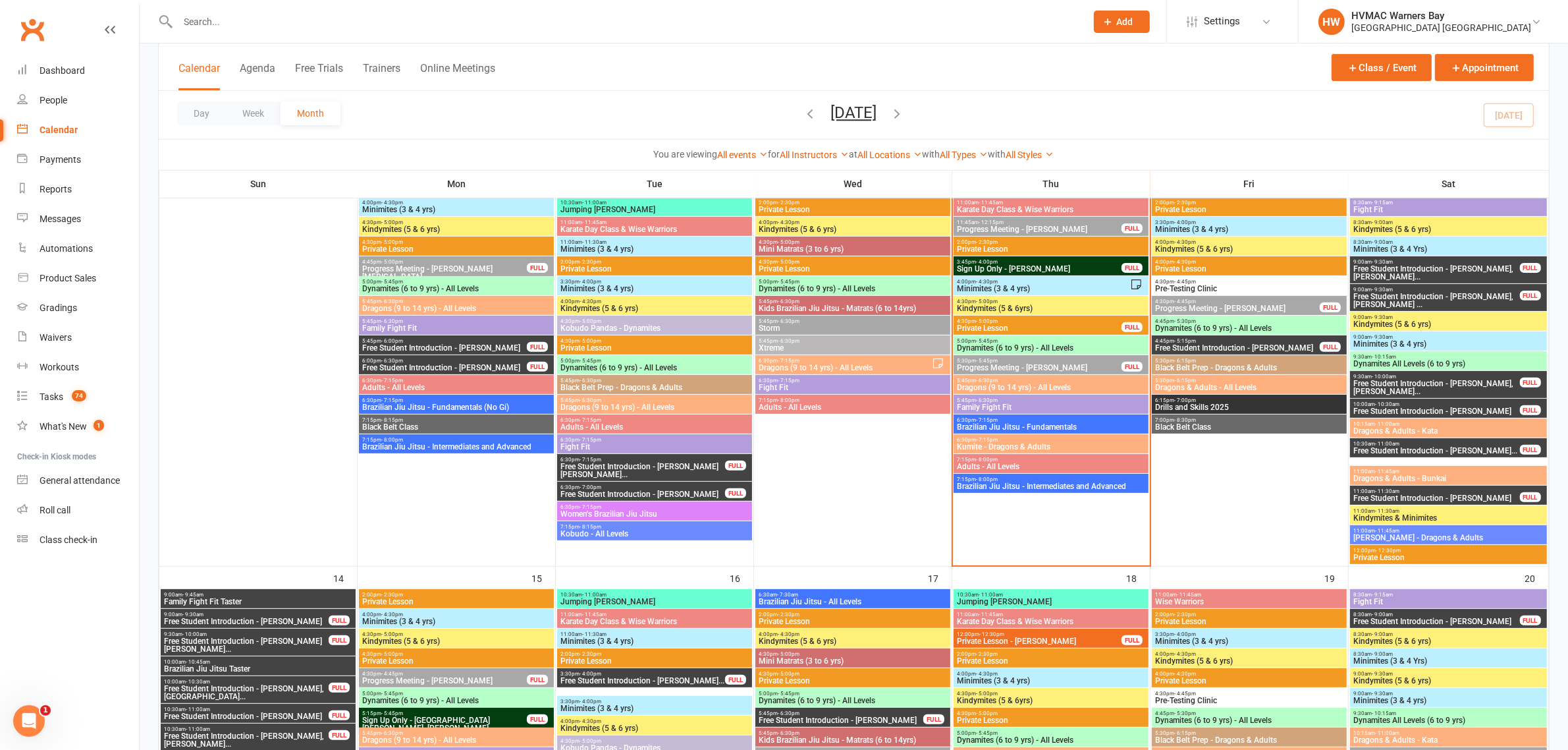
click at [983, 465] on span "Adults - All Levels" at bounding box center [1050, 466] width 189 height 8
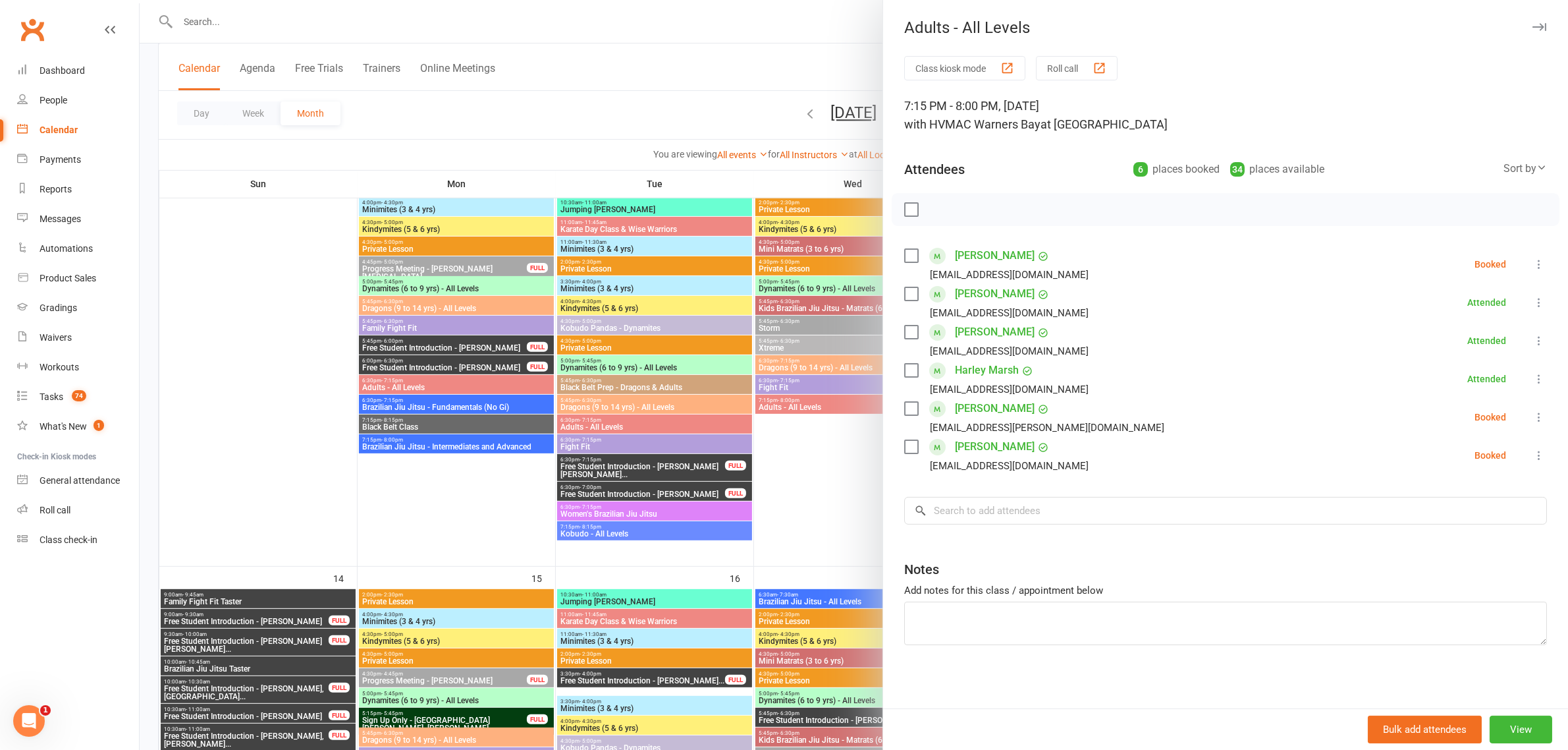
click at [709, 113] on div at bounding box center [854, 375] width 1429 height 750
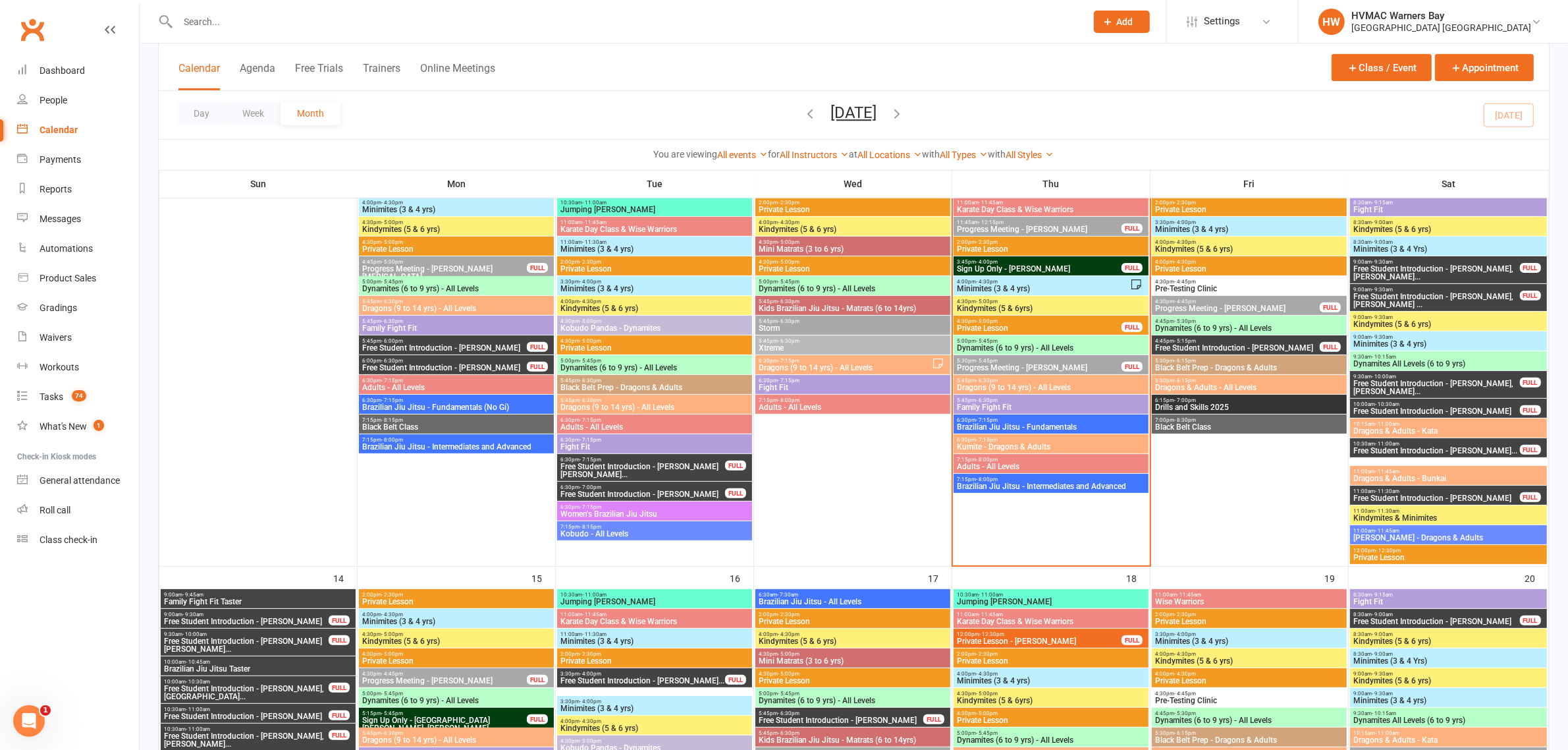
click at [1028, 422] on span "6:30pm - 7:15pm" at bounding box center [1050, 420] width 189 height 6
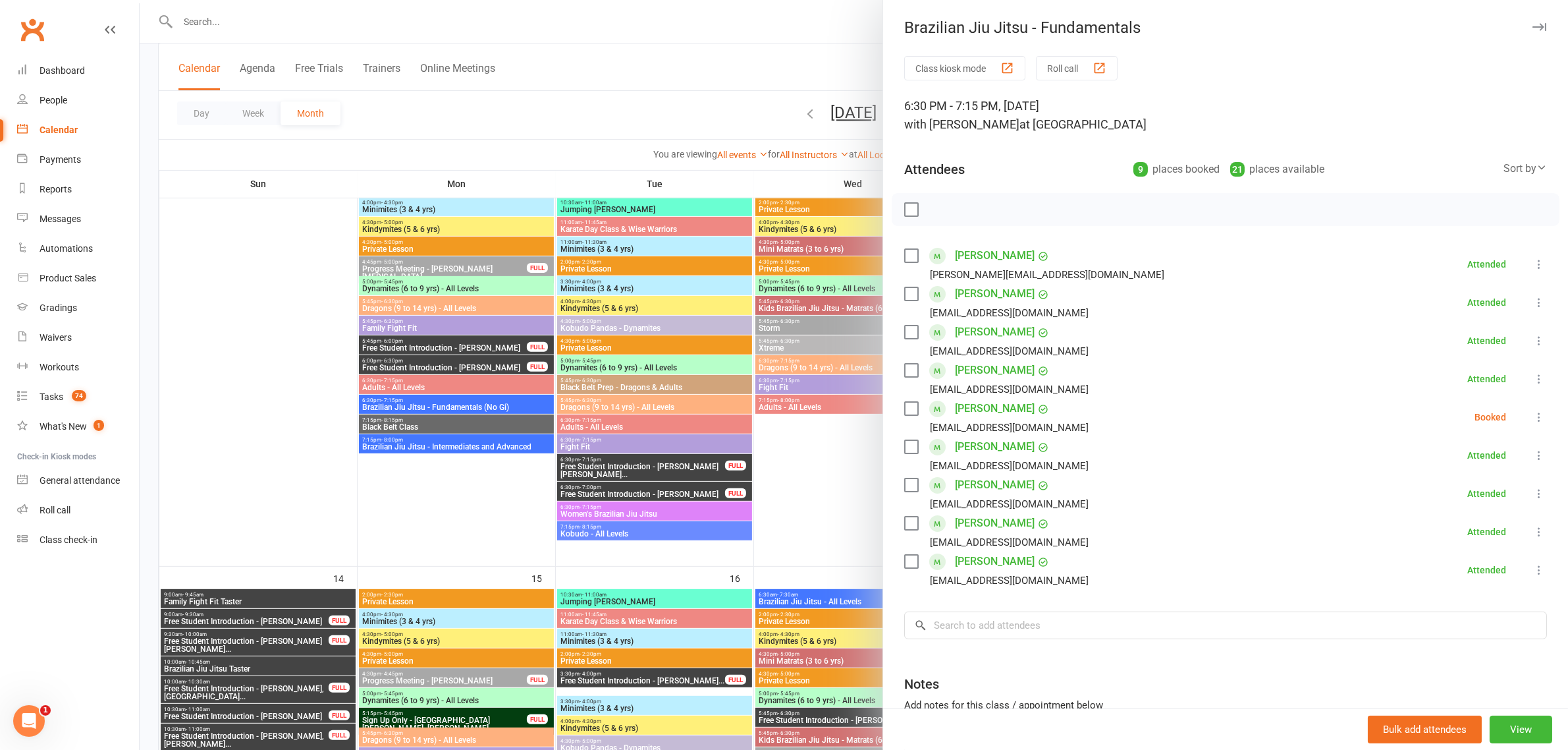
click at [1533, 420] on icon at bounding box center [1539, 417] width 13 height 13
click at [1438, 499] on link "Check in" at bounding box center [1476, 496] width 142 height 27
click at [652, 115] on div at bounding box center [854, 375] width 1429 height 750
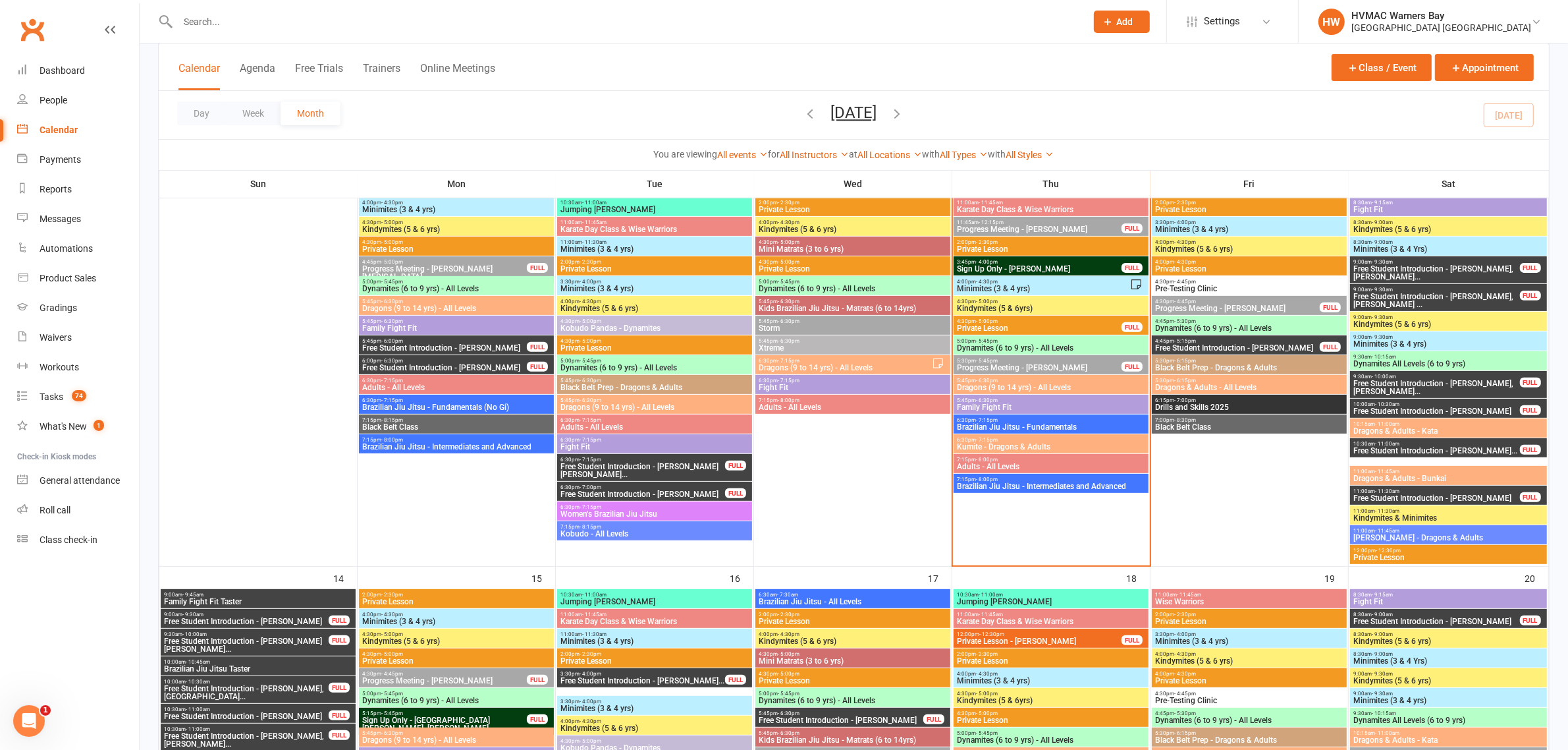
click at [1059, 446] on span "Kumite - Dragons & Adults" at bounding box center [1050, 446] width 189 height 8
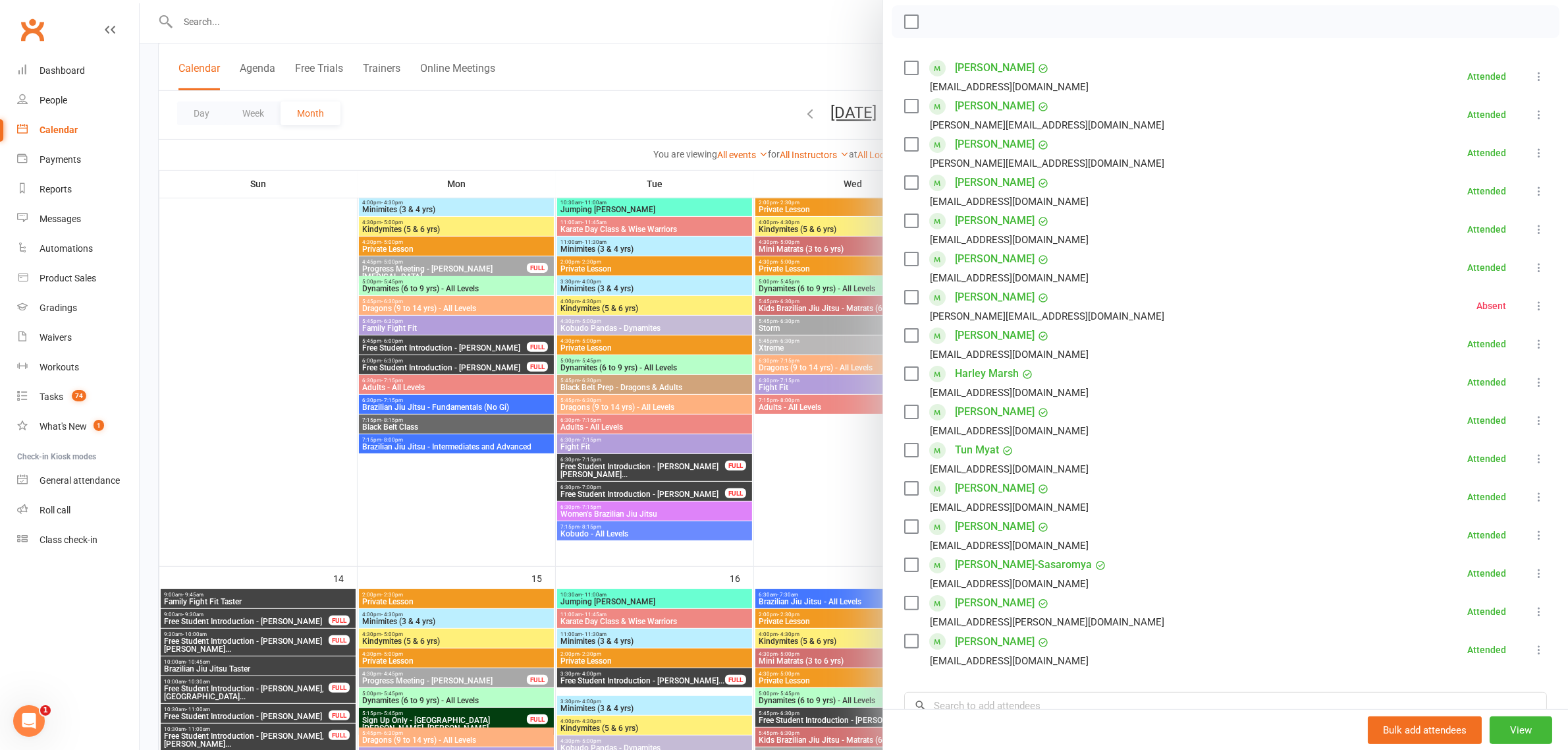
scroll to position [247, 0]
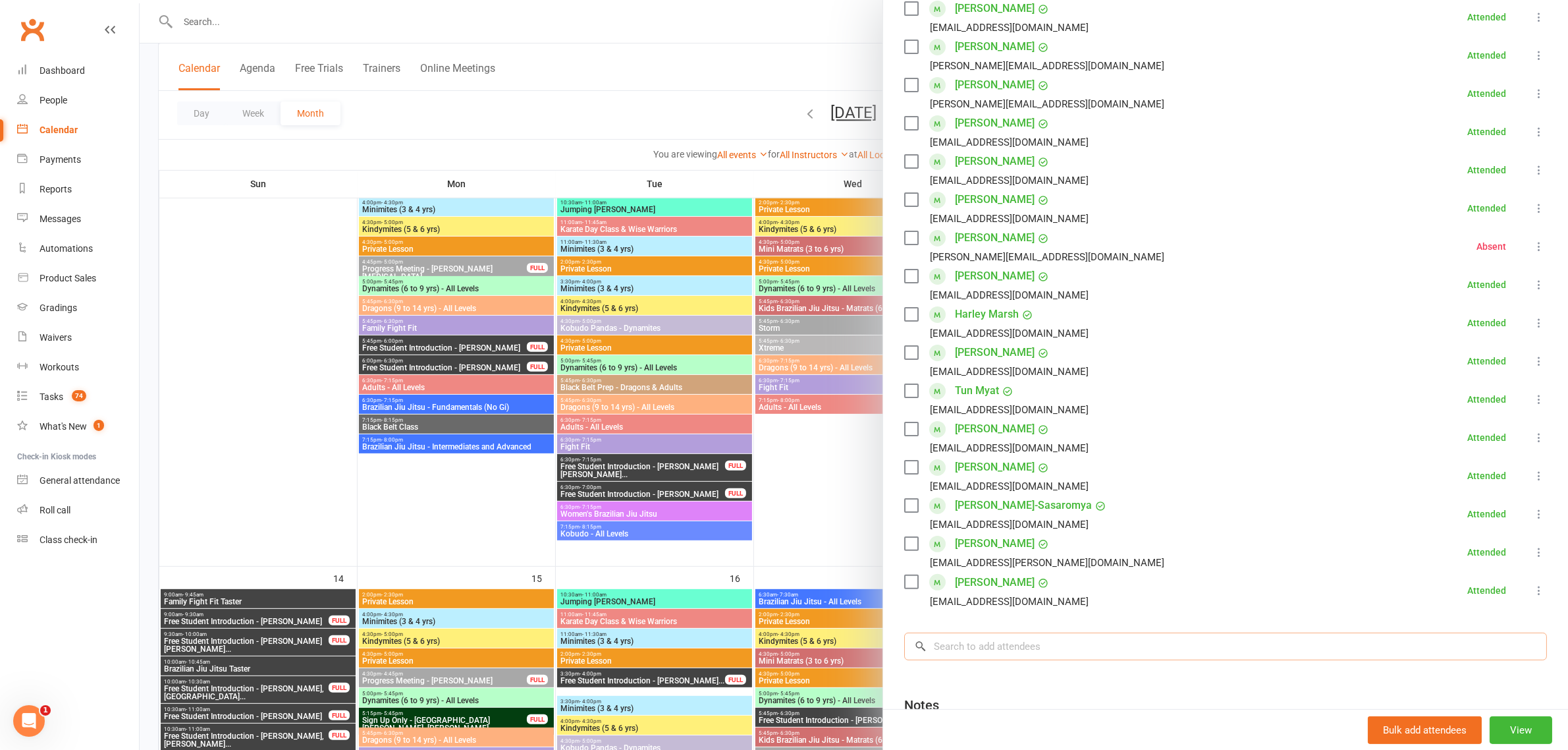
click at [1008, 642] on input "search" at bounding box center [1226, 647] width 643 height 28
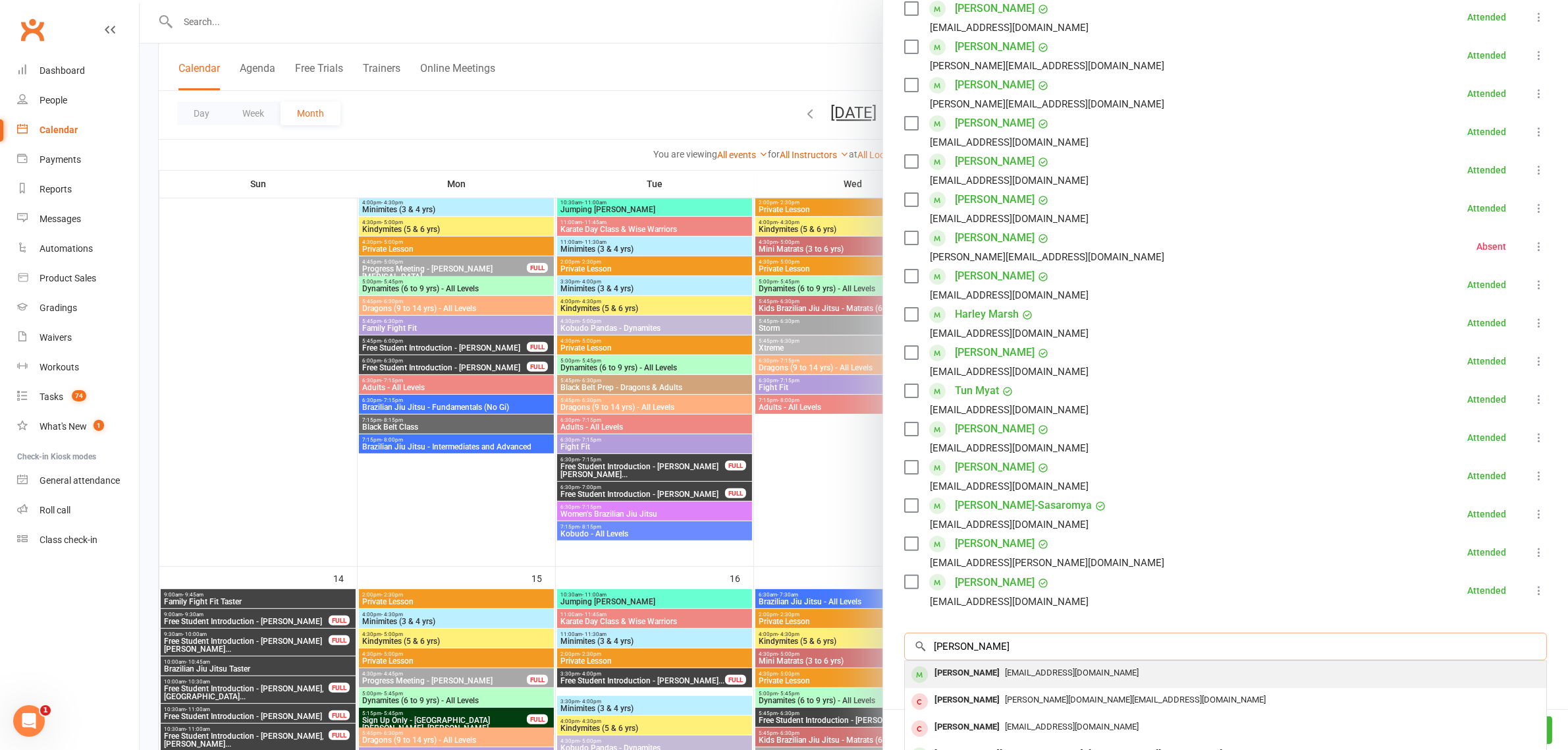
type input "lucas mathes"
click at [1039, 666] on div "leelee1979@me.com" at bounding box center [1226, 673] width 631 height 19
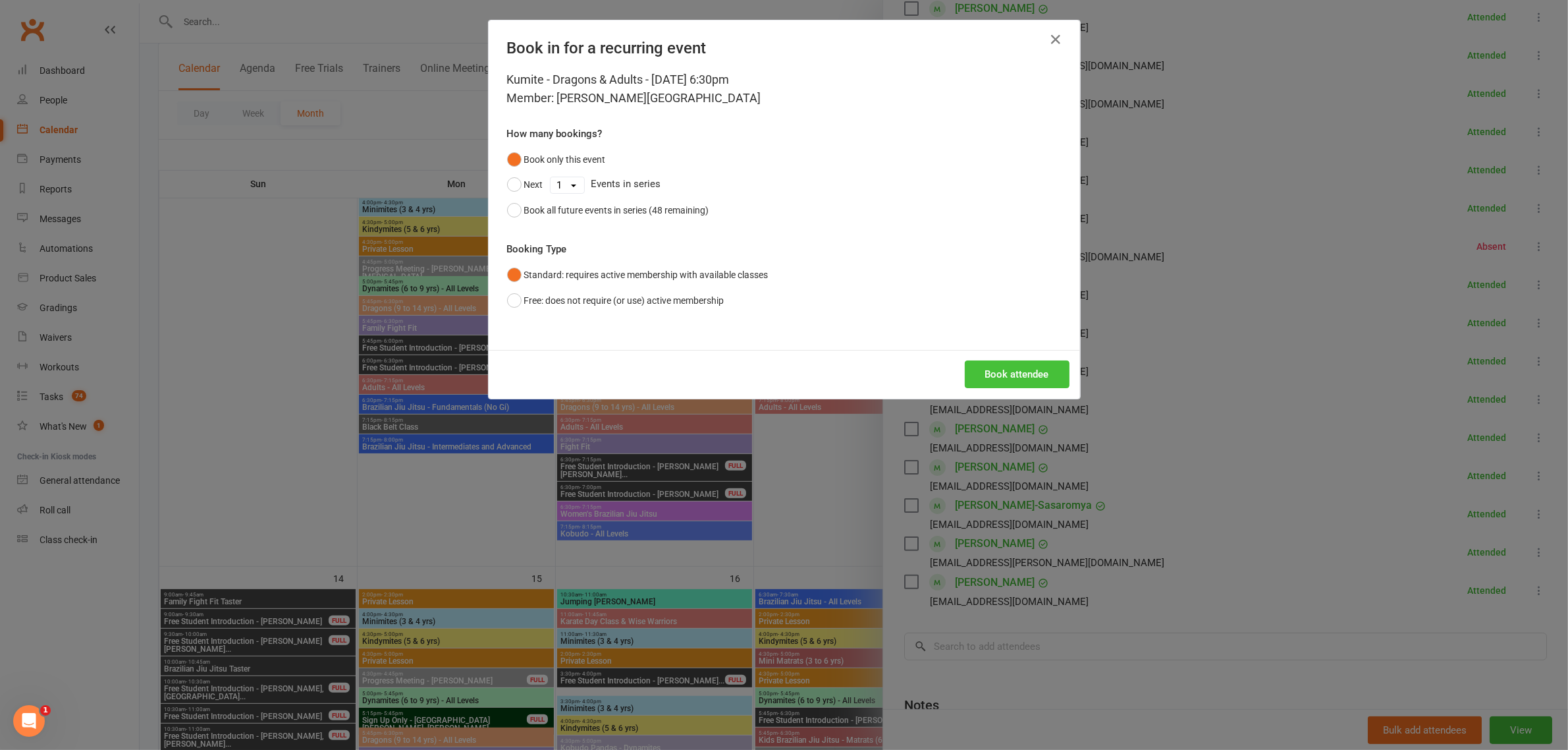
click at [1025, 372] on button "Book attendee" at bounding box center [1017, 375] width 105 height 28
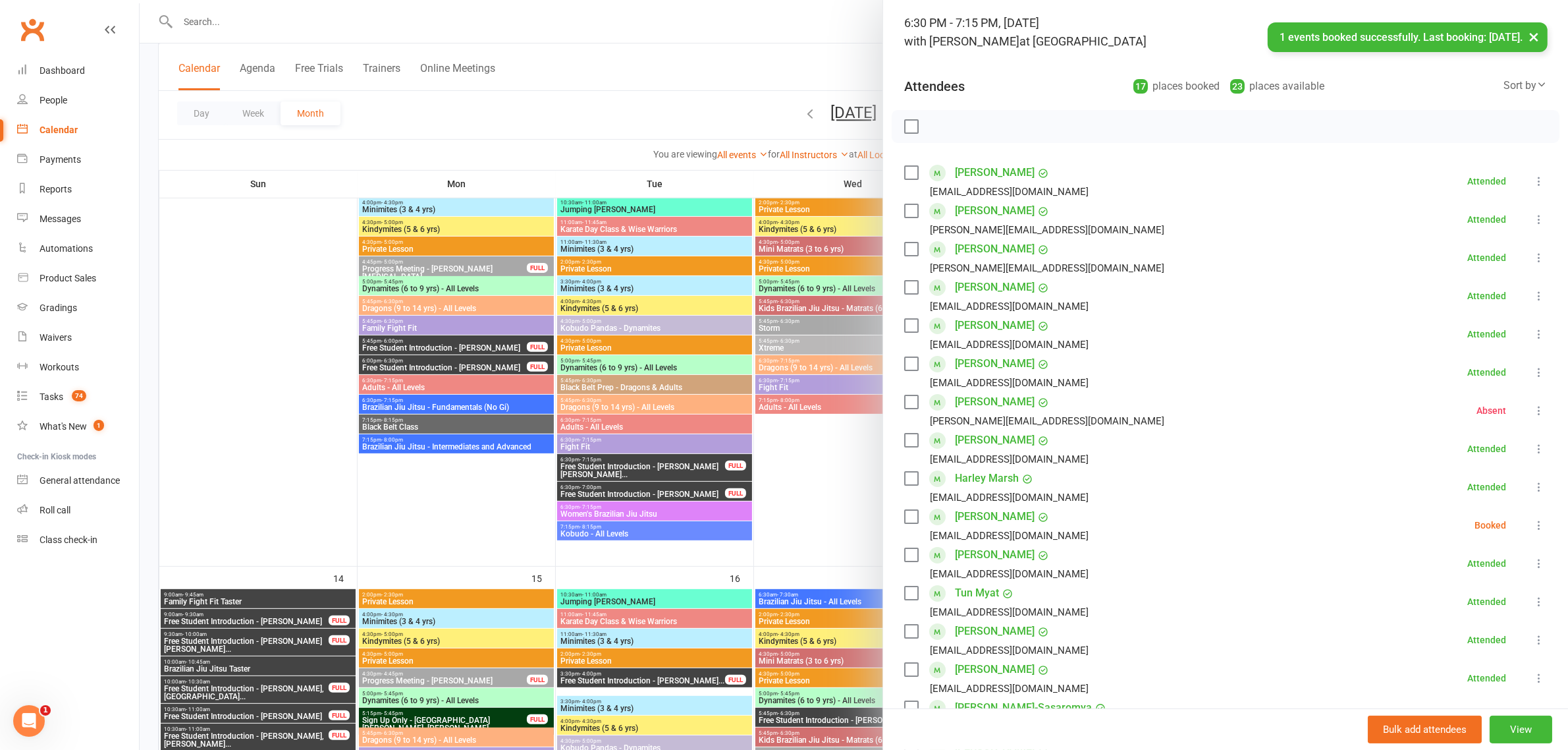
scroll to position [83, 0]
click at [1533, 525] on icon at bounding box center [1539, 526] width 13 height 13
click at [1439, 604] on link "Check in" at bounding box center [1476, 604] width 142 height 27
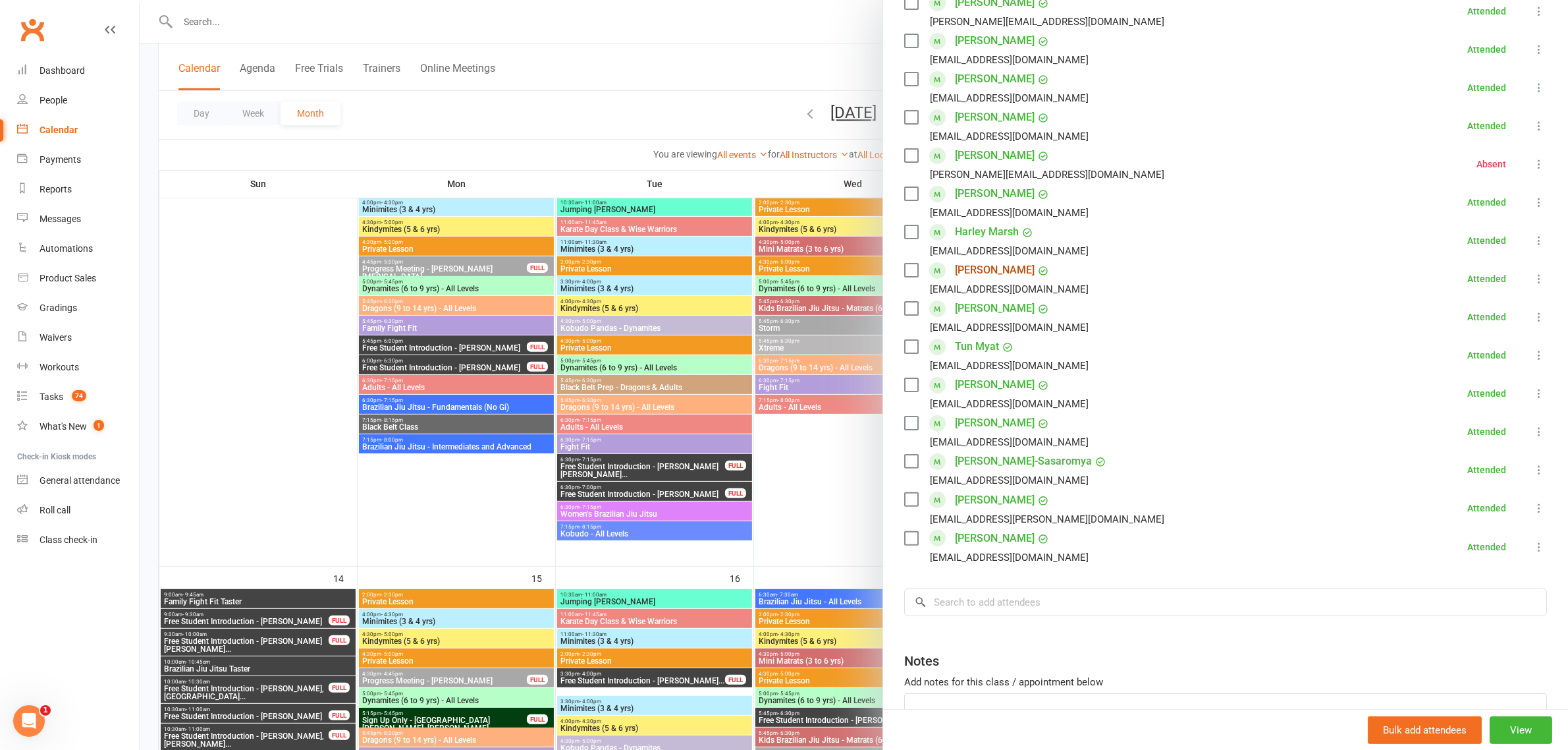
scroll to position [423, 0]
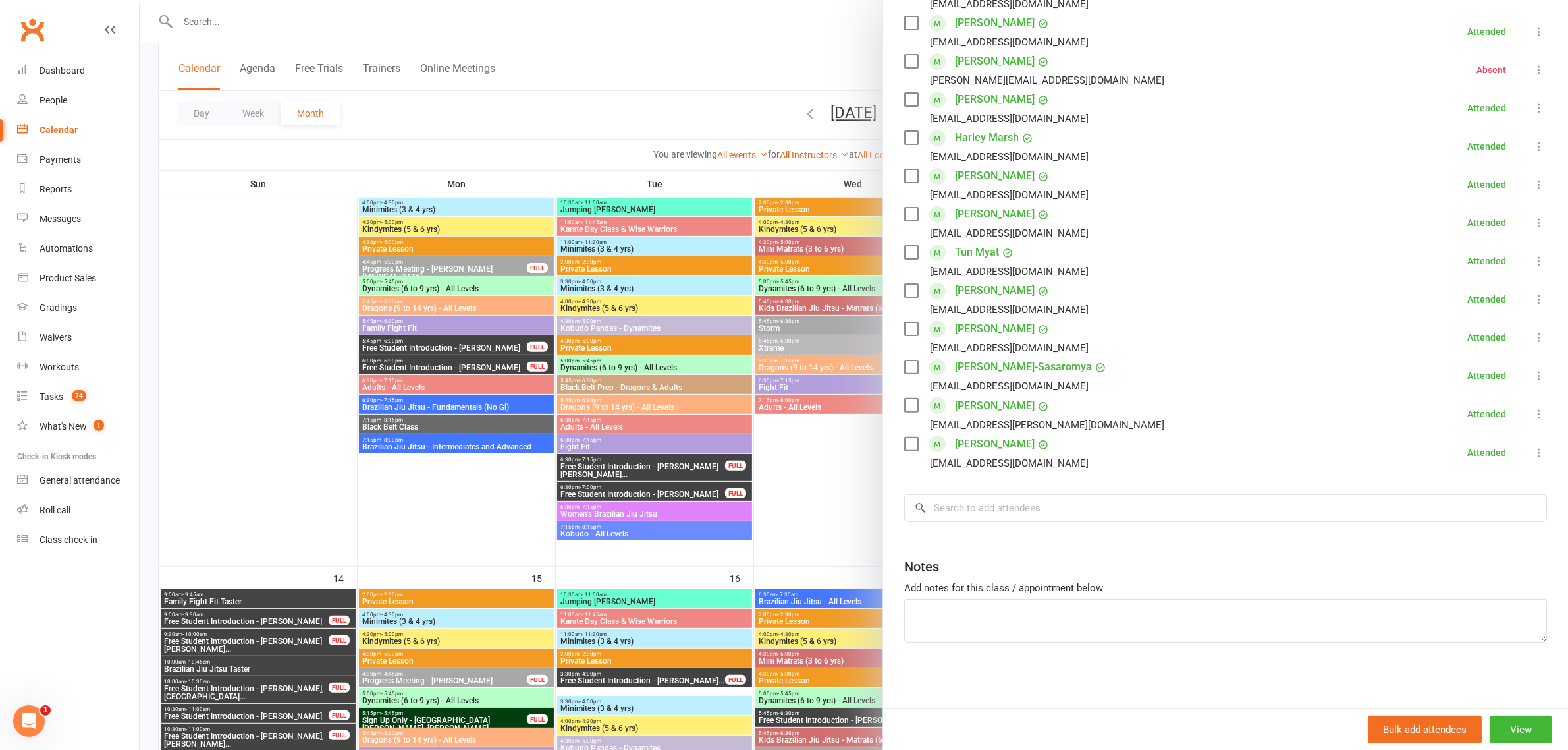
click at [651, 103] on div at bounding box center [854, 375] width 1429 height 750
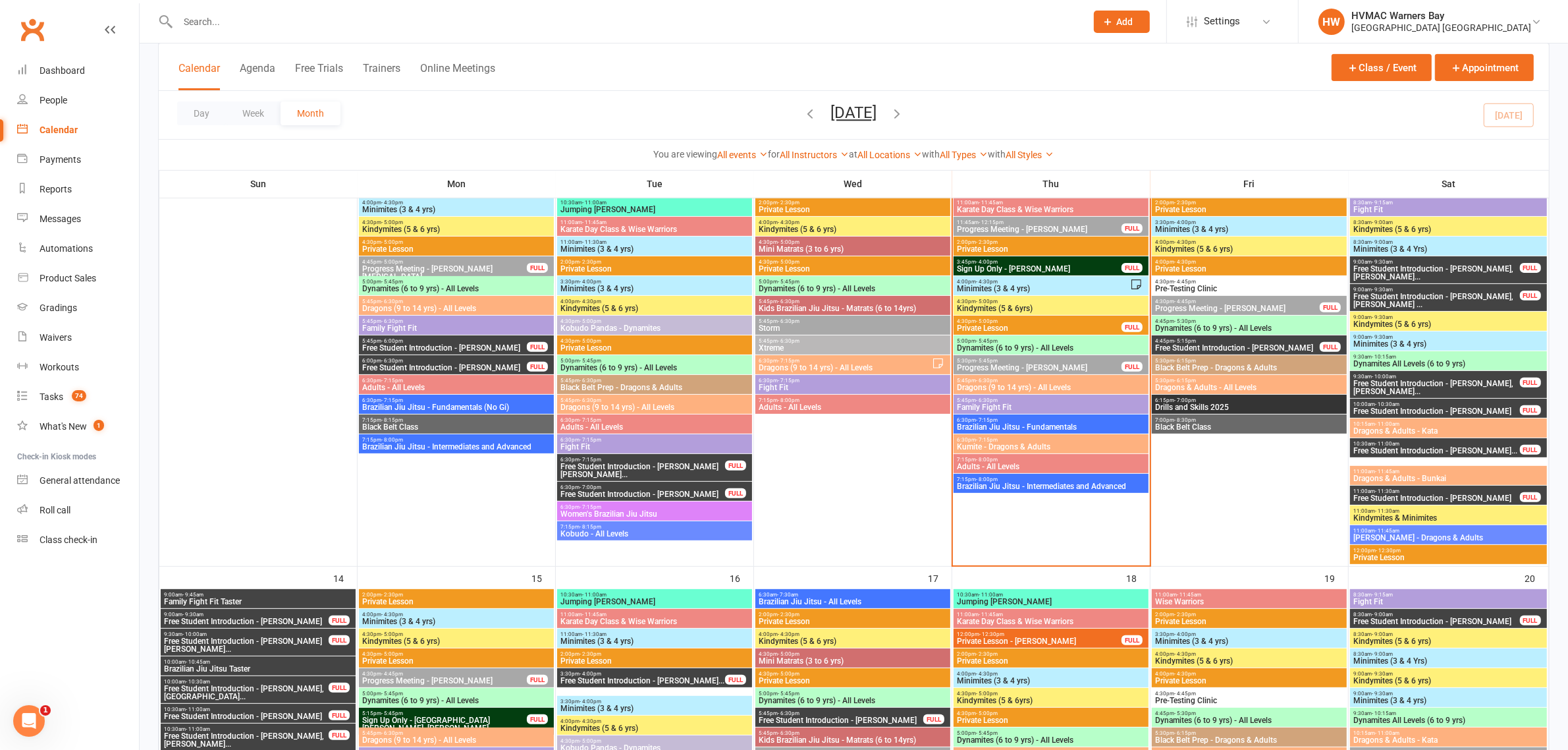
click at [1012, 461] on span "7:15pm - 8:00pm" at bounding box center [1050, 459] width 189 height 6
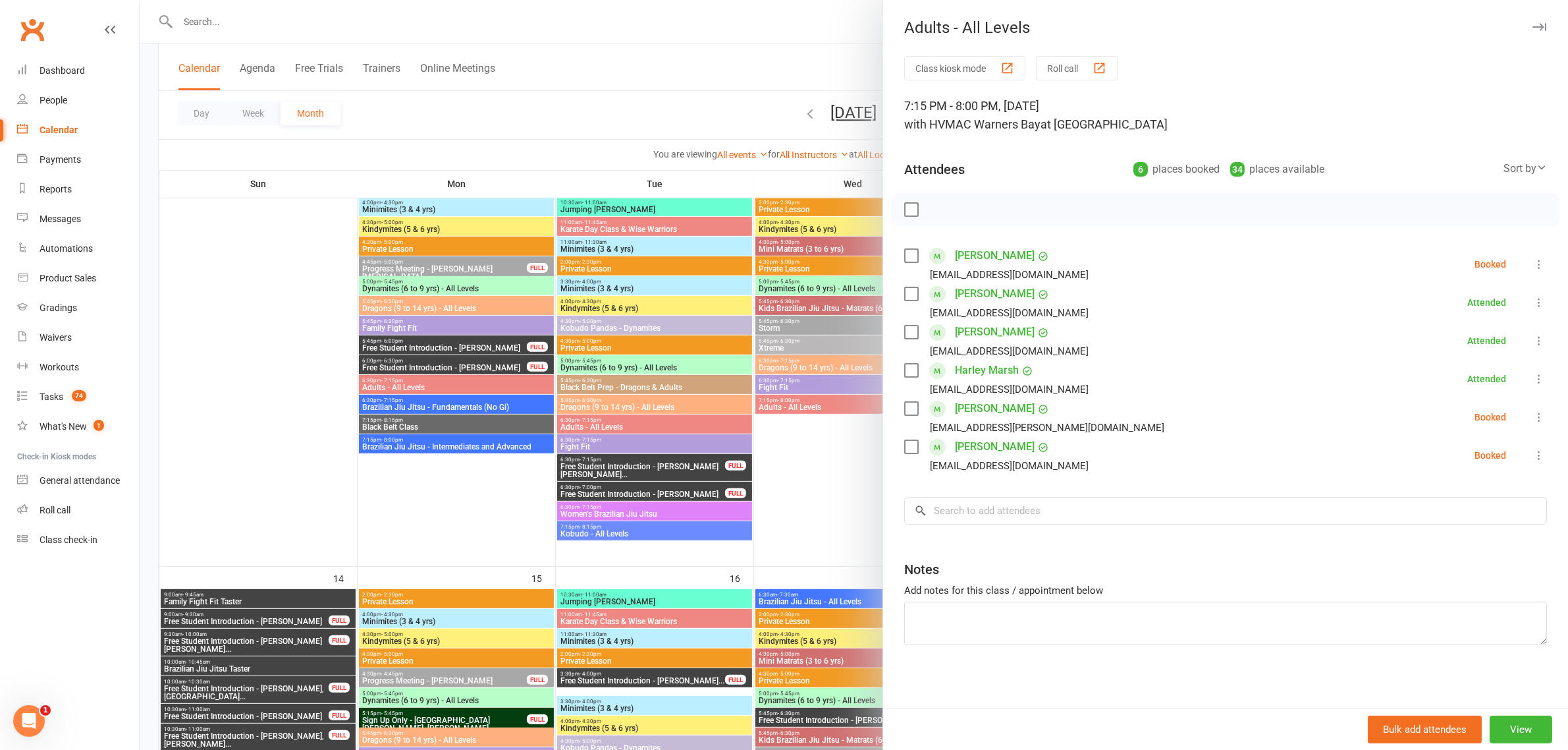
click at [708, 92] on div at bounding box center [854, 375] width 1429 height 750
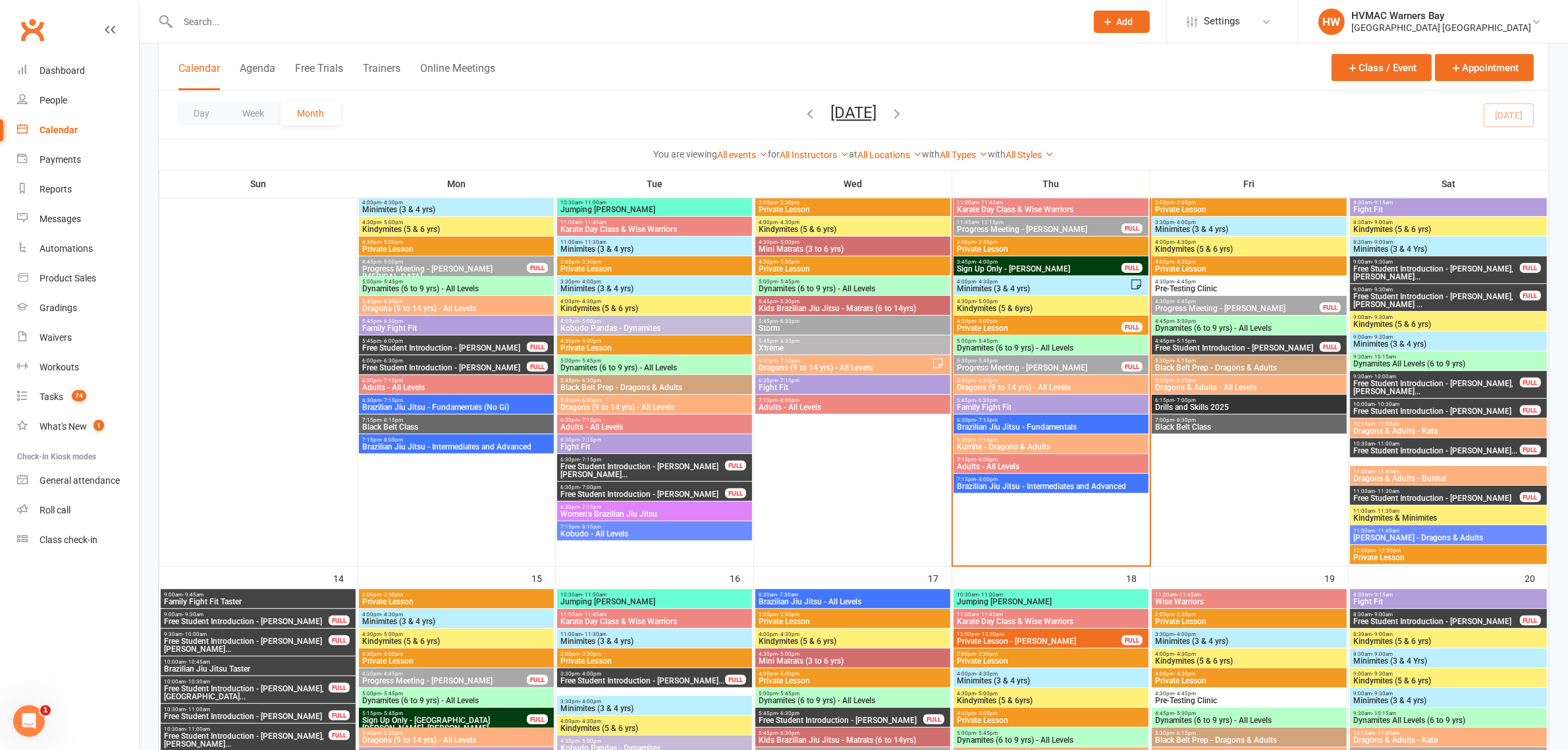
click at [1015, 448] on span "Kumite - Dragons & Adults" at bounding box center [1050, 446] width 189 height 8
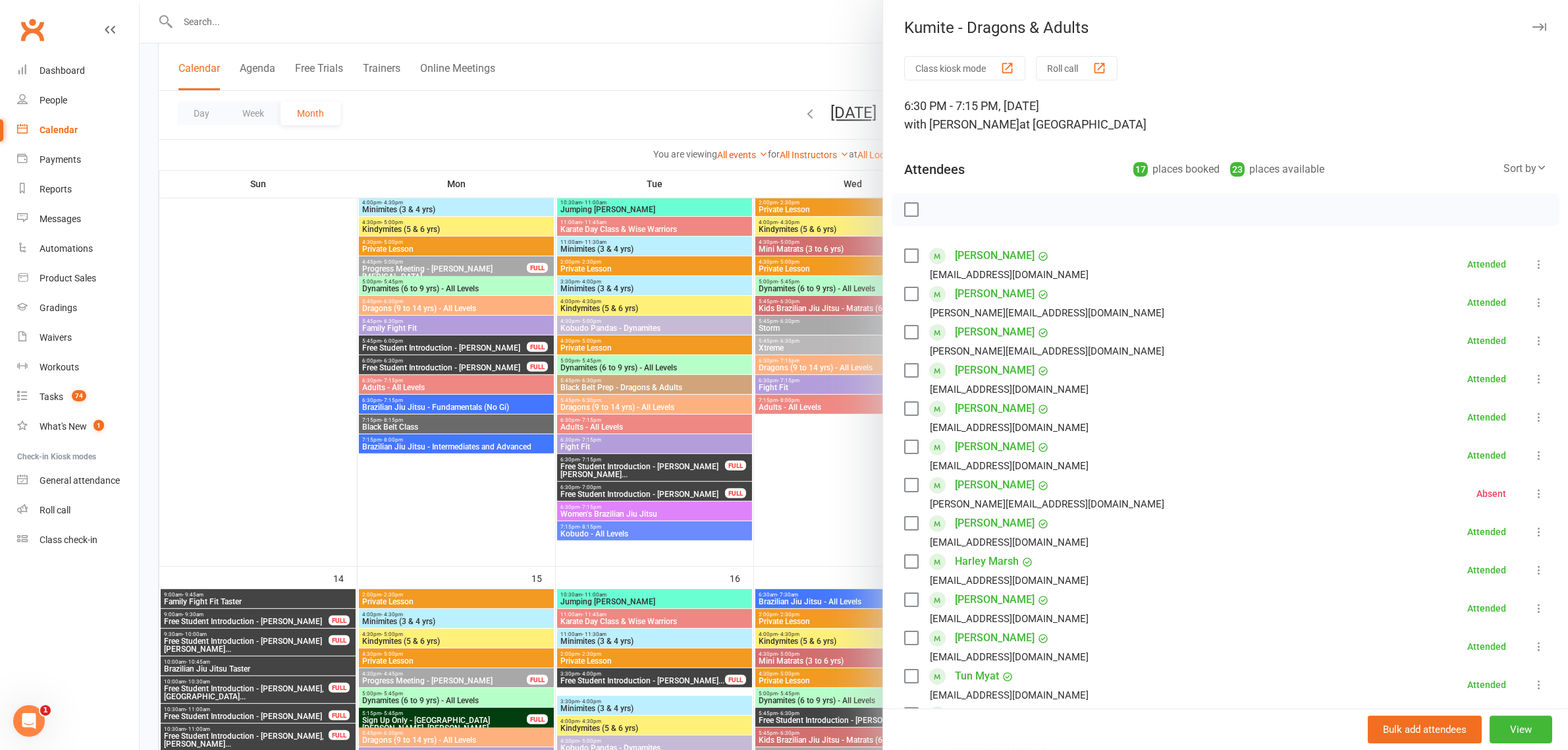
click at [655, 123] on div at bounding box center [854, 375] width 1429 height 750
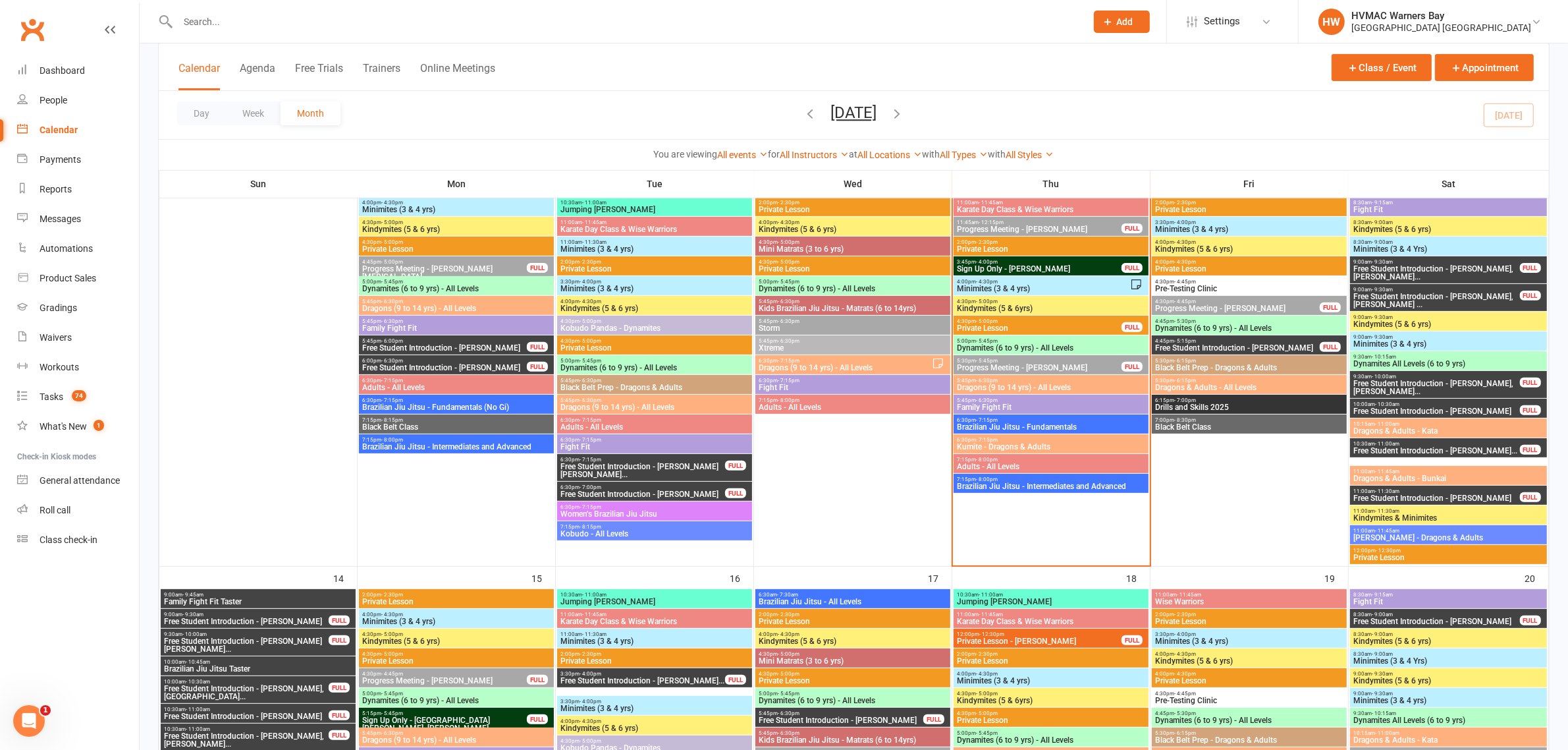
click at [1006, 404] on span "Family Fight Fit" at bounding box center [1050, 407] width 189 height 8
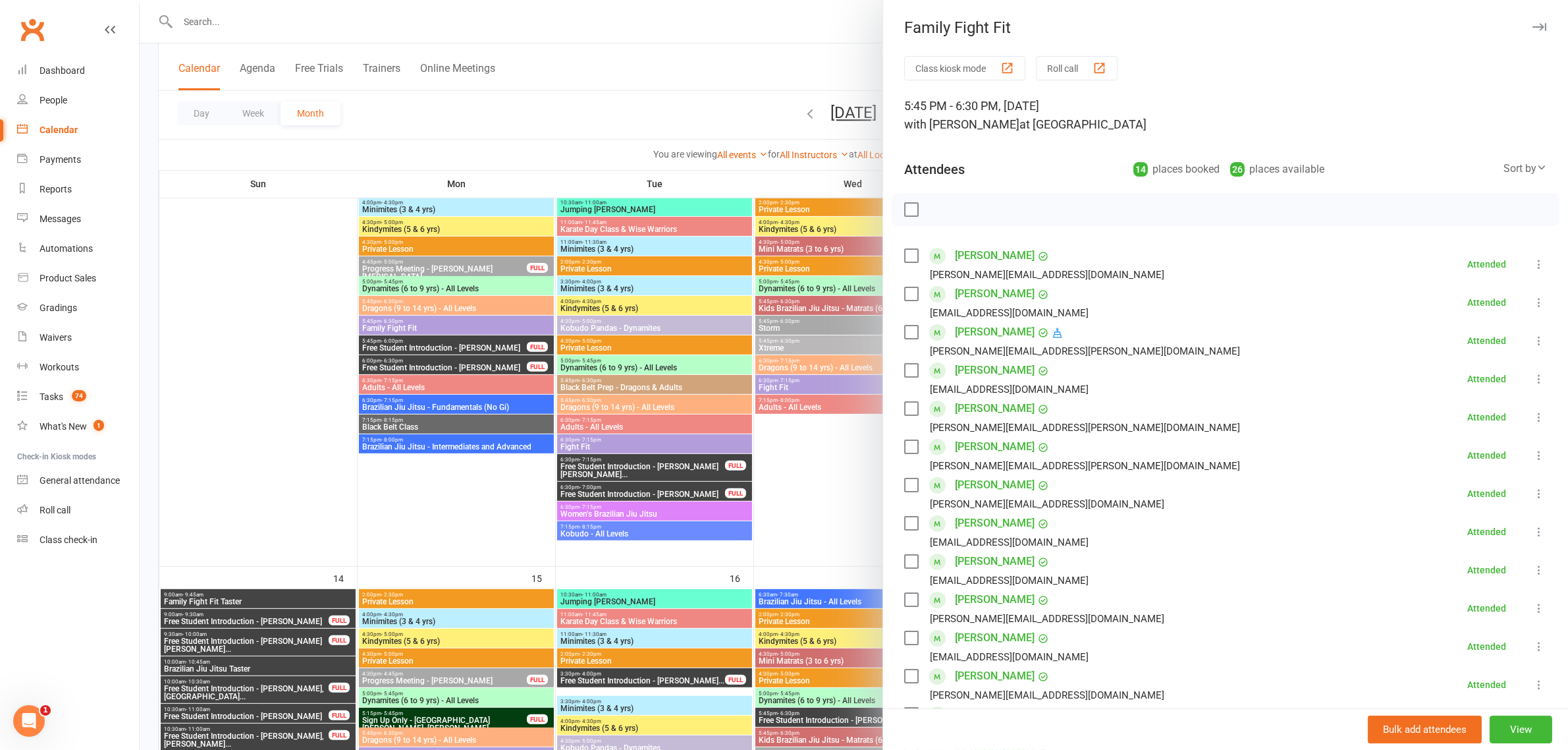
click at [716, 100] on div at bounding box center [854, 375] width 1429 height 750
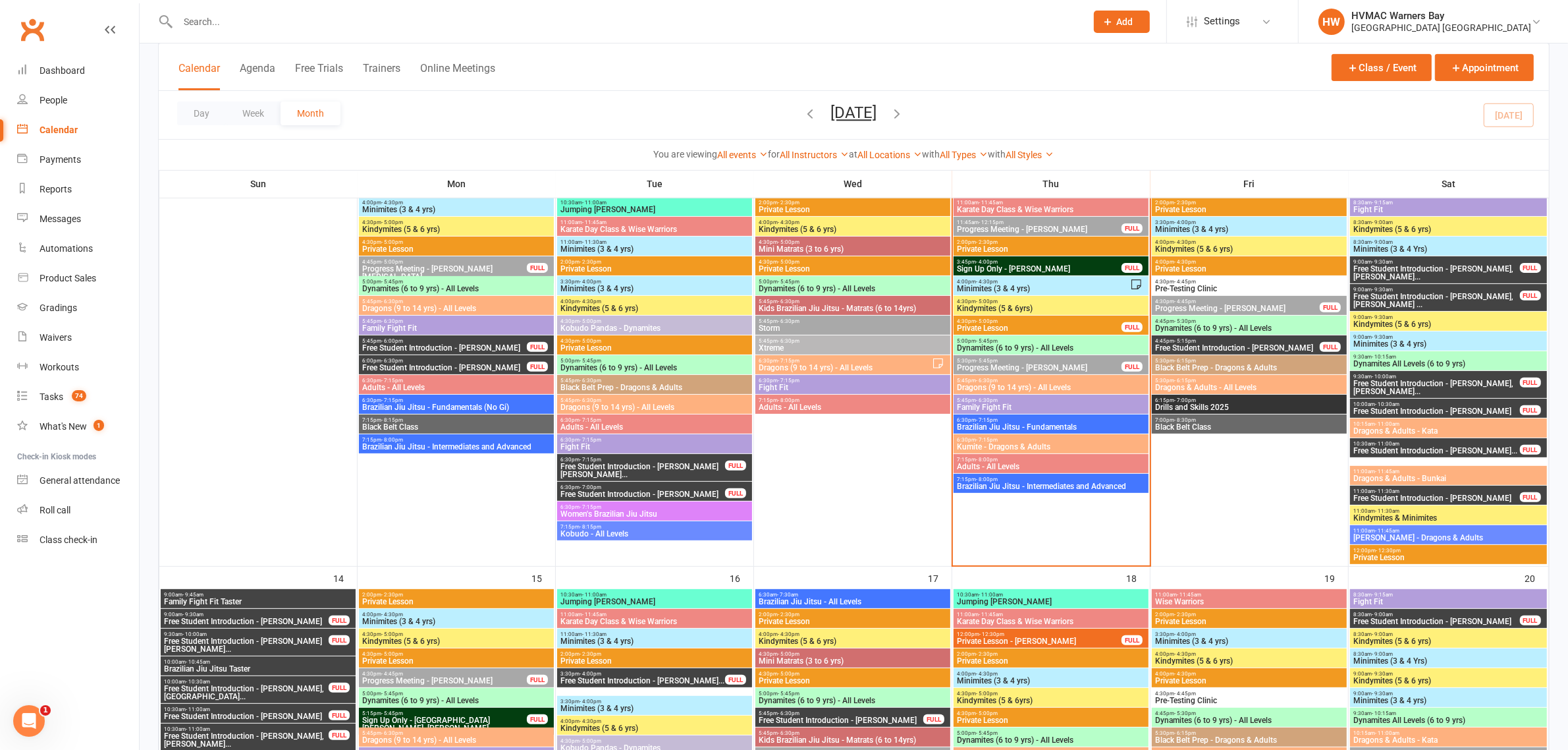
click at [999, 453] on div "6:30pm - 7:15pm Kumite - Dragons & Adults" at bounding box center [1051, 444] width 195 height 19
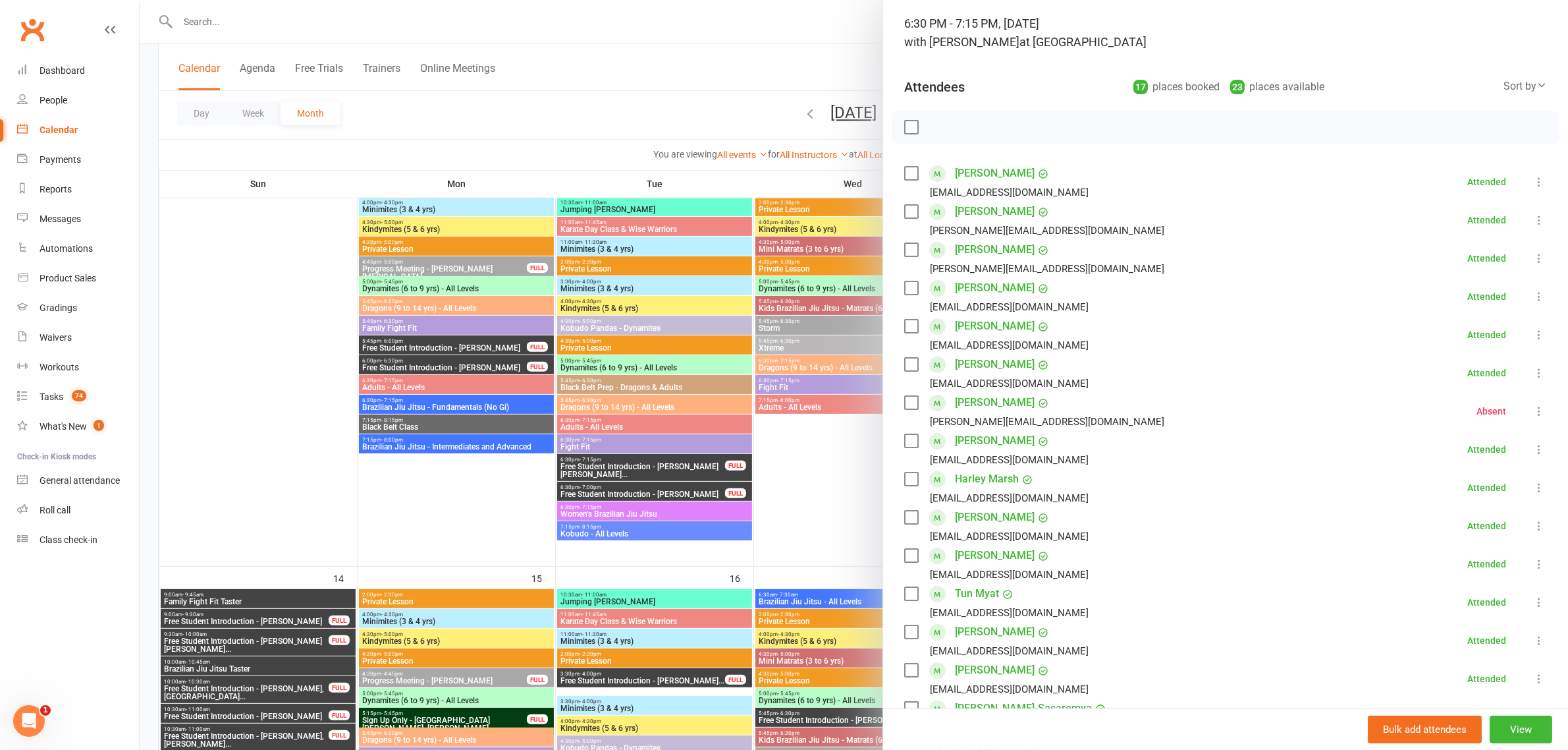
scroll to position [0, 0]
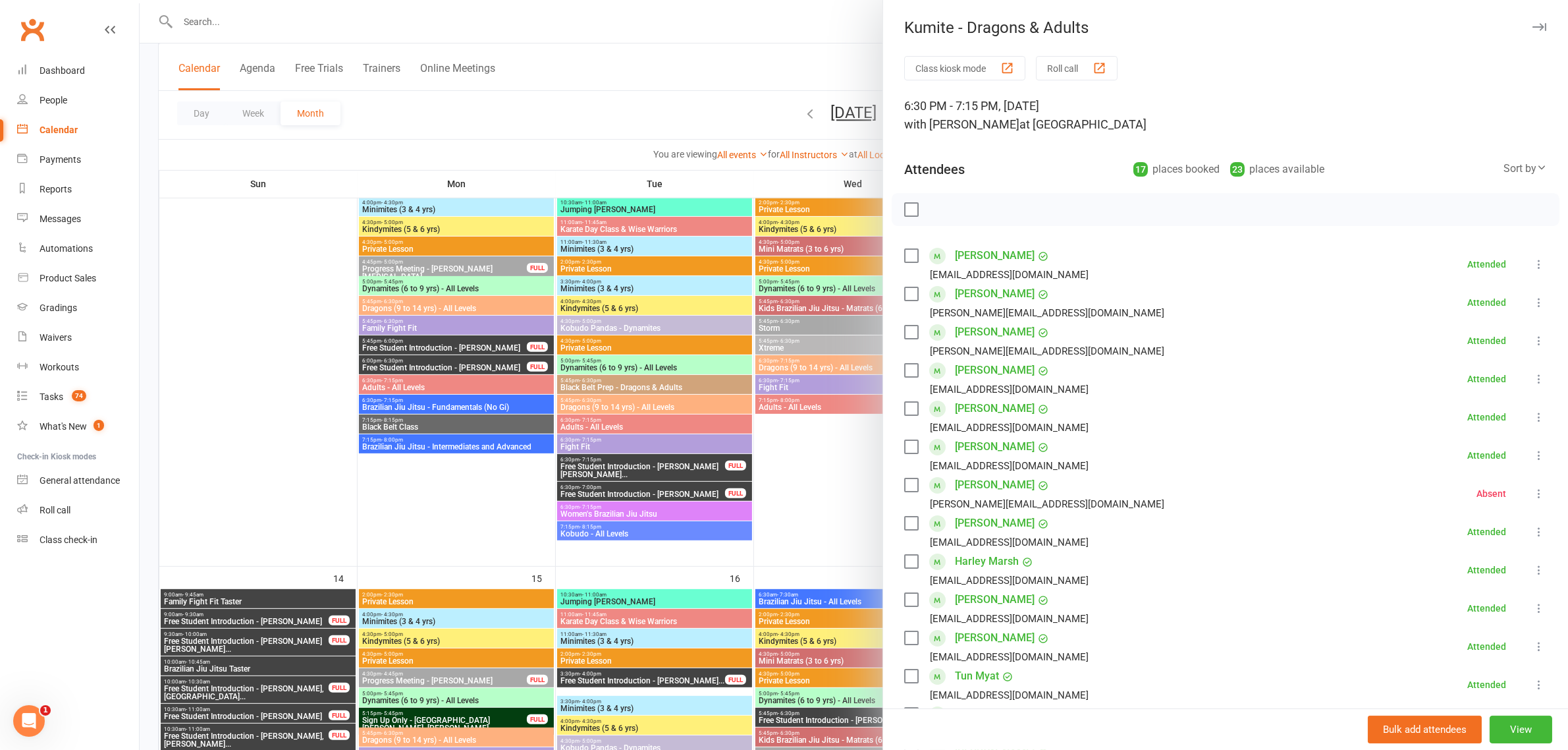
click at [674, 100] on div at bounding box center [854, 375] width 1429 height 750
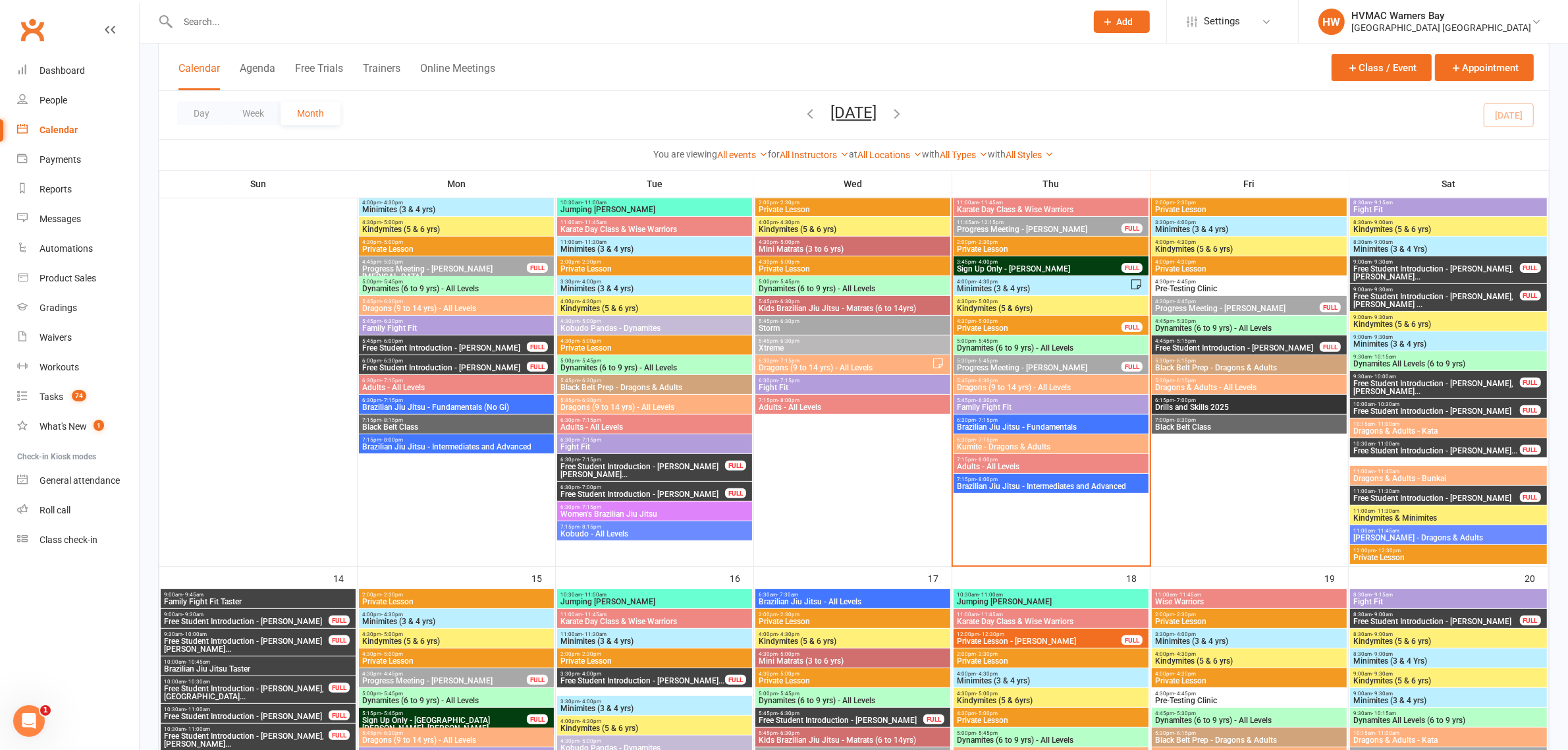
click at [1045, 459] on span "7:15pm - 8:00pm" at bounding box center [1050, 459] width 189 height 6
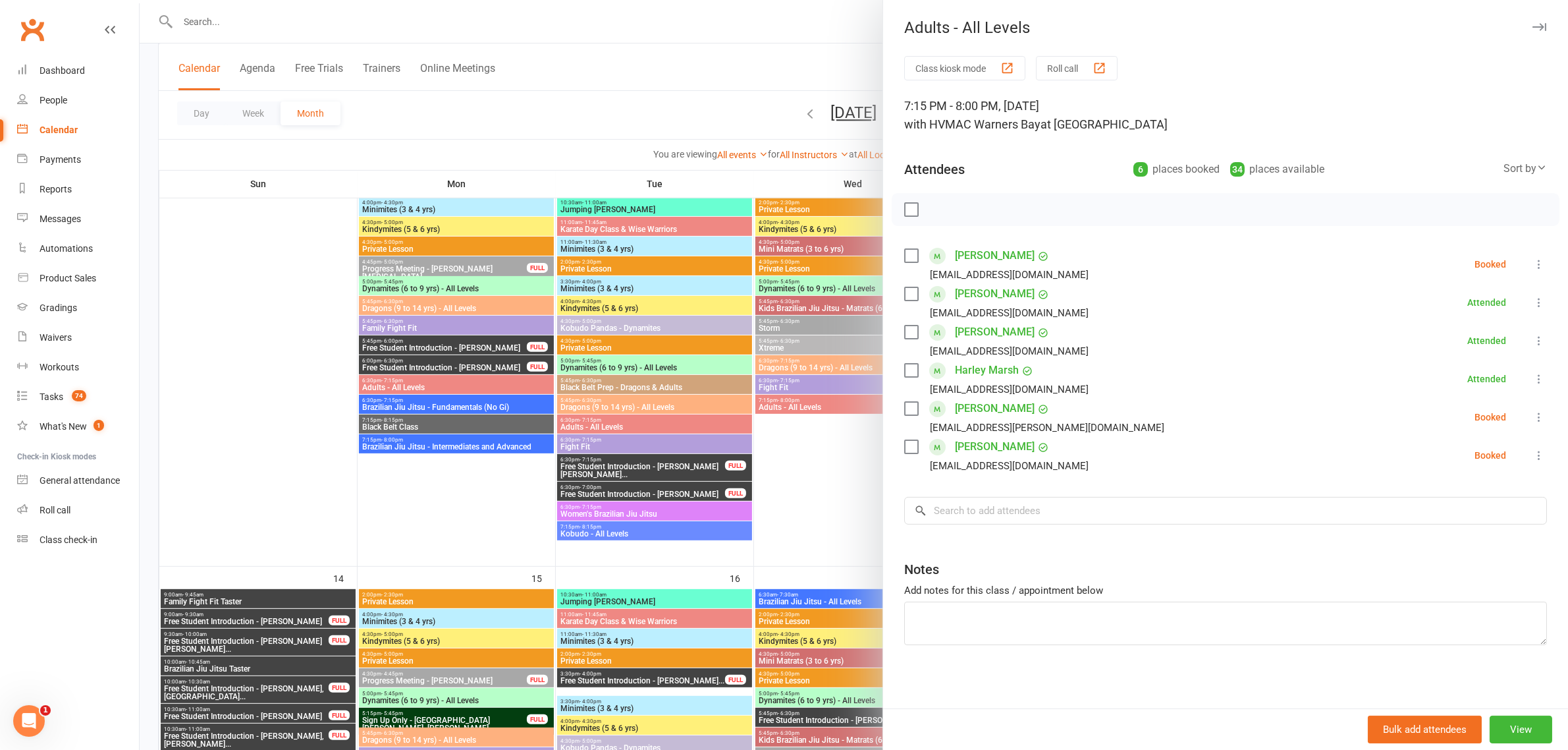
click at [667, 103] on div at bounding box center [854, 375] width 1429 height 750
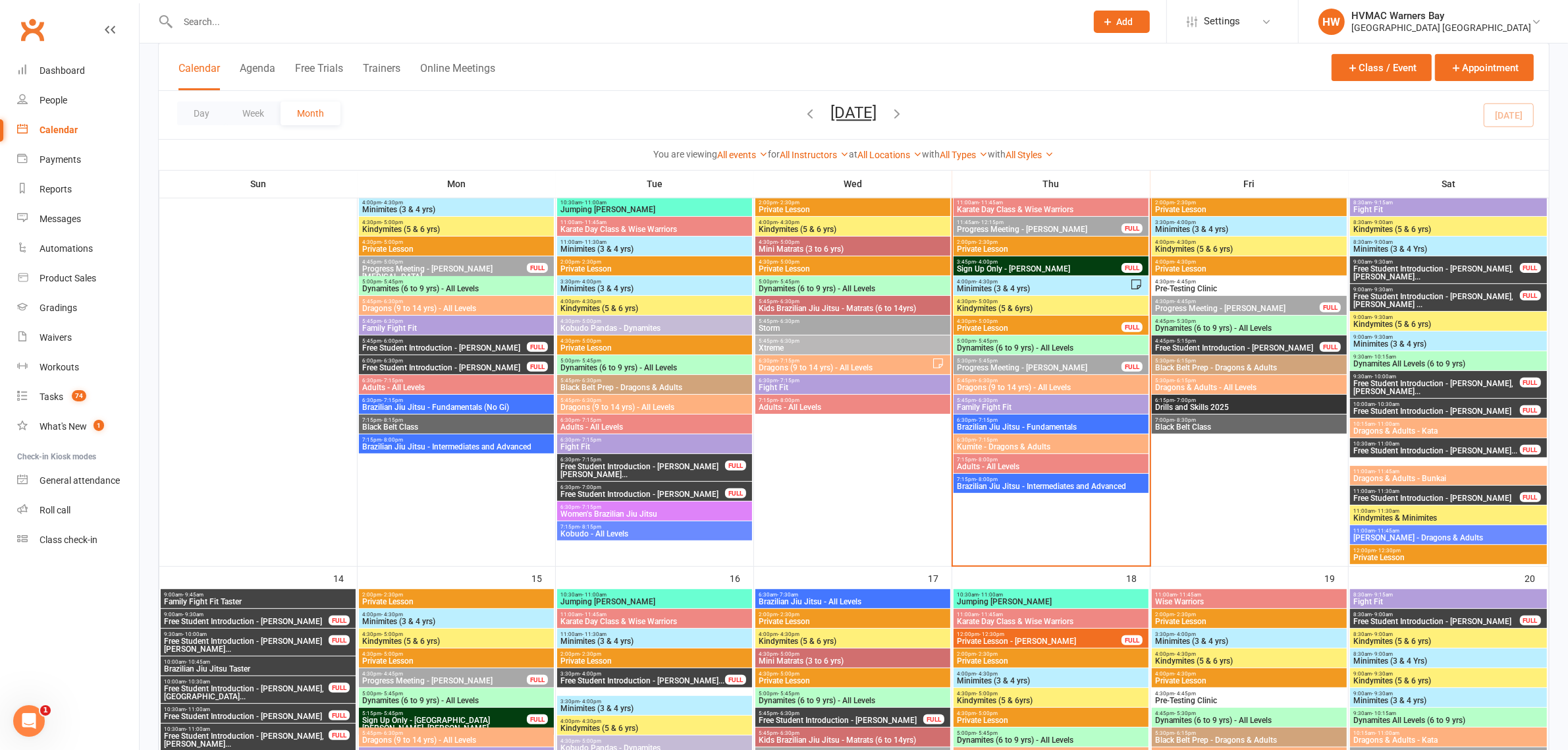
click at [1014, 488] on span "Brazilian Jiu Jitsu - Intermediates and Advanced" at bounding box center [1050, 486] width 189 height 8
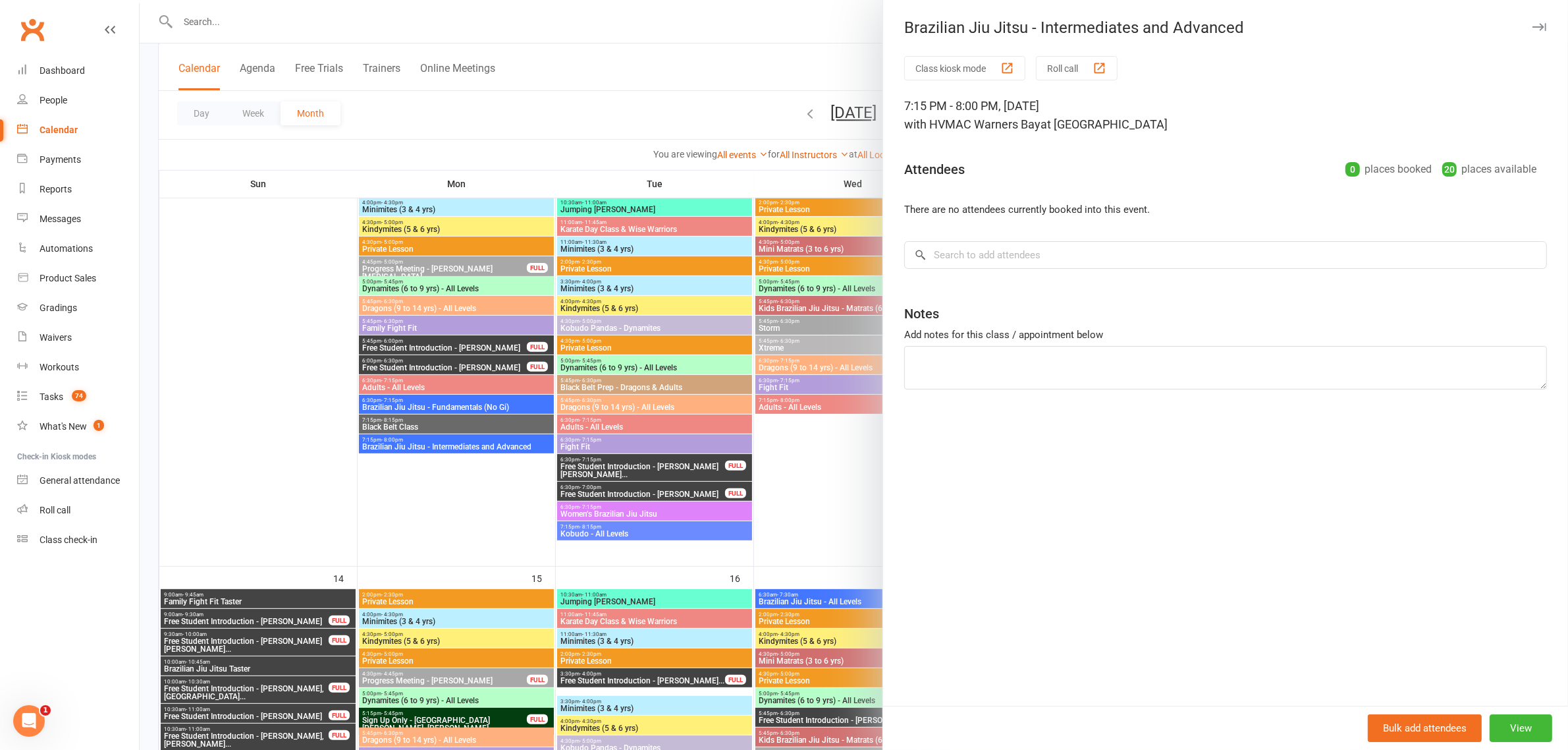
click at [676, 86] on div at bounding box center [854, 375] width 1429 height 750
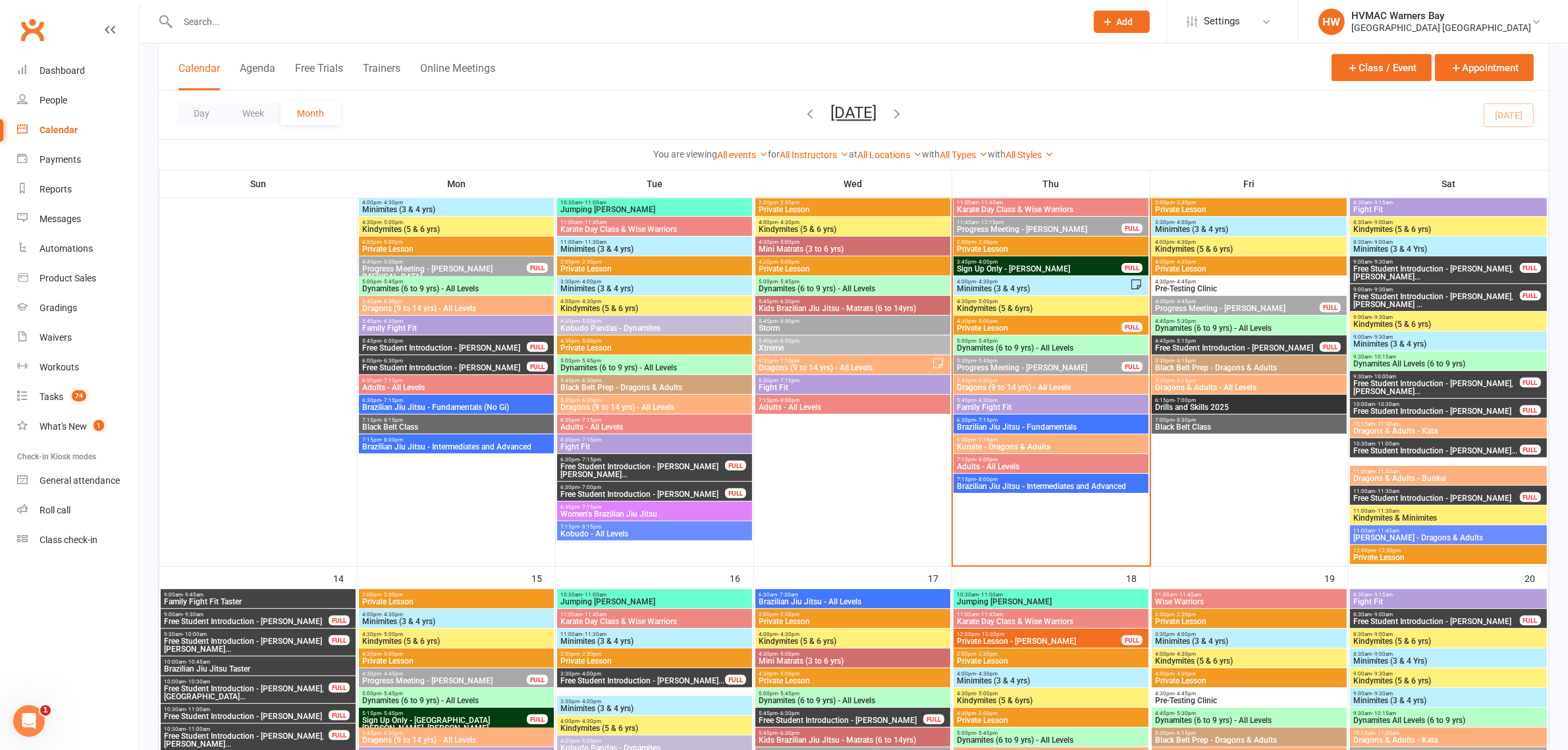
click at [1000, 487] on span "Brazilian Jiu Jitsu - Intermediates and Advanced" at bounding box center [1050, 486] width 189 height 8
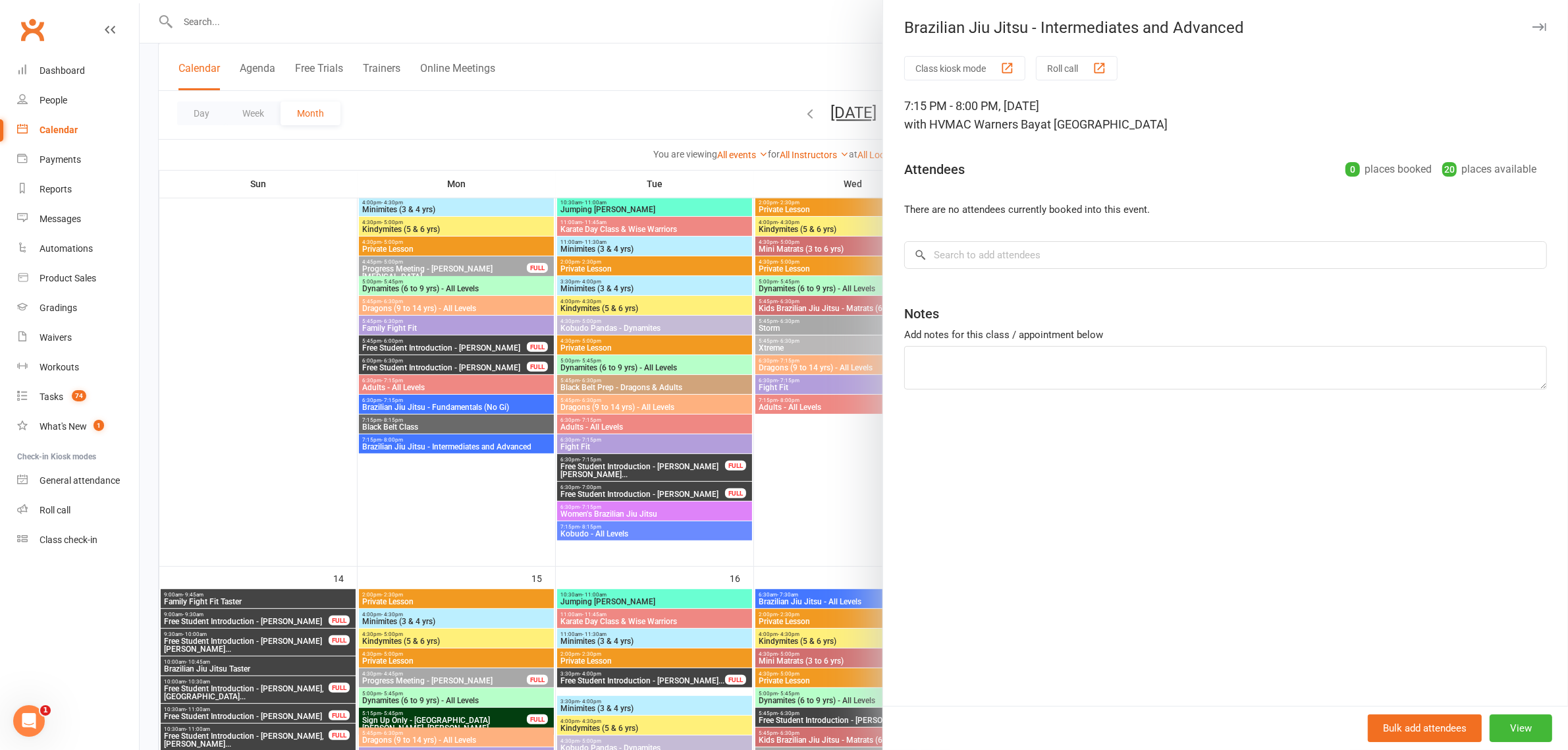
click at [609, 103] on div at bounding box center [854, 375] width 1429 height 750
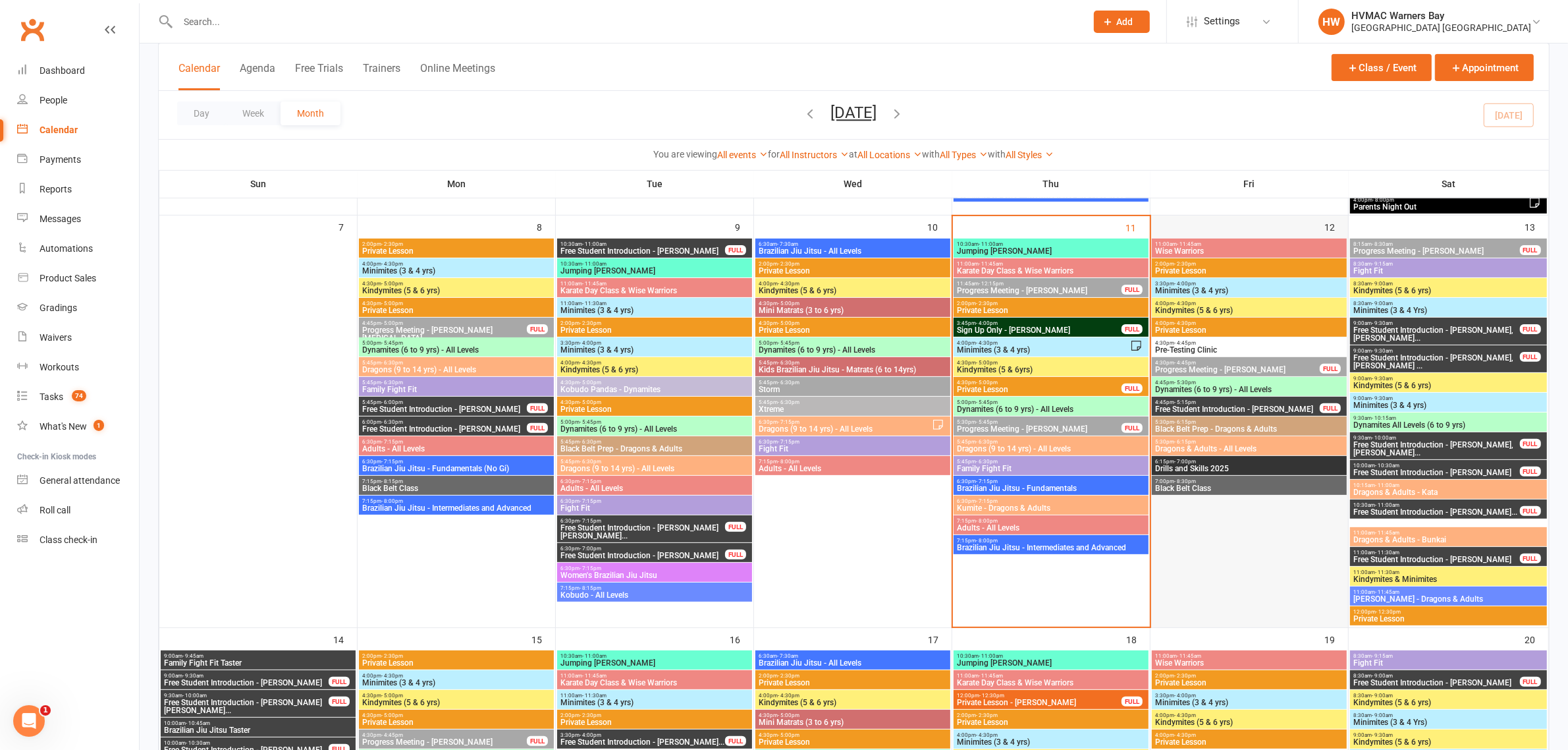
scroll to position [330, 0]
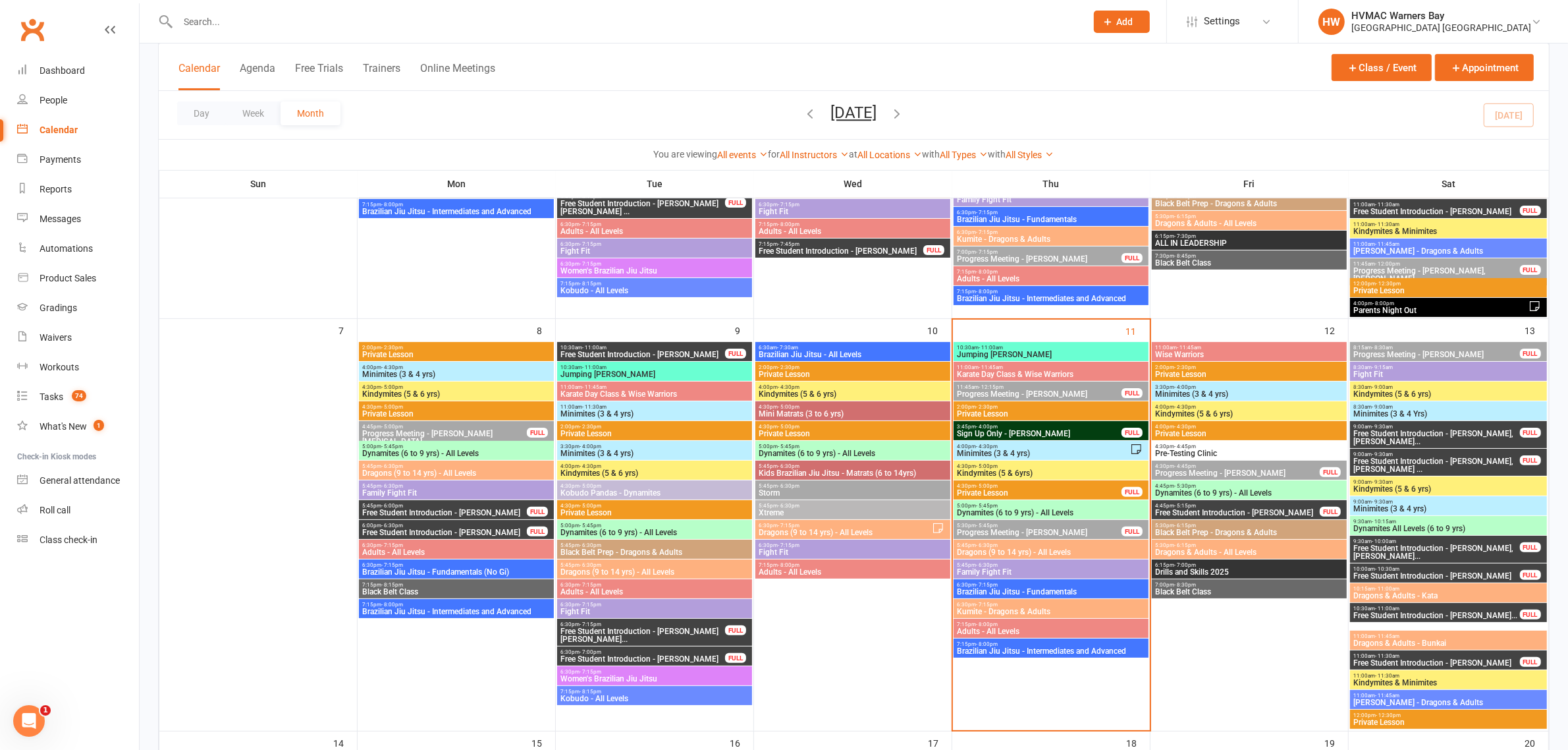
click at [1200, 454] on span "Pre-Testing Clinic" at bounding box center [1249, 453] width 189 height 8
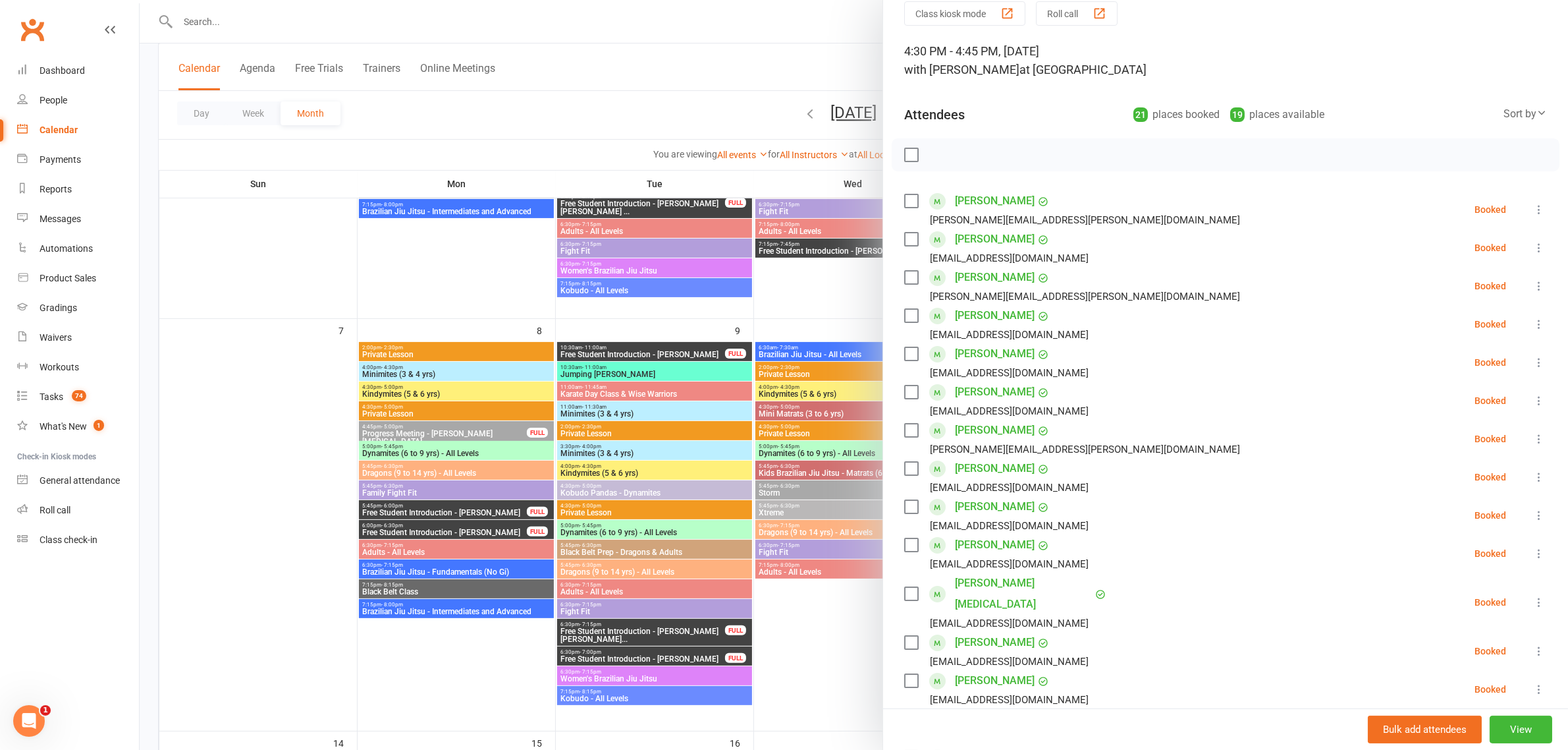
scroll to position [83, 0]
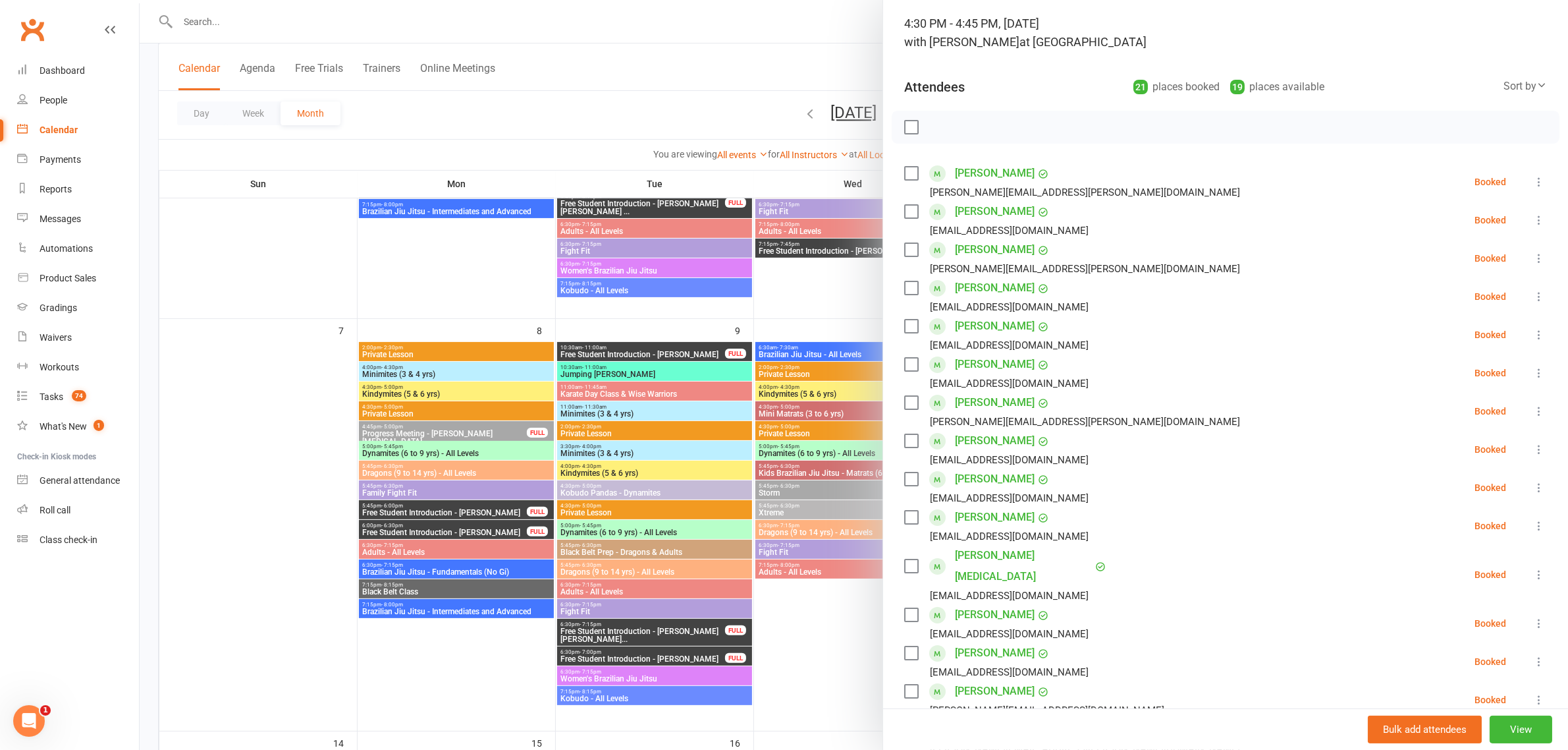
click at [716, 89] on div at bounding box center [854, 375] width 1429 height 750
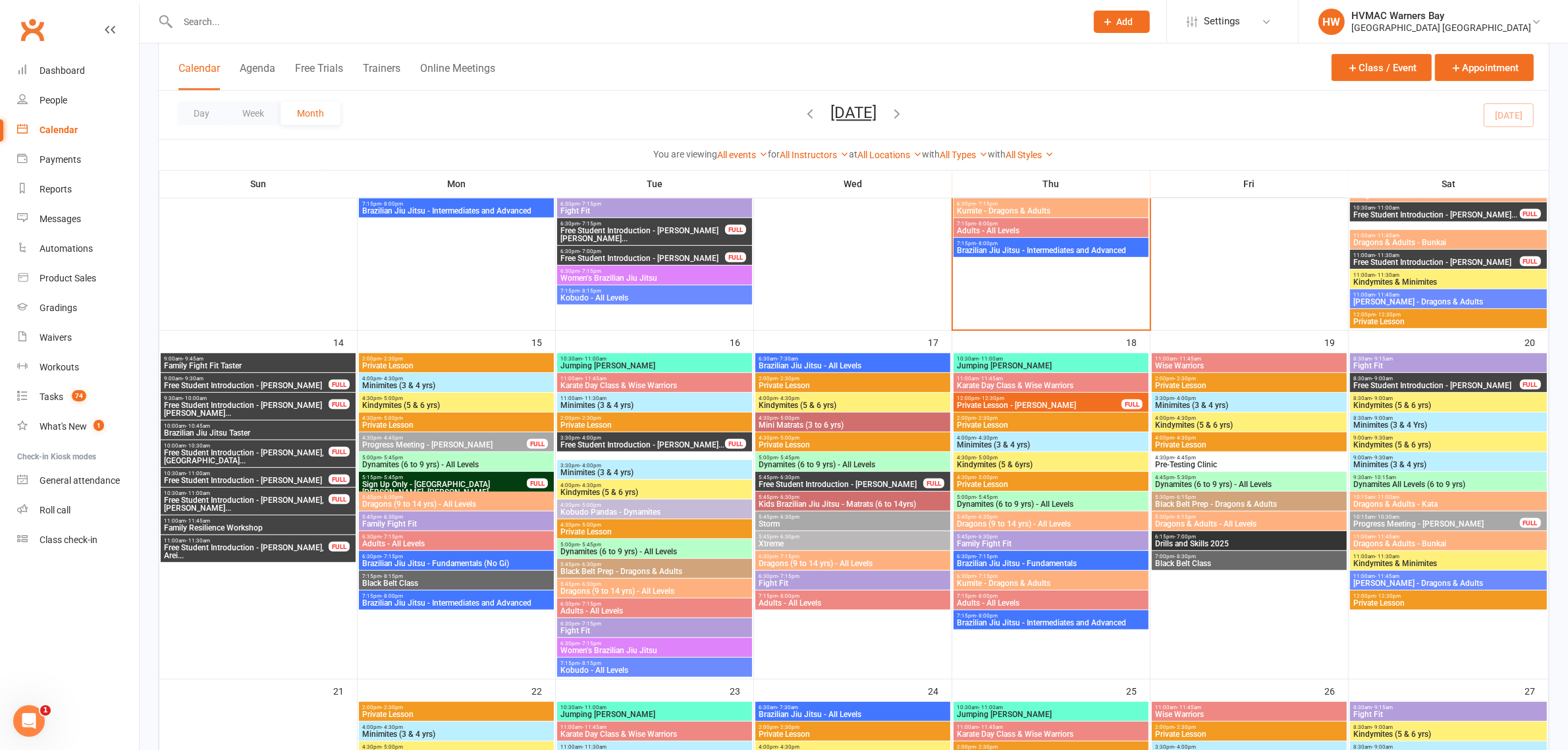
scroll to position [741, 0]
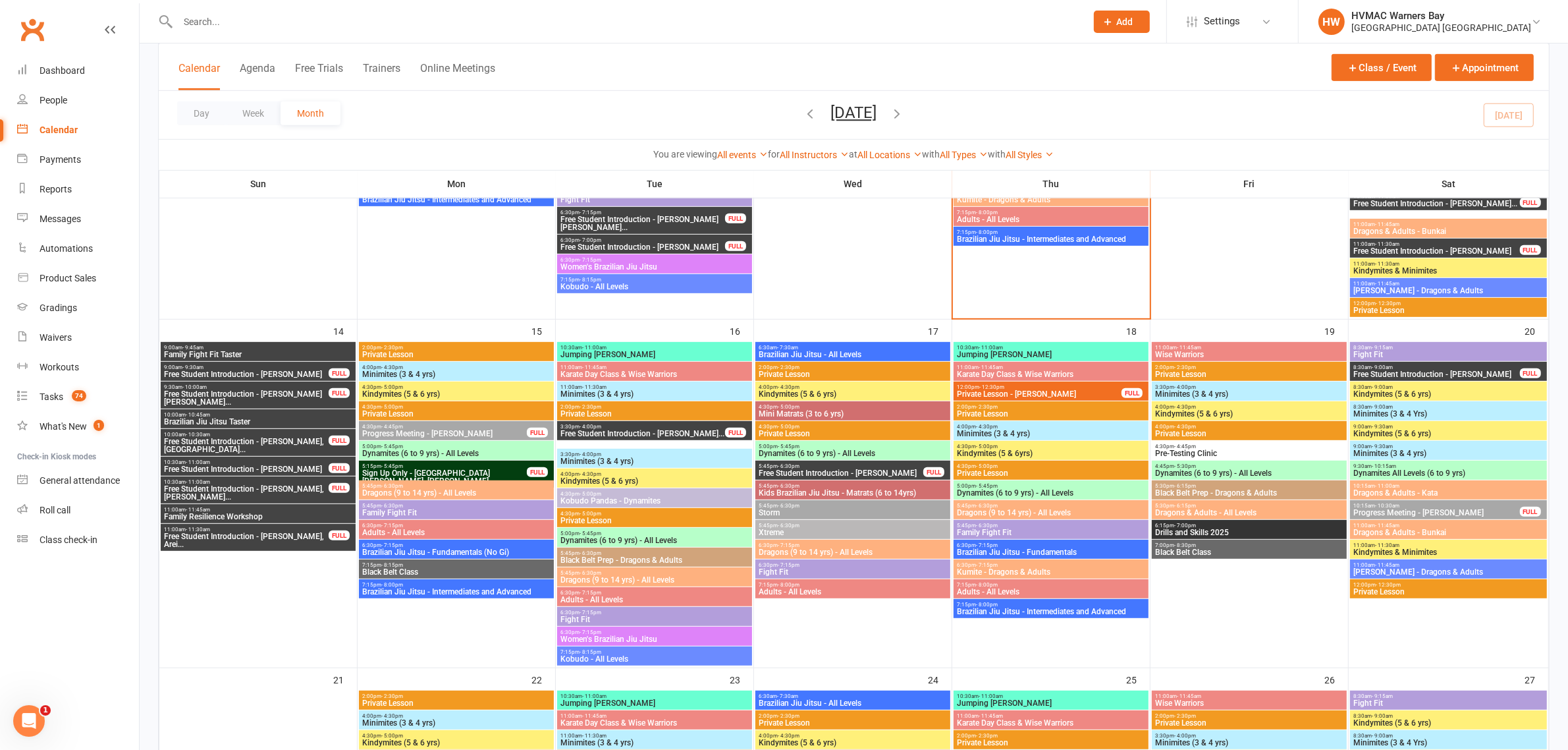
click at [285, 348] on span "9:00am - 9:45am" at bounding box center [258, 347] width 189 height 6
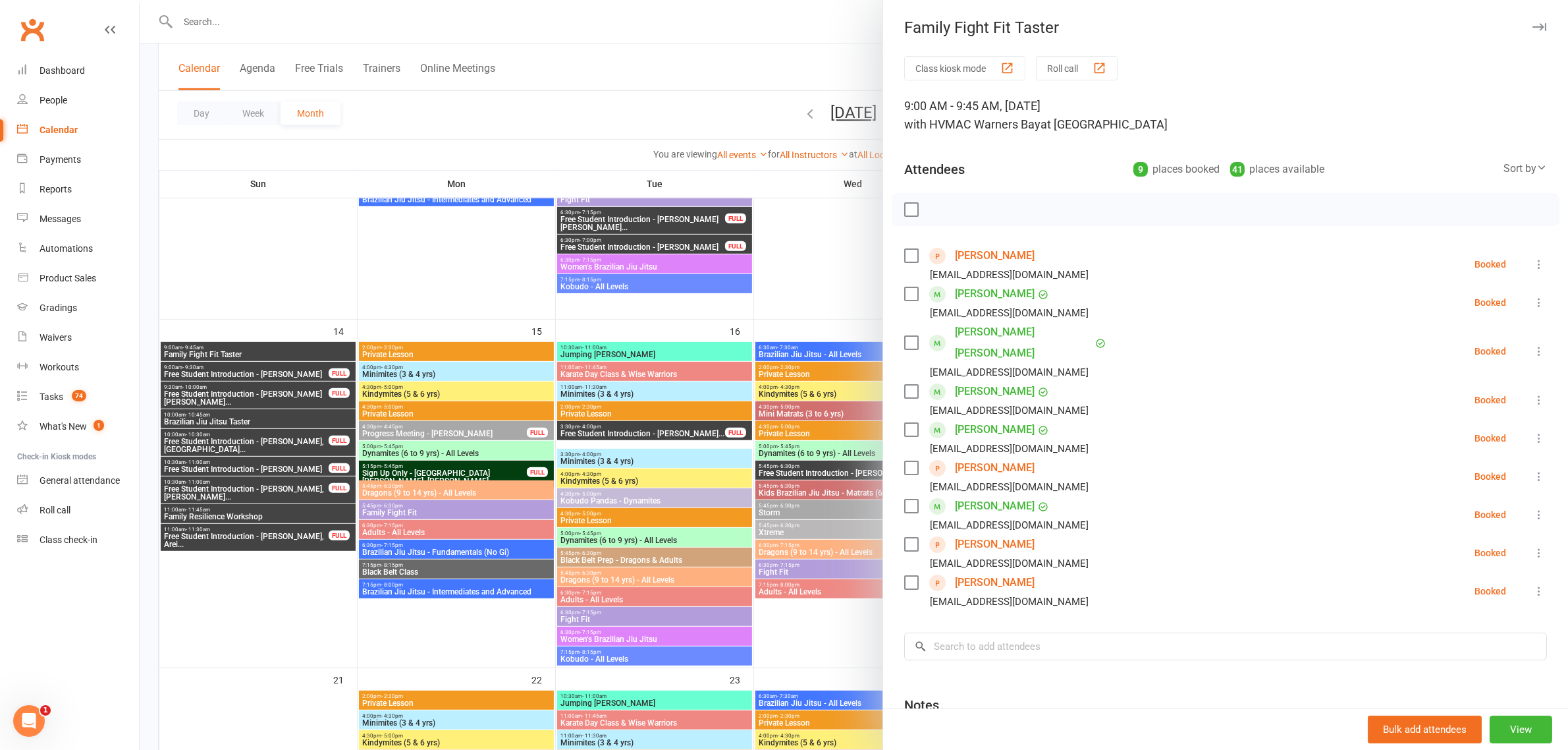
click at [237, 386] on div at bounding box center [854, 375] width 1429 height 750
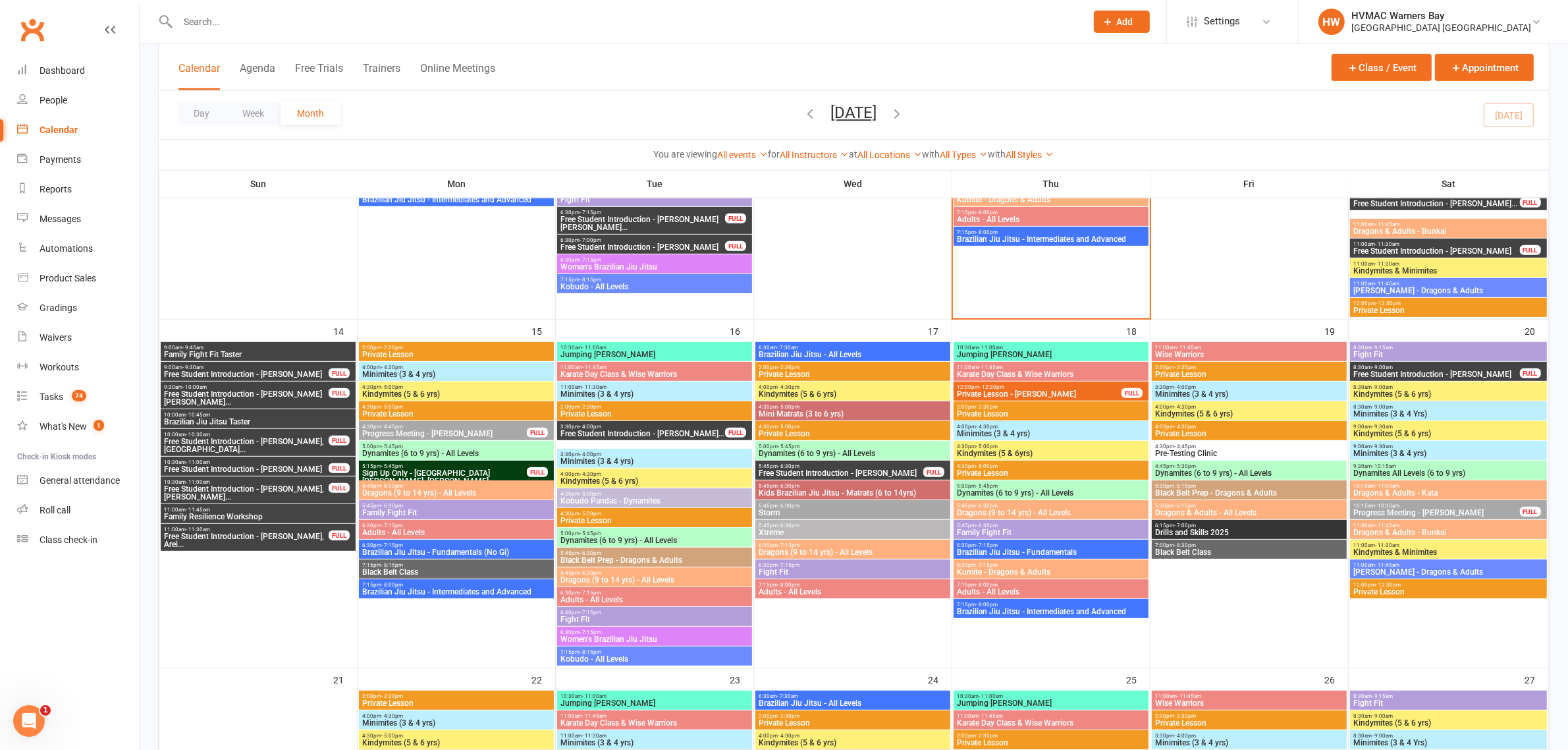
click at [265, 399] on span "Free Student Introduction - Connor Pettit, Spencer..." at bounding box center [246, 397] width 166 height 15
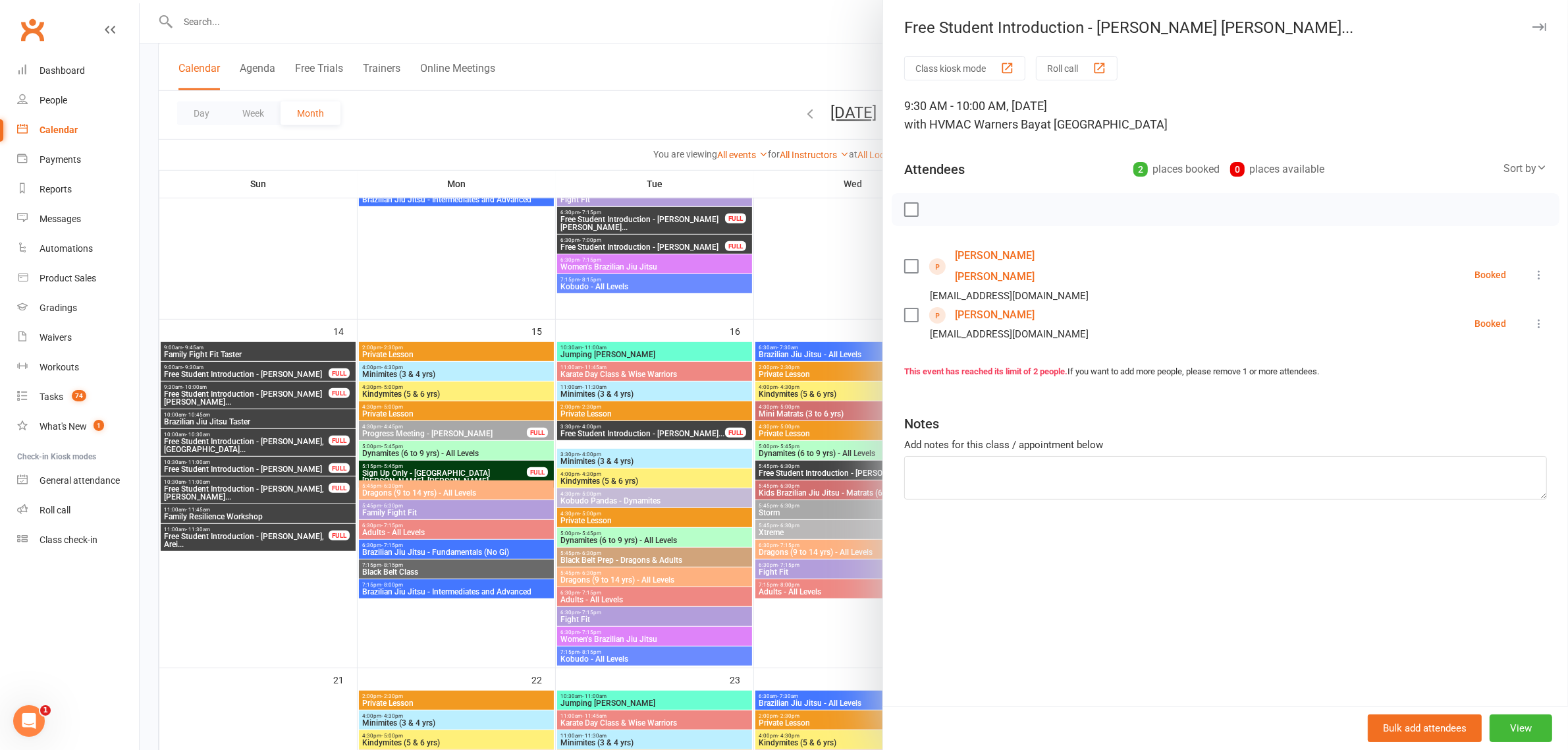
click at [248, 420] on div at bounding box center [854, 375] width 1429 height 750
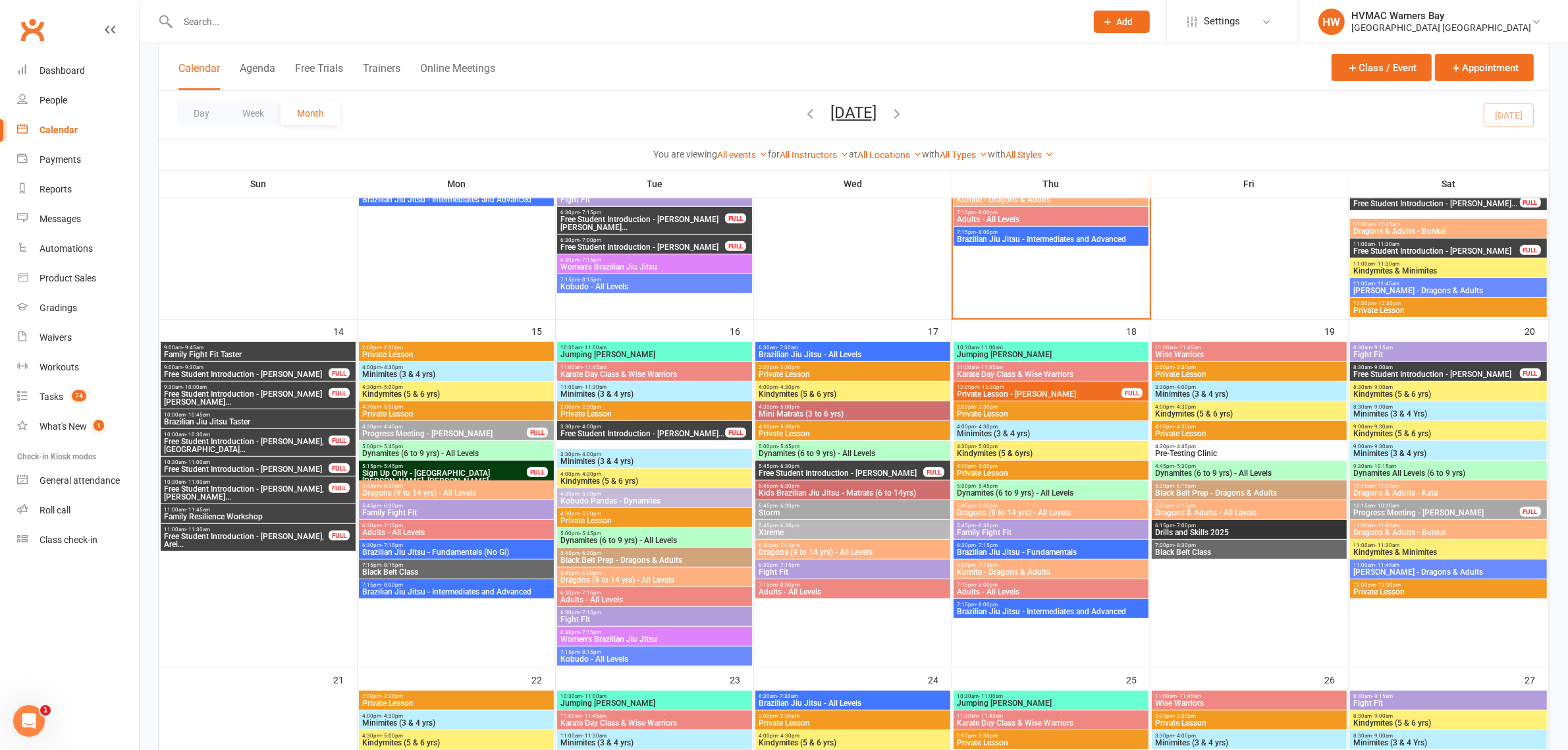
click at [248, 420] on div at bounding box center [854, 375] width 1429 height 750
click at [248, 420] on span "Brazilian Jiu Jitsu Taster" at bounding box center [258, 421] width 189 height 8
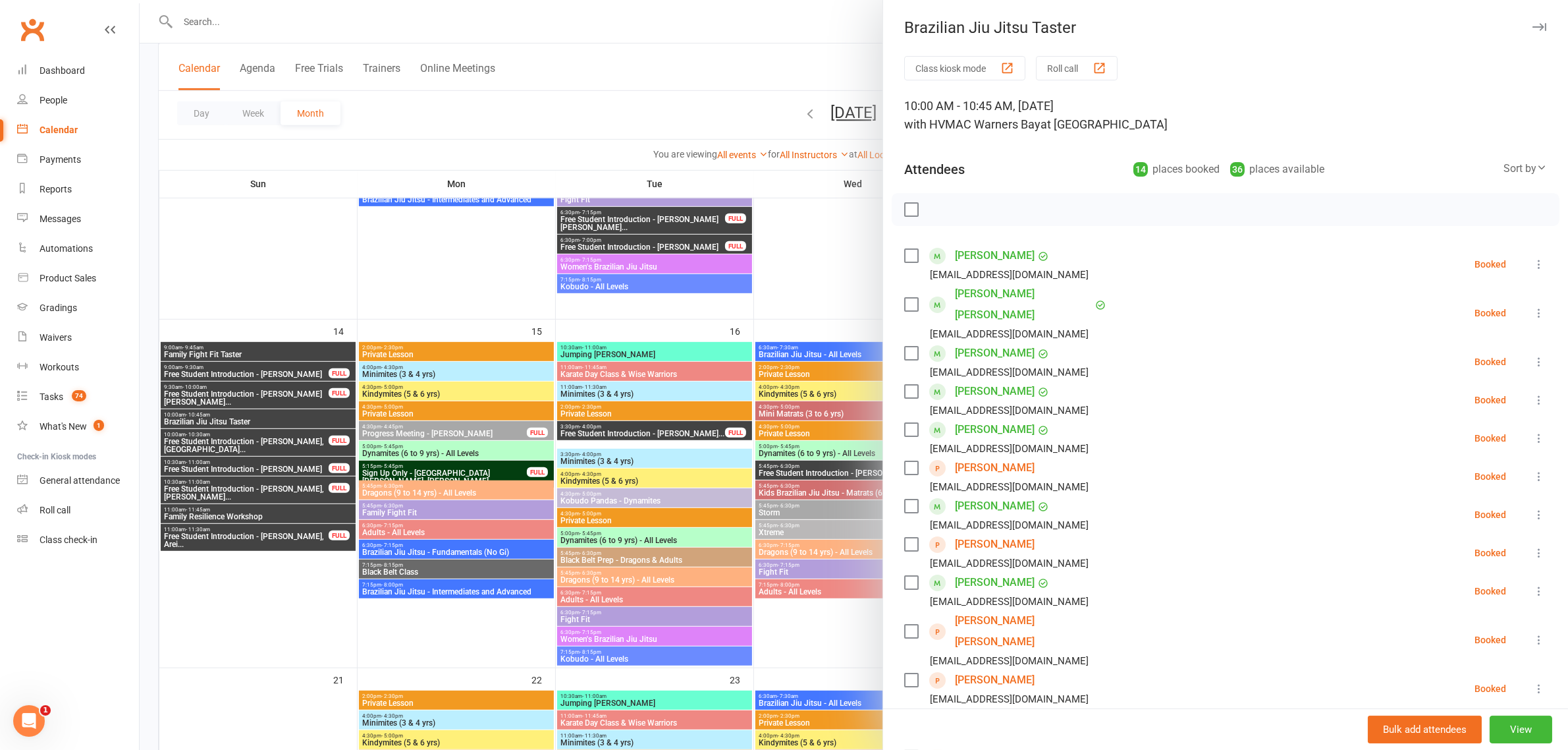
click at [229, 442] on div at bounding box center [854, 375] width 1429 height 750
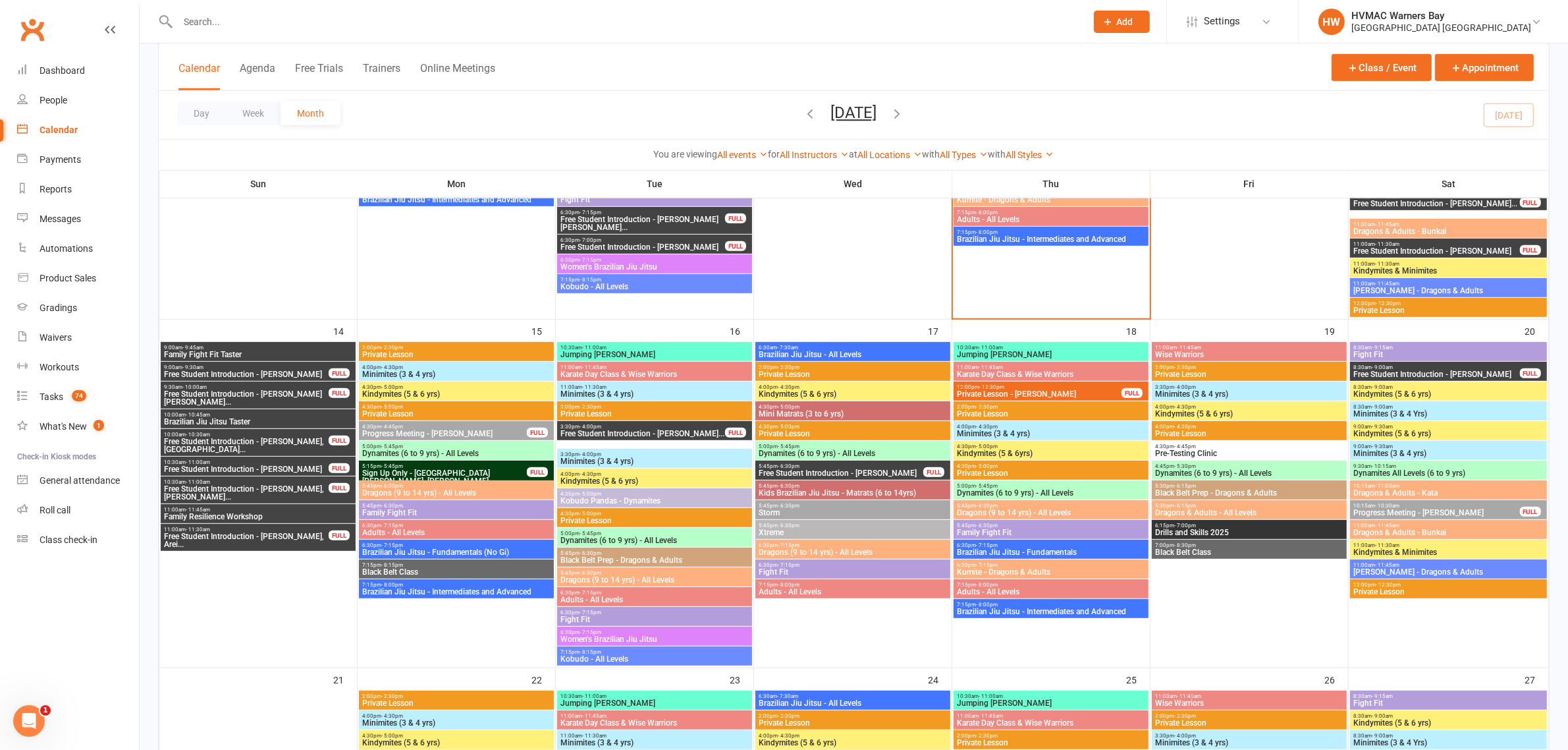
click at [229, 442] on span "Free Student Introduction - Richard Mc Gee, Aurora..." at bounding box center [246, 445] width 166 height 15
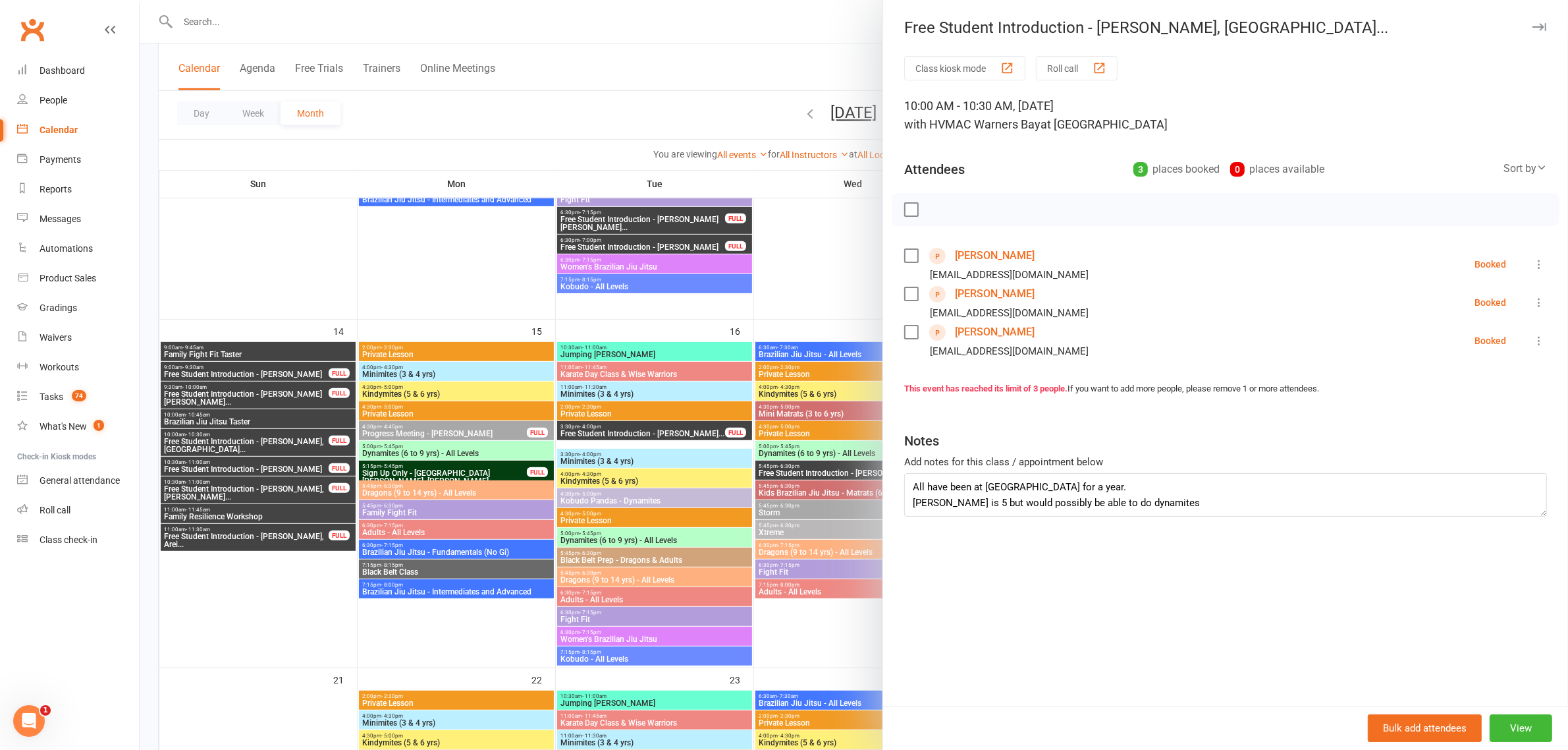
click at [226, 465] on div at bounding box center [854, 375] width 1429 height 750
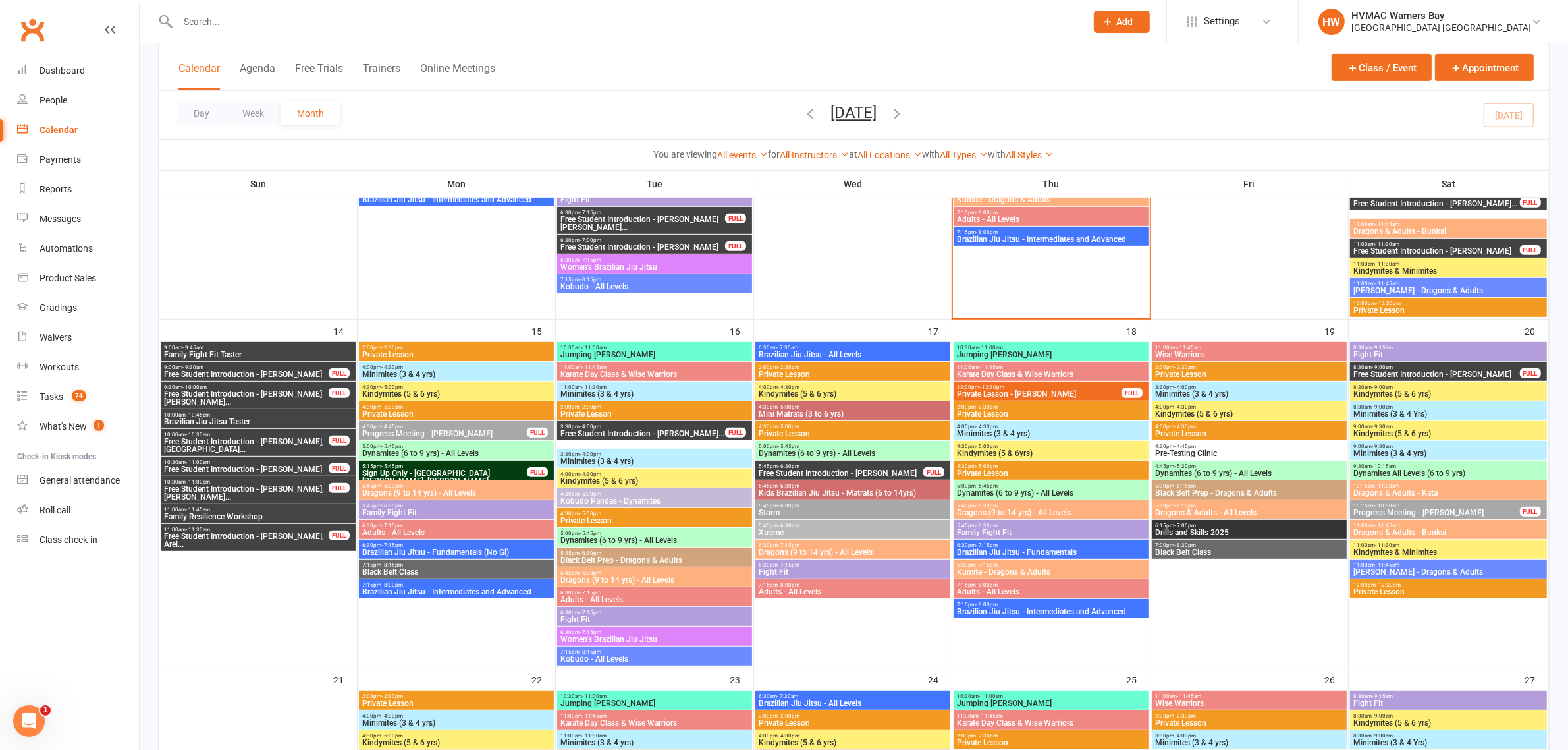
click at [226, 465] on span "Free Student Introduction - Alex Mason" at bounding box center [246, 469] width 166 height 8
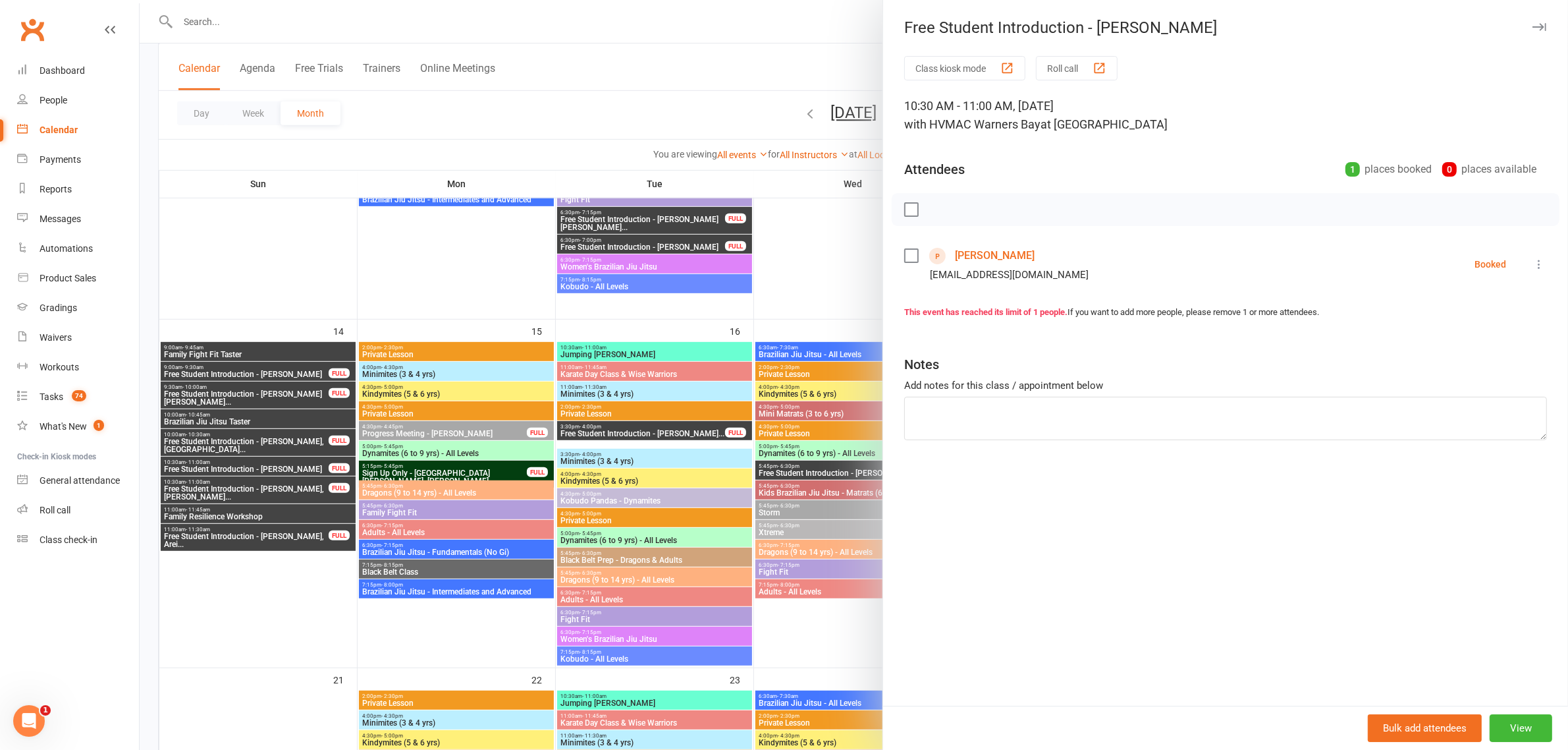
click at [228, 485] on div at bounding box center [854, 375] width 1429 height 750
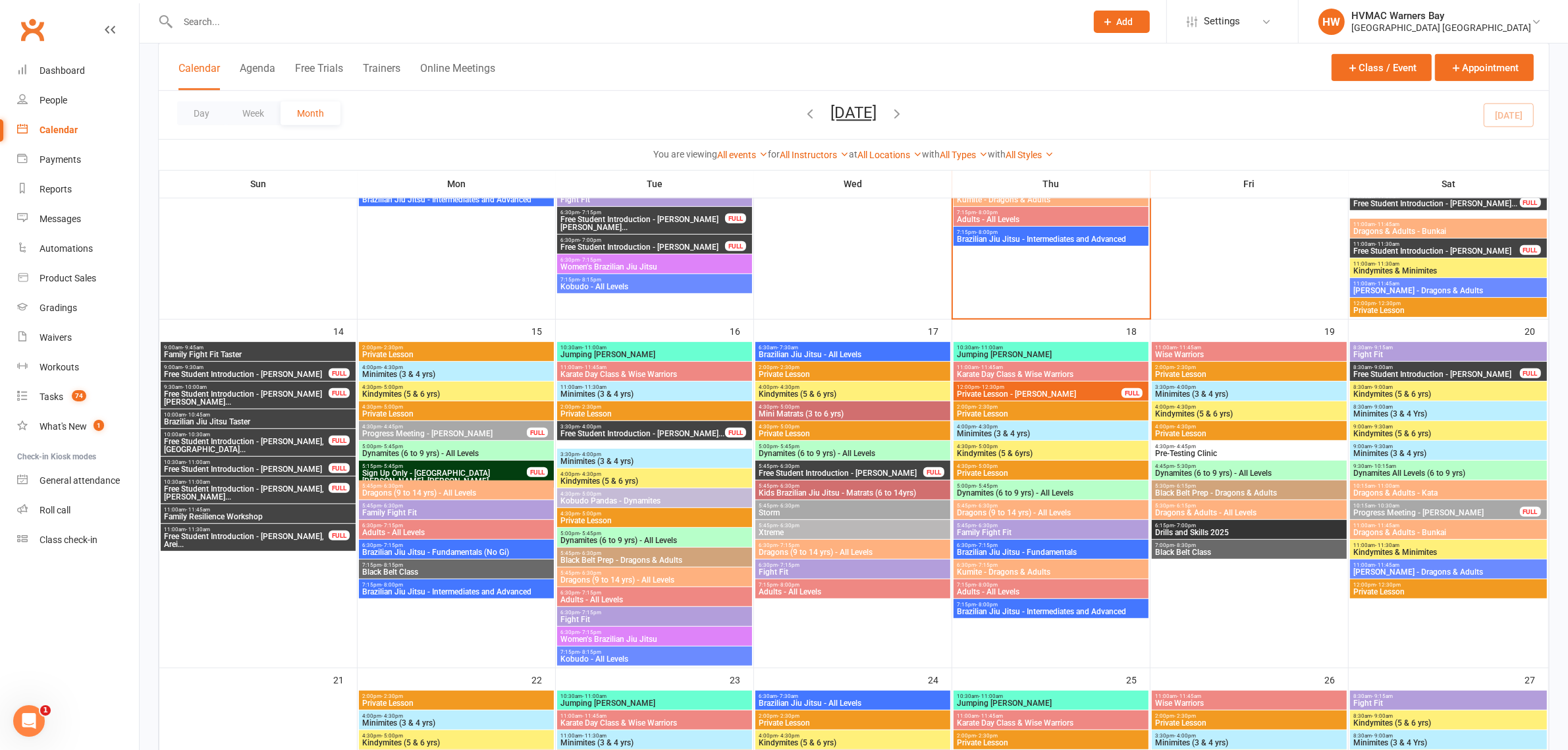
click at [228, 485] on span "Free Student Introduction - Carla Zoghbi, Nour Zog..." at bounding box center [246, 493] width 166 height 15
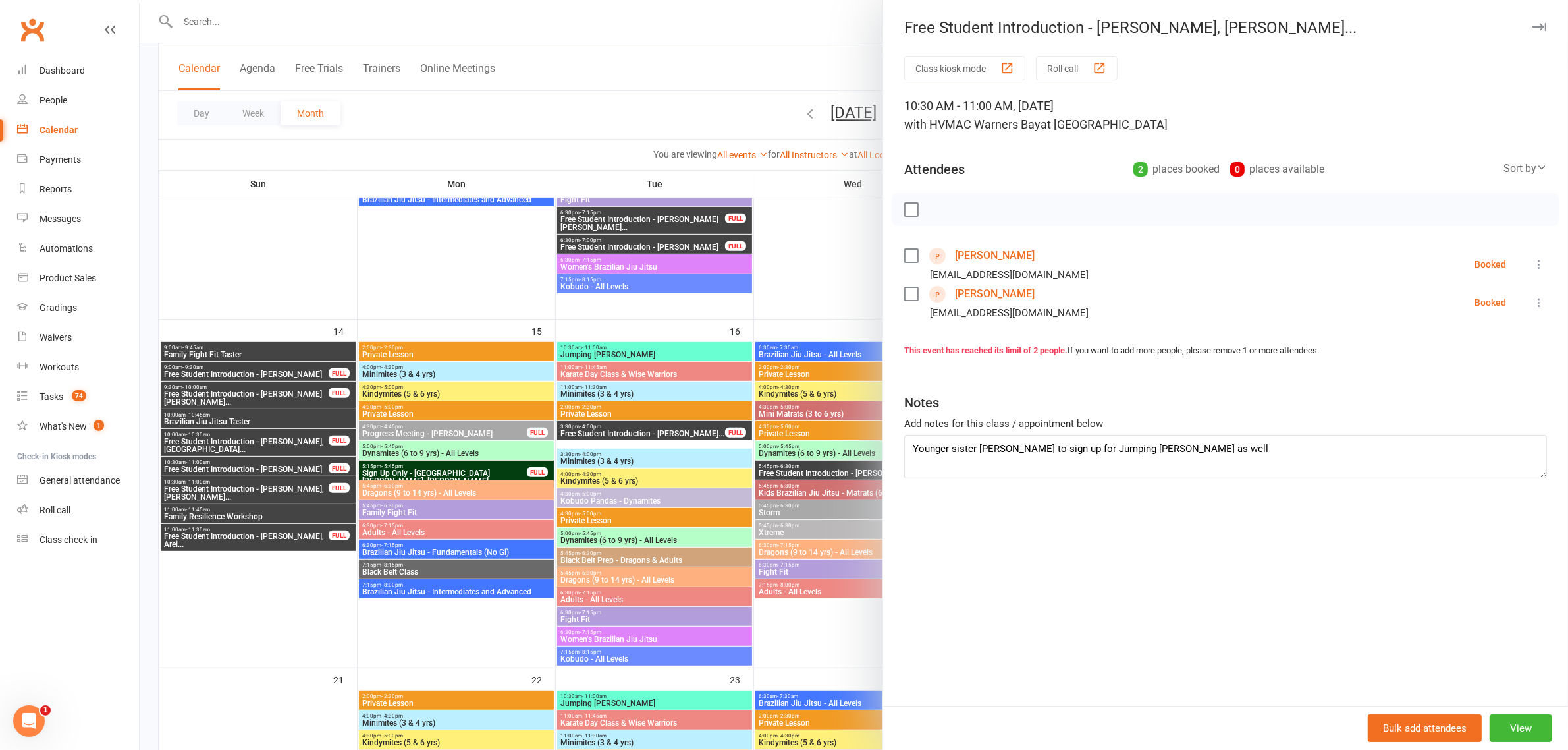
click at [218, 521] on div at bounding box center [854, 375] width 1429 height 750
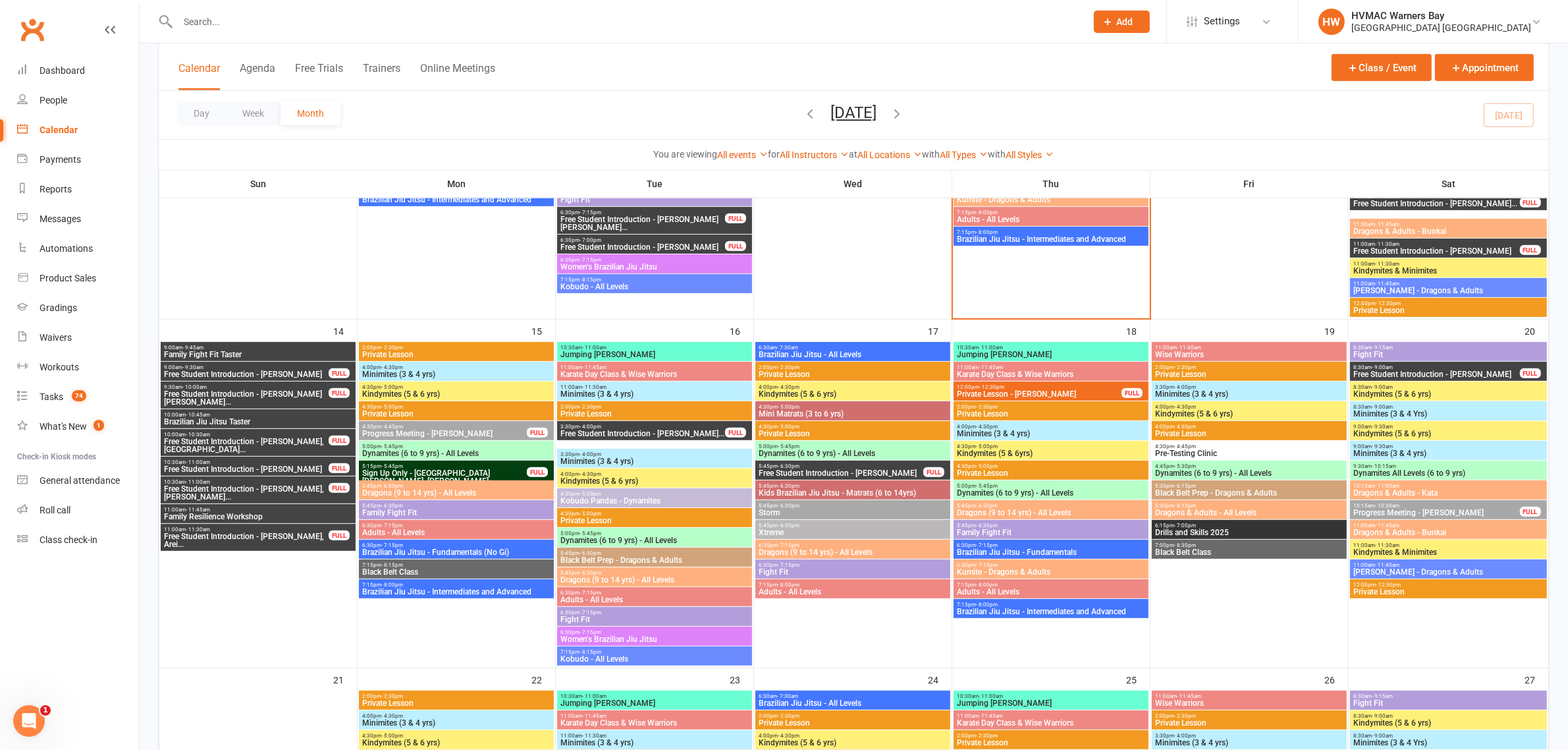
click at [218, 521] on div "11:00am - 11:45am Family Resilience Workshop" at bounding box center [258, 513] width 195 height 19
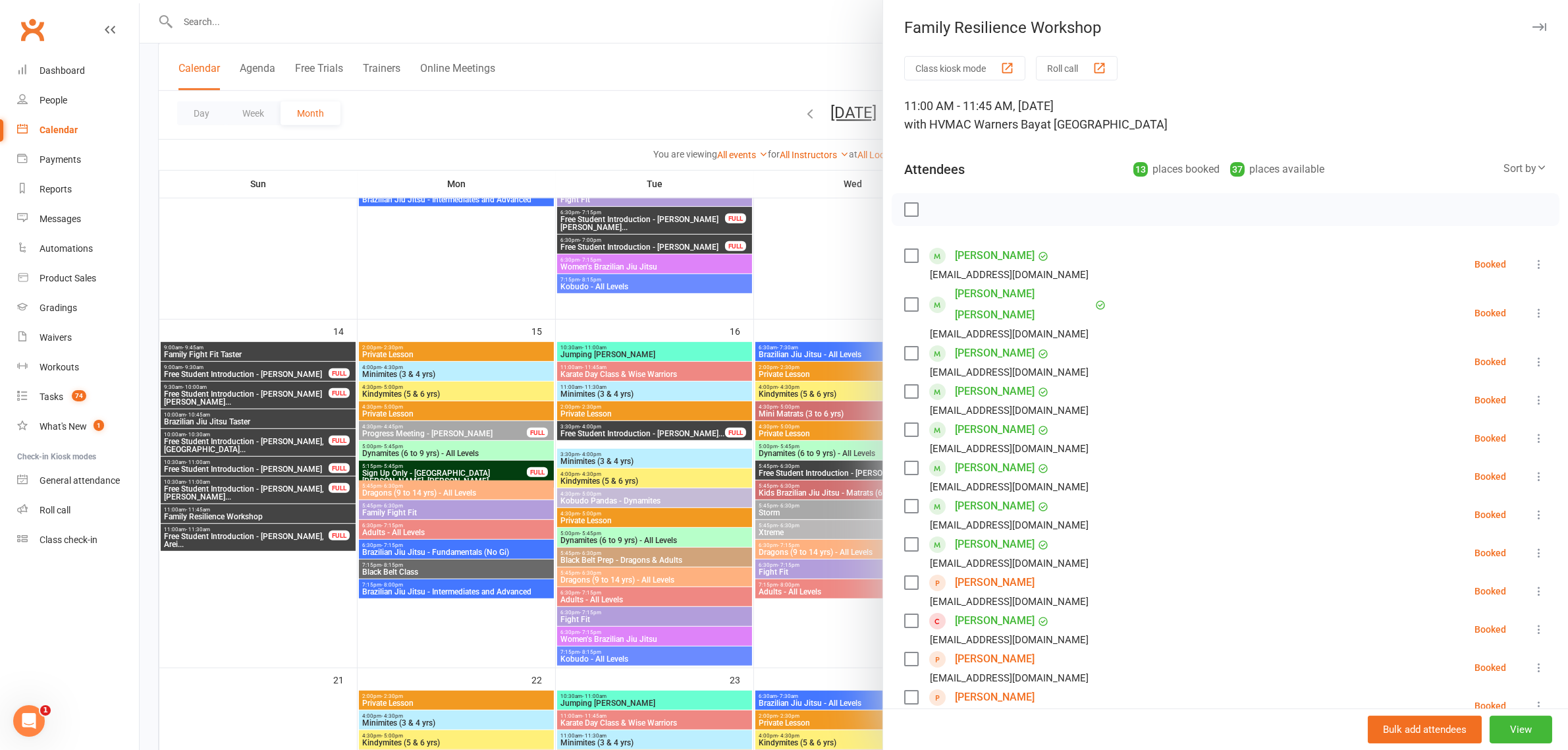
click at [215, 534] on div at bounding box center [854, 375] width 1429 height 750
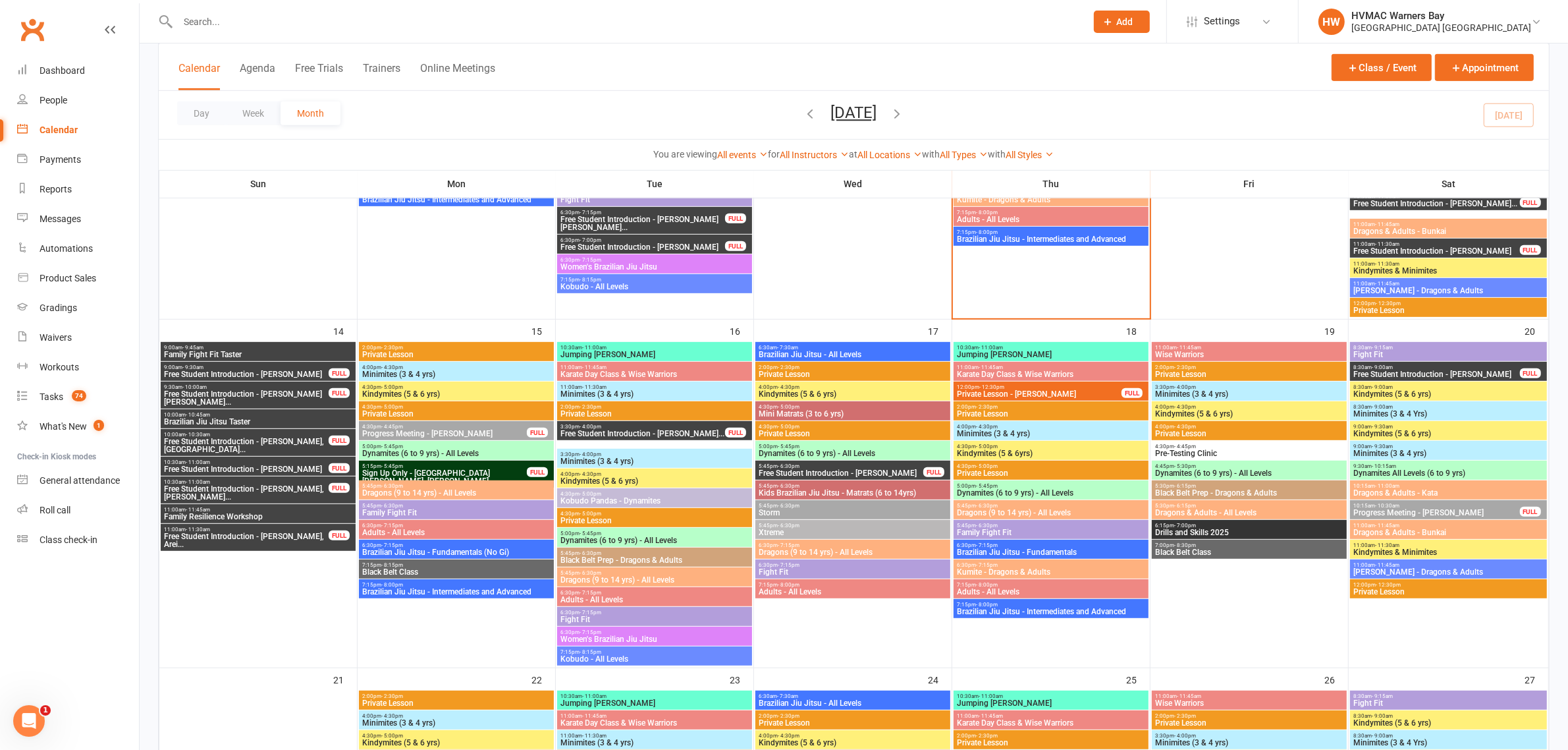
click at [215, 535] on span "Free Student Introduction - Xanthia Eldridge, Arei..." at bounding box center [246, 540] width 166 height 15
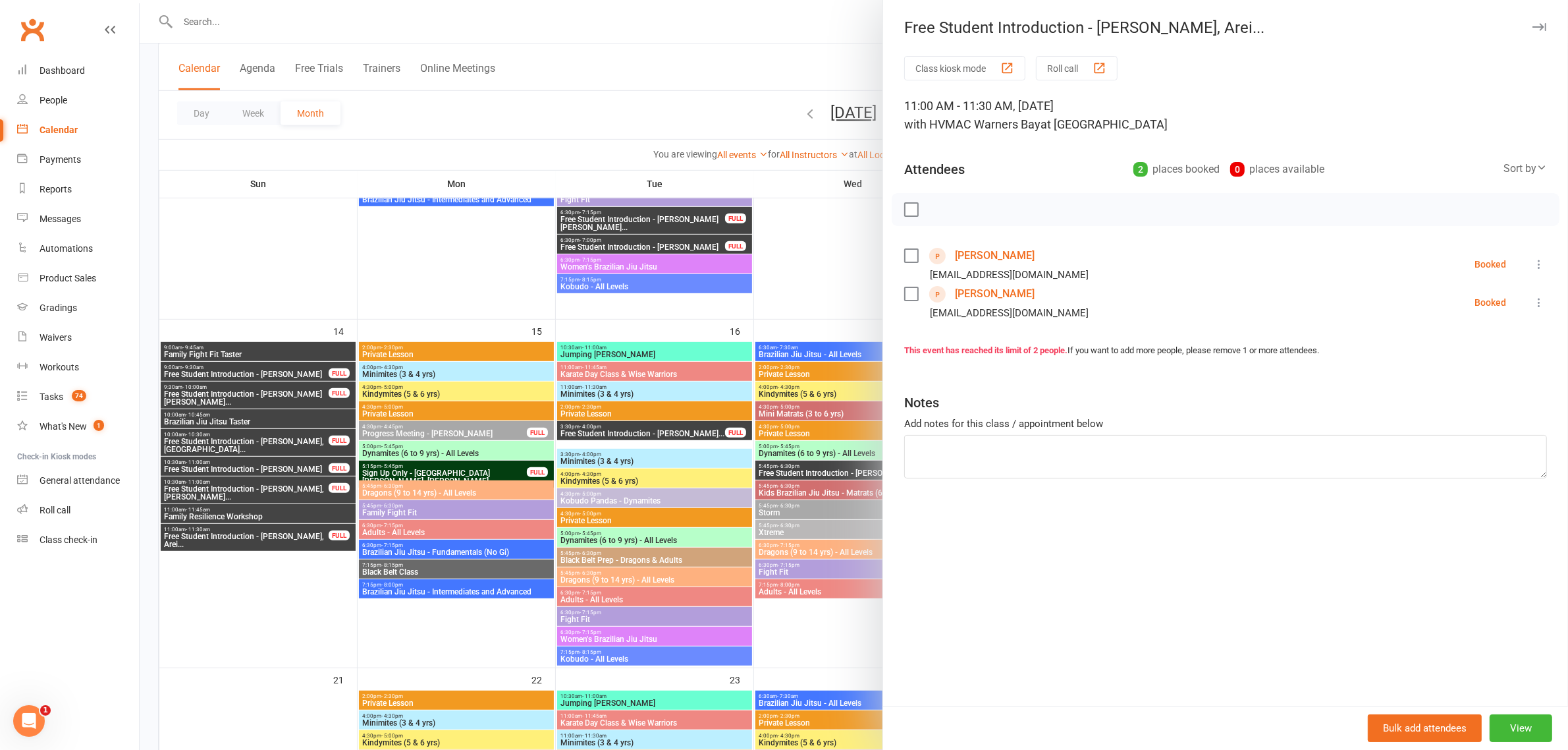
click at [557, 117] on div at bounding box center [854, 375] width 1429 height 750
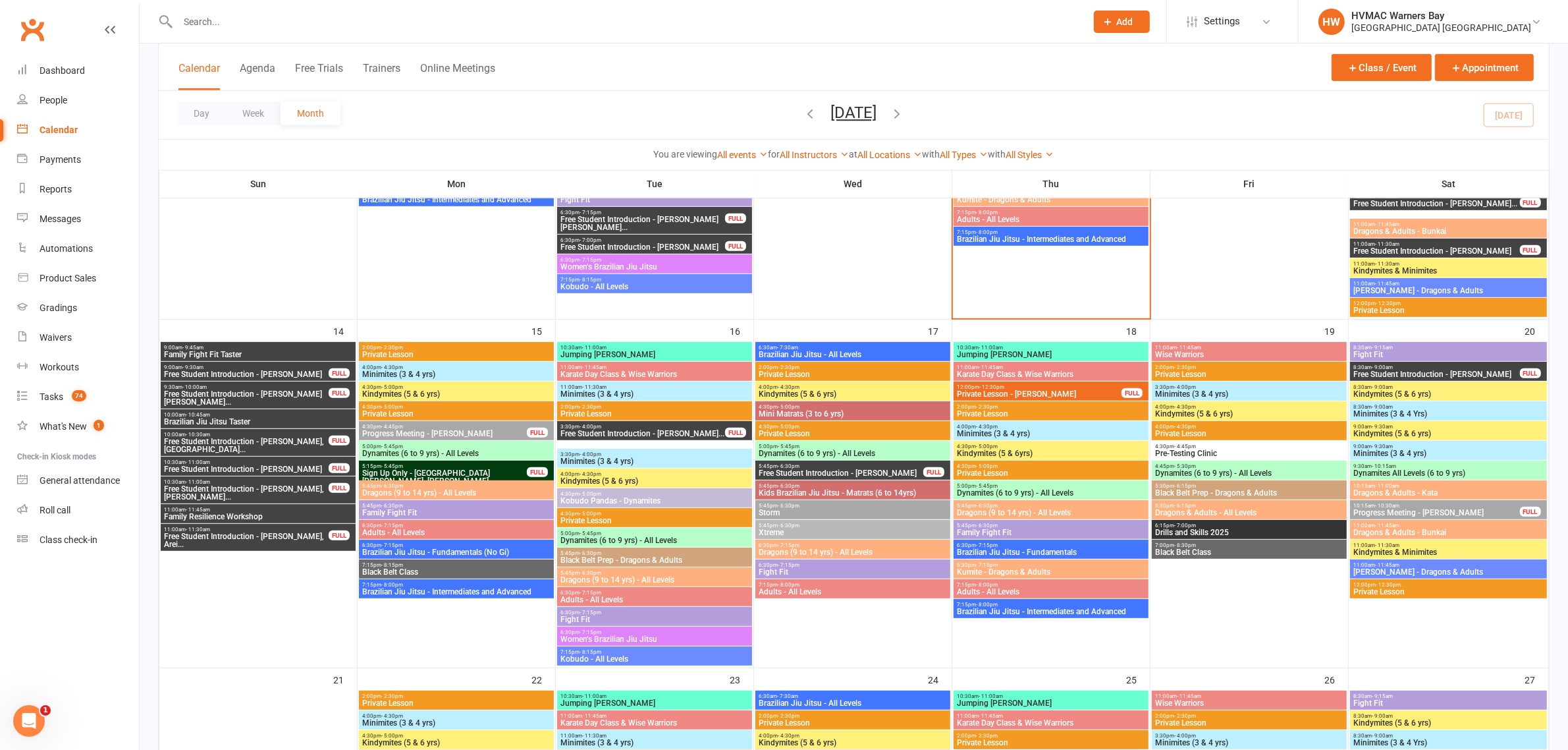
click at [238, 372] on span "Free Student Introduction - Oliver Ferreira" at bounding box center [246, 374] width 166 height 8
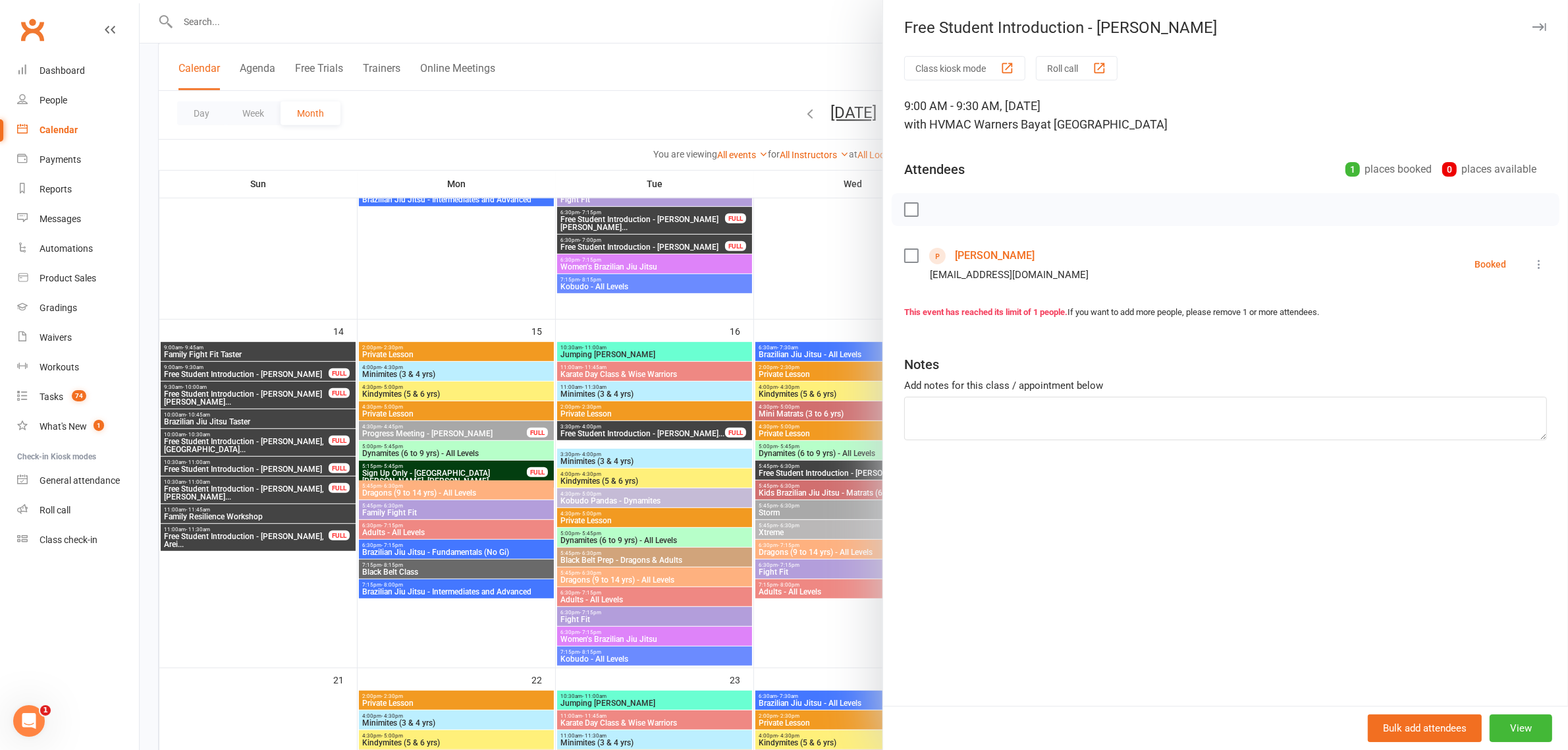
click at [263, 374] on div at bounding box center [854, 375] width 1429 height 750
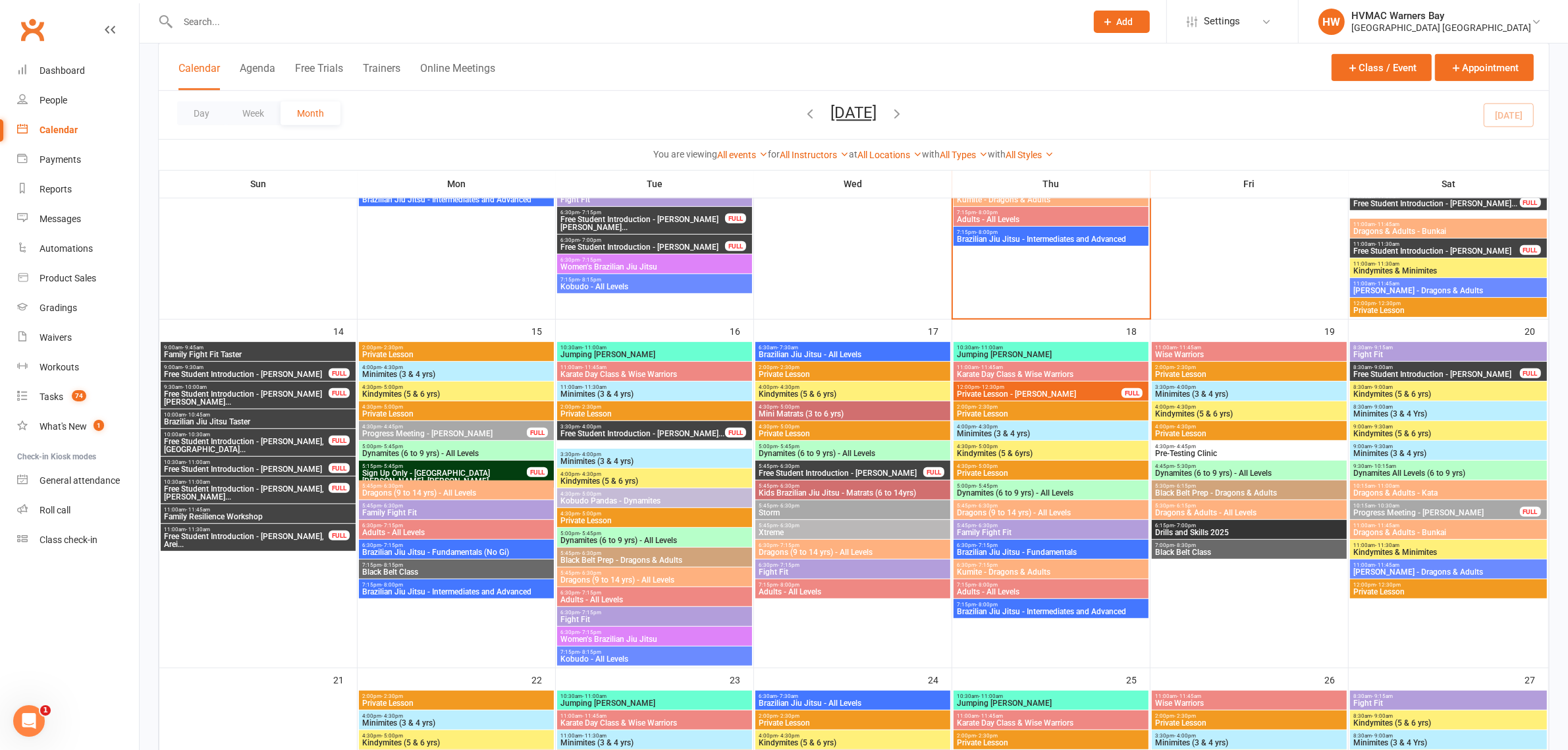
click at [259, 392] on span "Free Student Introduction - Connor Pettit, Spencer..." at bounding box center [246, 397] width 166 height 15
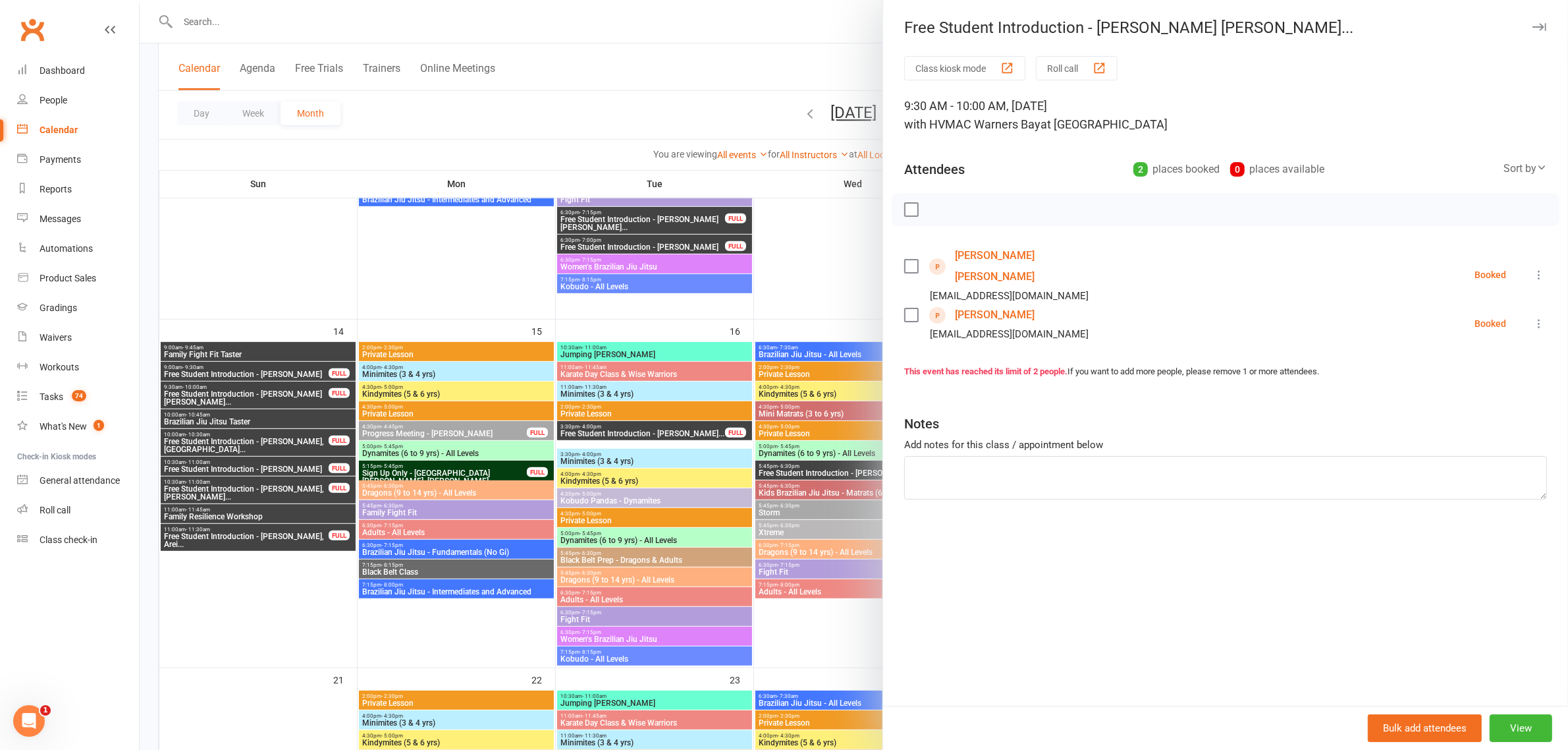
click at [239, 445] on div at bounding box center [854, 375] width 1429 height 750
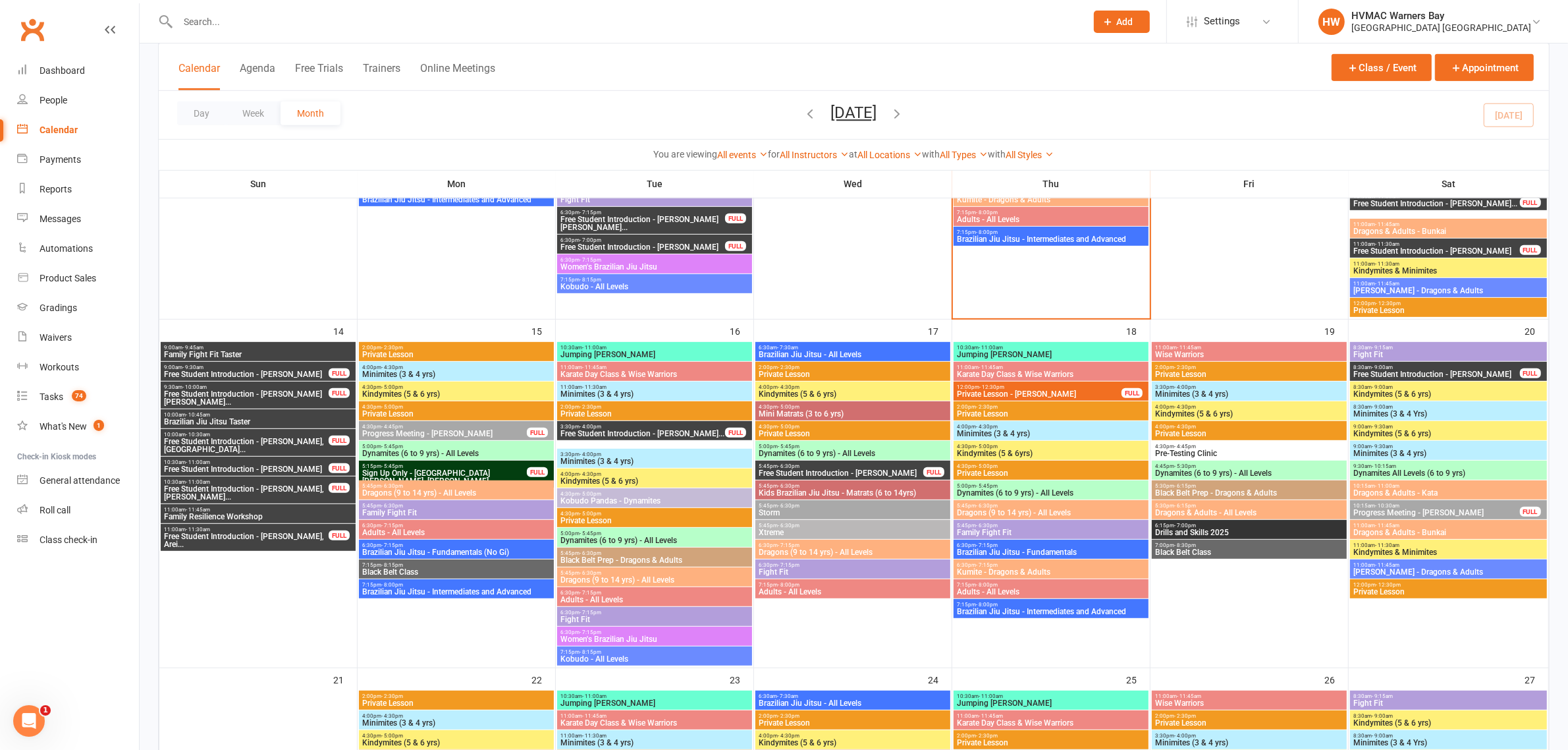
click at [241, 442] on span "Free Student Introduction - Richard Mc Gee, Aurora..." at bounding box center [246, 445] width 166 height 15
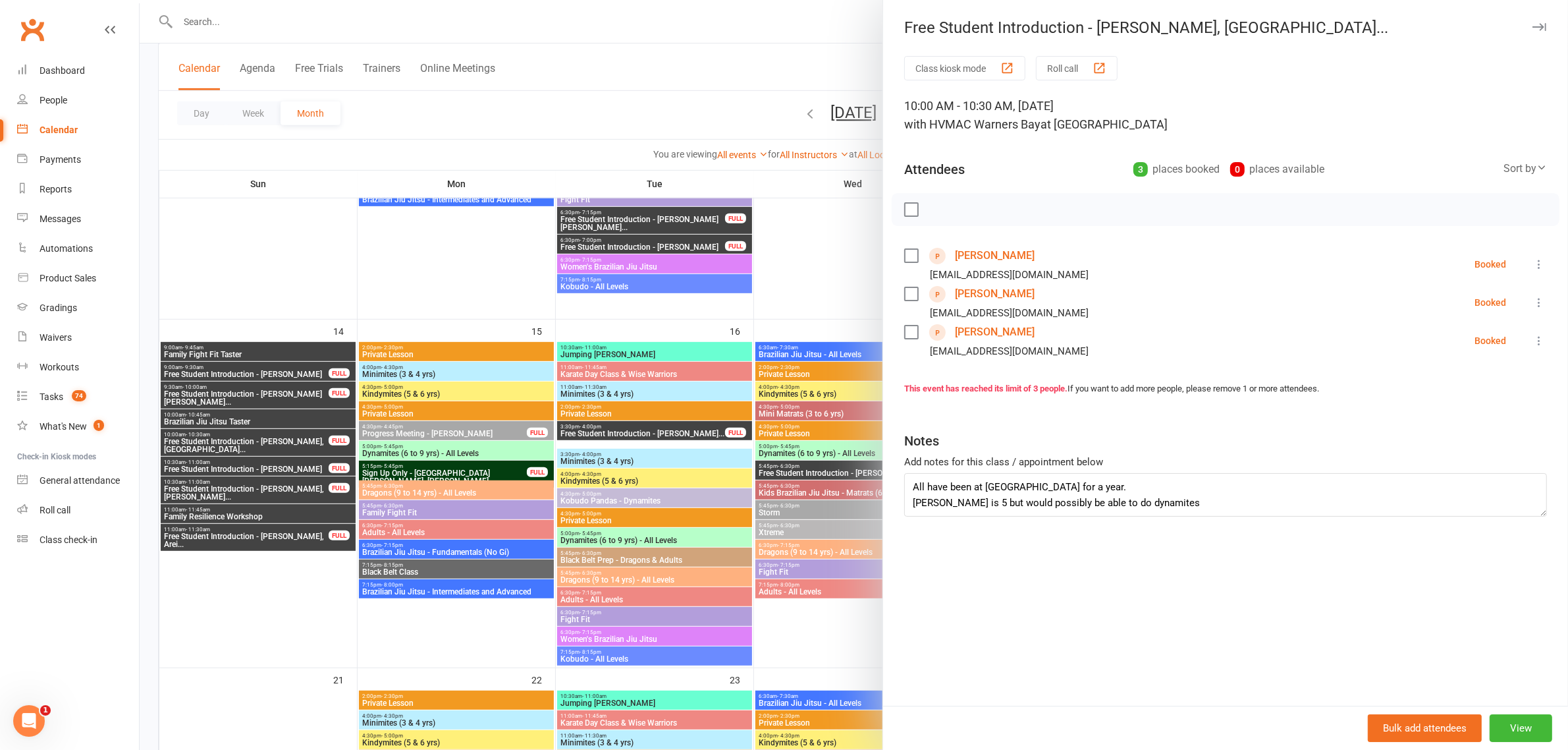
click at [288, 442] on div at bounding box center [854, 375] width 1429 height 750
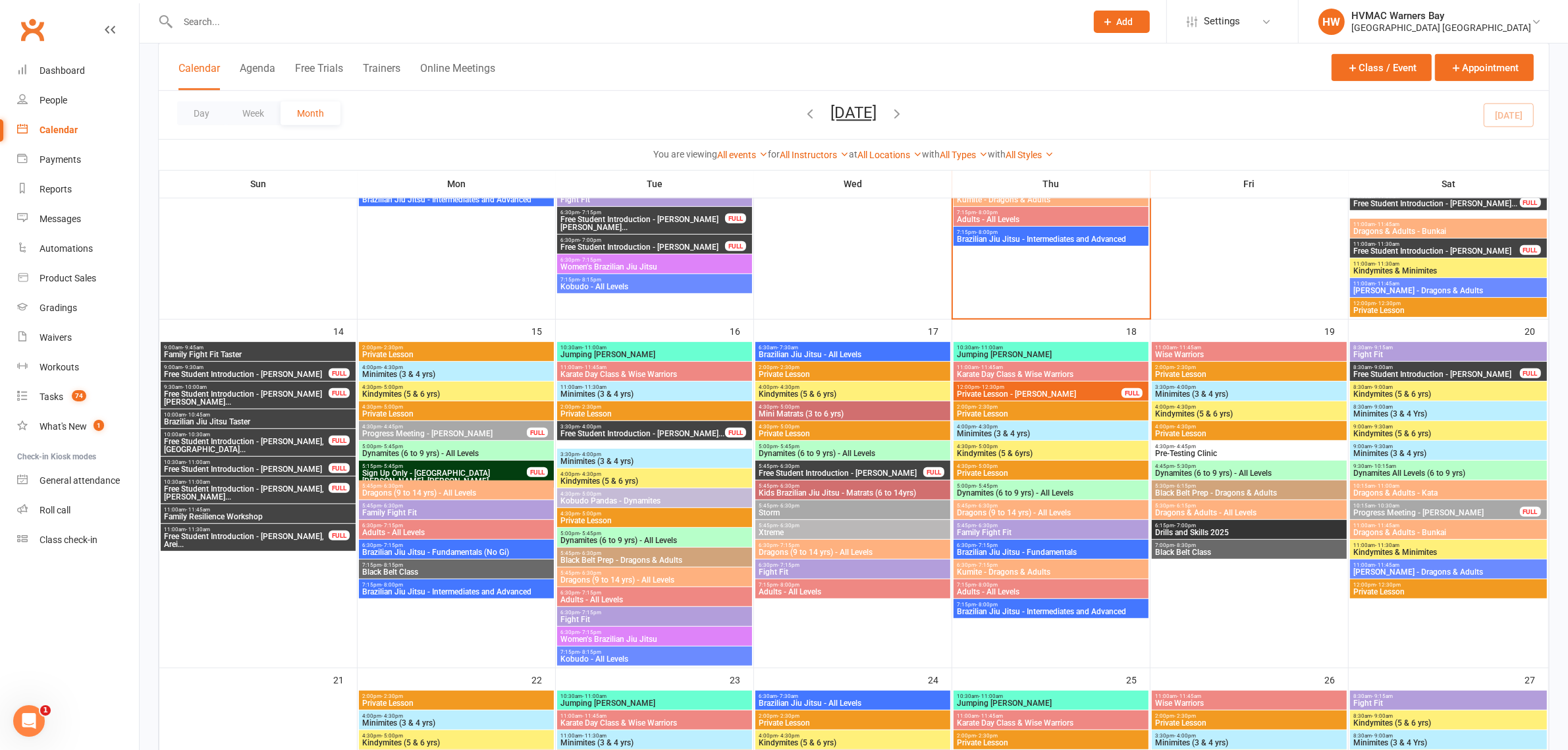
click at [268, 442] on span "Free Student Introduction - Richard Mc Gee, Aurora..." at bounding box center [246, 445] width 166 height 15
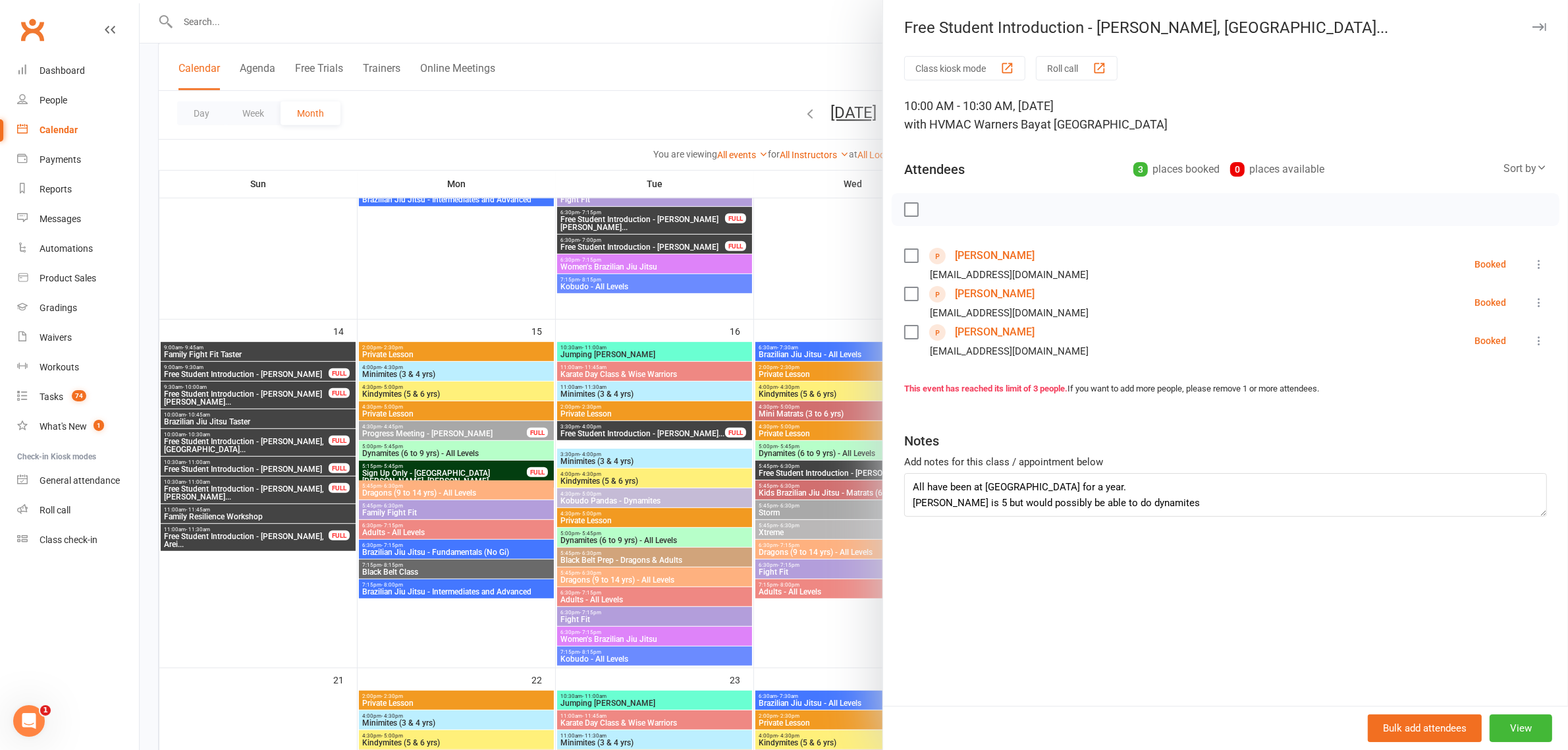
click at [275, 463] on div at bounding box center [854, 375] width 1429 height 750
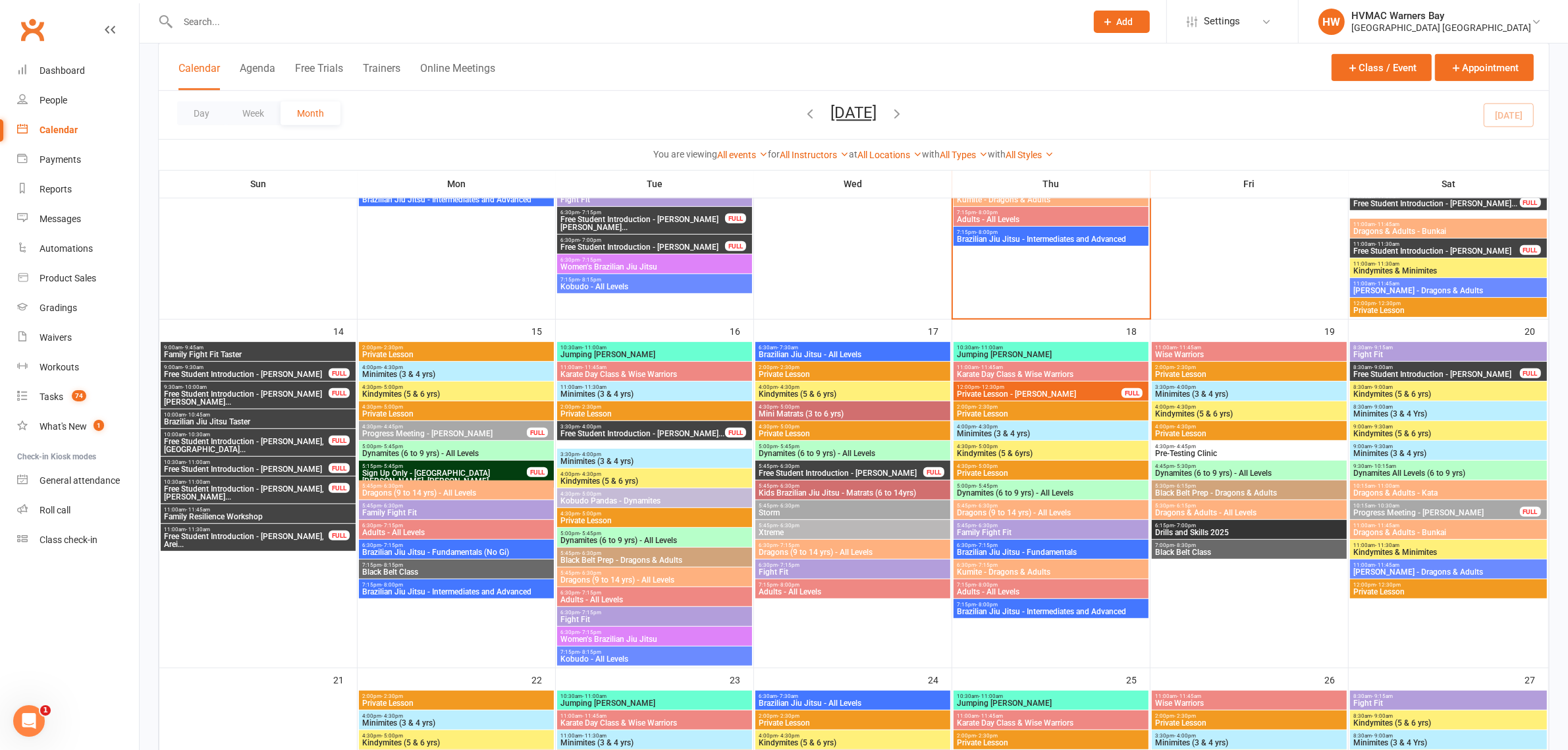
click at [275, 463] on span "10:30am - 11:00am" at bounding box center [246, 462] width 166 height 6
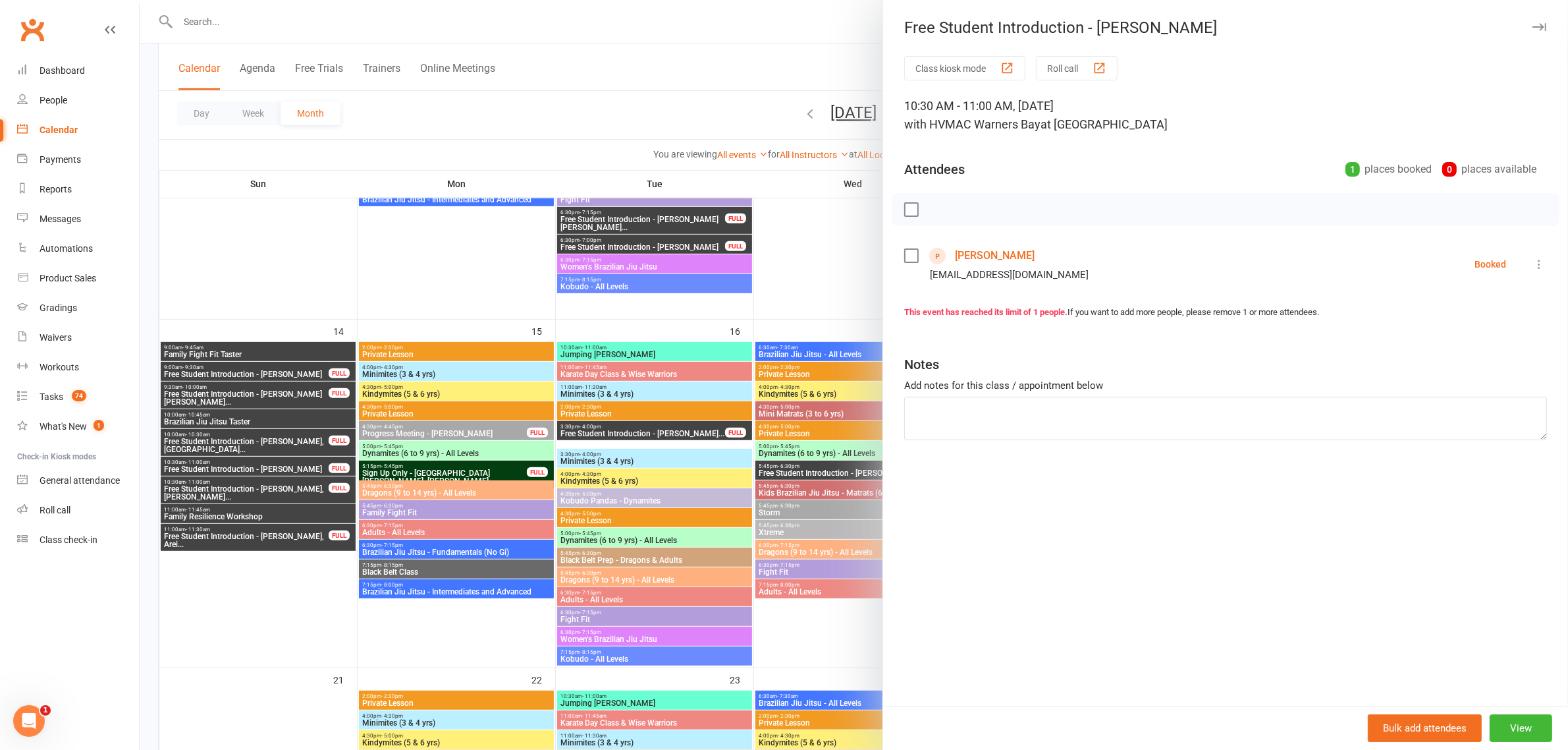
click at [281, 485] on div at bounding box center [854, 375] width 1429 height 750
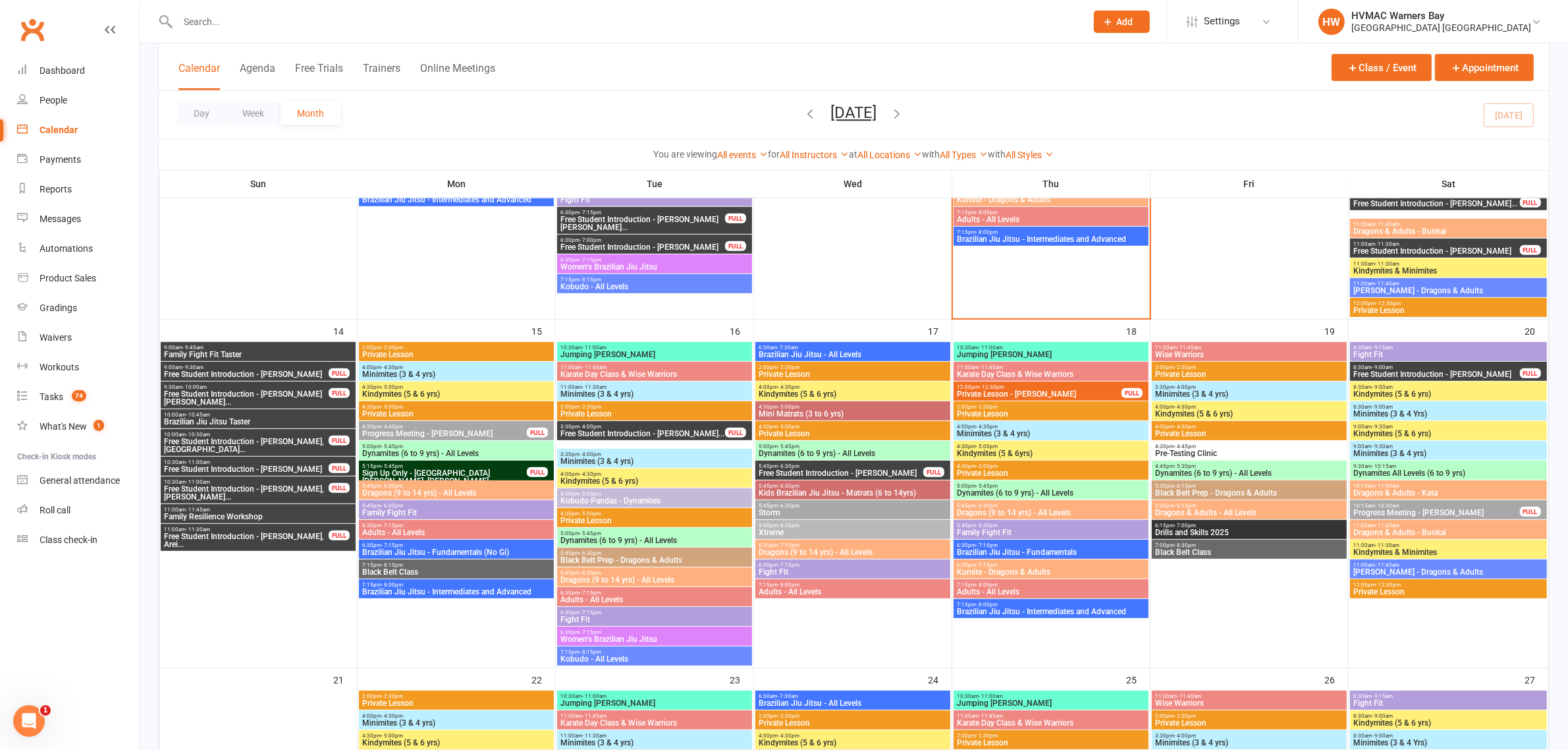
click at [281, 485] on span "Free Student Introduction - Carla Zoghbi, Nour Zog..." at bounding box center [246, 493] width 166 height 15
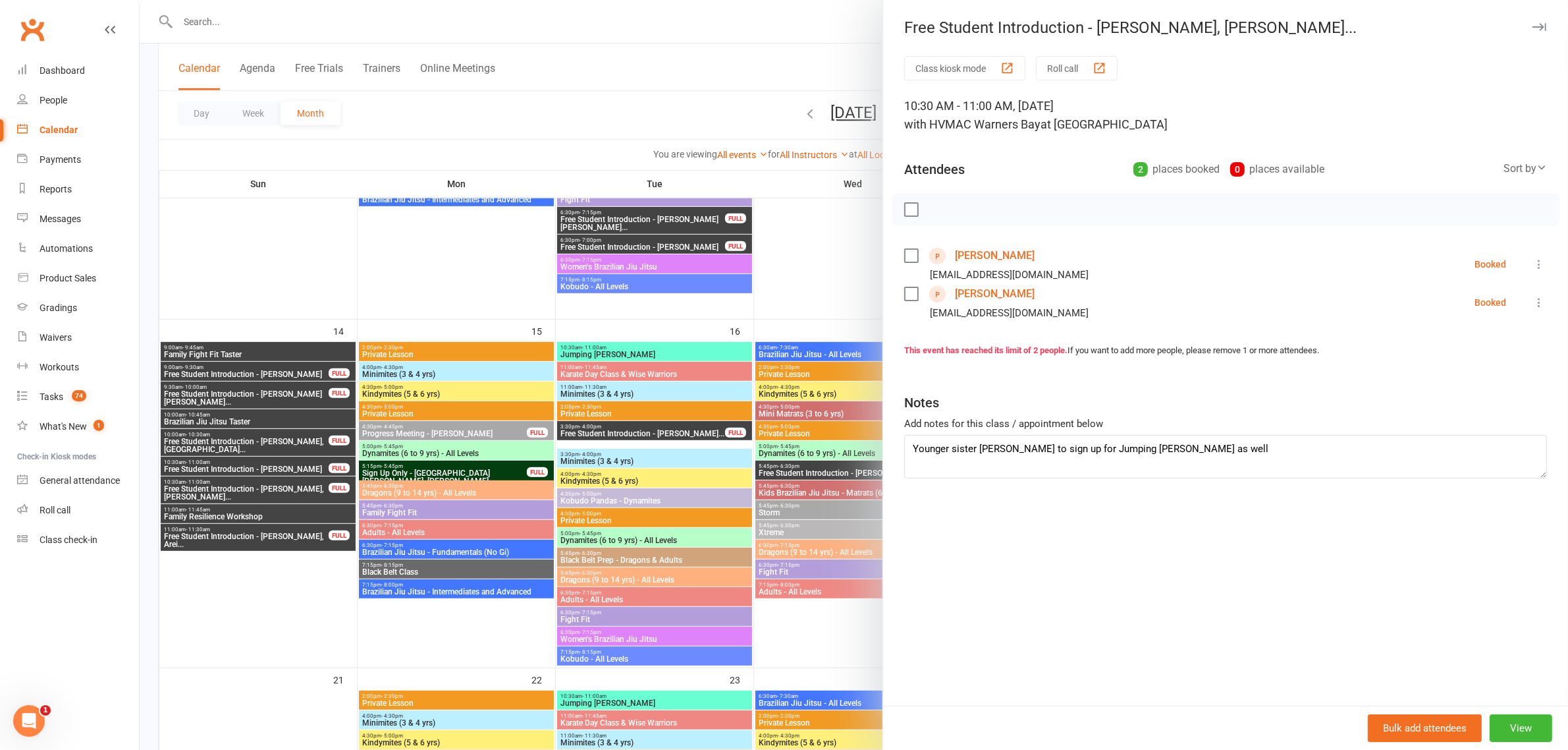
click at [209, 501] on div at bounding box center [854, 375] width 1429 height 750
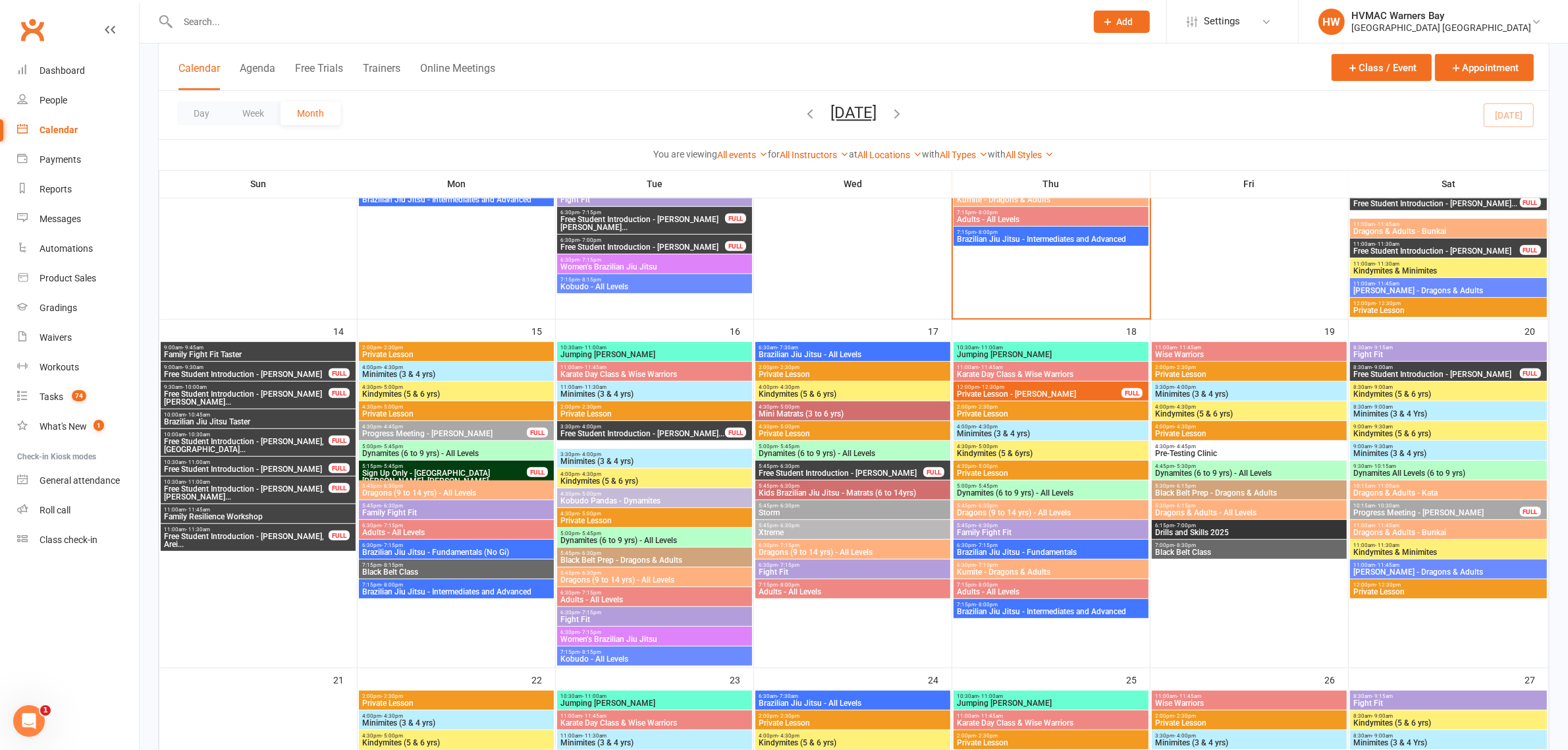
click at [214, 508] on span "11:00am - 11:45am" at bounding box center [258, 510] width 189 height 6
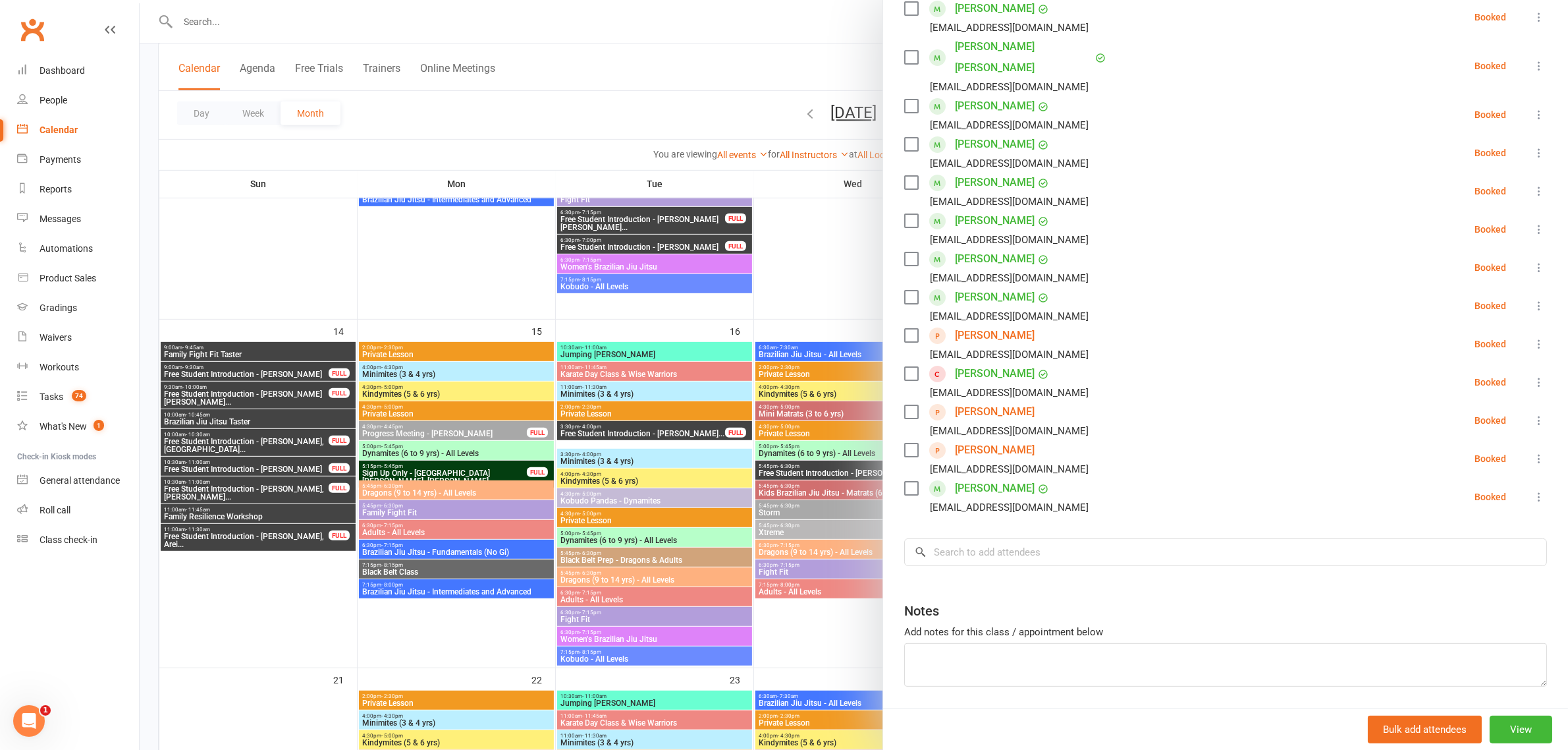
scroll to position [271, 0]
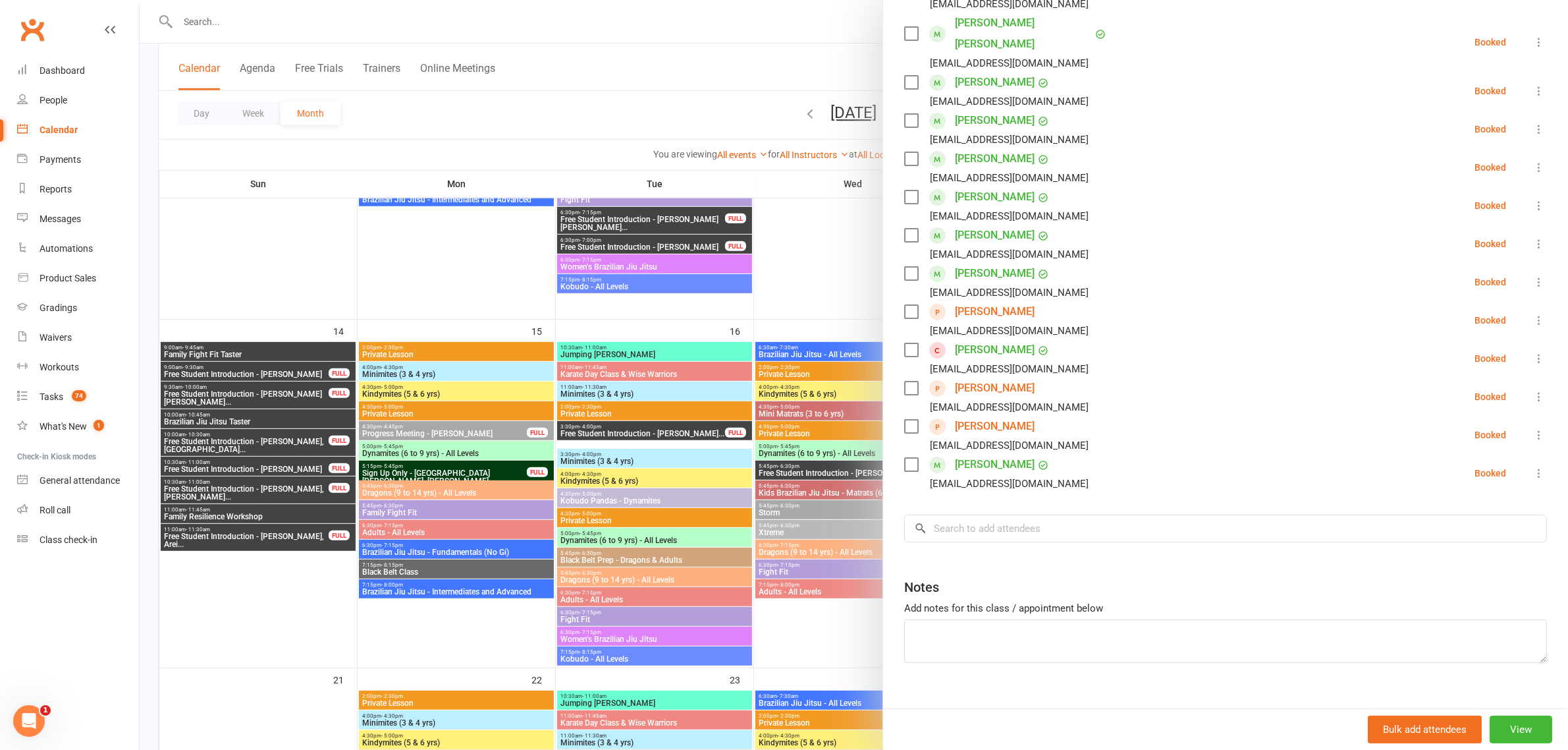
click at [321, 535] on div at bounding box center [854, 375] width 1429 height 750
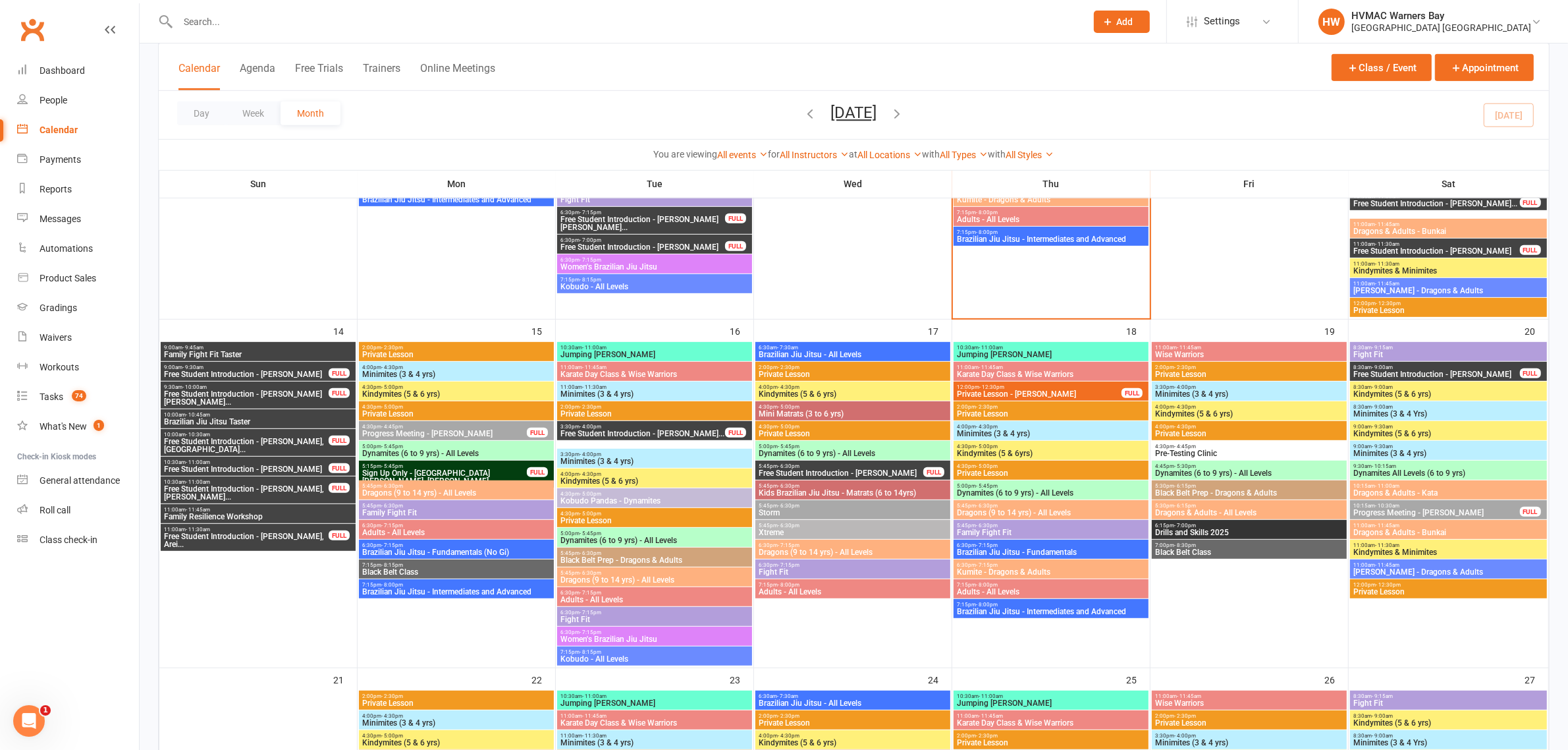
click at [297, 547] on span "Free Student Introduction - Xanthia Eldridge, Arei..." at bounding box center [246, 540] width 166 height 15
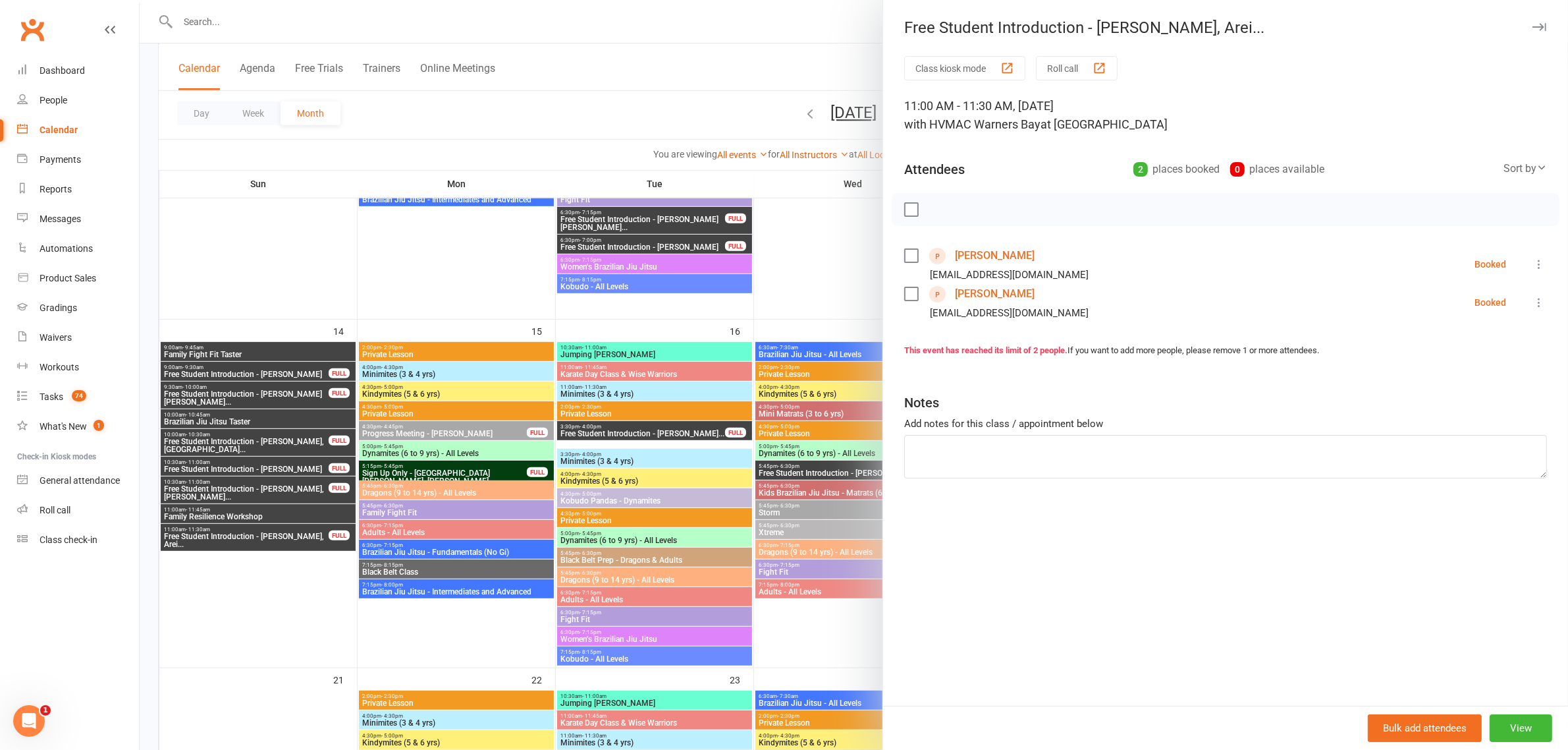
click at [386, 148] on div at bounding box center [854, 375] width 1429 height 750
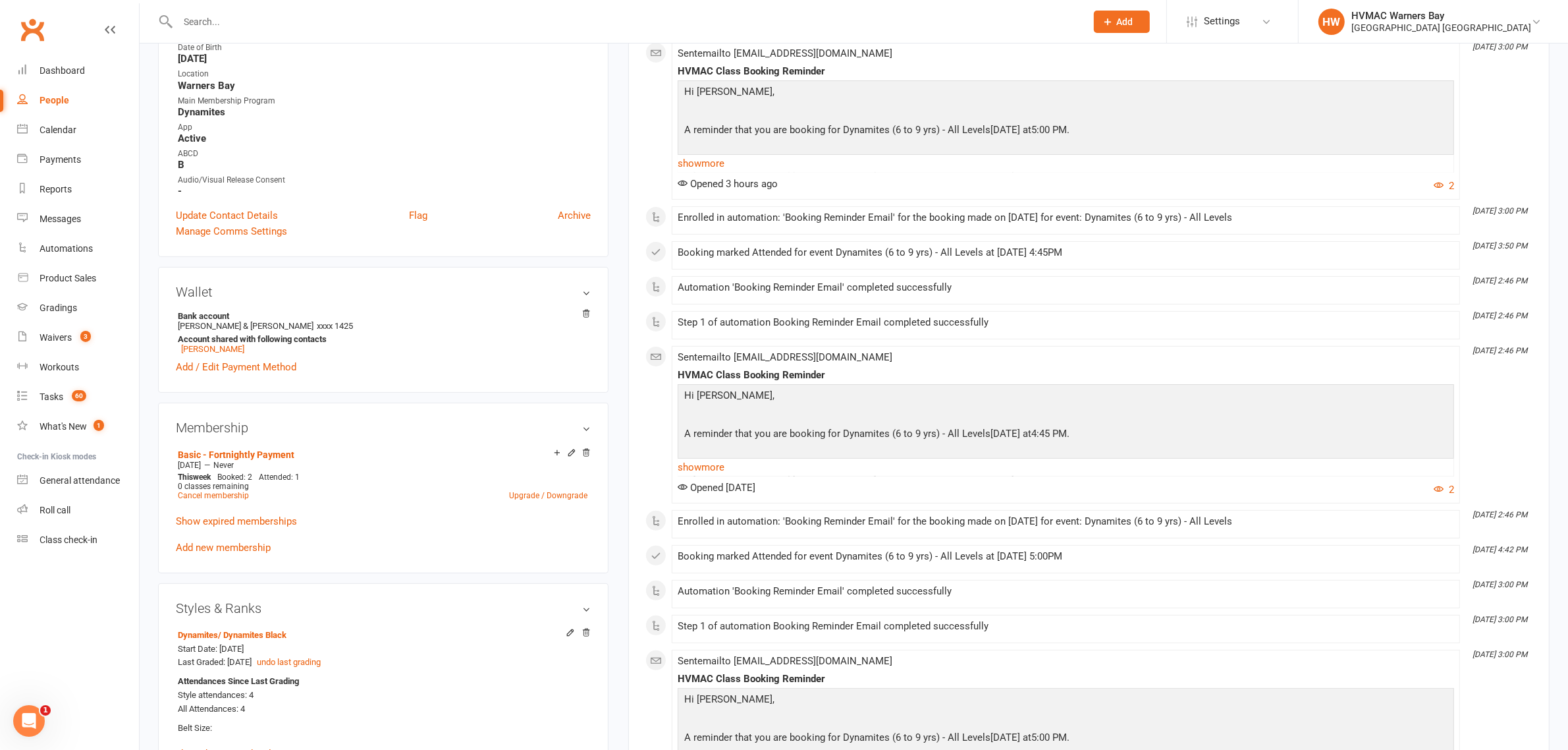
scroll to position [83, 0]
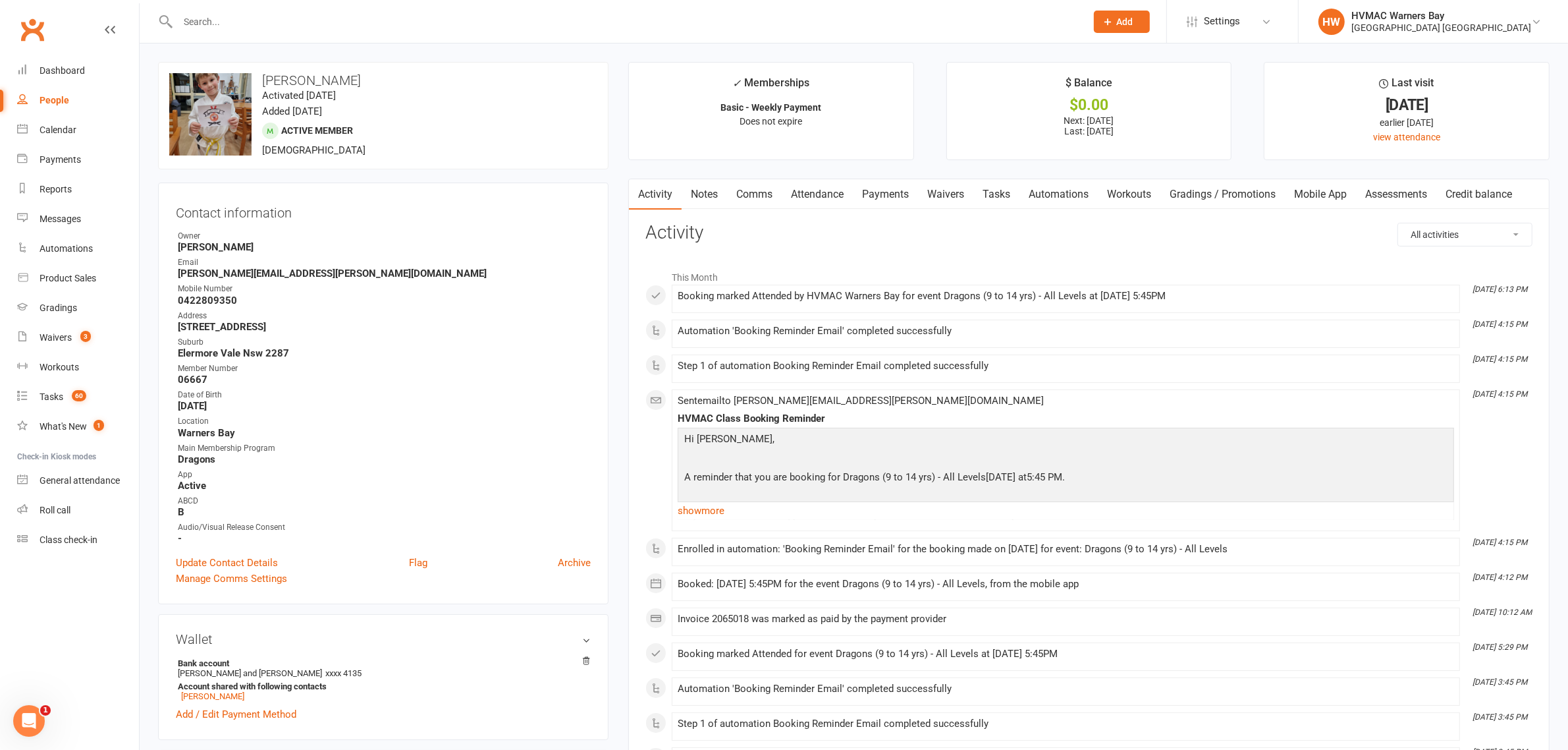
click at [745, 191] on link "Comms" at bounding box center [754, 194] width 55 height 30
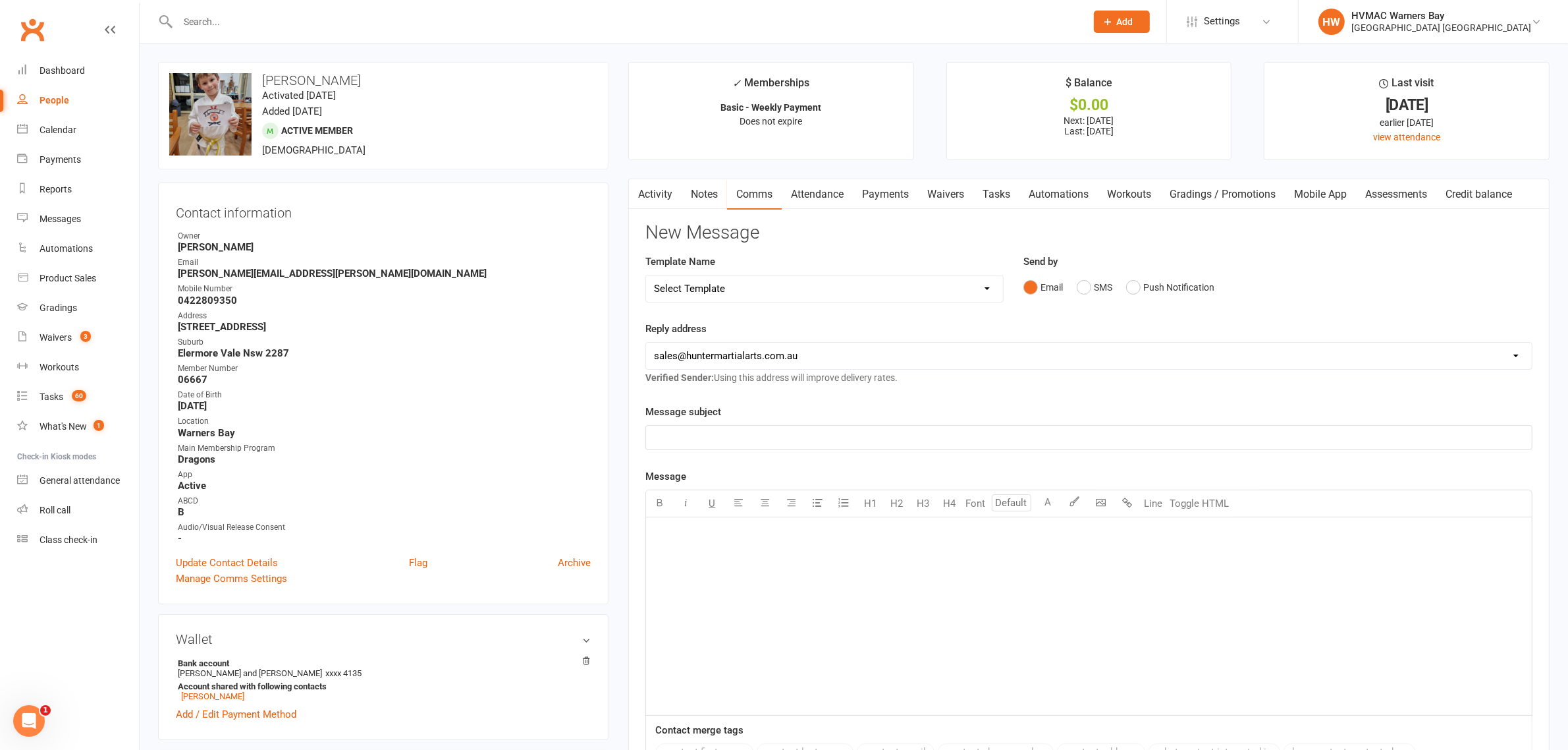
click at [768, 299] on select "Select Template [SMS] 1st Kyu Black Belt Prep Reminder [Email] Change to Class …" at bounding box center [824, 288] width 357 height 27
select select "8"
click at [646, 275] on select "Select Template [SMS] 1st Kyu Black Belt Prep Reminder [Email] Change to Class …" at bounding box center [824, 288] width 357 height 27
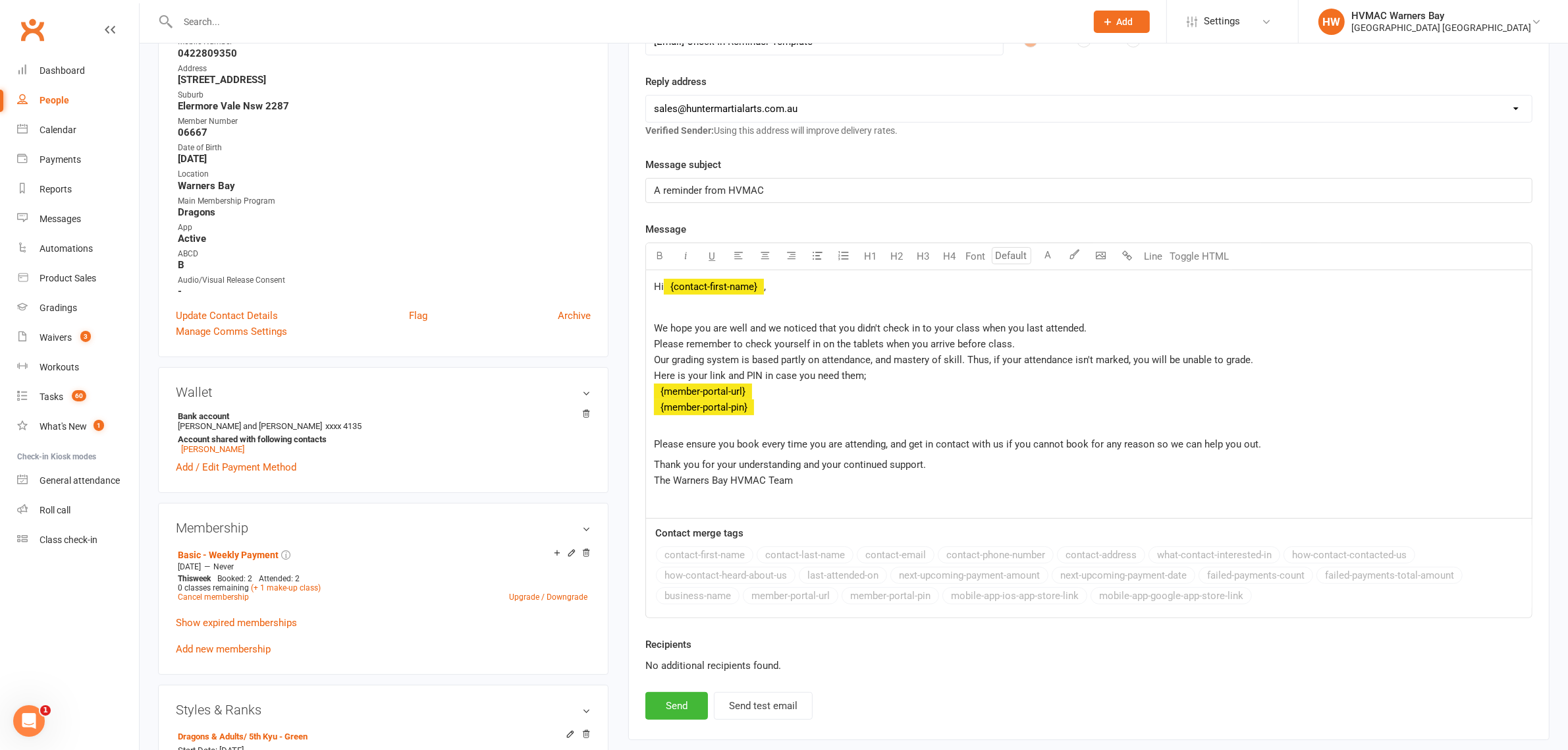
scroll to position [330, 0]
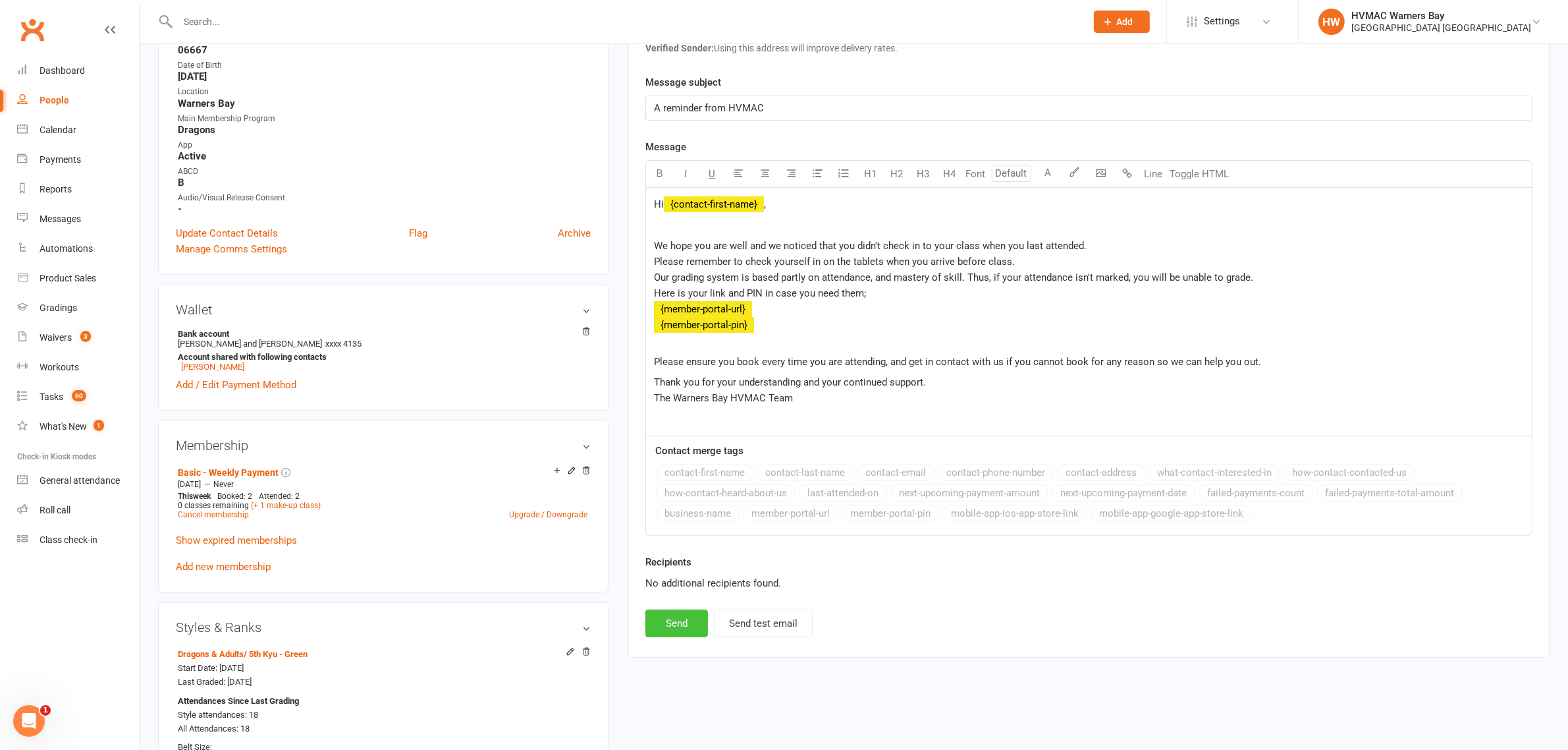
click at [676, 633] on button "Send" at bounding box center [677, 623] width 63 height 28
select select
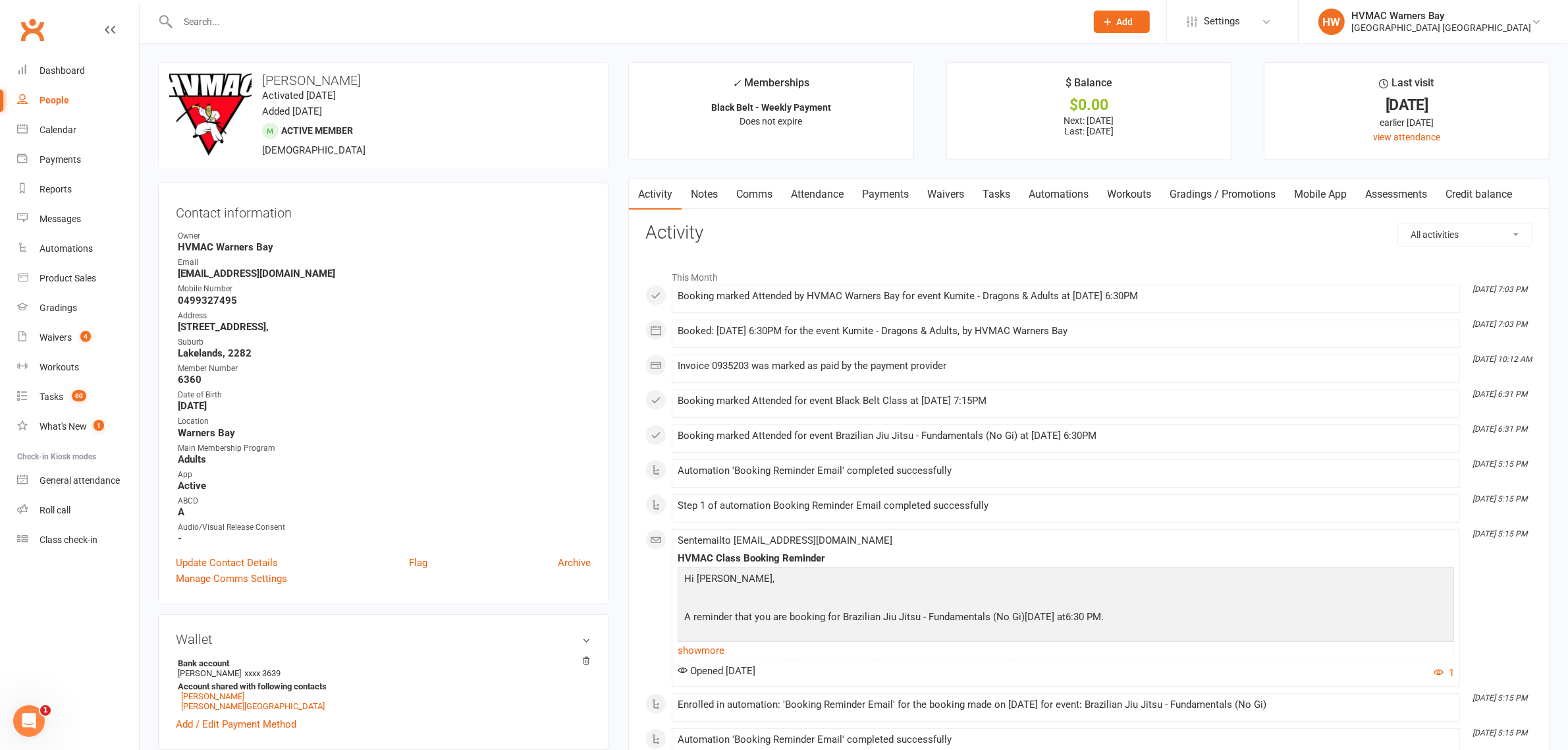
click at [767, 195] on link "Comms" at bounding box center [754, 194] width 55 height 30
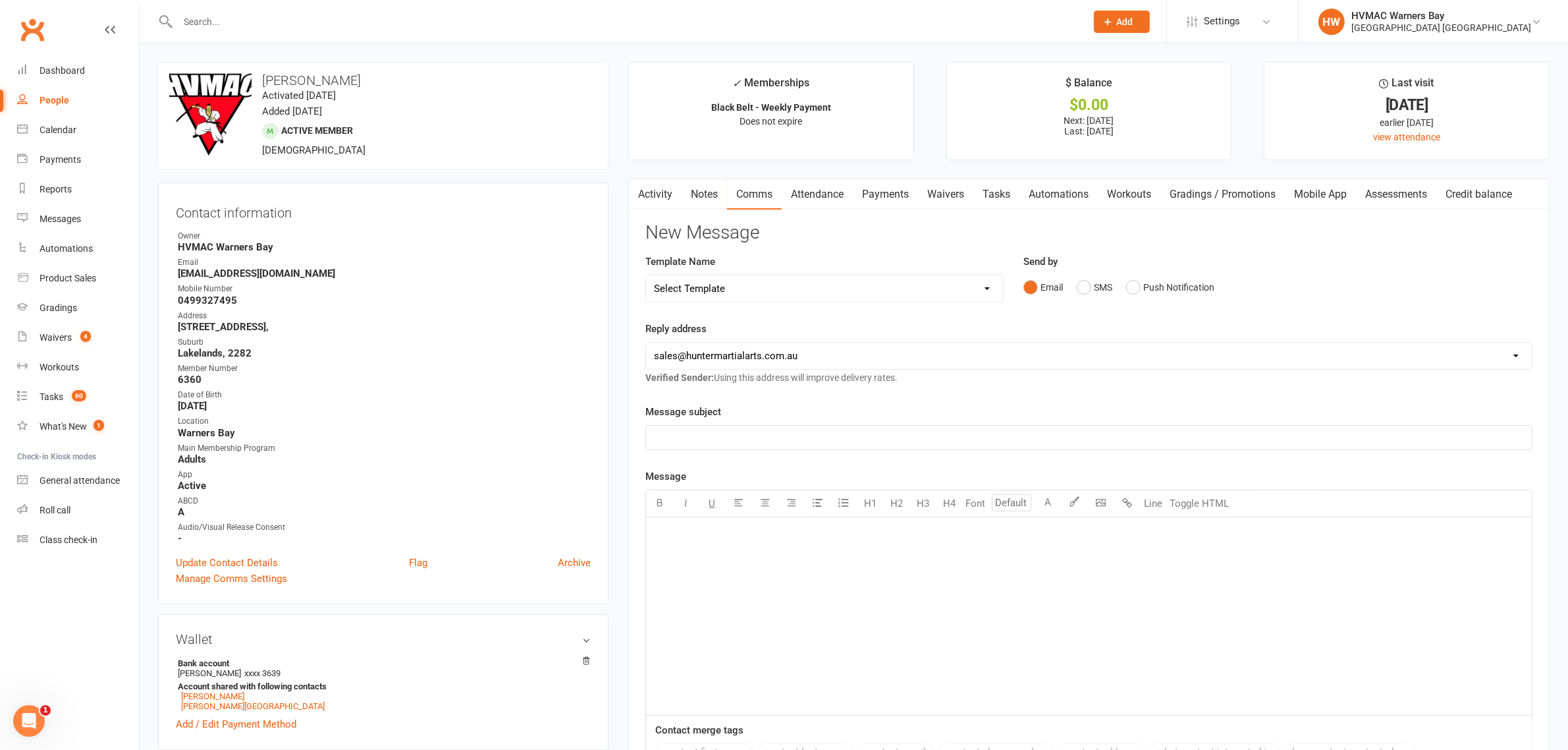
click at [736, 290] on select "Select Template [SMS] 1st Kyu Black Belt Prep Reminder [Email] Change to Class …" at bounding box center [824, 288] width 357 height 27
select select "7"
click at [646, 275] on select "Select Template [SMS] 1st Kyu Black Belt Prep Reminder [Email] Change to Class …" at bounding box center [824, 288] width 357 height 27
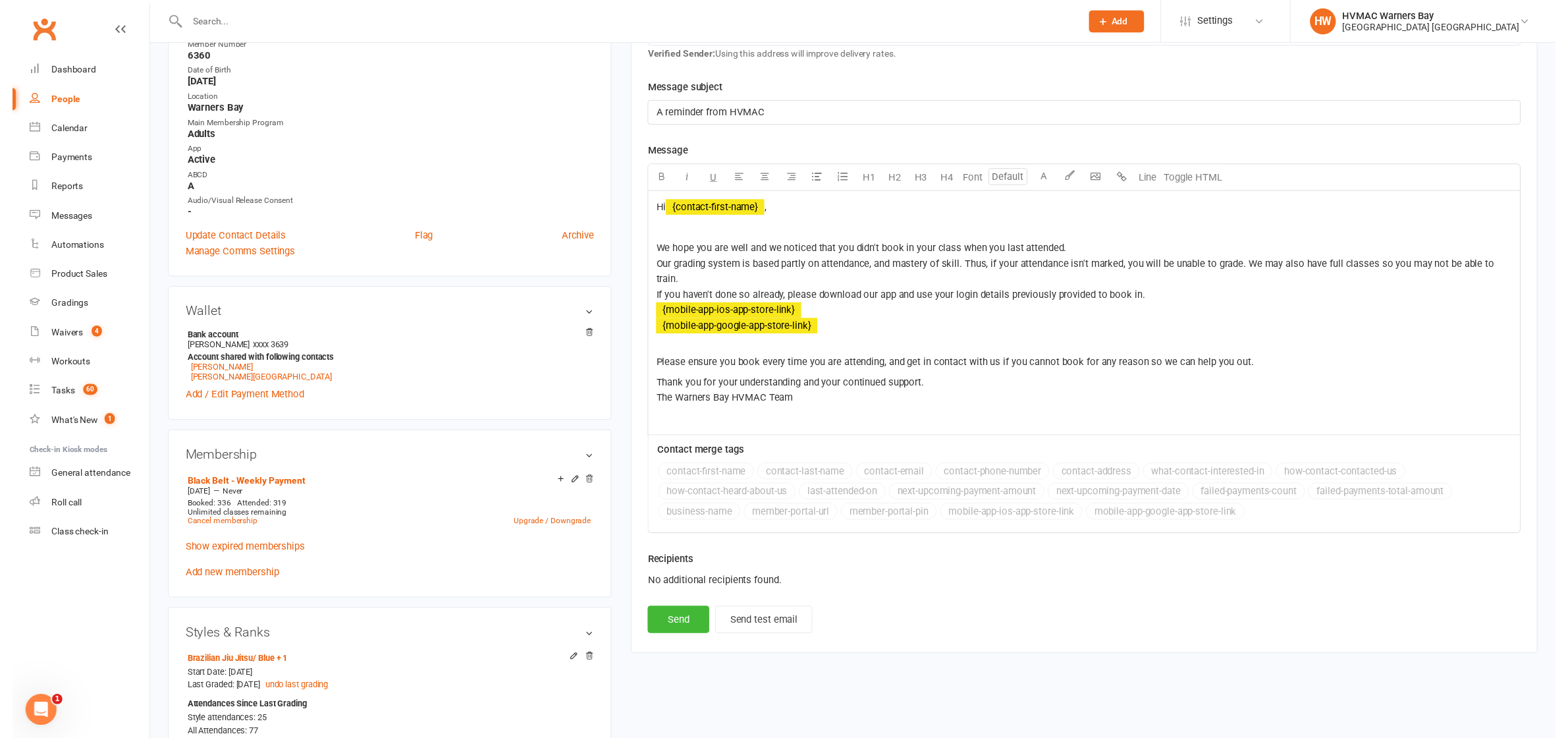
scroll to position [330, 0]
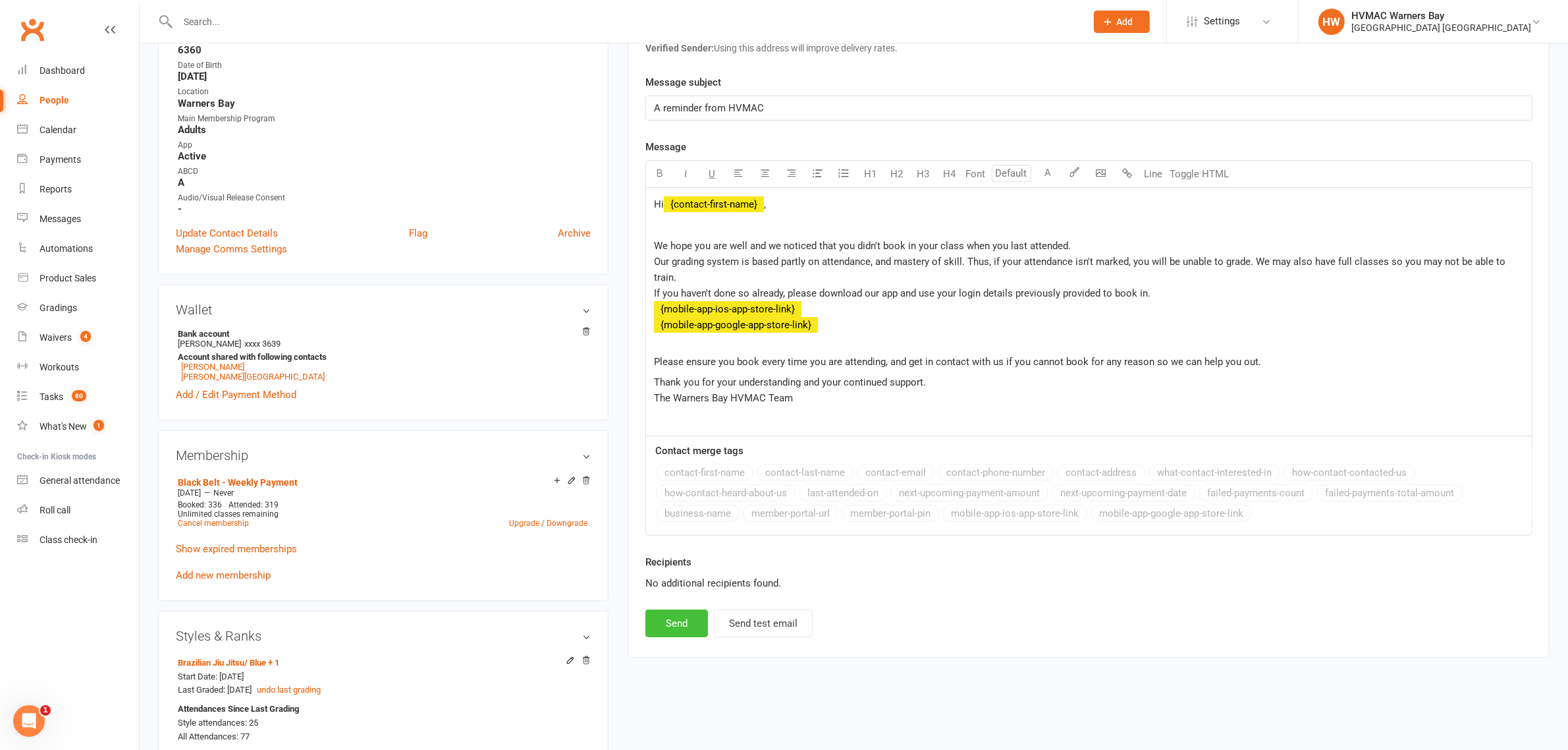
click at [660, 626] on button "Send" at bounding box center [677, 623] width 63 height 28
select select
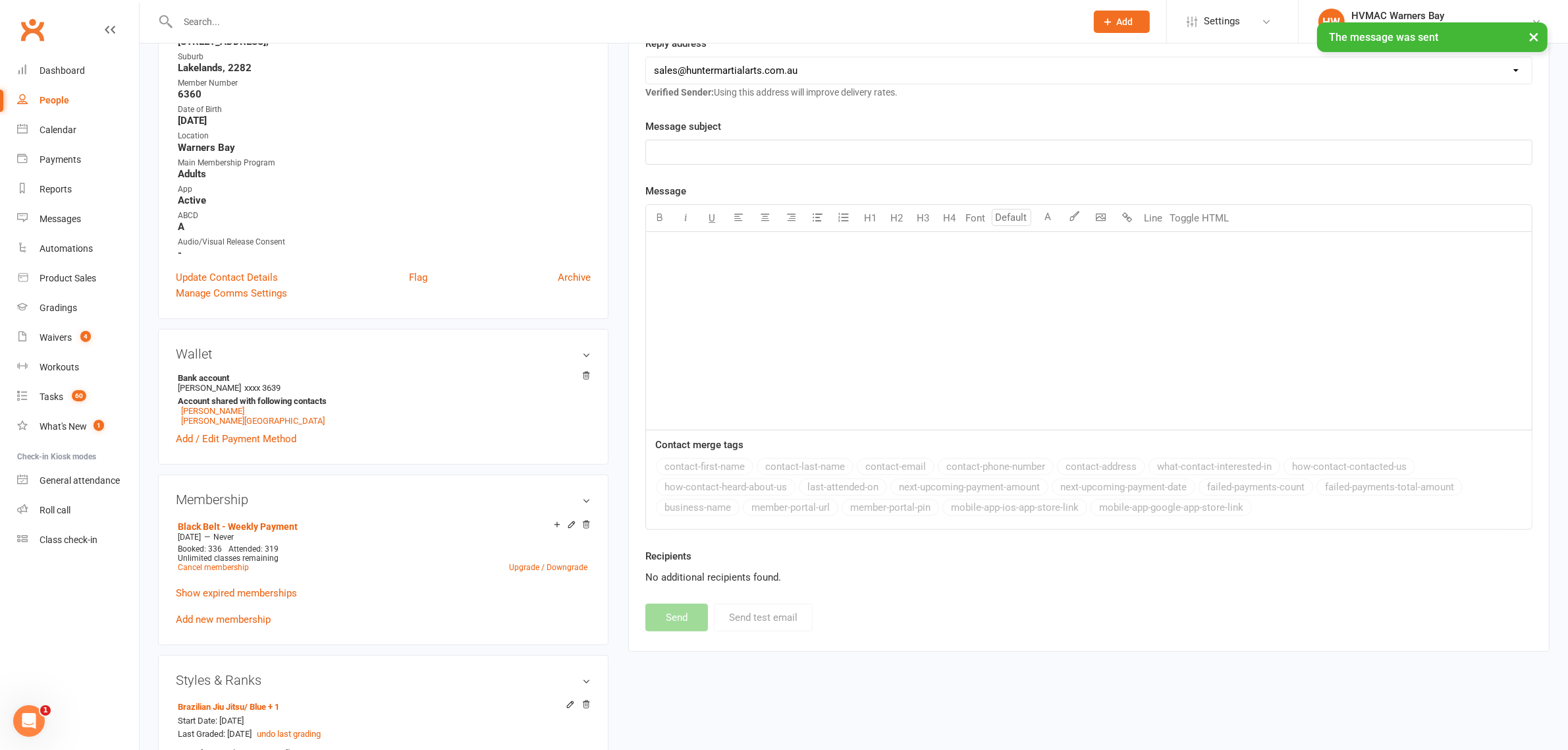
scroll to position [247, 0]
